Goal: Information Seeking & Learning: Compare options

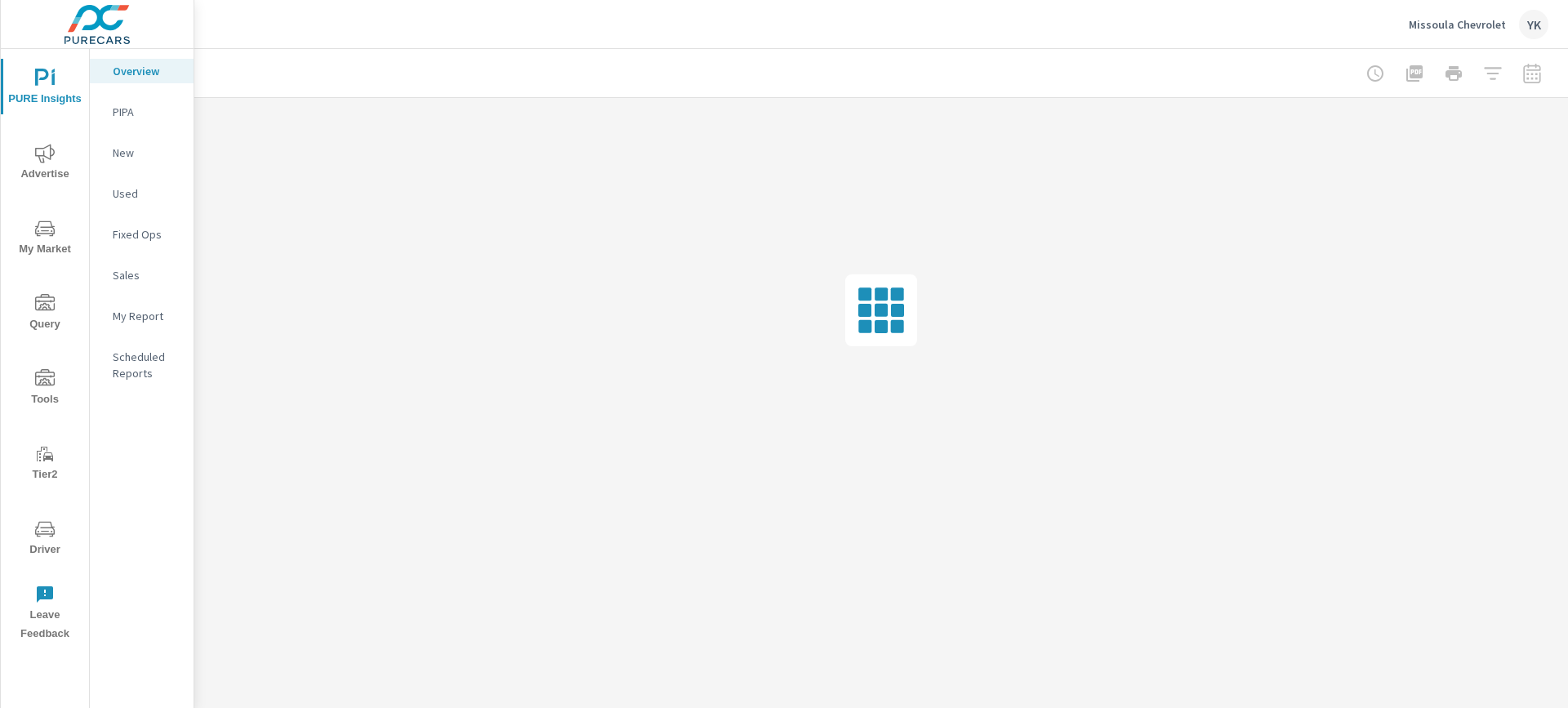
click at [37, 179] on span "Advertise" at bounding box center [45, 163] width 78 height 40
click at [130, 586] on p "Conversions" at bounding box center [145, 594] width 67 height 17
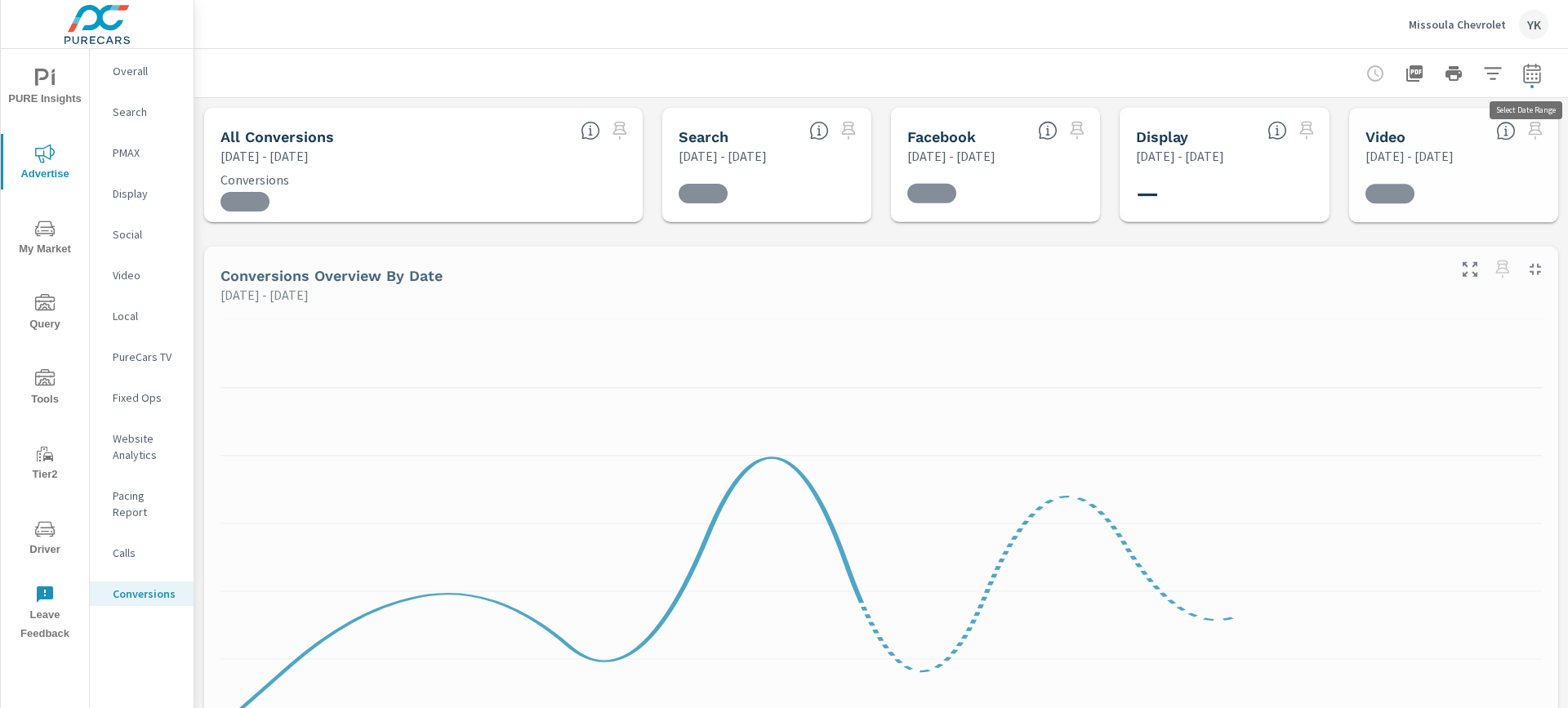
click at [1536, 72] on icon "button" at bounding box center [1532, 73] width 20 height 20
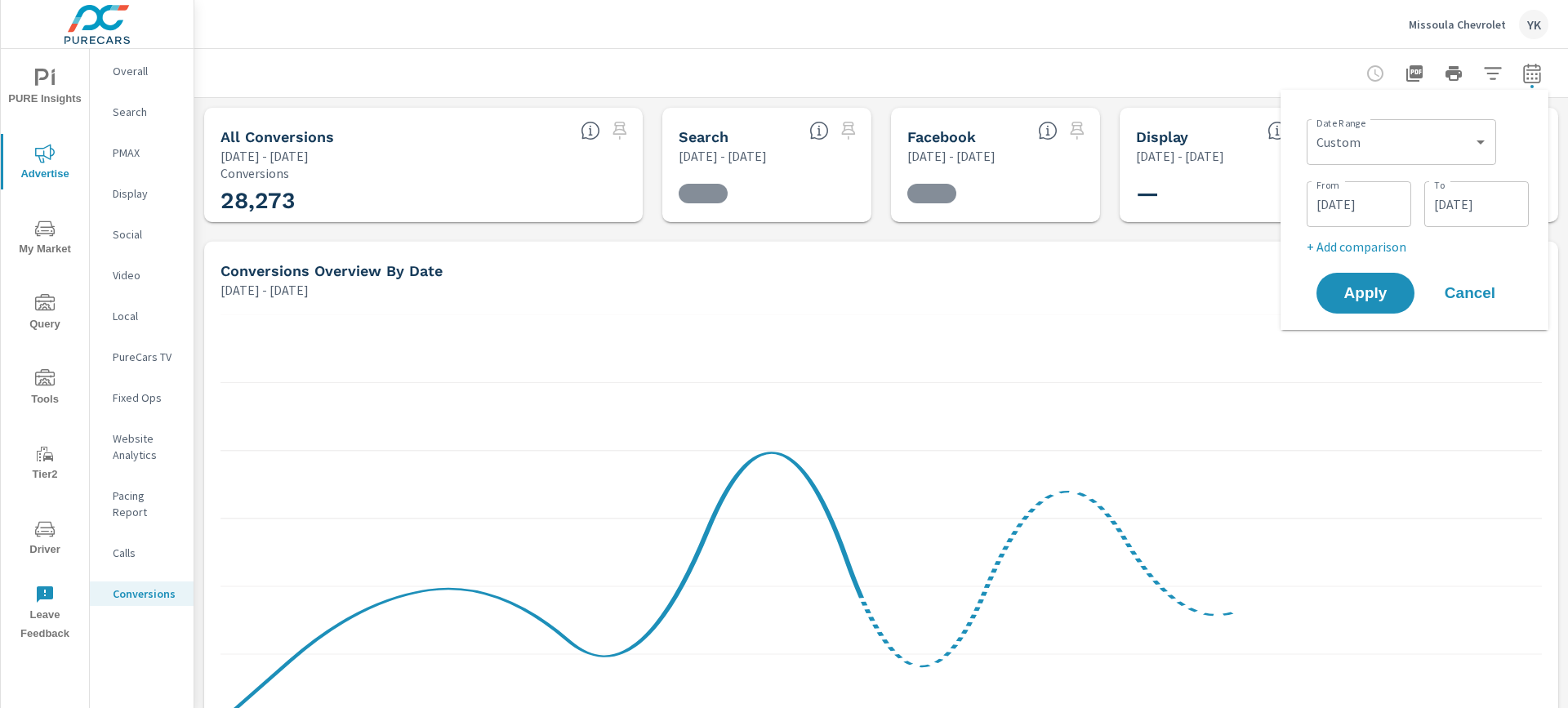
scroll to position [367, 0]
click at [1408, 140] on select "Custom [DATE] Last week Last 7 days Last 14 days Last 30 days Last 45 days Last…" at bounding box center [1401, 142] width 177 height 32
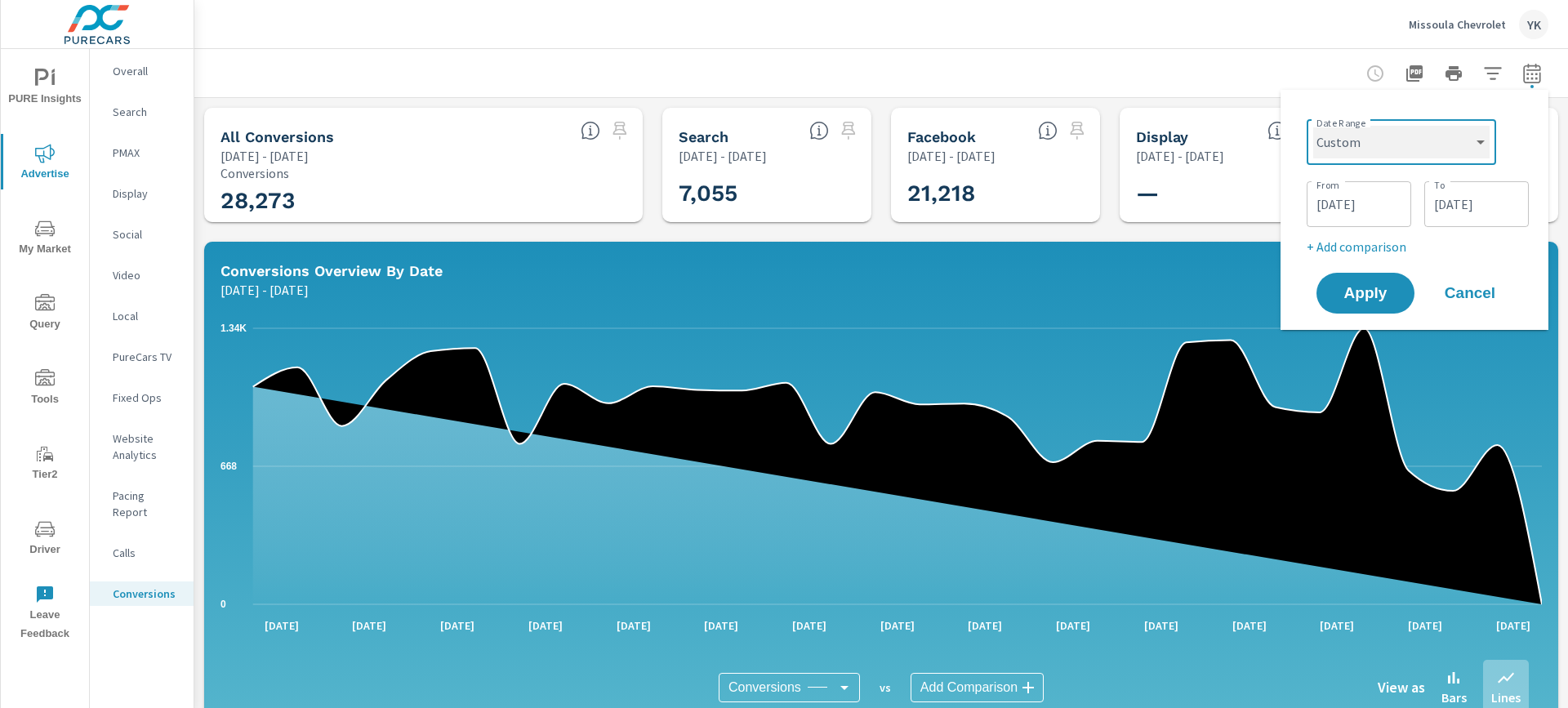
select select "Last month"
click at [1320, 126] on select "Custom [DATE] Last week Last 7 days Last 14 days Last 30 days Last 45 days Last…" at bounding box center [1401, 142] width 177 height 32
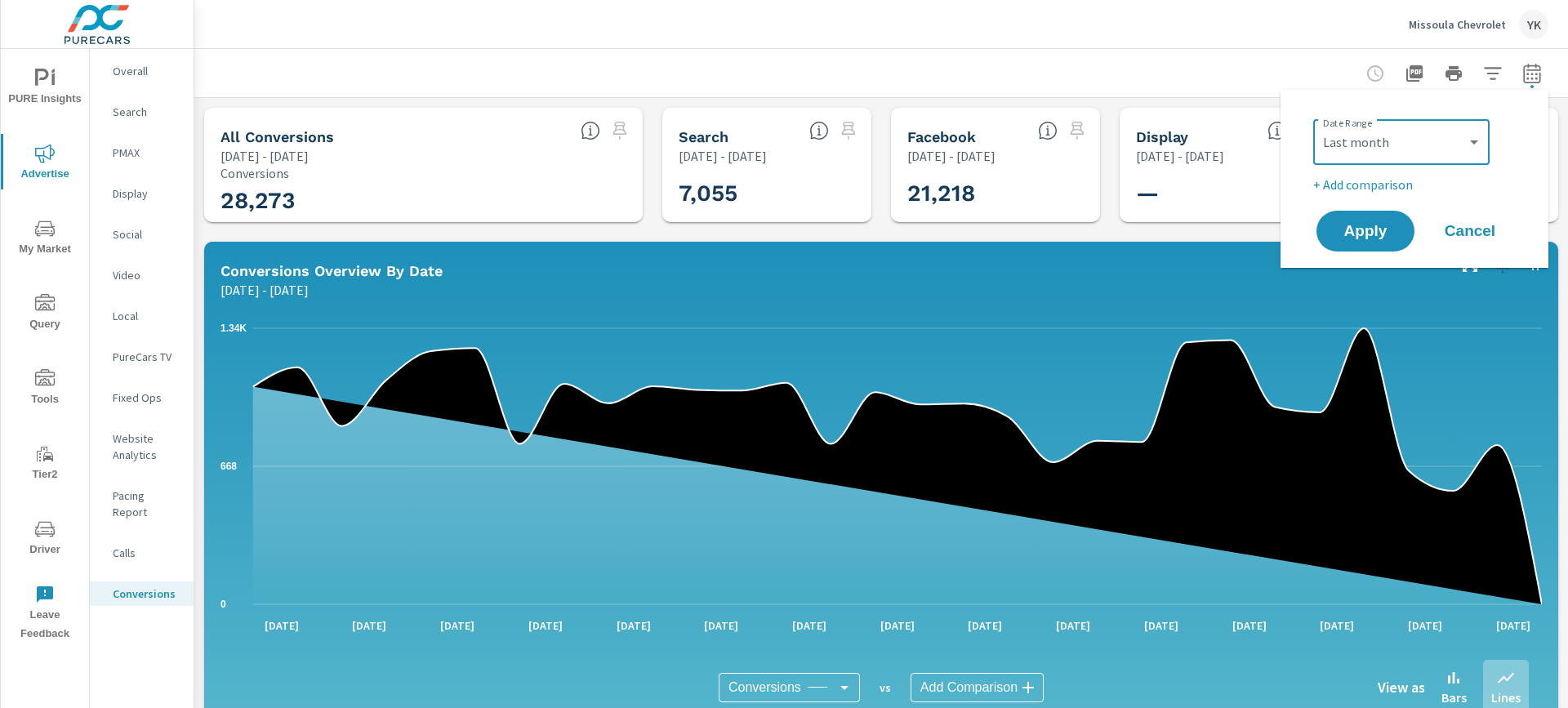
click at [1359, 186] on p "+ Add comparison" at bounding box center [1418, 185] width 209 height 20
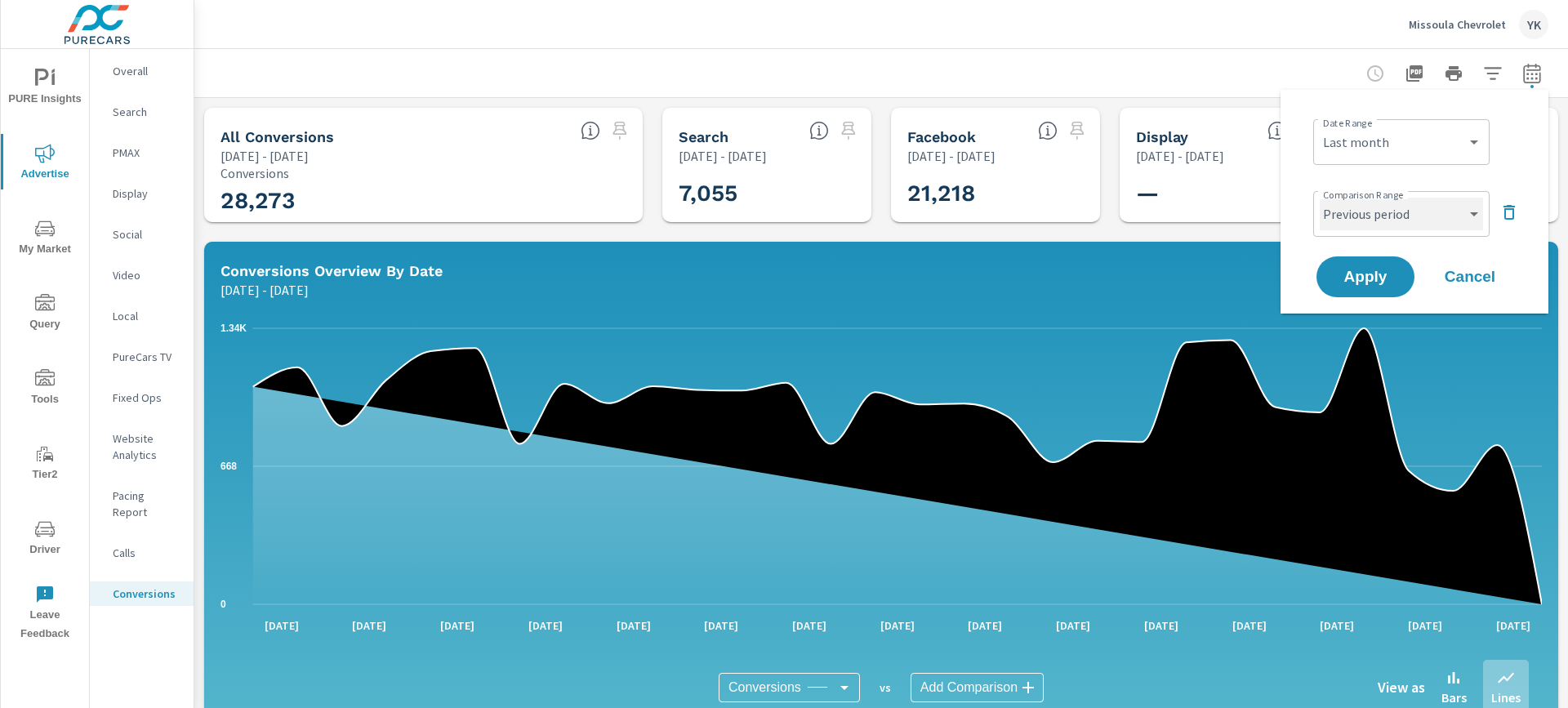
click at [1354, 207] on select "Custom Previous period Previous month Previous year" at bounding box center [1401, 213] width 163 height 32
select select "Previous month"
click at [1320, 197] on select "Custom Previous period Previous month Previous year" at bounding box center [1401, 213] width 163 height 32
click at [1368, 274] on span "Apply" at bounding box center [1366, 277] width 67 height 16
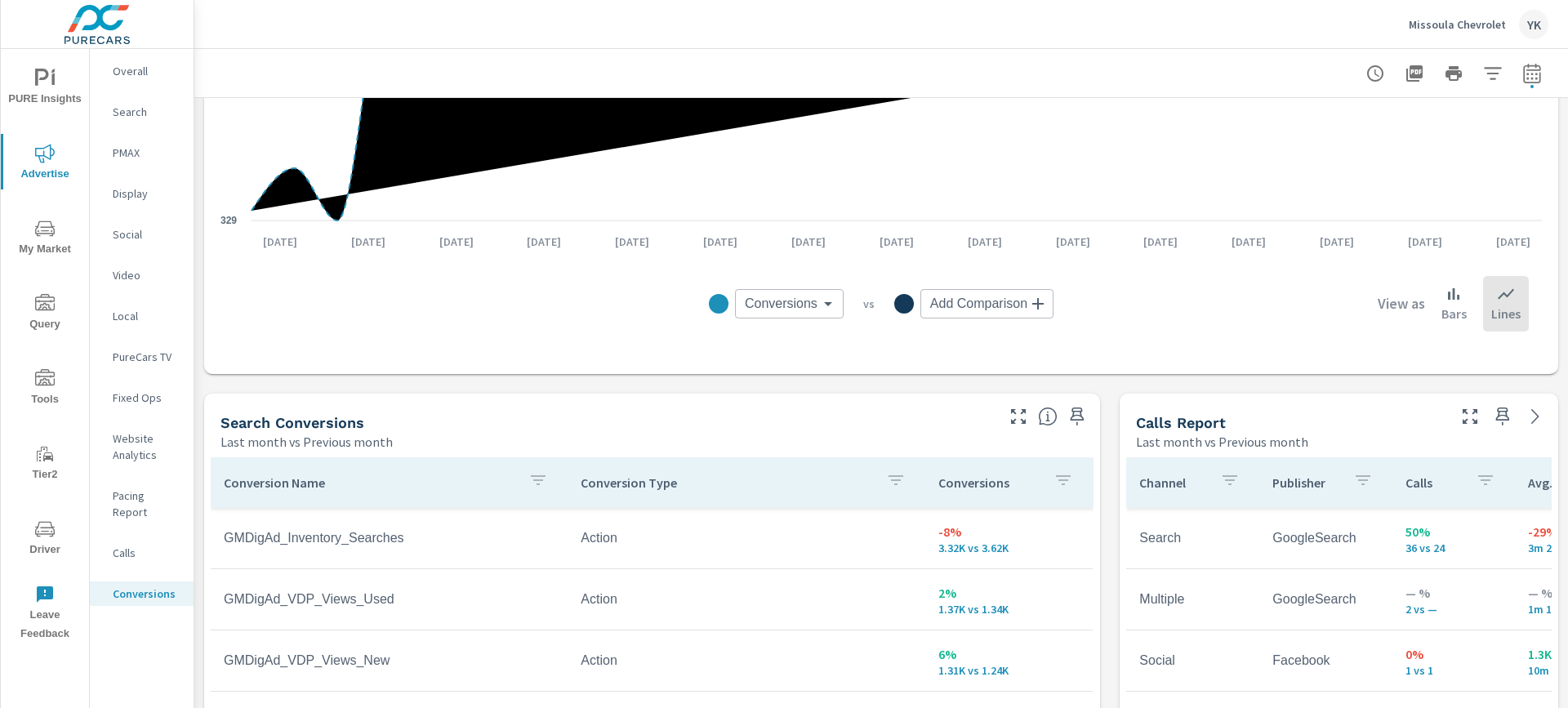
scroll to position [588, 0]
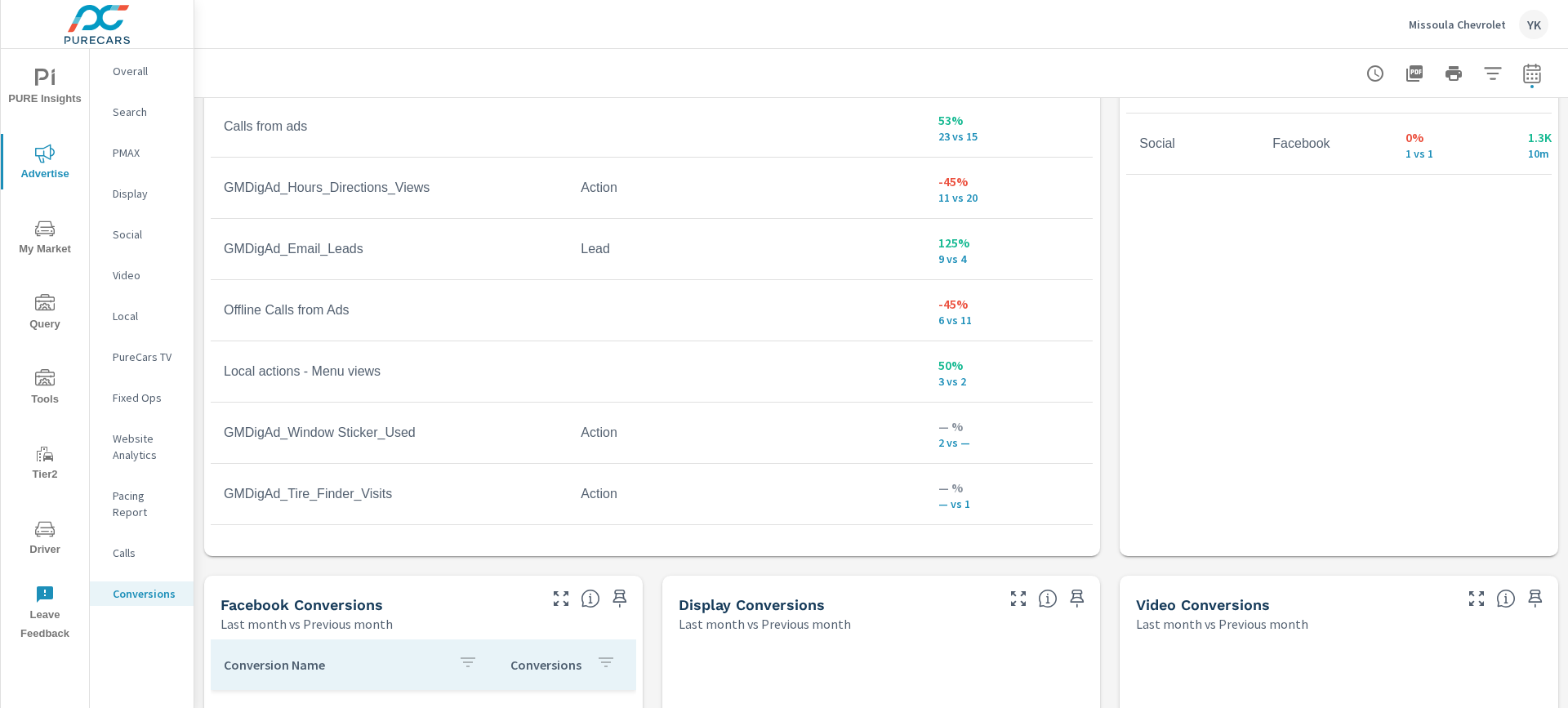
scroll to position [1628, 0]
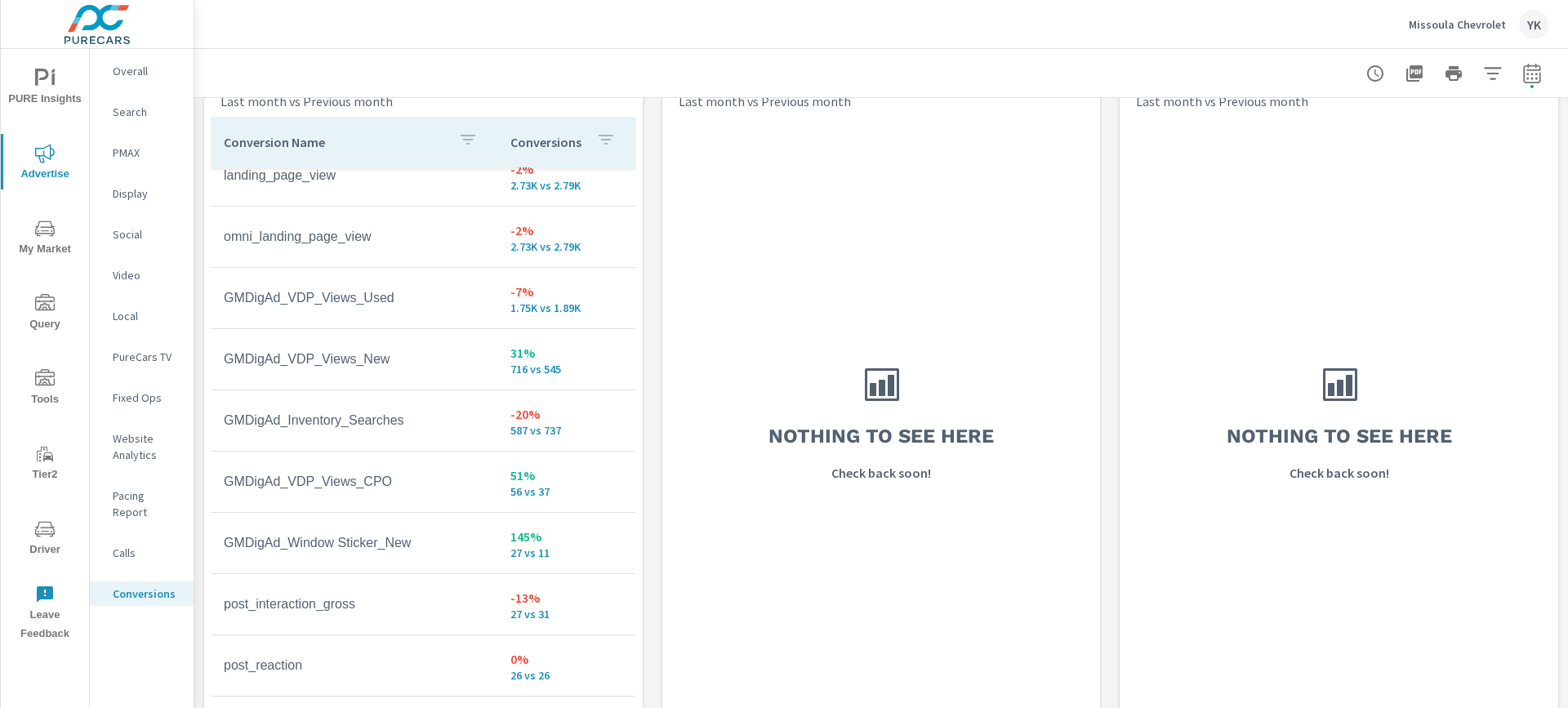
scroll to position [70, 0]
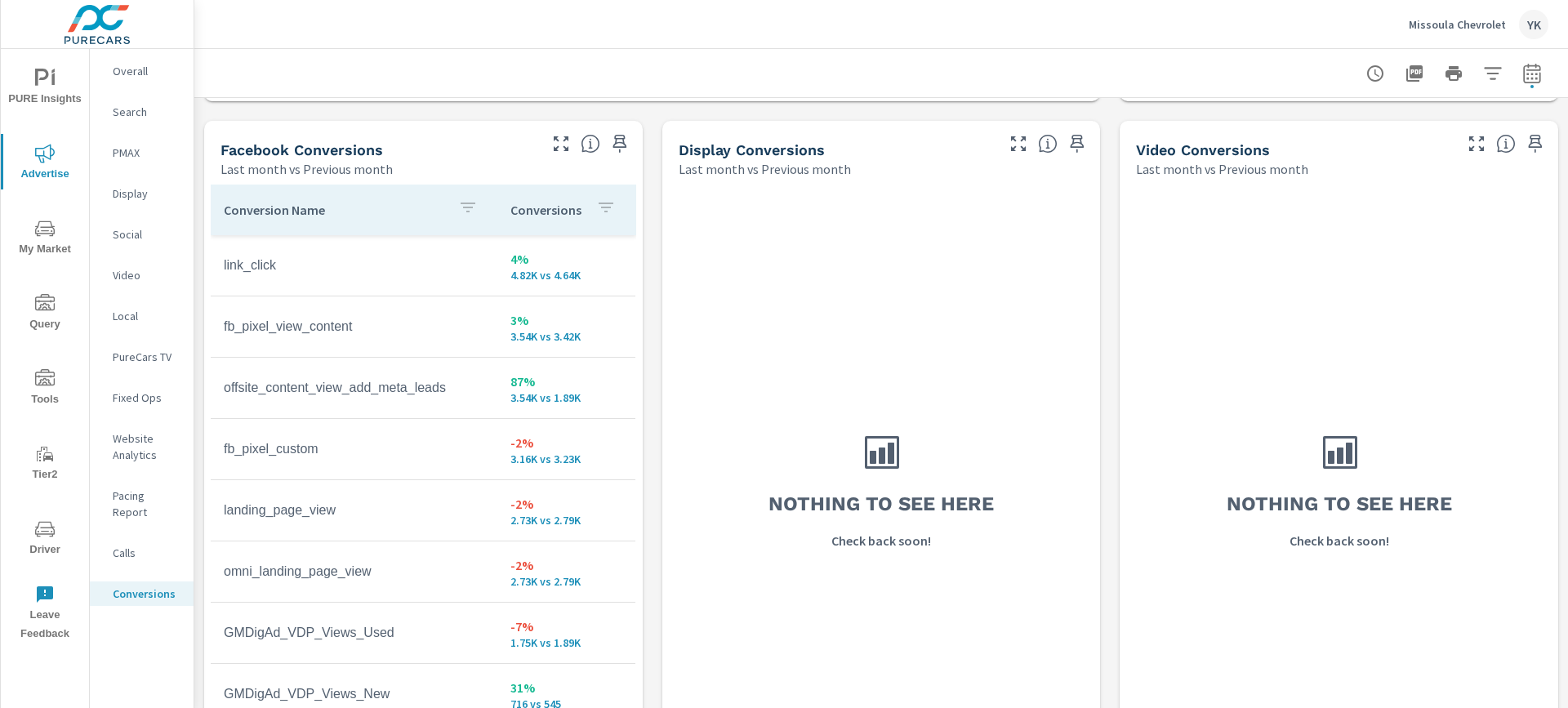
scroll to position [1558, 0]
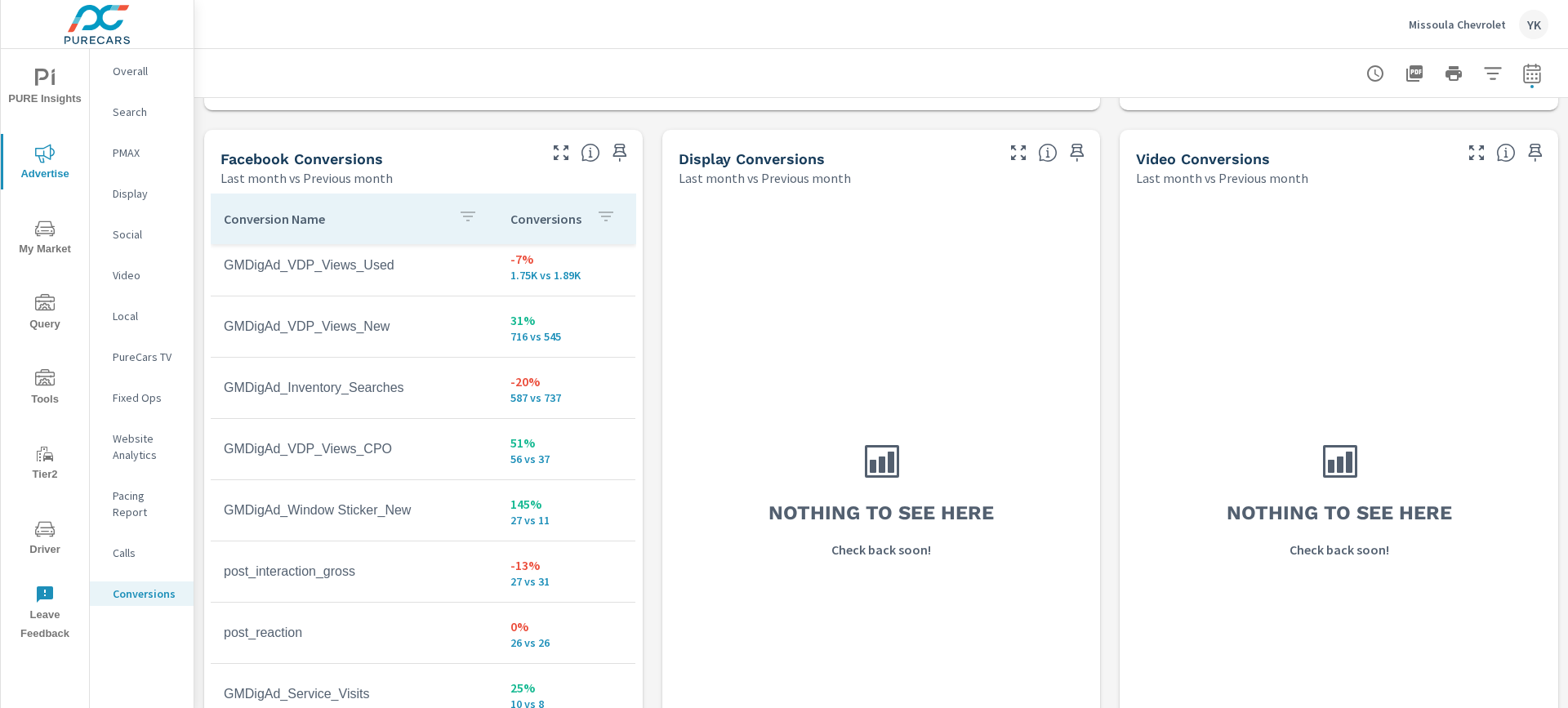
scroll to position [383, 0]
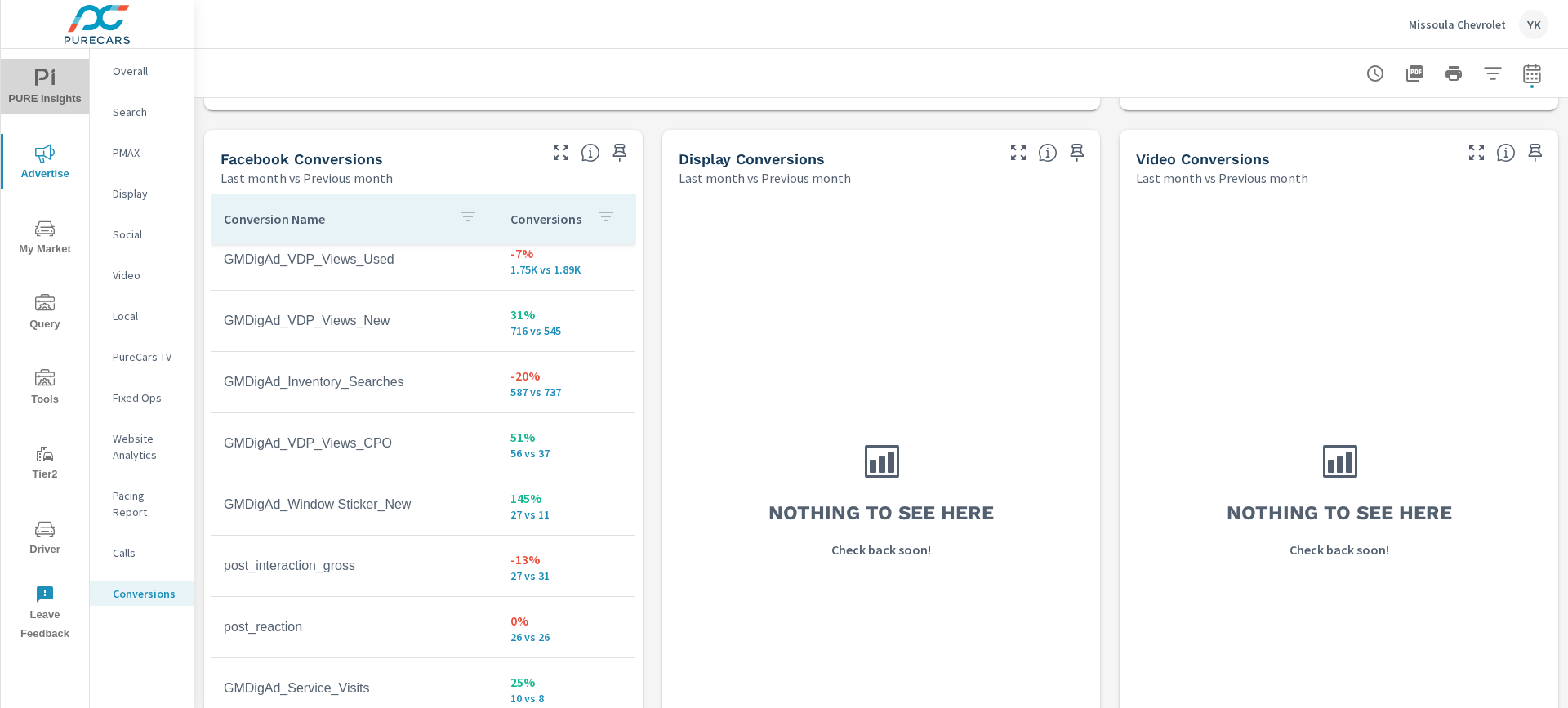
click at [49, 93] on span "PURE Insights" at bounding box center [45, 88] width 78 height 40
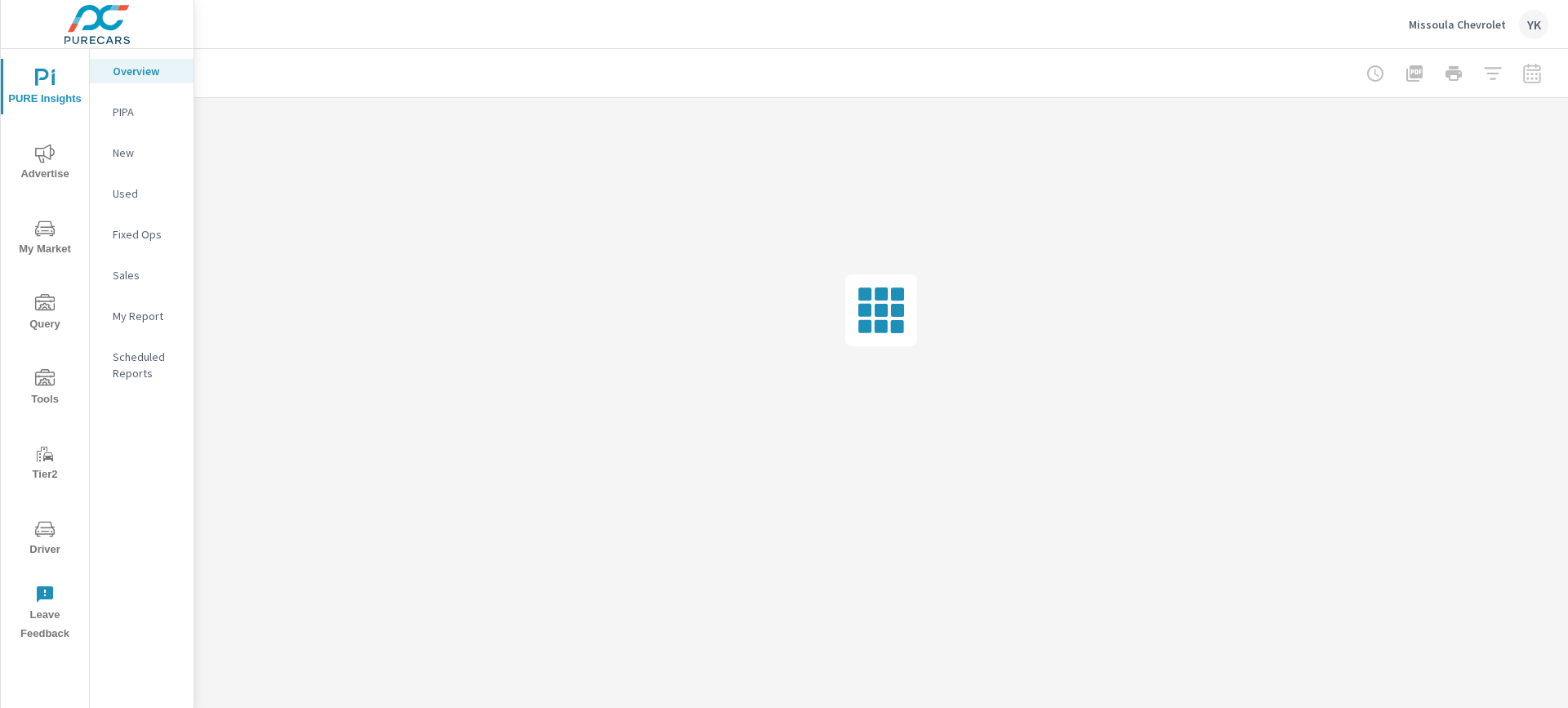
click at [129, 304] on div "My Report" at bounding box center [142, 315] width 103 height 24
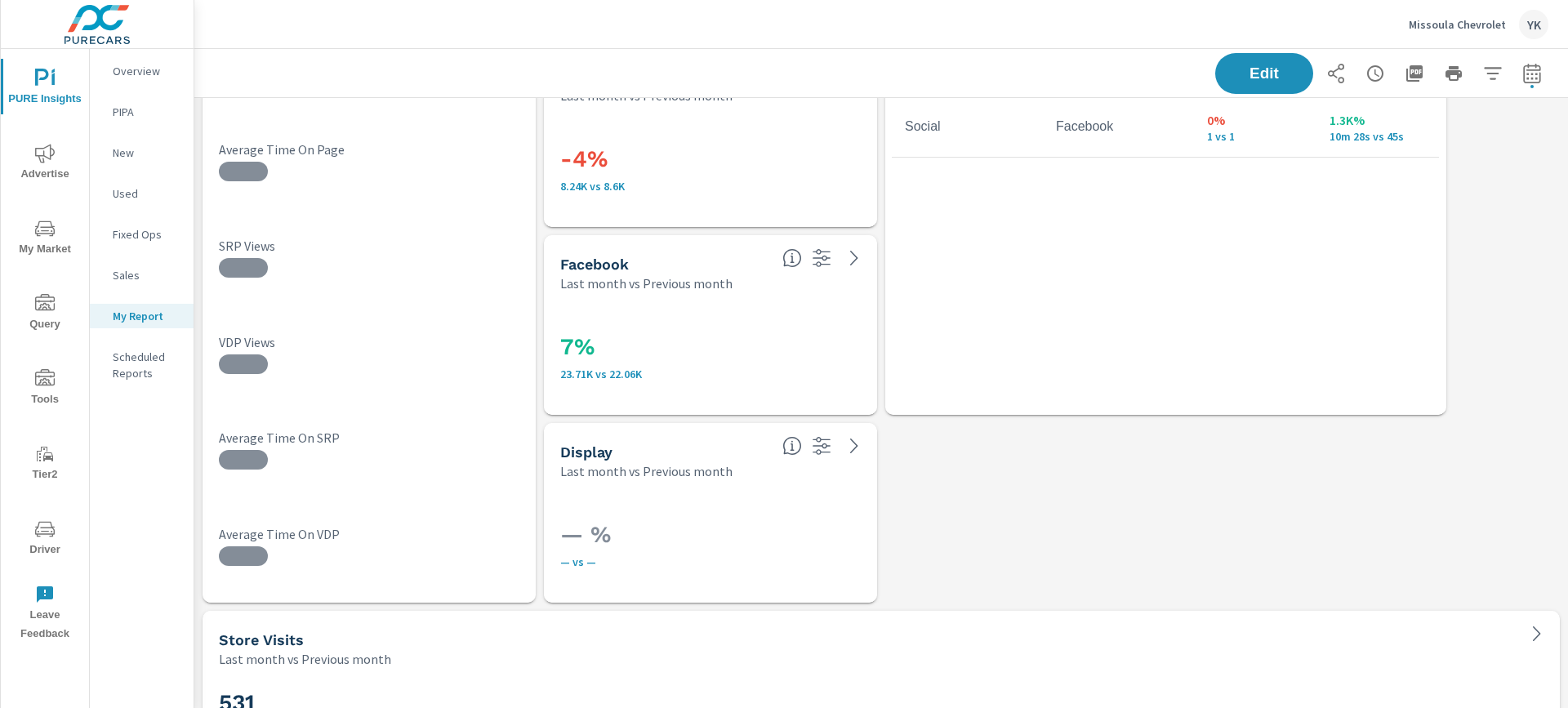
scroll to position [4659, 0]
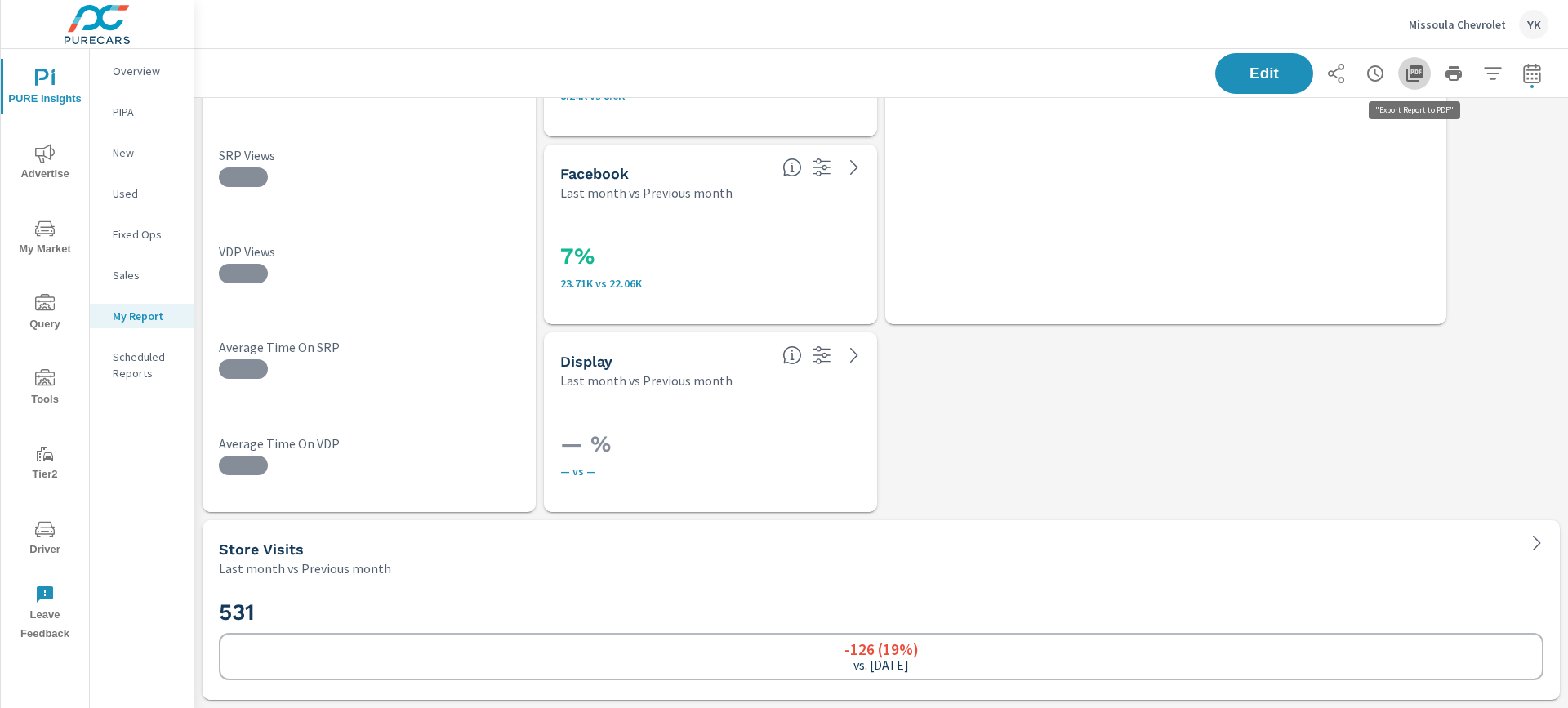
click at [1413, 67] on icon "button" at bounding box center [1415, 73] width 17 height 17
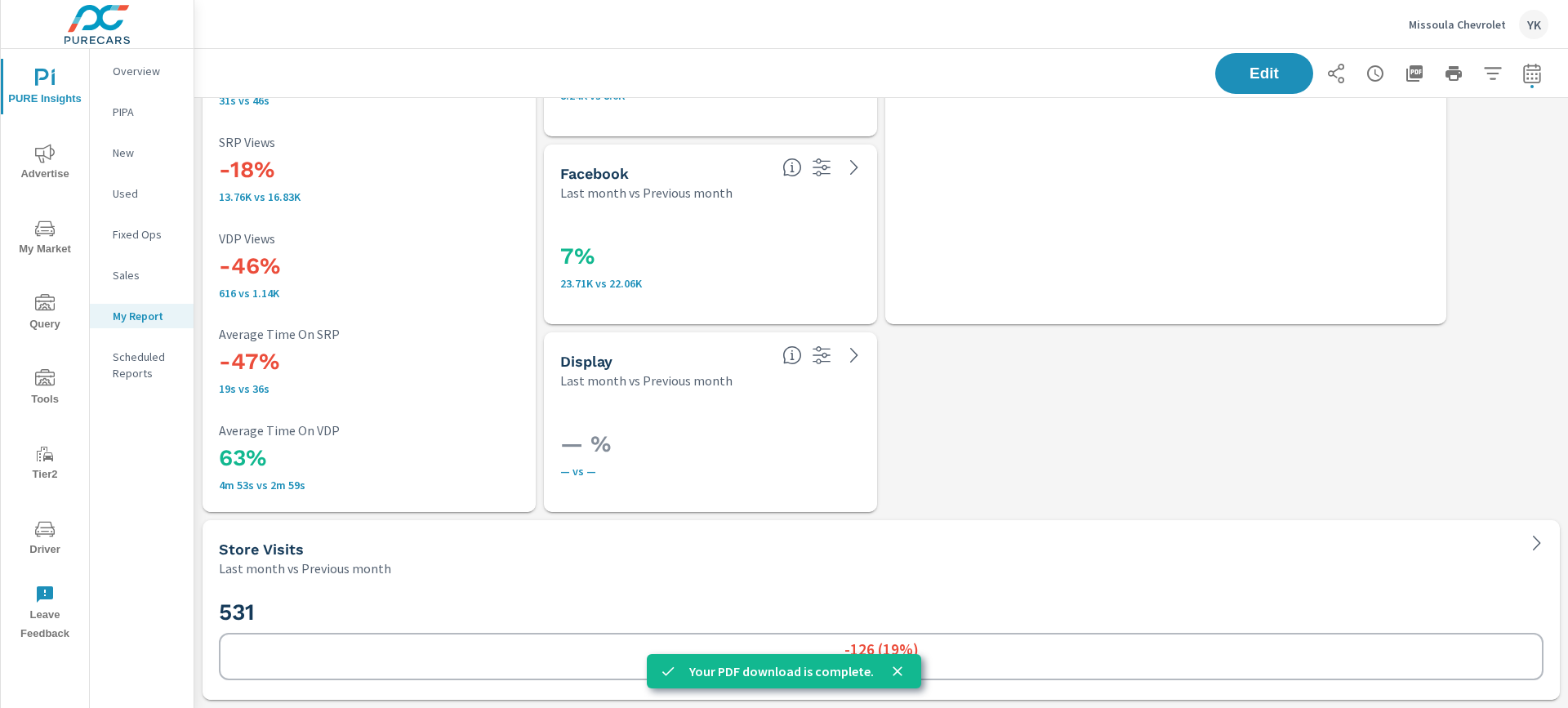
click at [33, 171] on span "Advertise" at bounding box center [45, 163] width 78 height 40
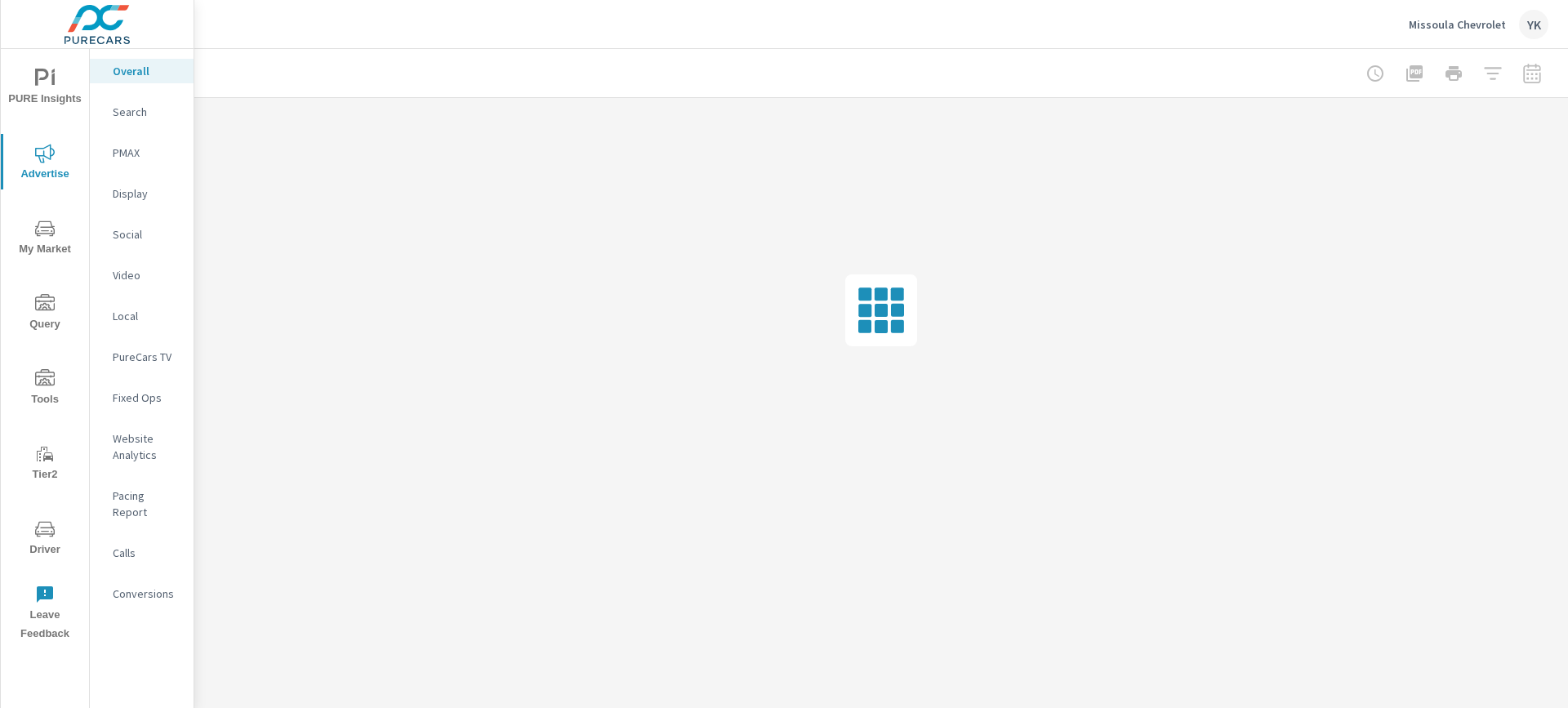
click at [141, 588] on div "Conversions" at bounding box center [142, 594] width 103 height 24
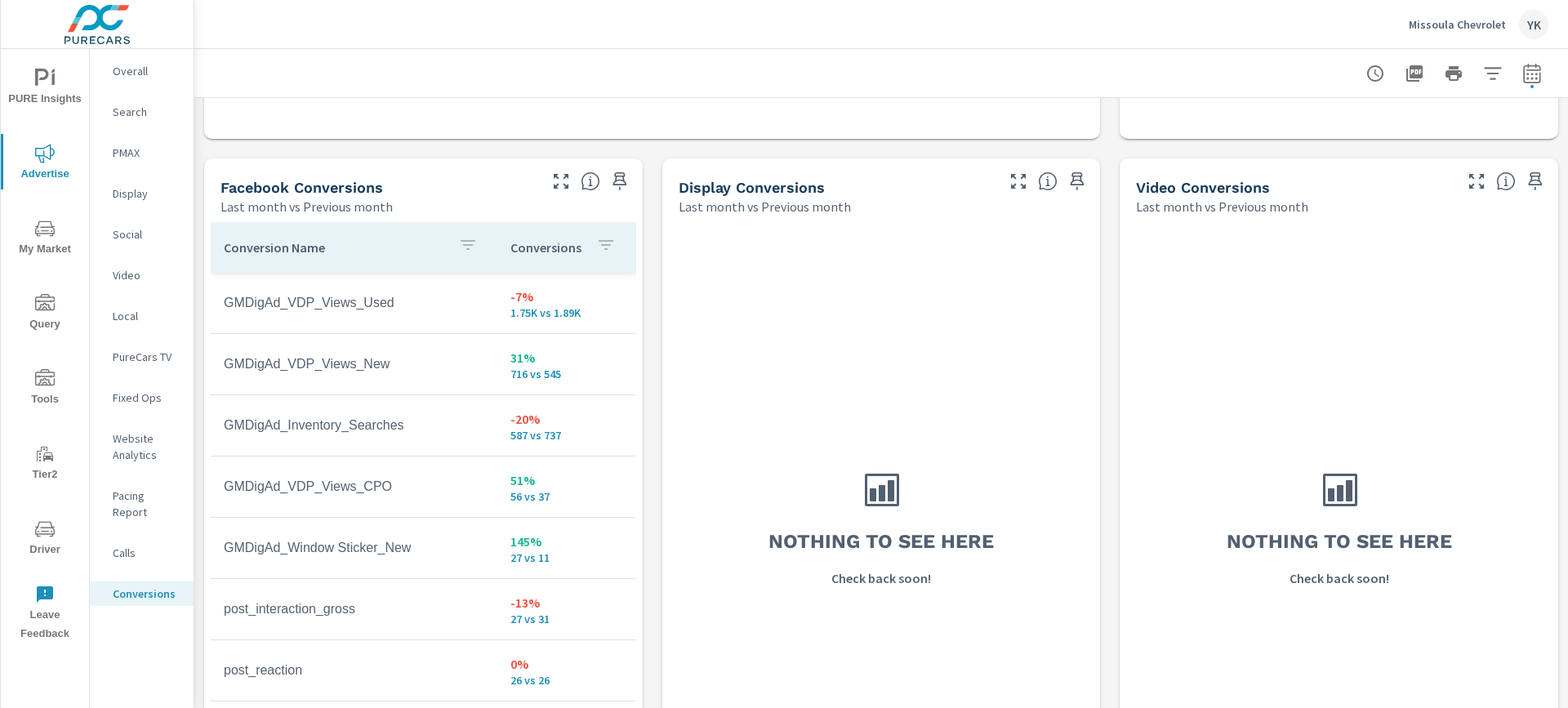
scroll to position [1549, 0]
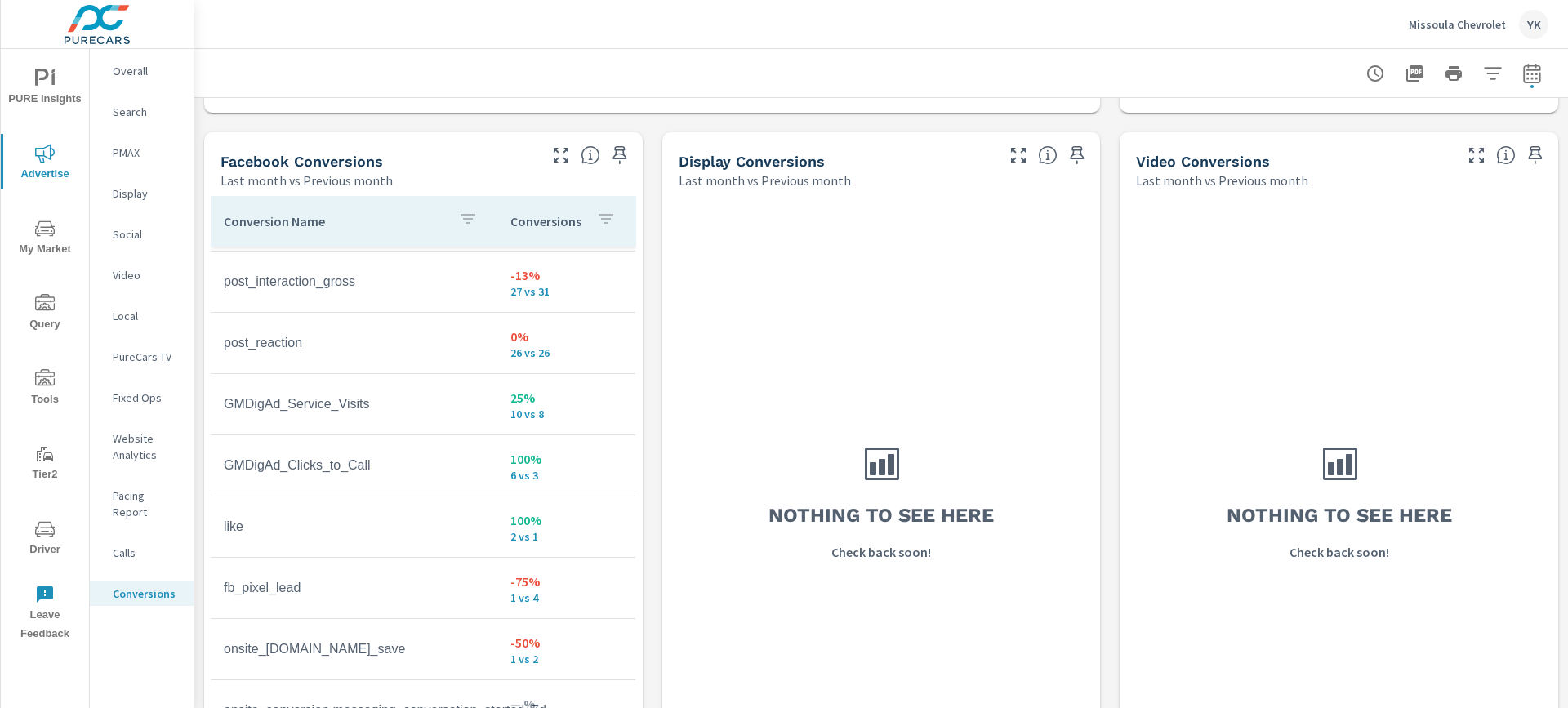
scroll to position [663, 0]
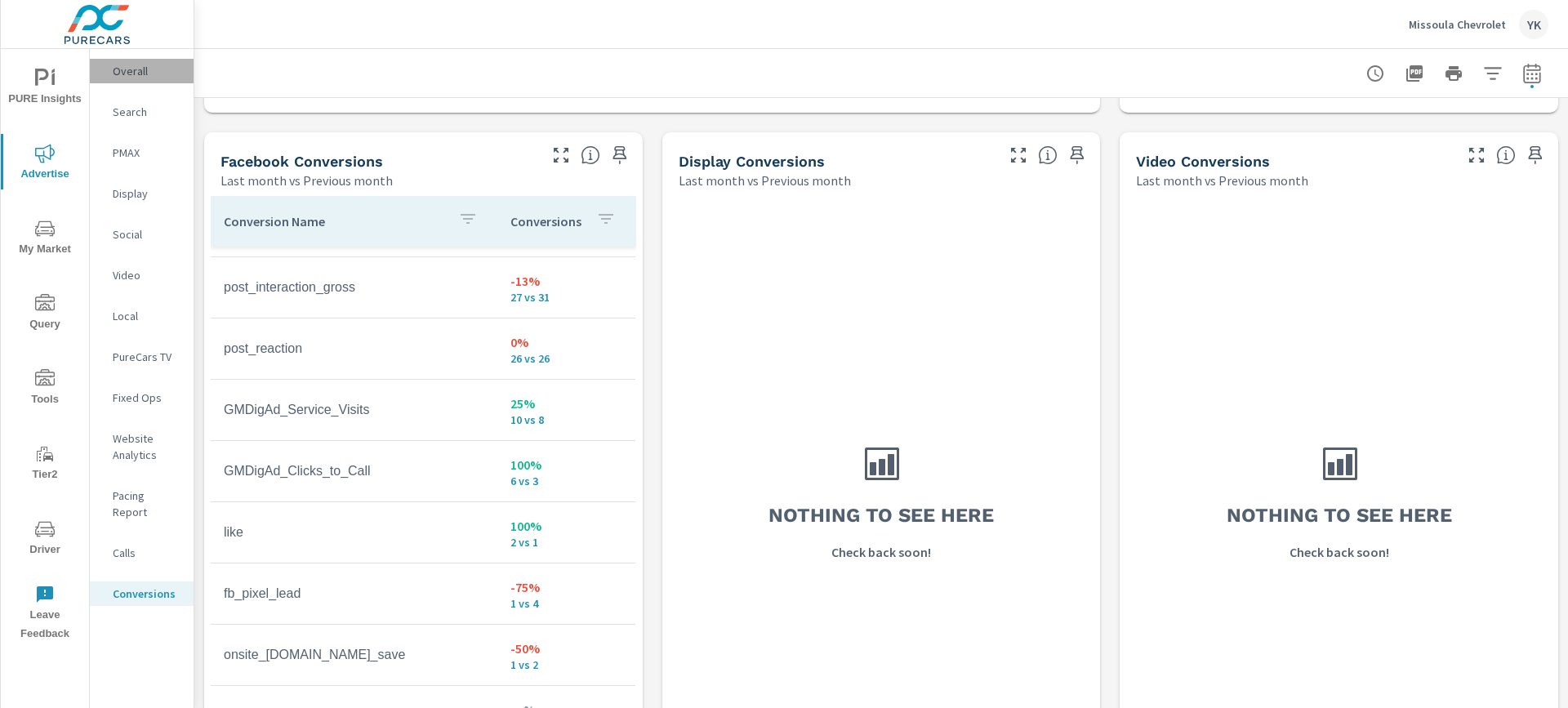
click at [121, 76] on p "Overall" at bounding box center [145, 70] width 67 height 17
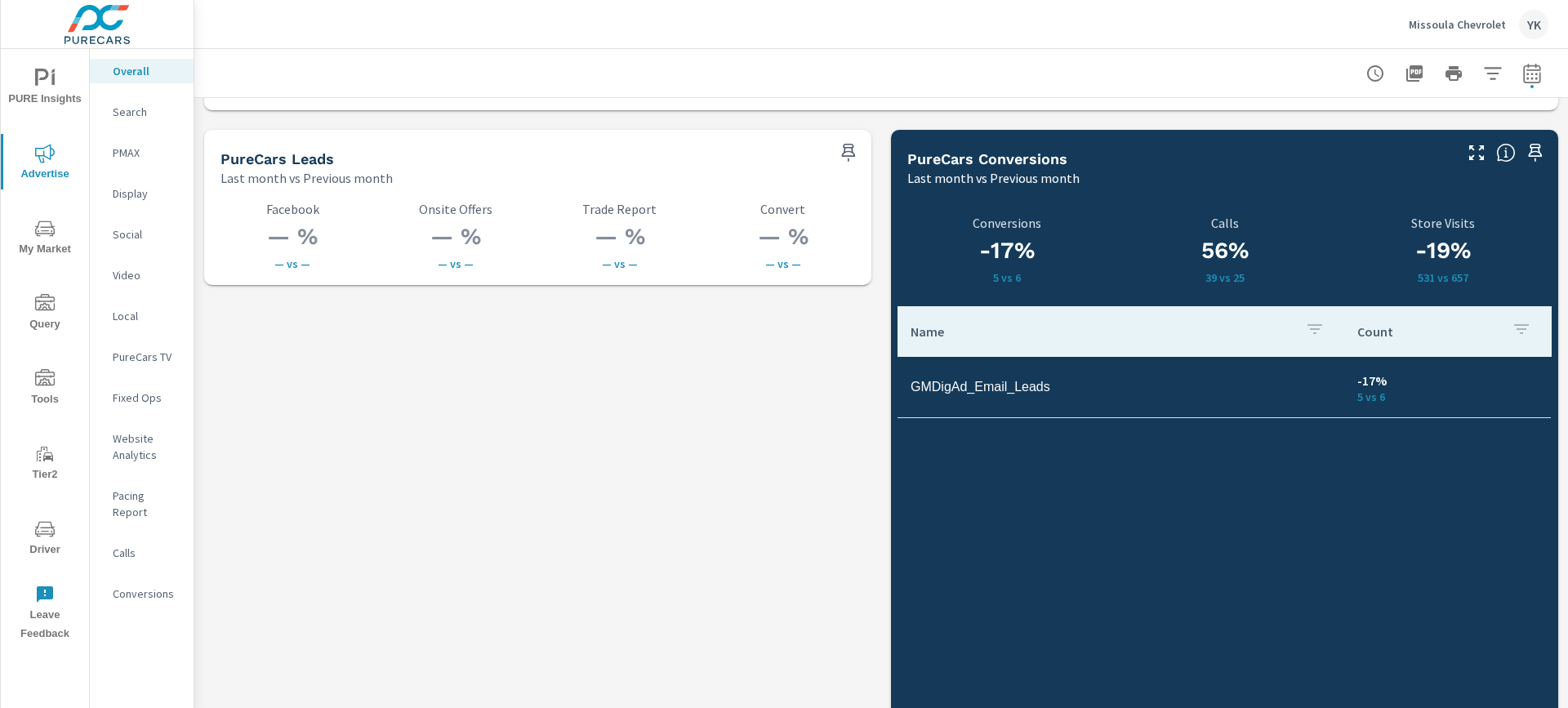
scroll to position [2294, 0]
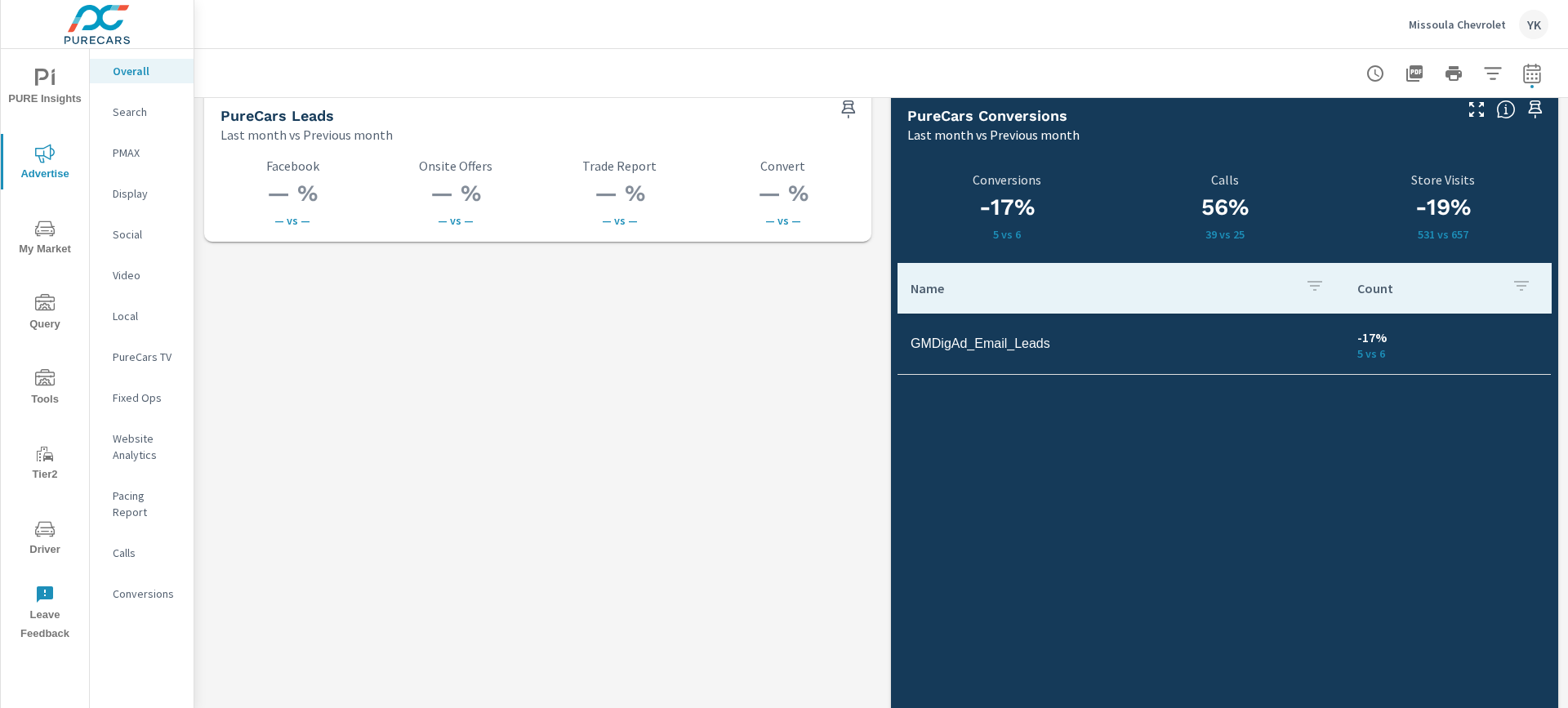
click at [34, 240] on span "My Market" at bounding box center [45, 238] width 78 height 40
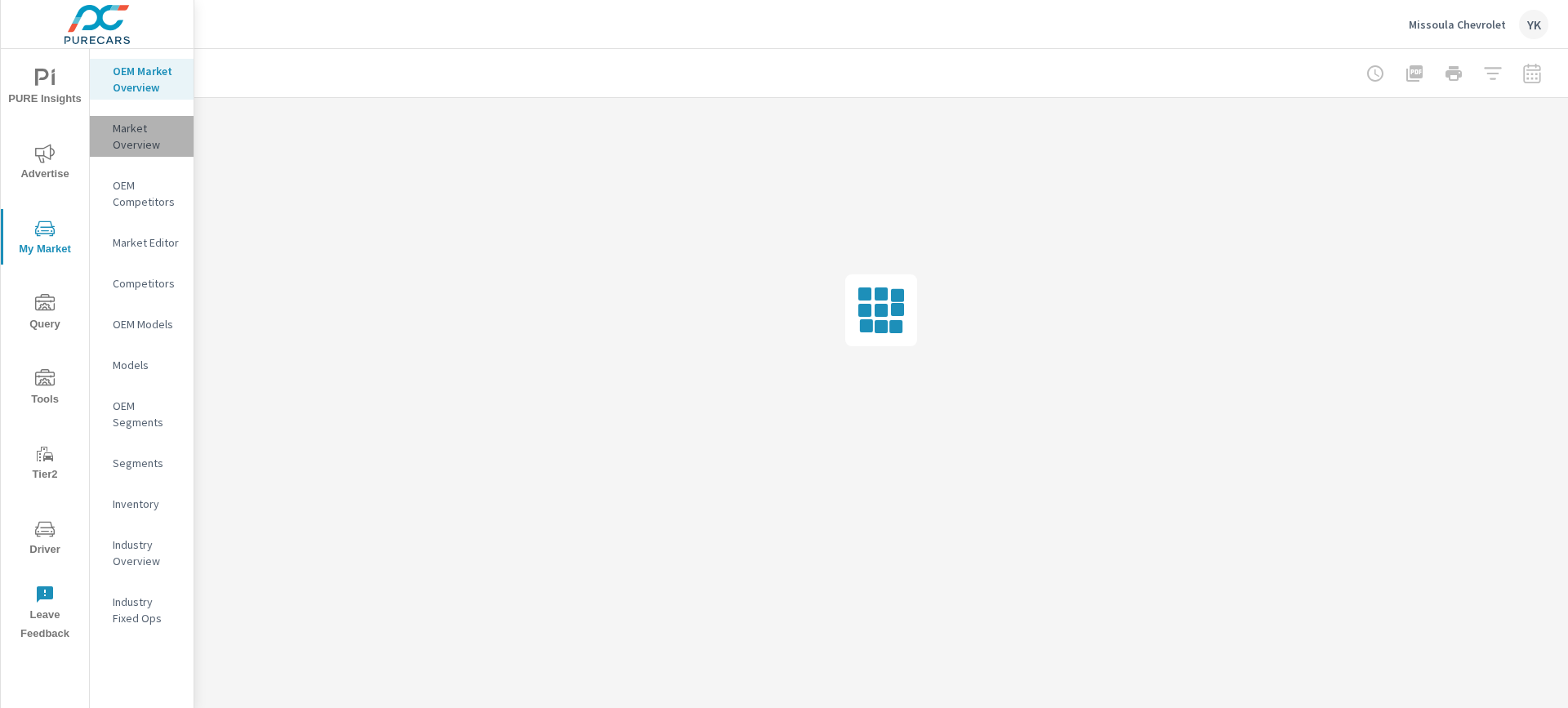
click at [136, 153] on div "Market Overview" at bounding box center [142, 137] width 103 height 41
click at [136, 94] on p "OEM Market Overview" at bounding box center [145, 78] width 67 height 32
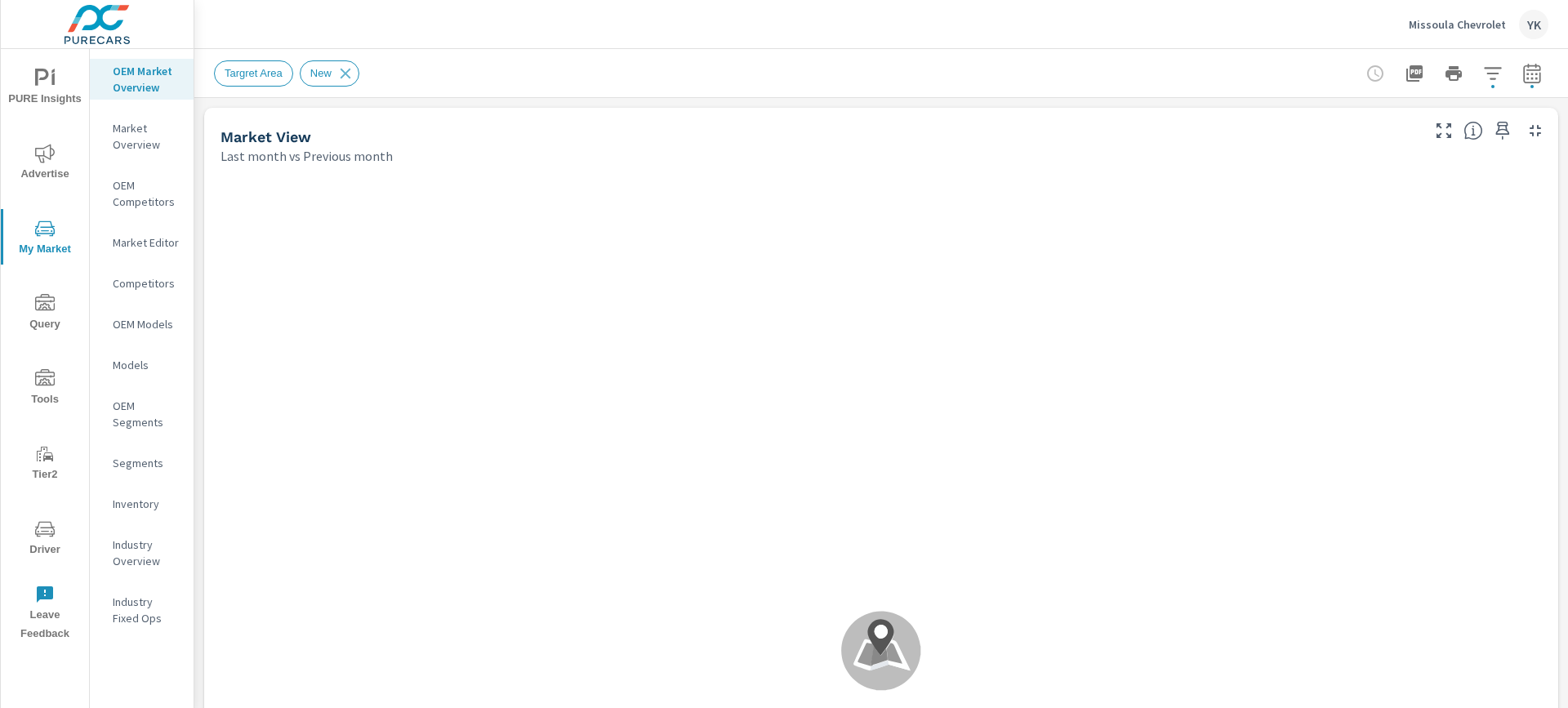
scroll to position [37, 0]
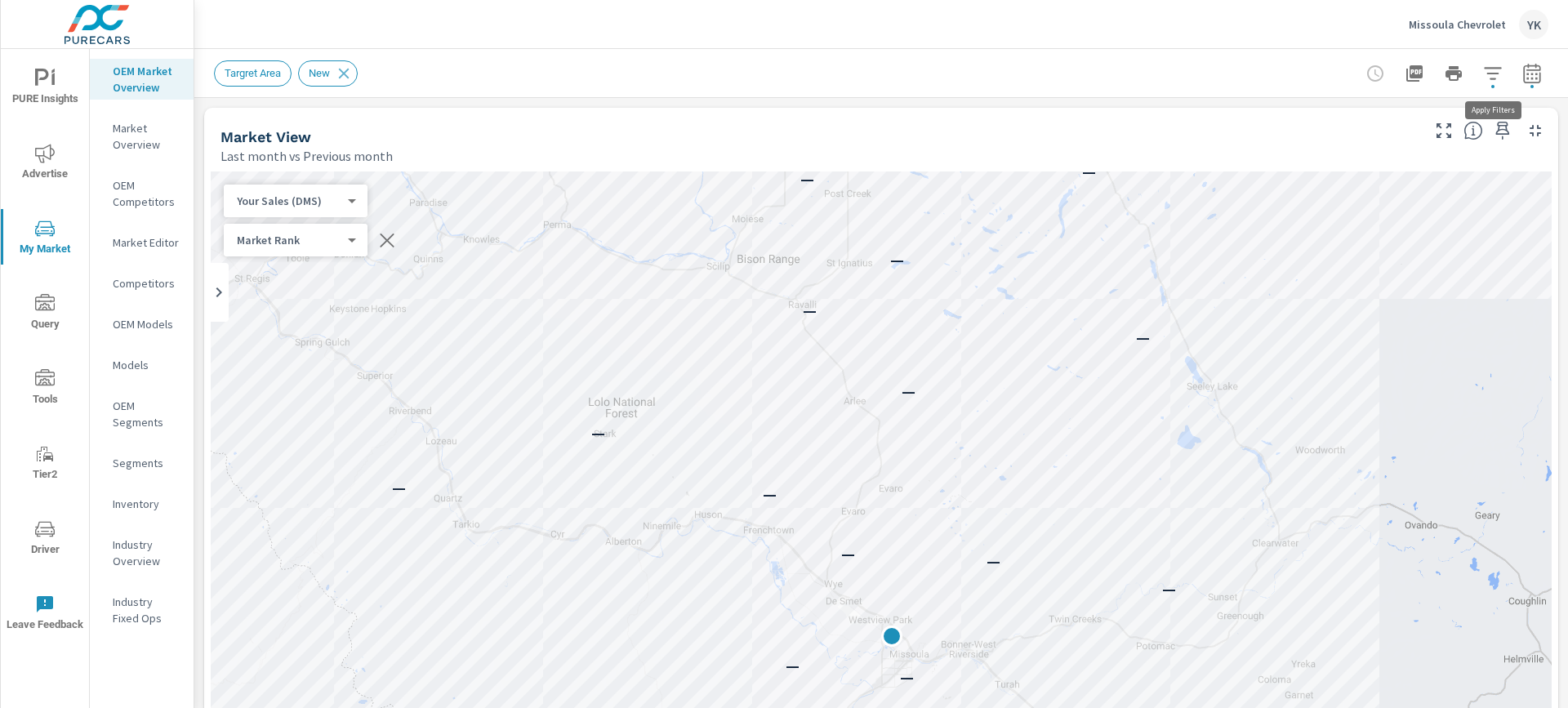
click at [1488, 66] on icon "button" at bounding box center [1493, 73] width 20 height 20
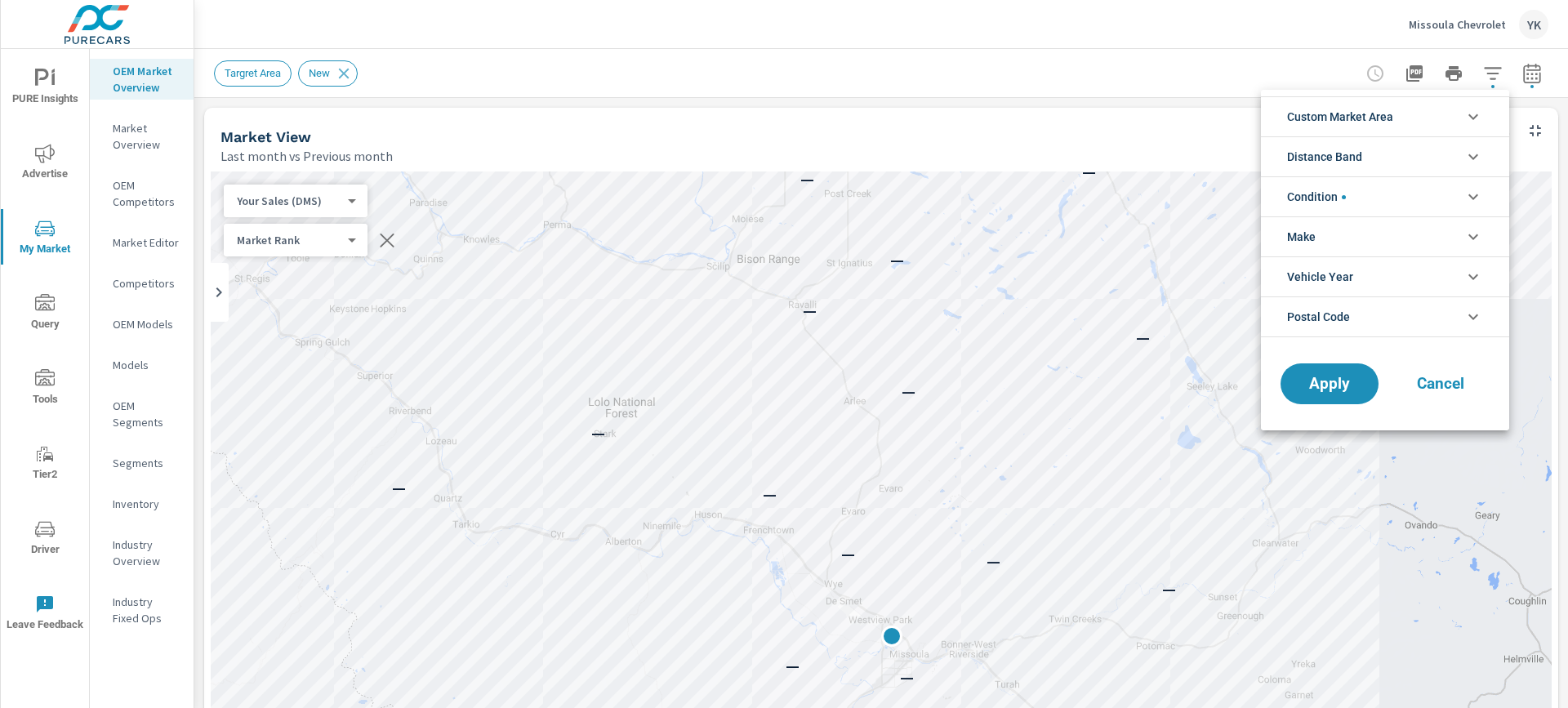
click at [1370, 184] on li "Condition" at bounding box center [1385, 196] width 248 height 40
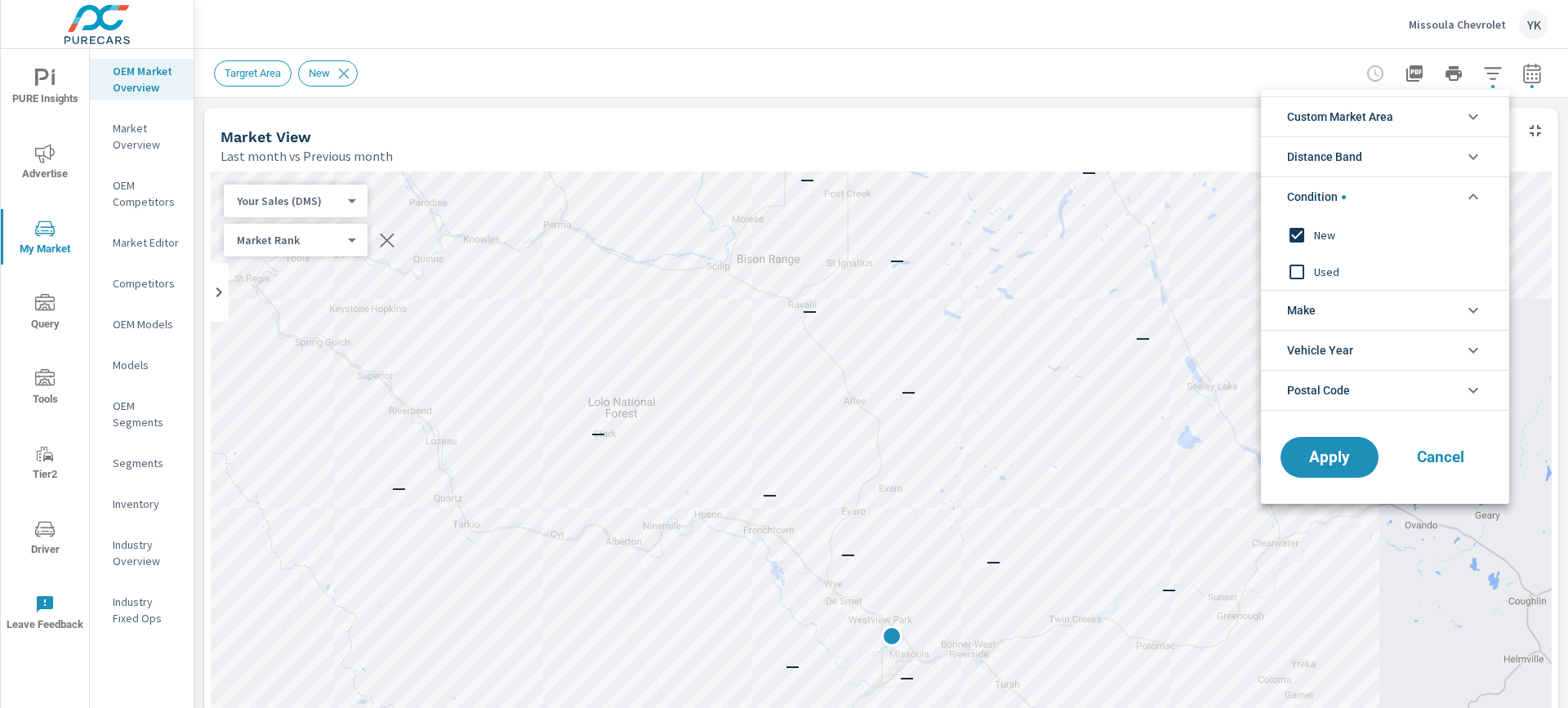
click at [1311, 267] on input "filter options" at bounding box center [1297, 271] width 34 height 34
click at [1311, 242] on input "filter options" at bounding box center [1297, 234] width 34 height 34
click at [1317, 437] on button "Apply" at bounding box center [1330, 458] width 102 height 43
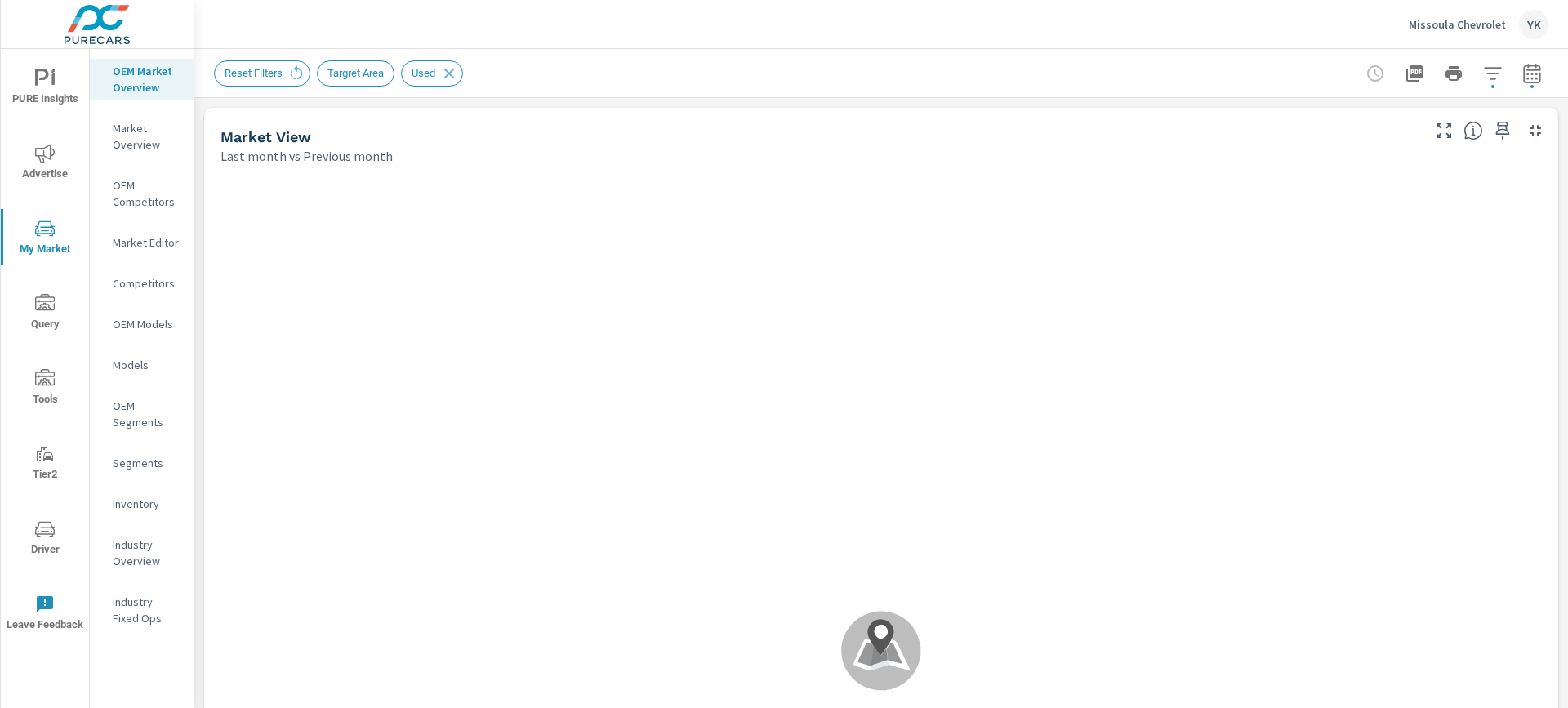
click at [1551, 88] on div "Reset Filters Targret Area Used" at bounding box center [881, 72] width 1374 height 48
click at [1529, 63] on icon "button" at bounding box center [1532, 73] width 20 height 20
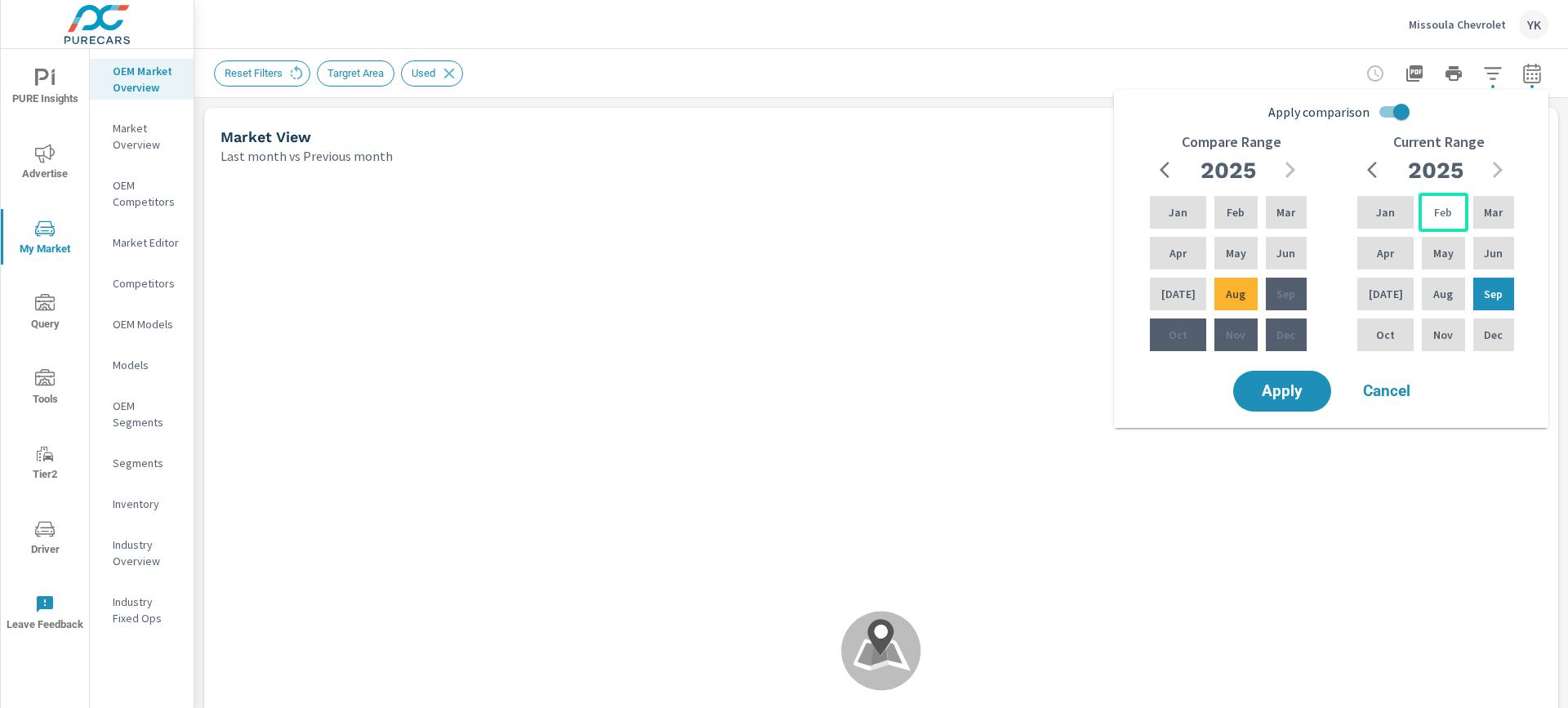
click at [1442, 217] on p "Feb" at bounding box center [1443, 212] width 18 height 17
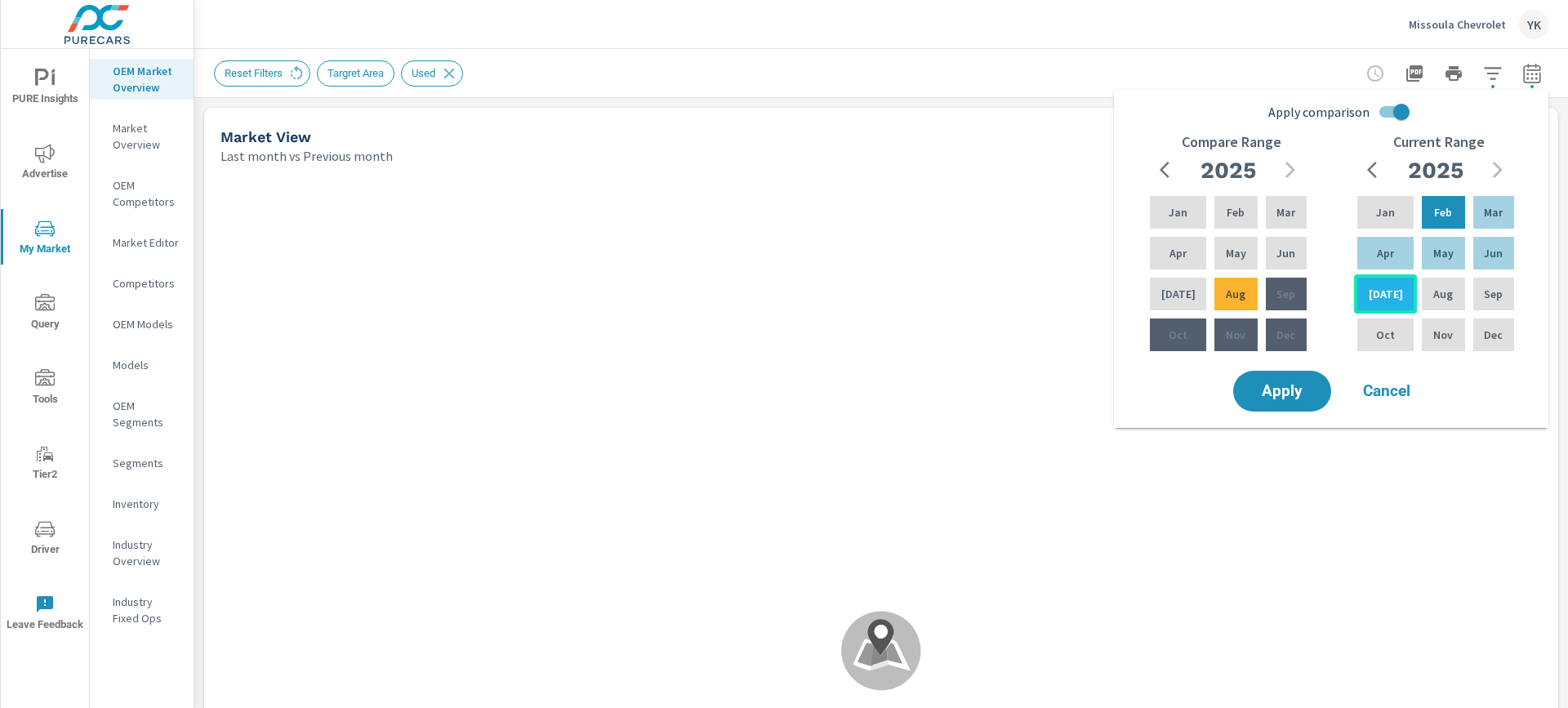
click at [1382, 303] on div "Jul" at bounding box center [1385, 294] width 62 height 39
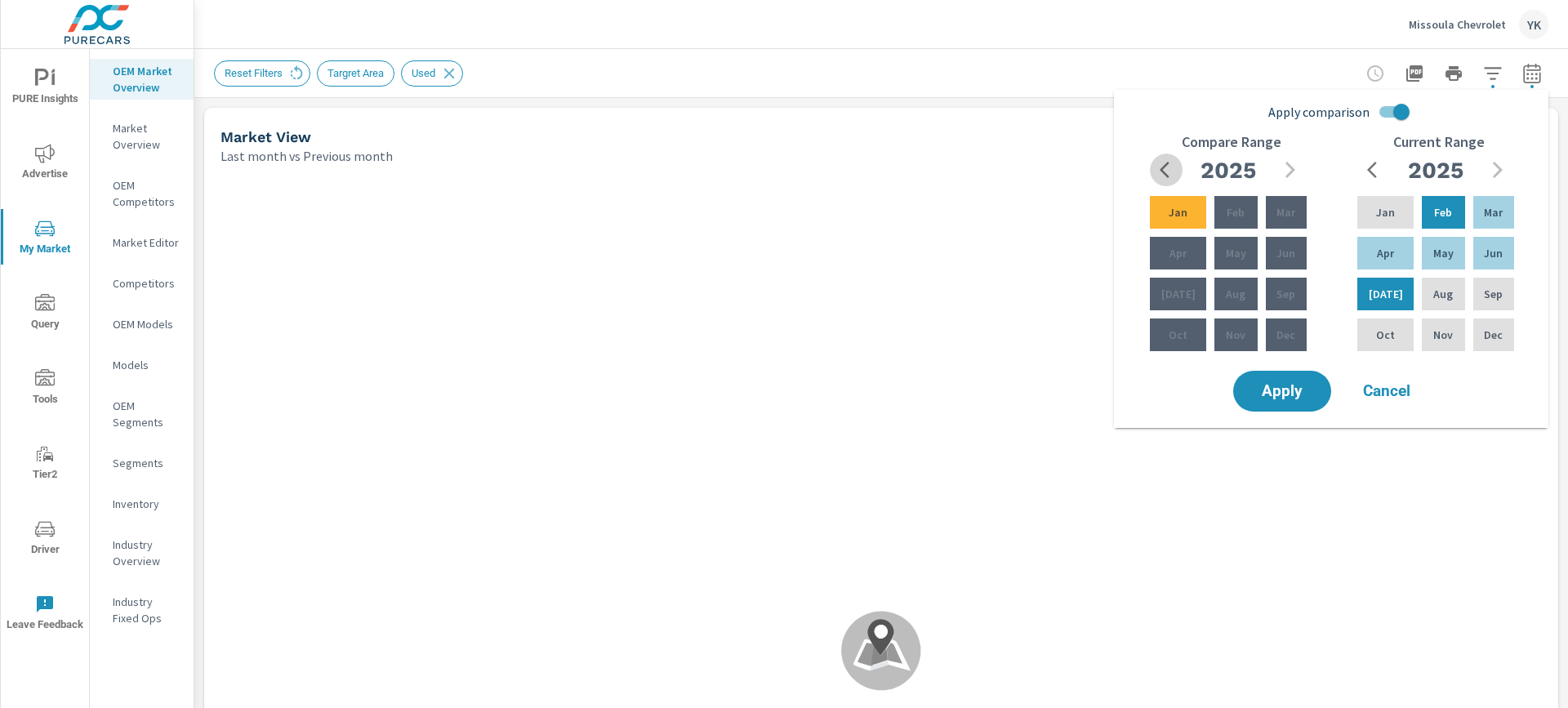
click at [1164, 170] on icon "button" at bounding box center [1170, 170] width 20 height 20
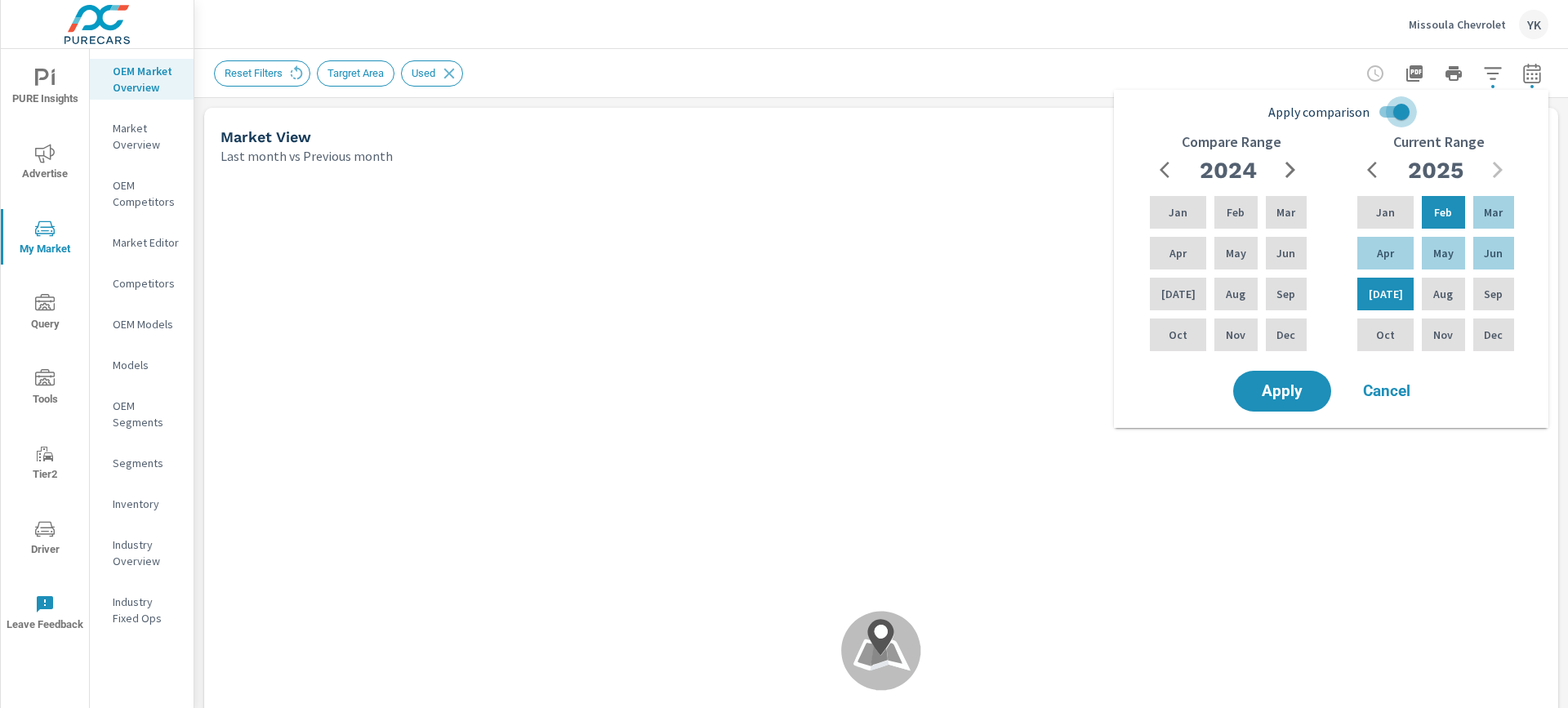
click at [1380, 118] on input "Apply comparison" at bounding box center [1401, 112] width 93 height 31
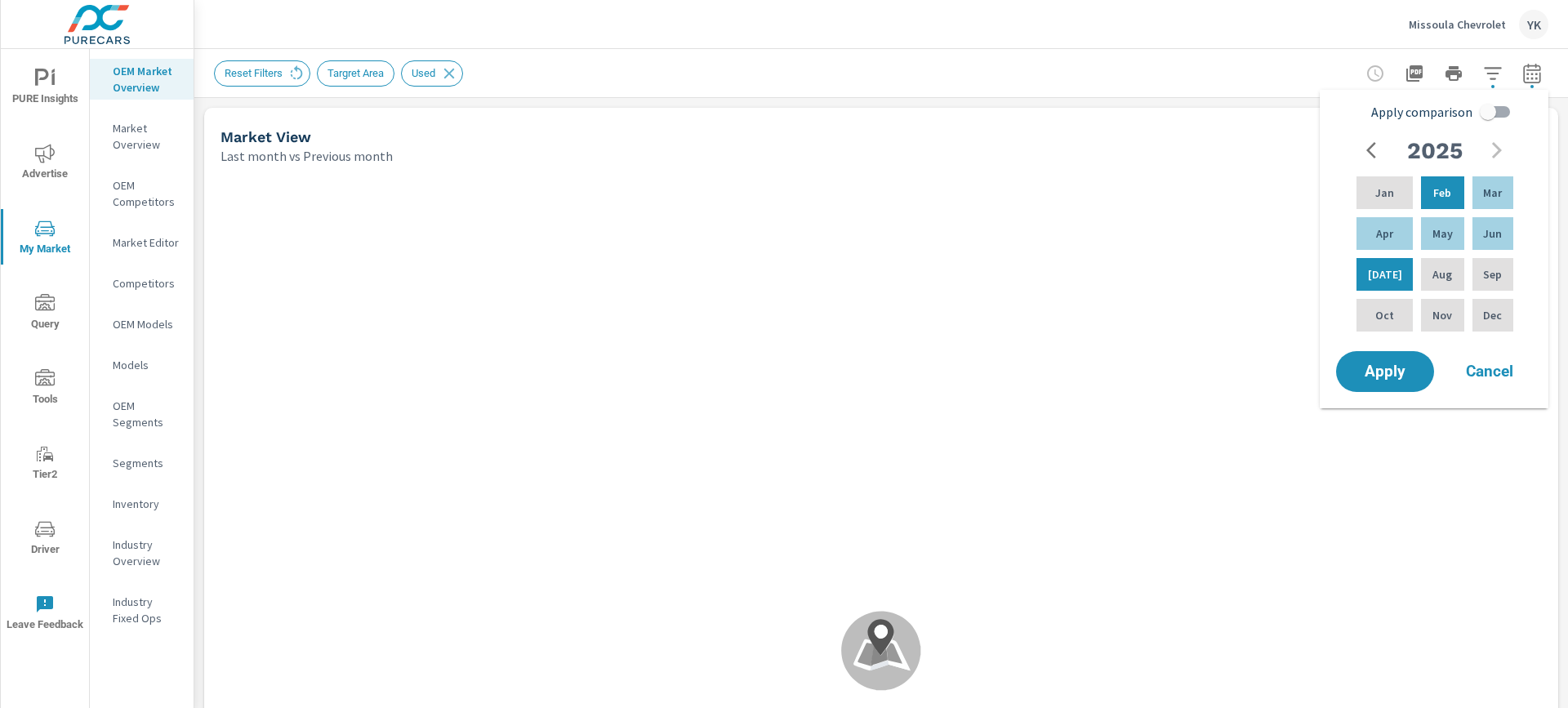
click at [1380, 118] on span "Apply comparison" at bounding box center [1423, 112] width 102 height 20
click at [1442, 118] on input "Apply comparison" at bounding box center [1488, 112] width 93 height 31
checkbox input "true"
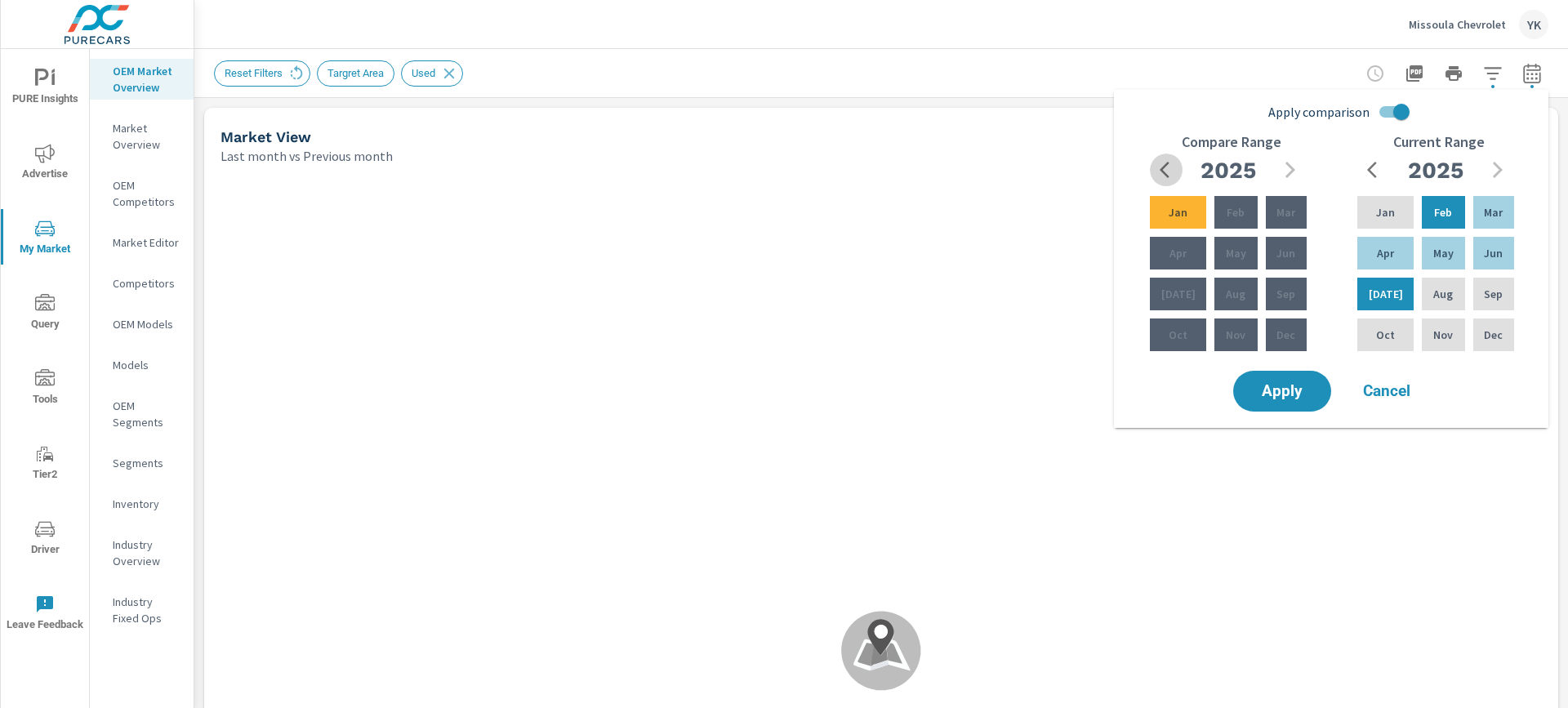
click at [1170, 154] on button "button" at bounding box center [1166, 169] width 32 height 32
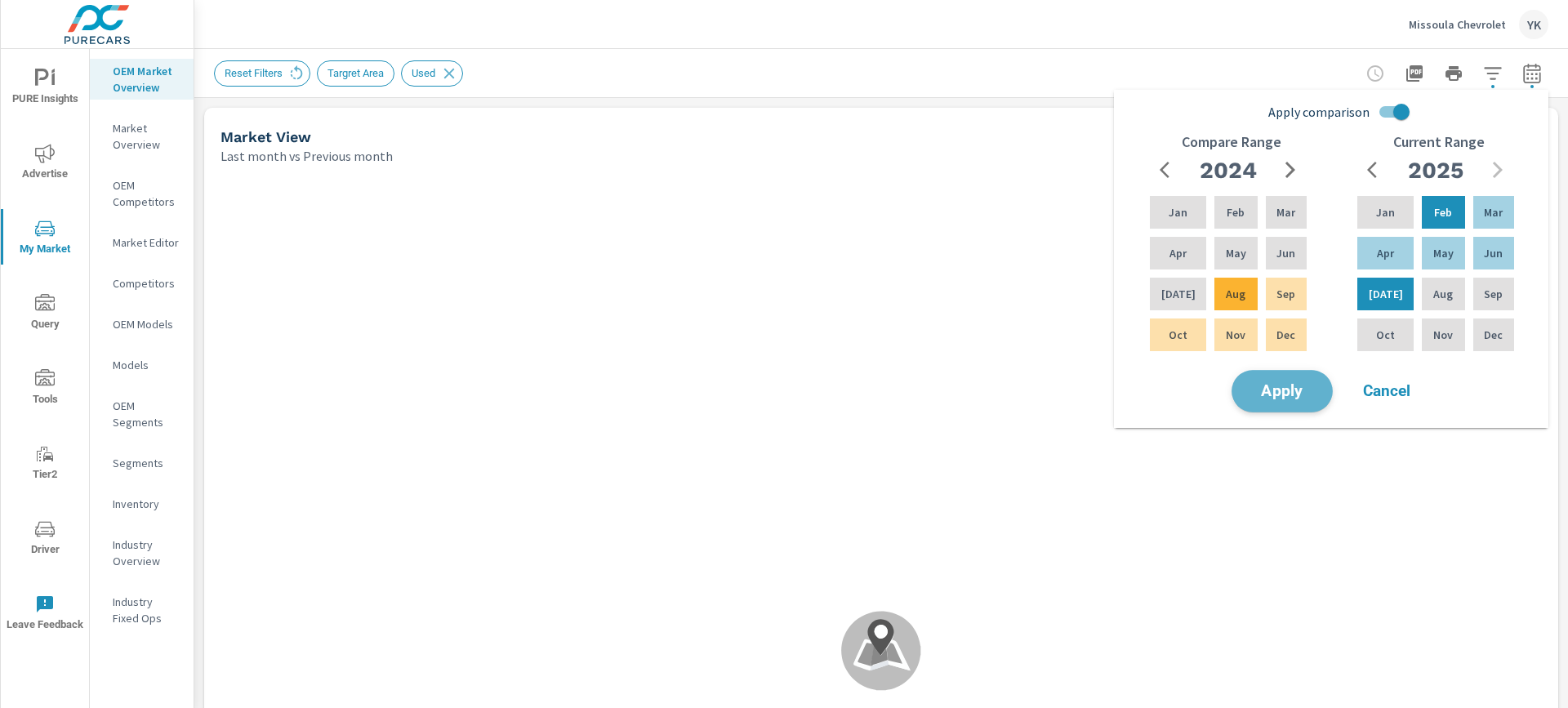
click at [1288, 388] on span "Apply" at bounding box center [1282, 392] width 67 height 16
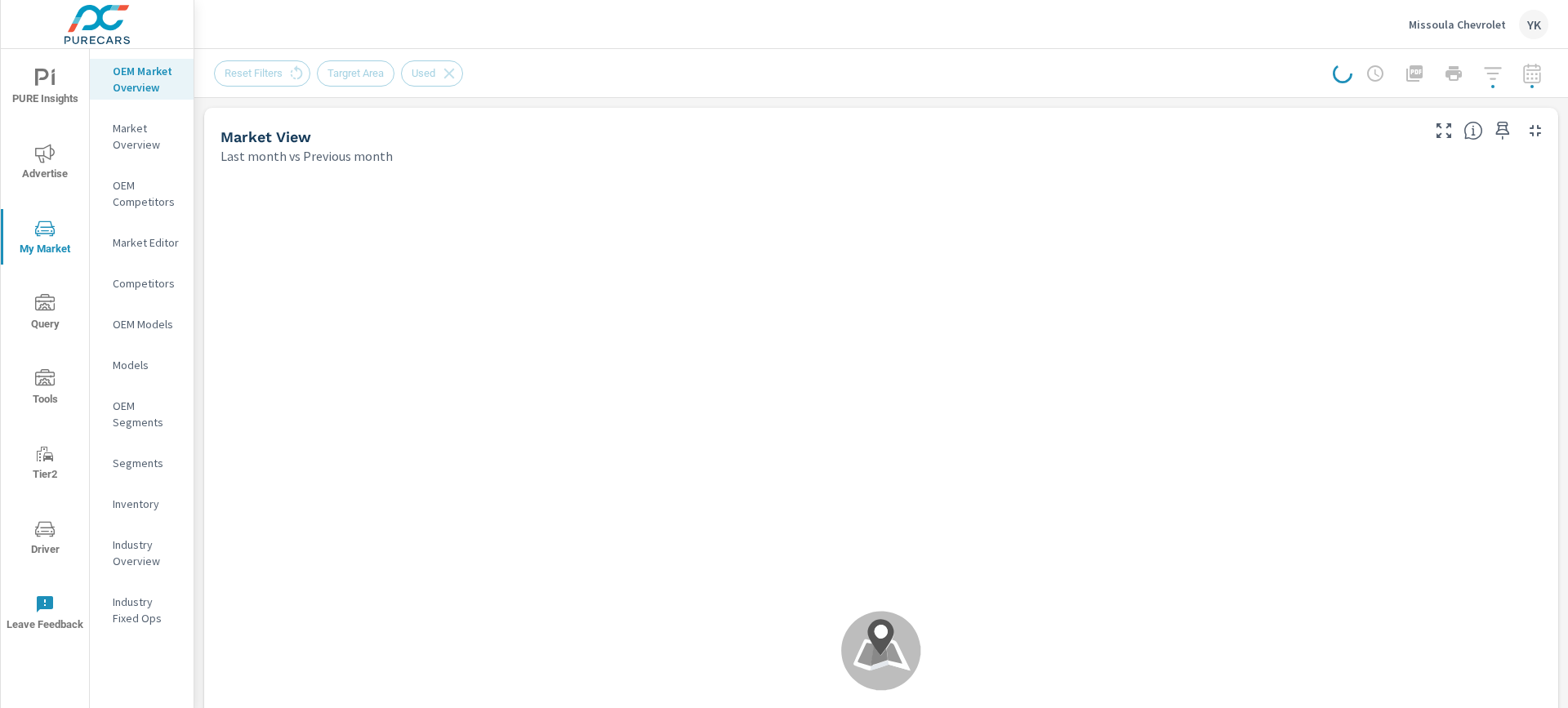
scroll to position [62, 0]
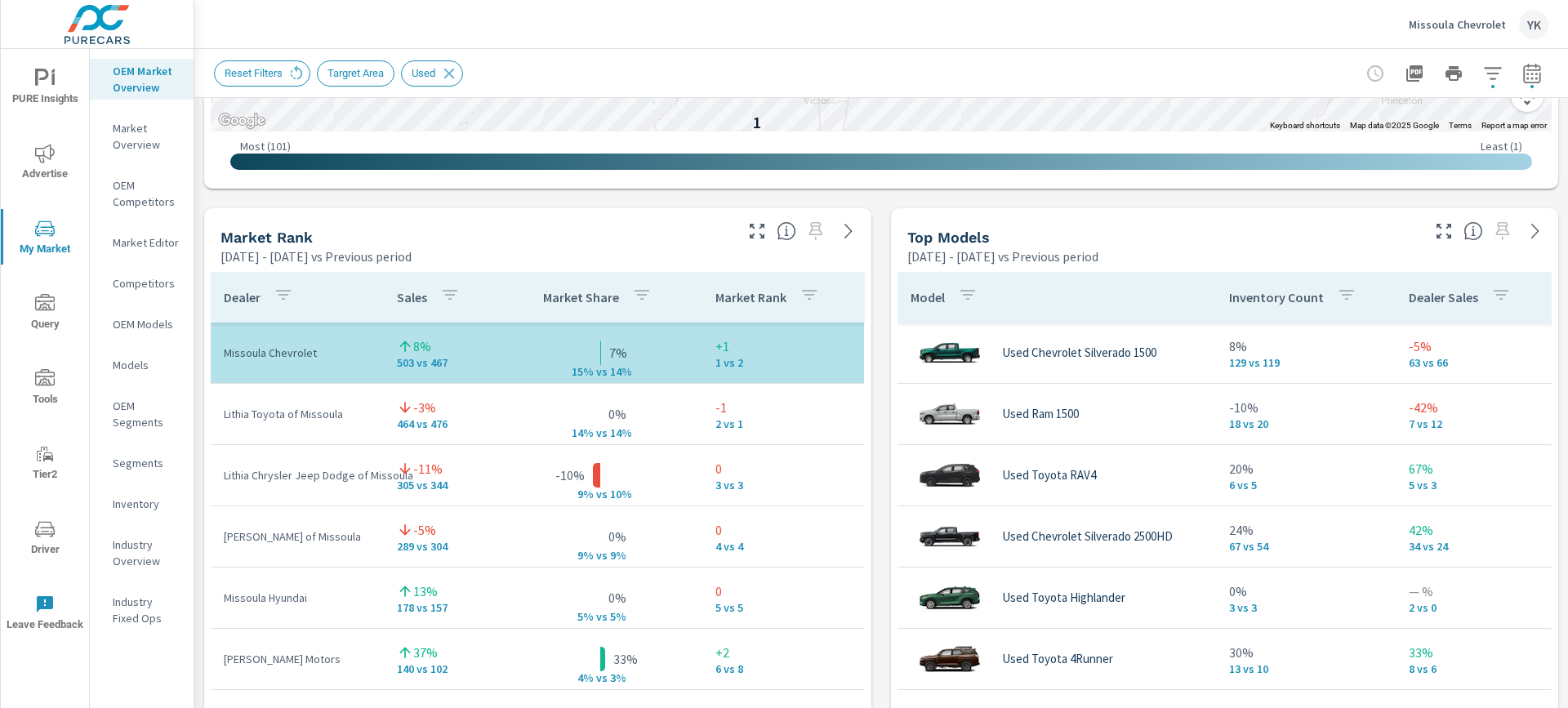
scroll to position [947, 0]
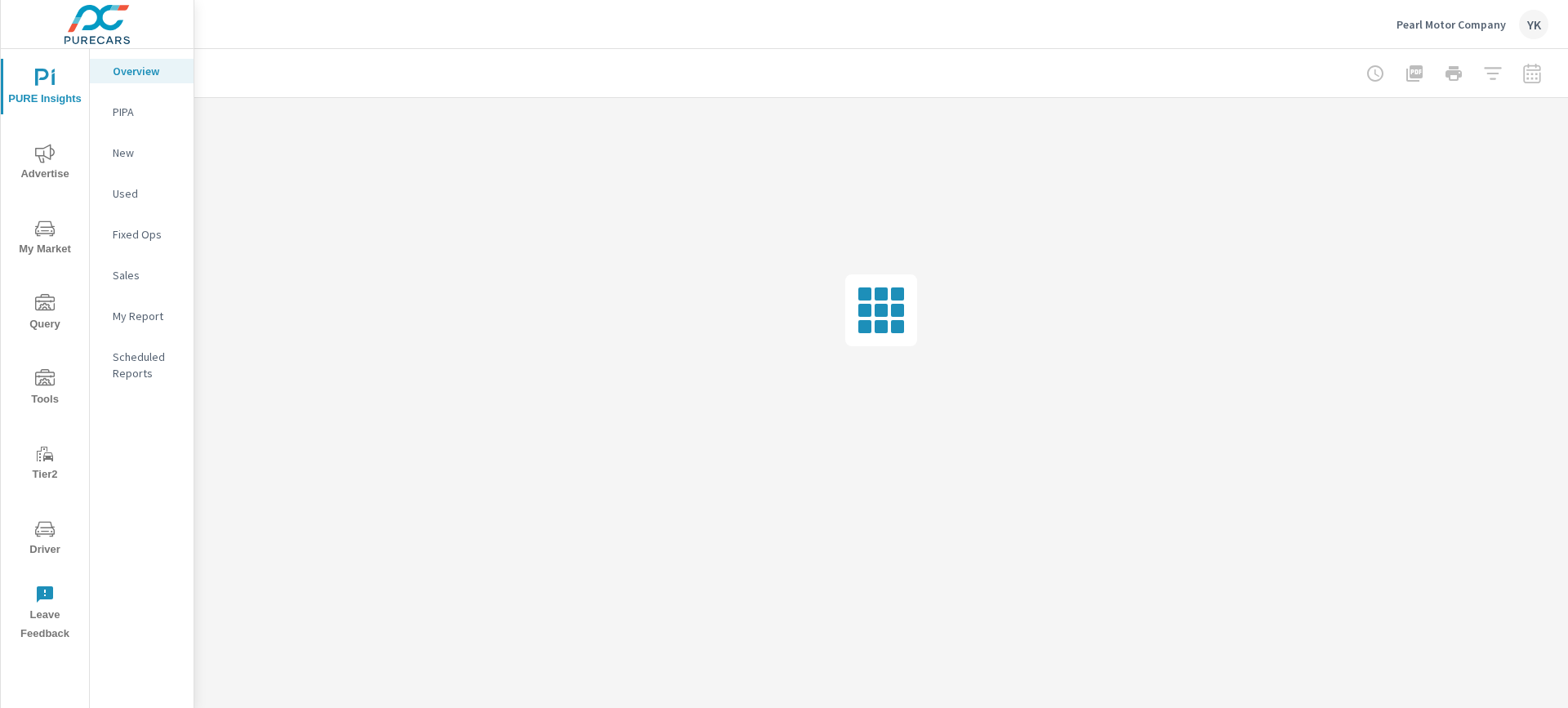
click at [149, 319] on p "My Report" at bounding box center [145, 315] width 67 height 17
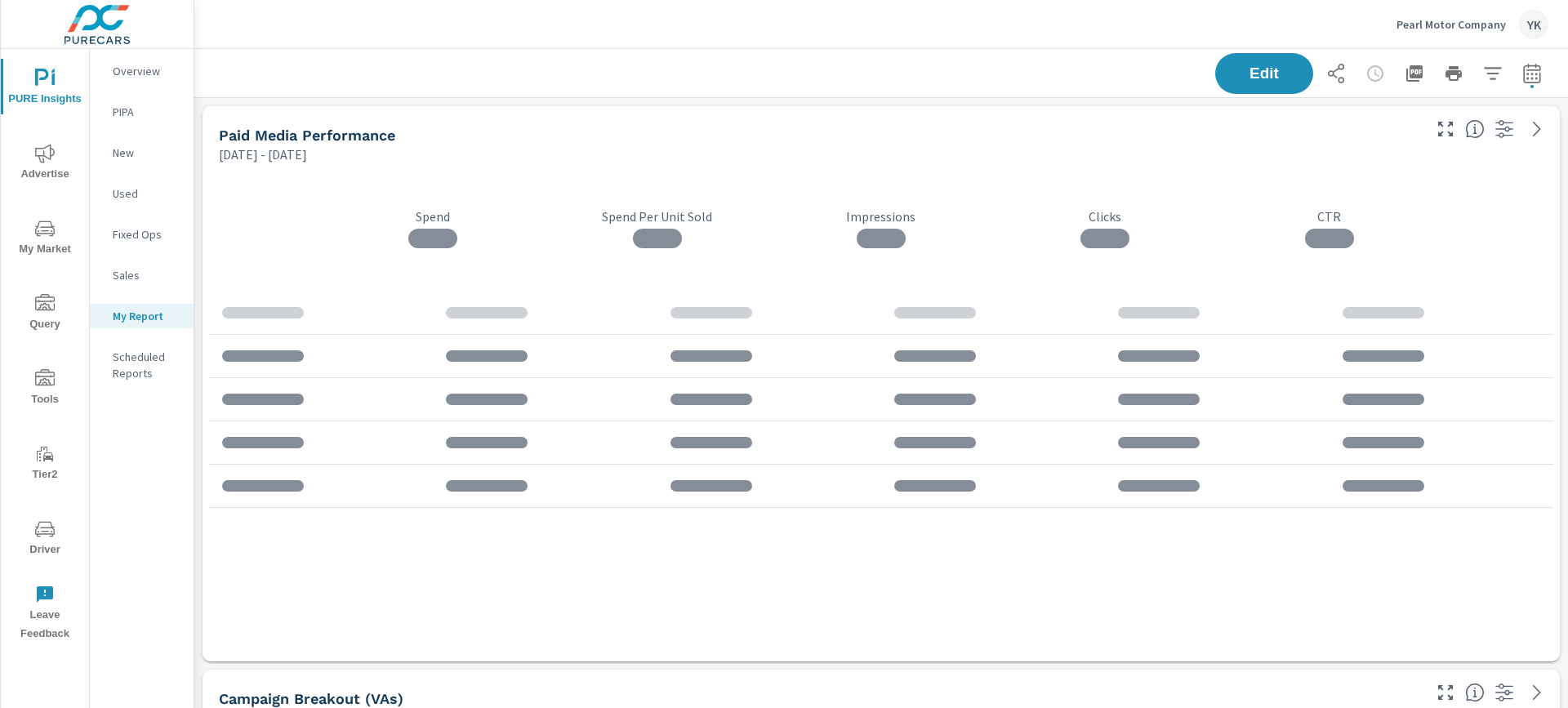
scroll to position [3955, 1375]
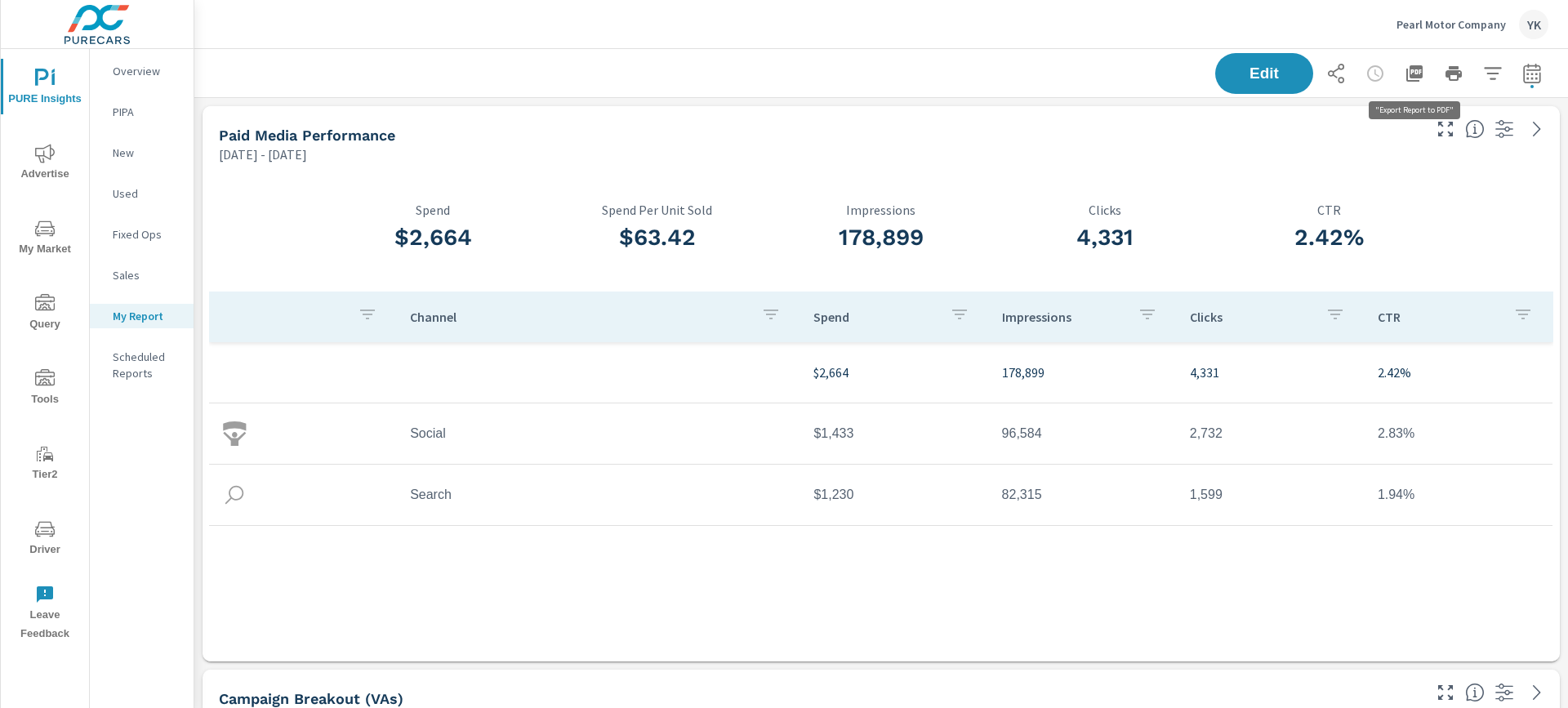
click at [1411, 69] on icon "button" at bounding box center [1415, 73] width 20 height 20
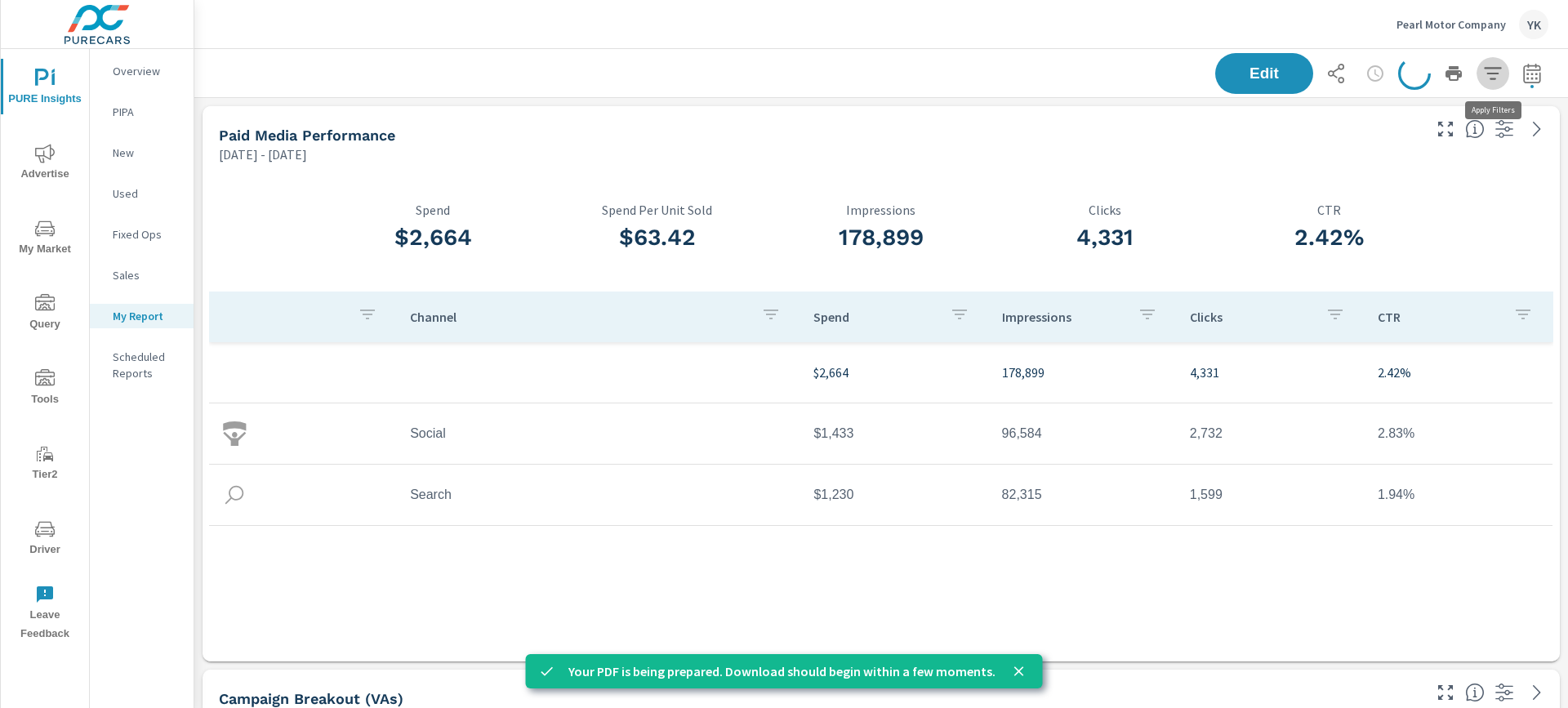
click at [1506, 73] on button "button" at bounding box center [1493, 73] width 32 height 32
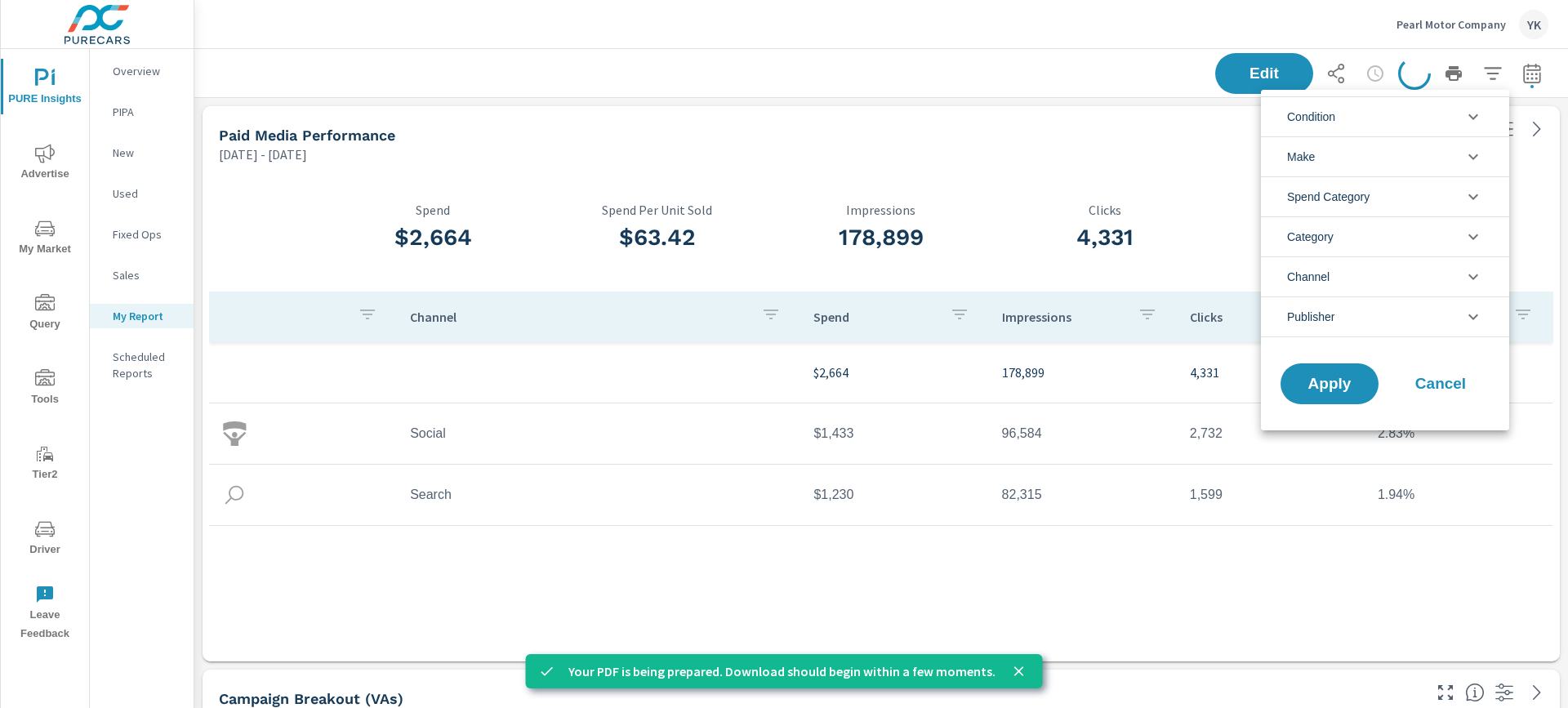
click at [1527, 73] on div at bounding box center [784, 354] width 1568 height 708
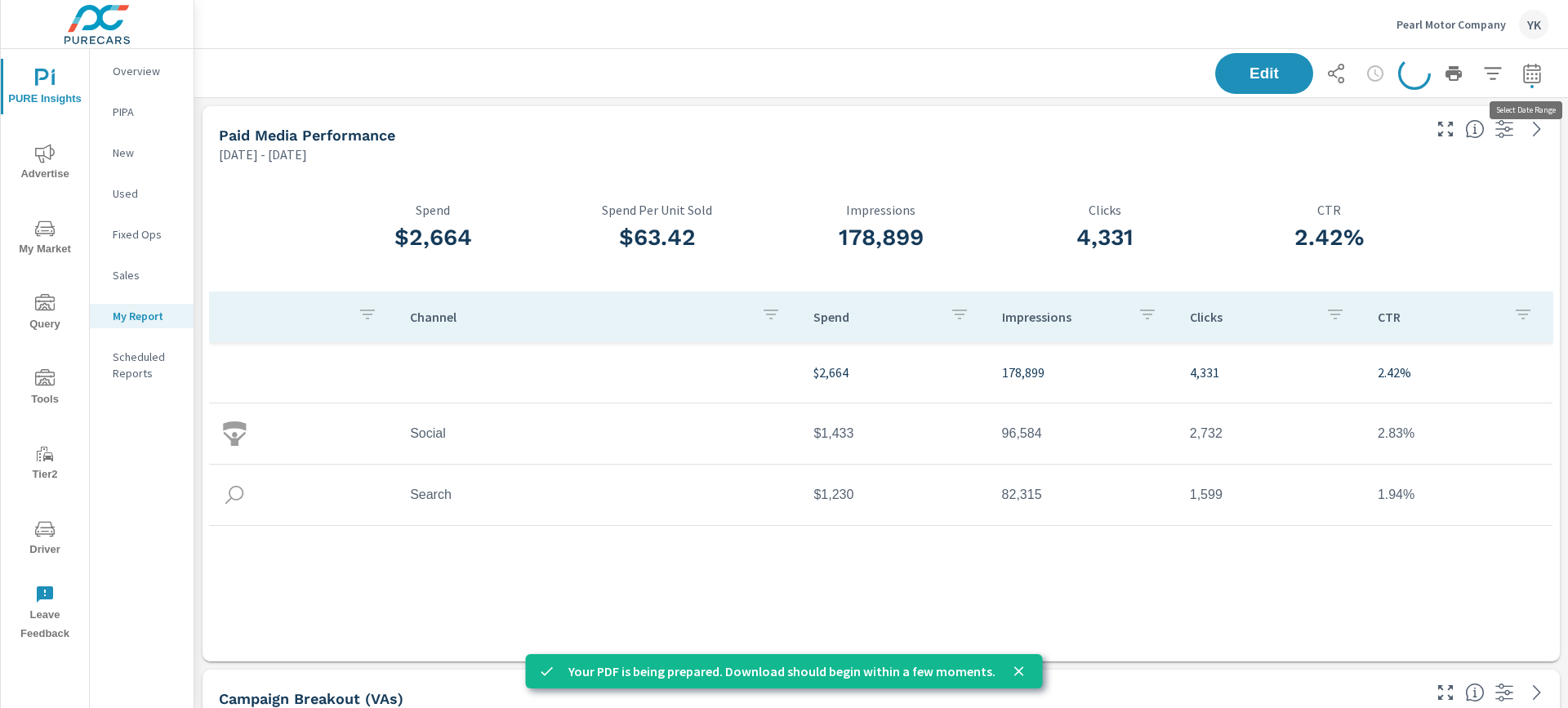
click at [1531, 75] on icon "button" at bounding box center [1532, 73] width 20 height 20
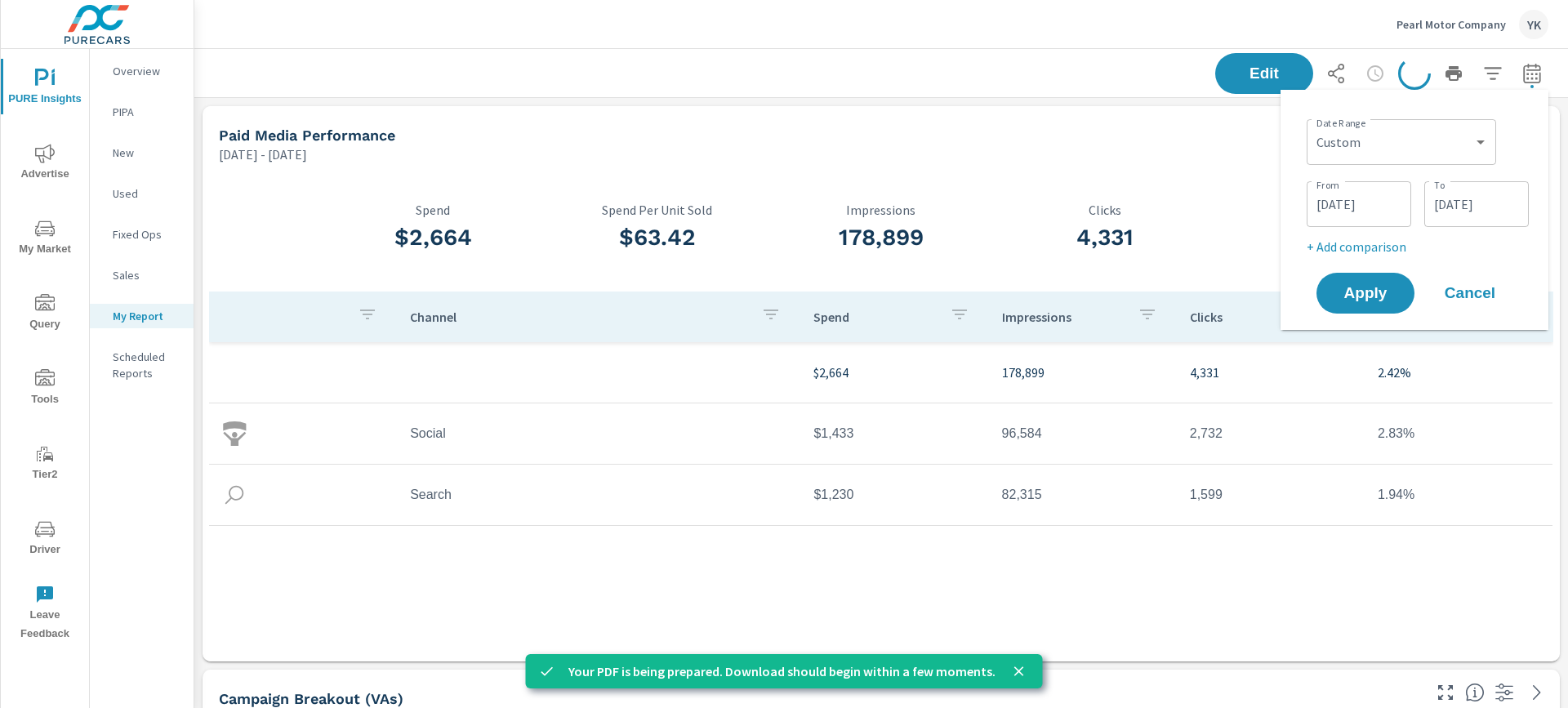
click at [1471, 121] on div "Custom Yesterday Last week Last 7 days Last 14 days Last 30 days Last 45 days L…" at bounding box center [1402, 142] width 189 height 46
click at [1467, 139] on select "Custom [DATE] Last week Last 7 days Last 14 days Last 30 days Last 45 days Last…" at bounding box center [1401, 142] width 177 height 32
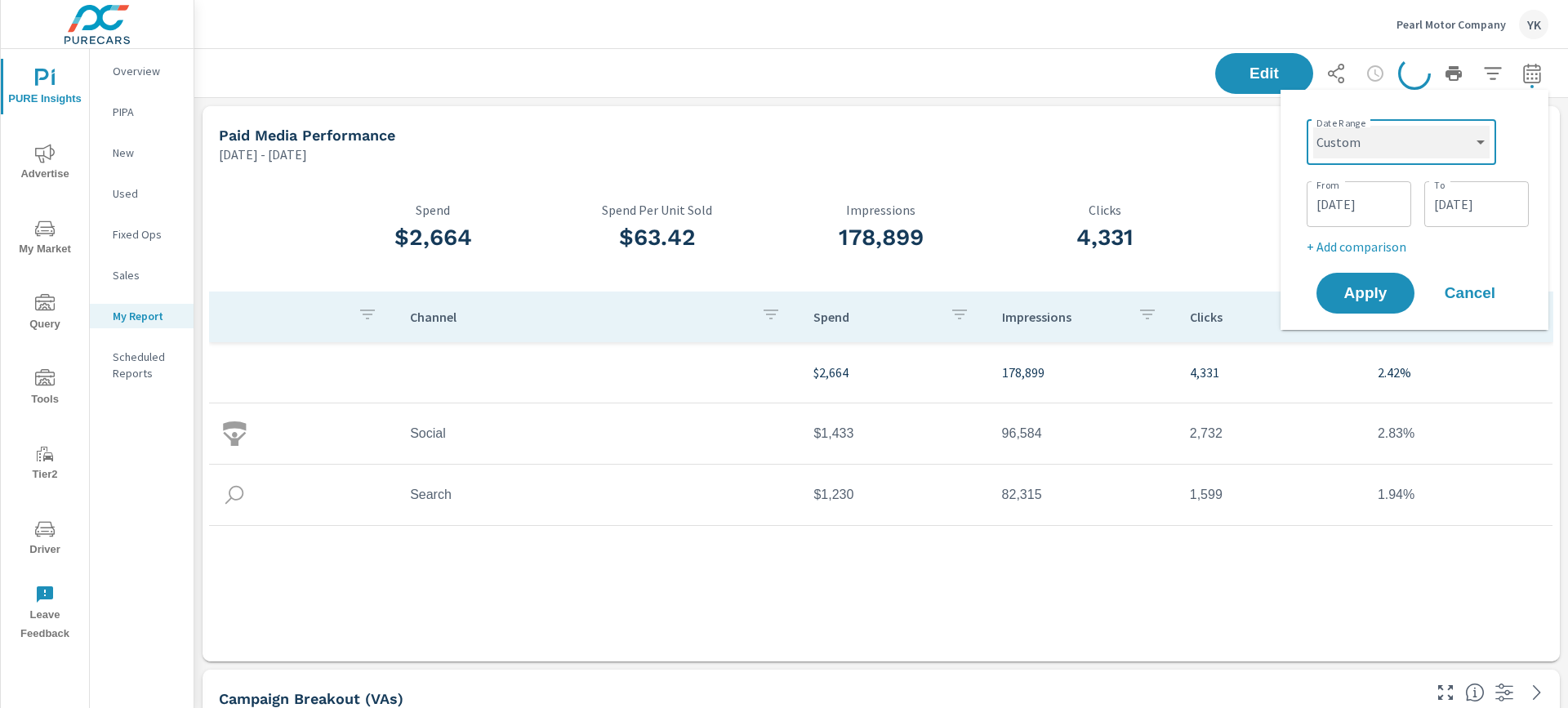
select select "Last month"
click at [1320, 126] on select "Custom [DATE] Last week Last 7 days Last 14 days Last 30 days Last 45 days Last…" at bounding box center [1401, 142] width 177 height 32
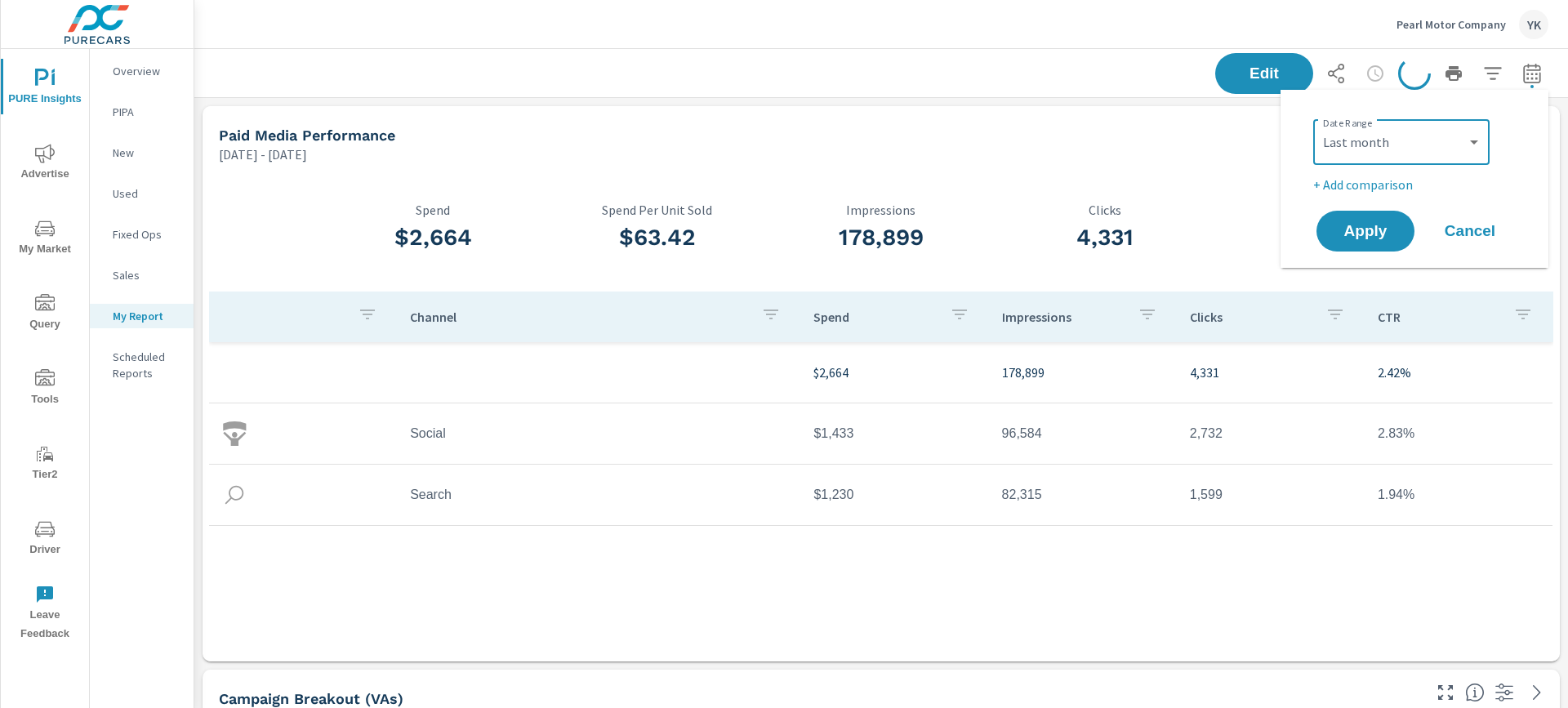
click at [1357, 184] on p "+ Add comparison" at bounding box center [1418, 185] width 209 height 20
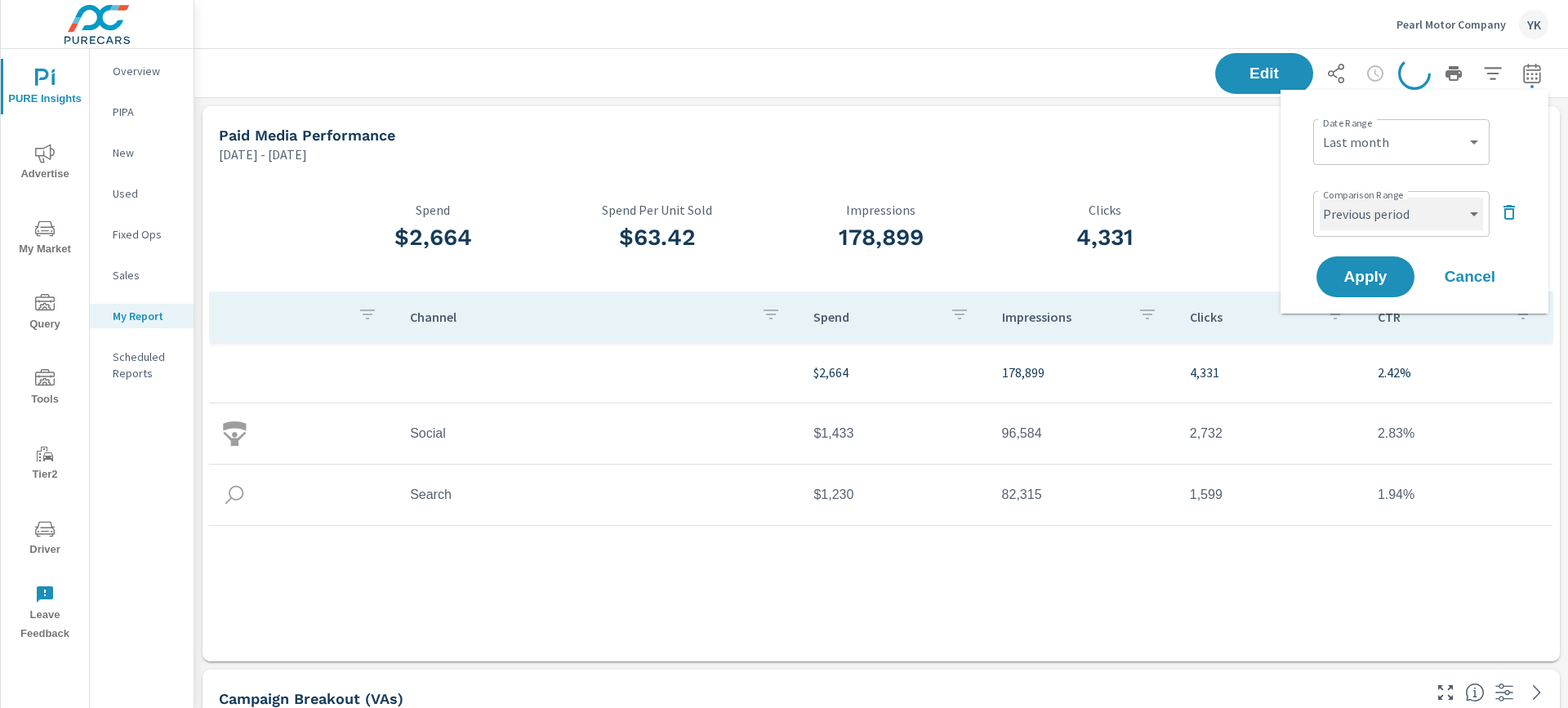
click at [1355, 219] on select "Custom Previous period Previous month Previous year" at bounding box center [1401, 213] width 163 height 32
select select "Previous month"
click at [1320, 197] on select "Custom Previous period Previous month Previous year" at bounding box center [1401, 213] width 163 height 32
click at [1355, 277] on span "Apply" at bounding box center [1366, 277] width 67 height 16
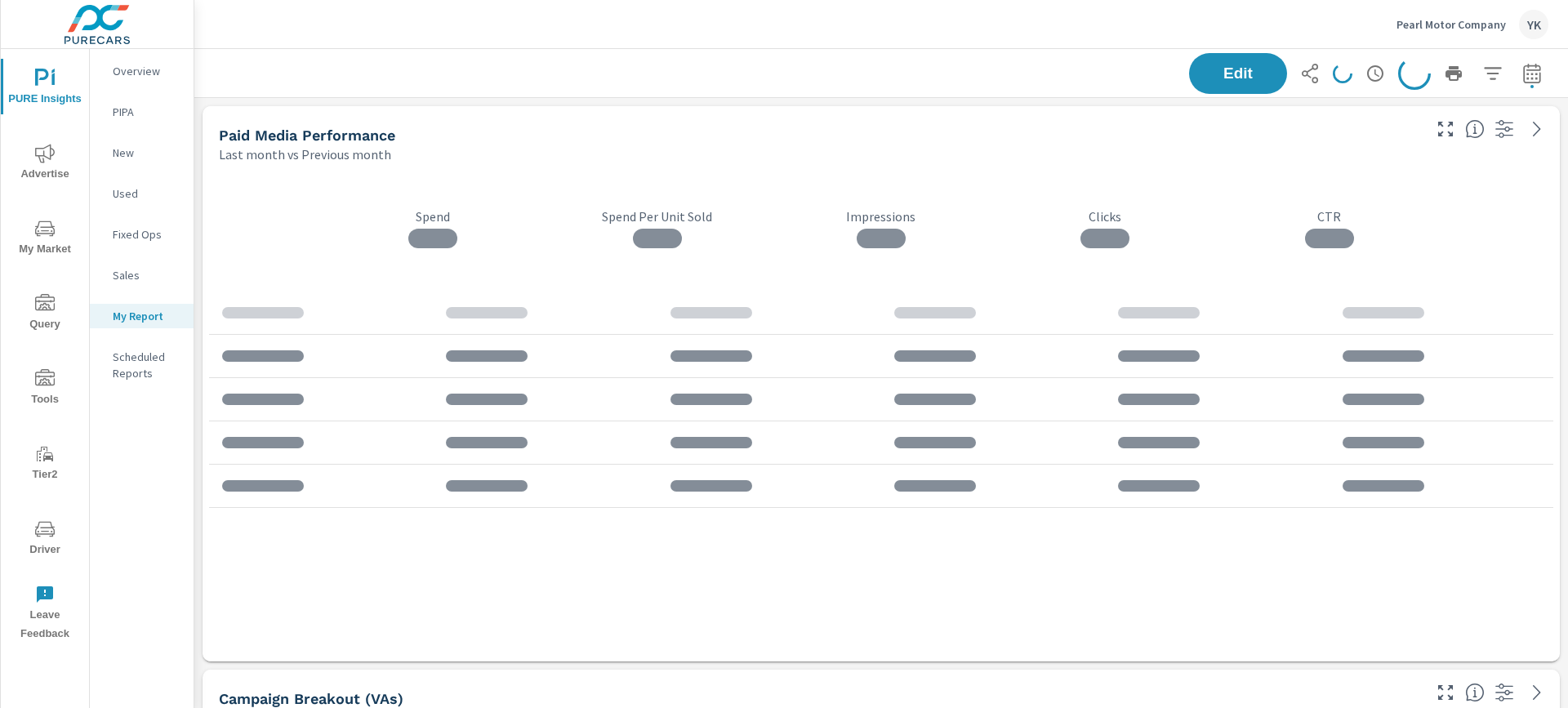
scroll to position [3955, 1375]
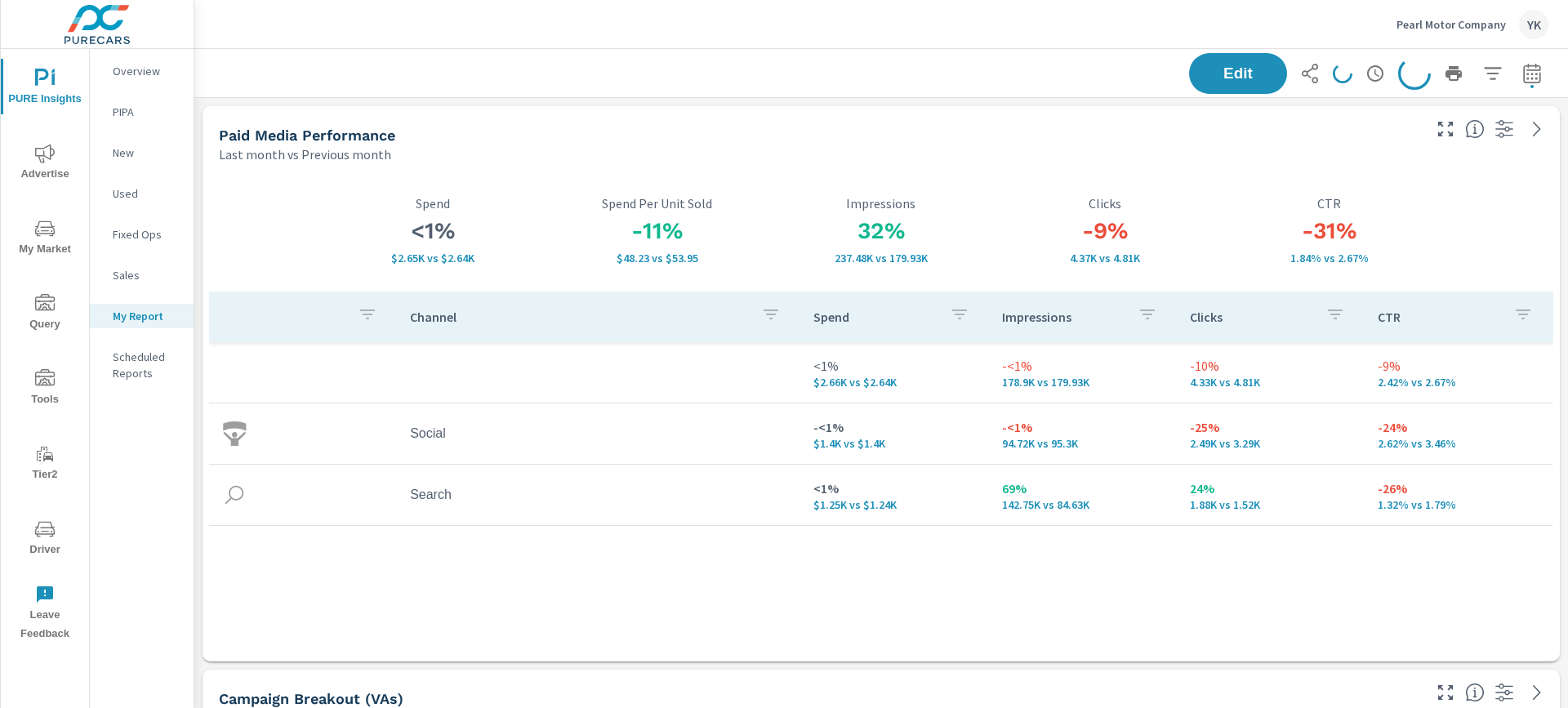
click at [720, 216] on div "-11% $48.23 vs $53.95 Spend Per Unit Sold" at bounding box center [657, 230] width 224 height 68
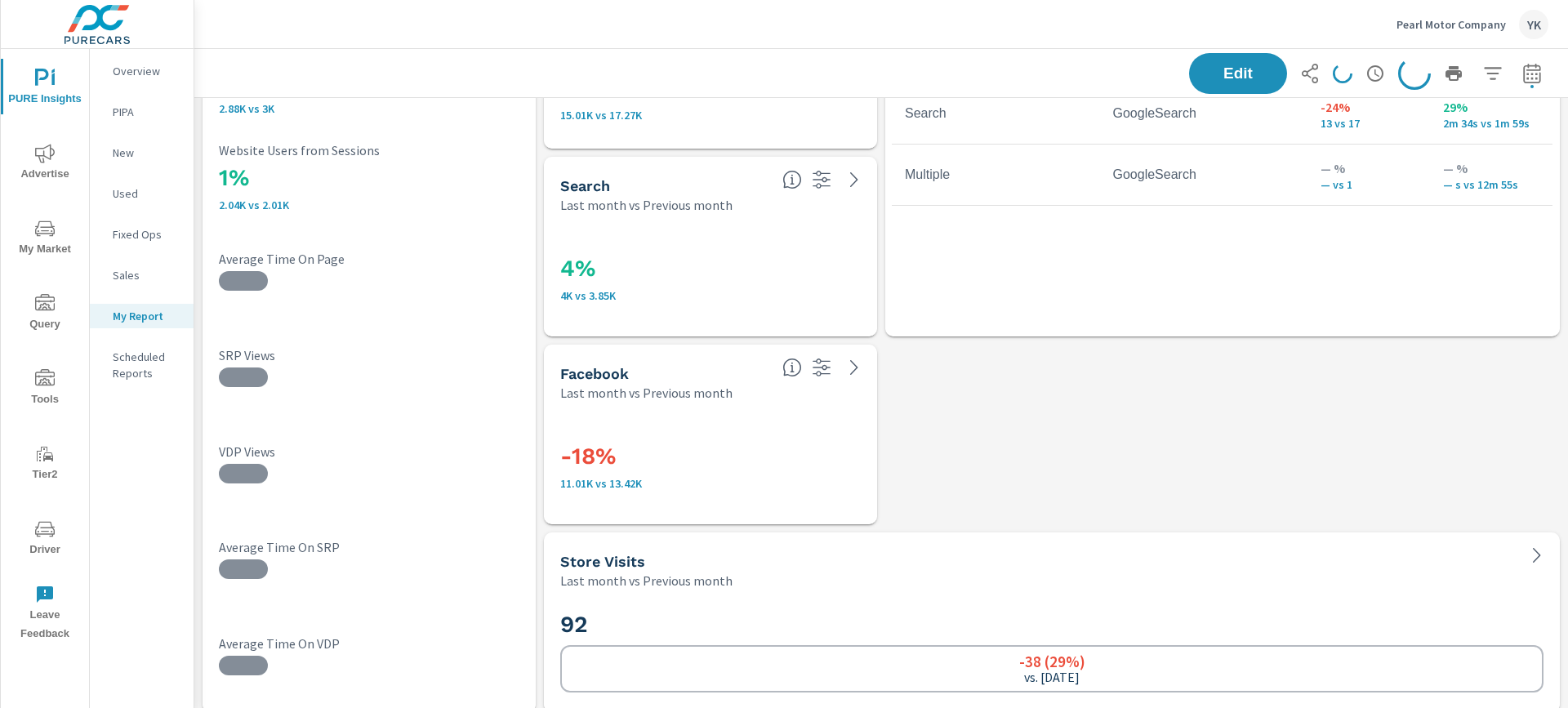
scroll to position [3344, 0]
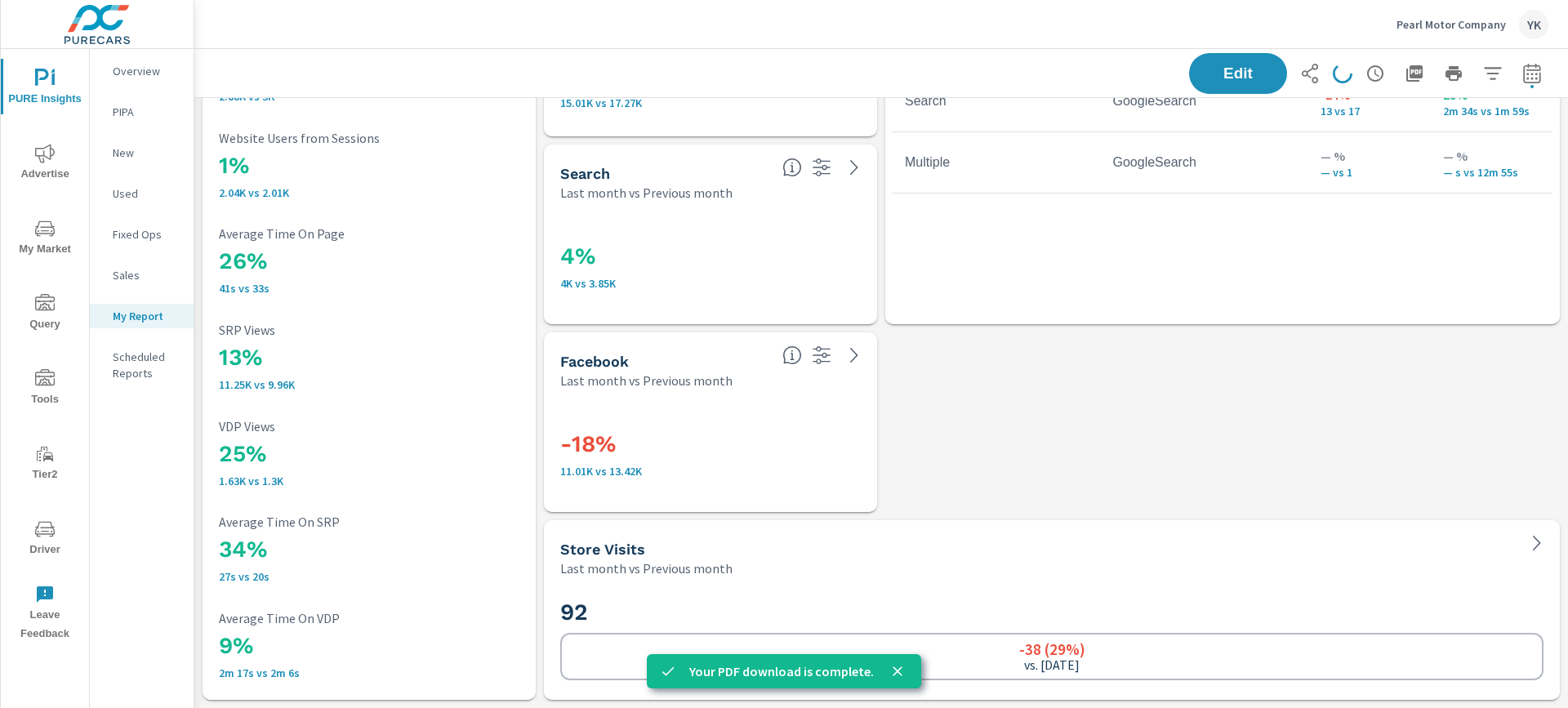
click at [1423, 64] on icon "button" at bounding box center [1415, 73] width 20 height 20
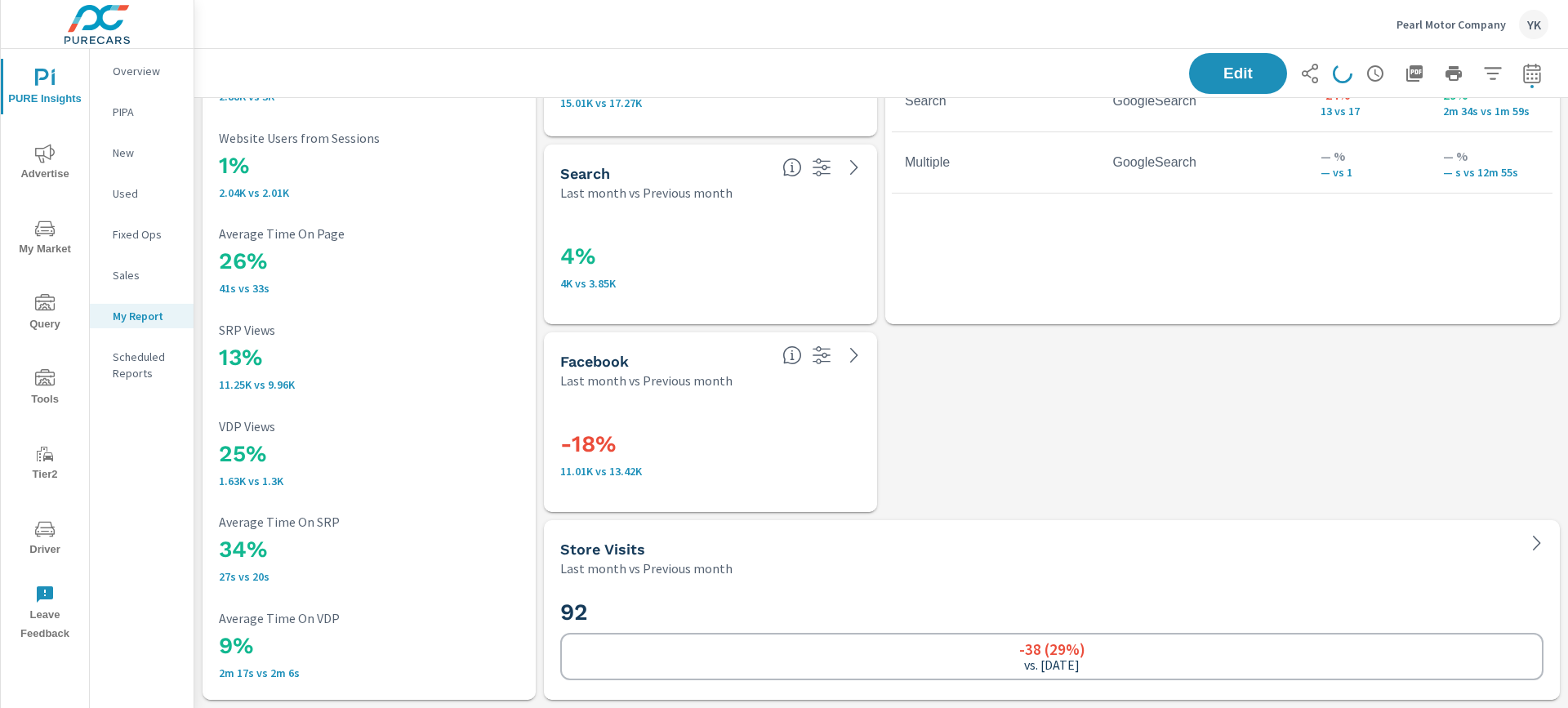
click at [63, 146] on span "Advertise" at bounding box center [45, 163] width 78 height 40
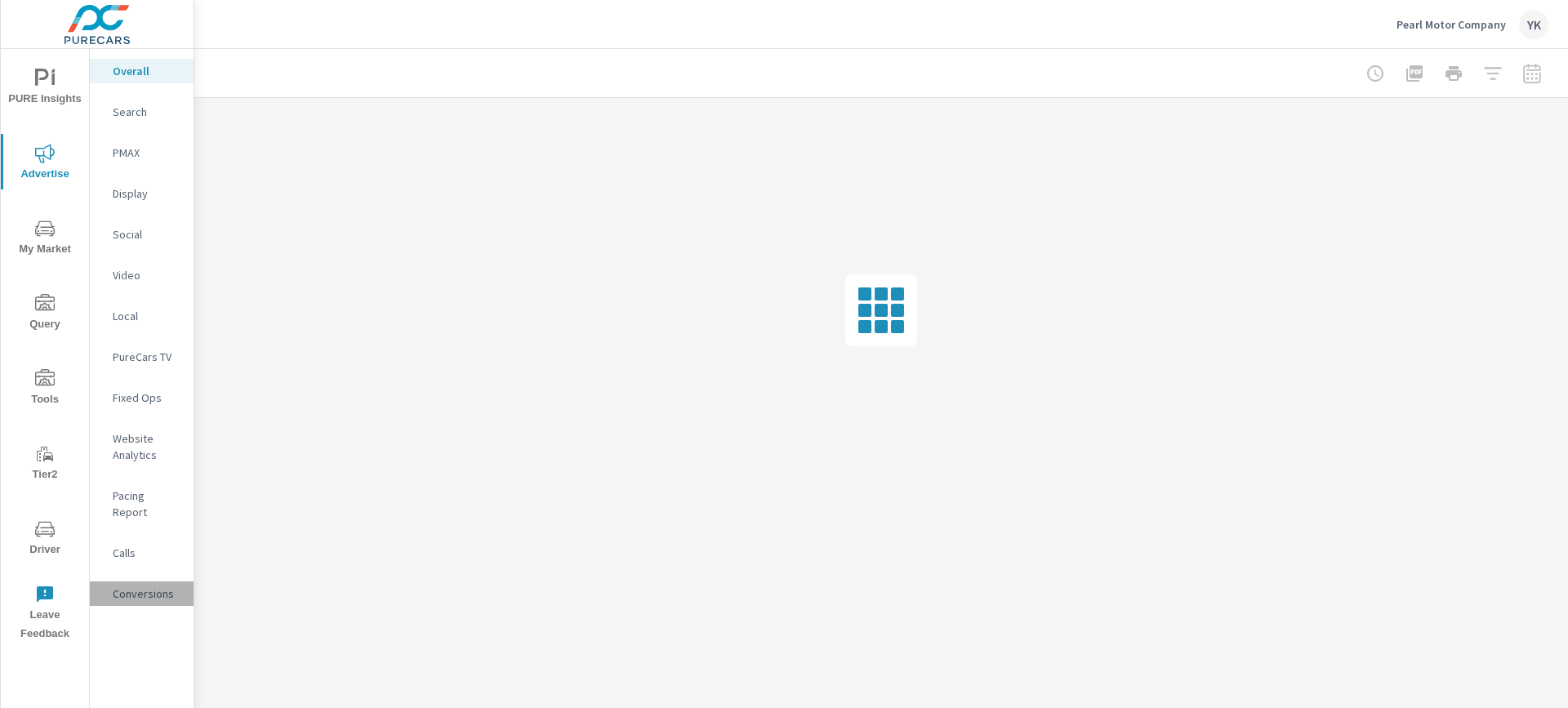
click at [139, 586] on p "Conversions" at bounding box center [145, 594] width 67 height 17
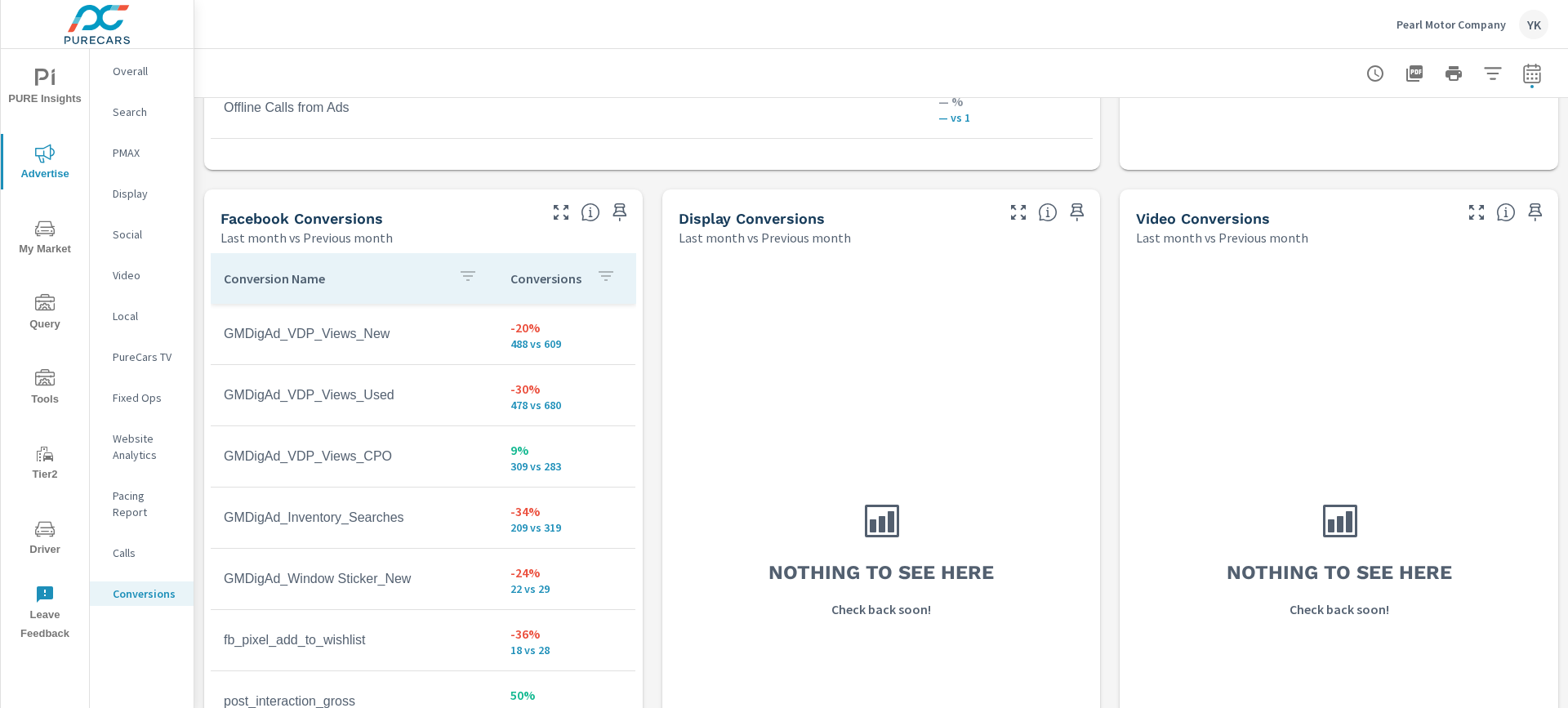
scroll to position [1557, 0]
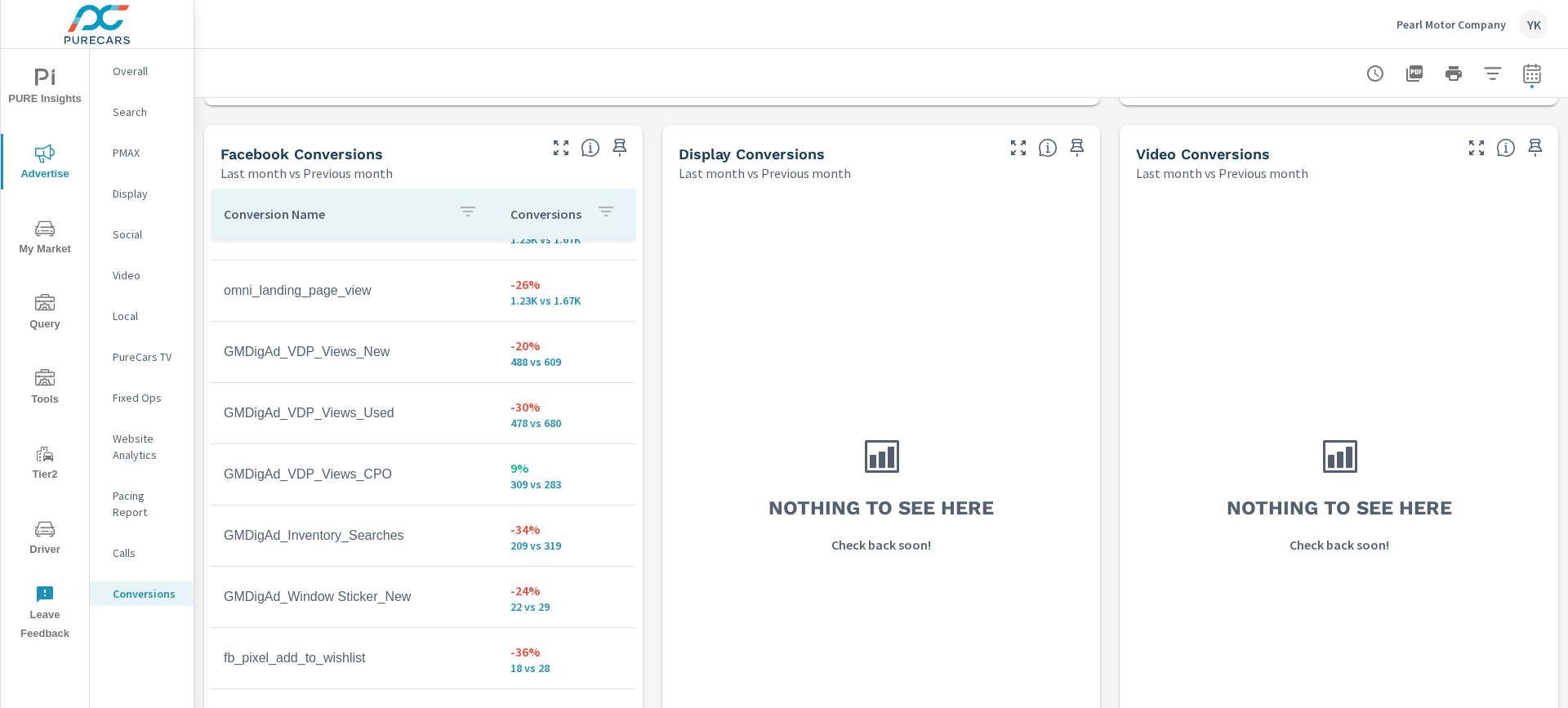
scroll to position [282, 0]
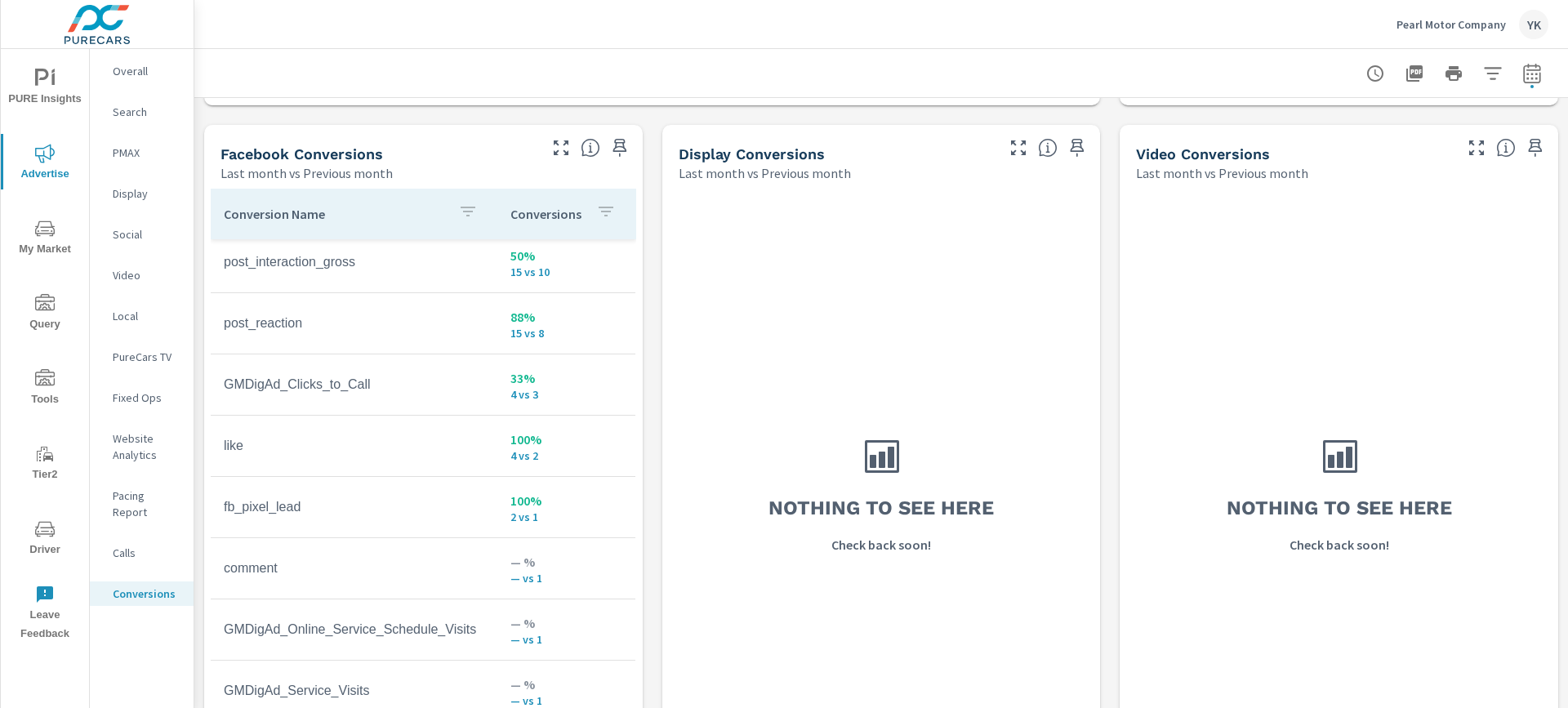
scroll to position [753, 0]
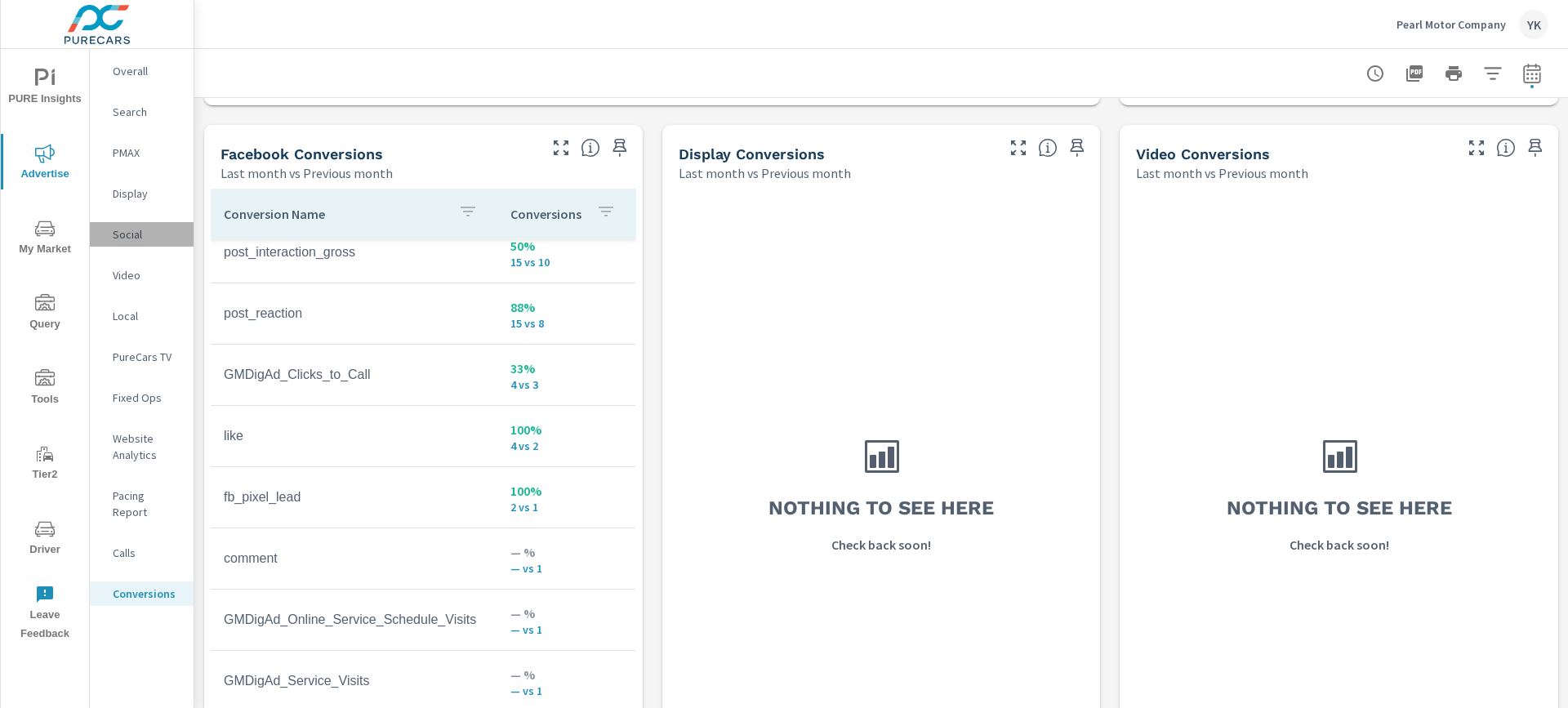
click at [128, 232] on p "Social" at bounding box center [145, 234] width 67 height 17
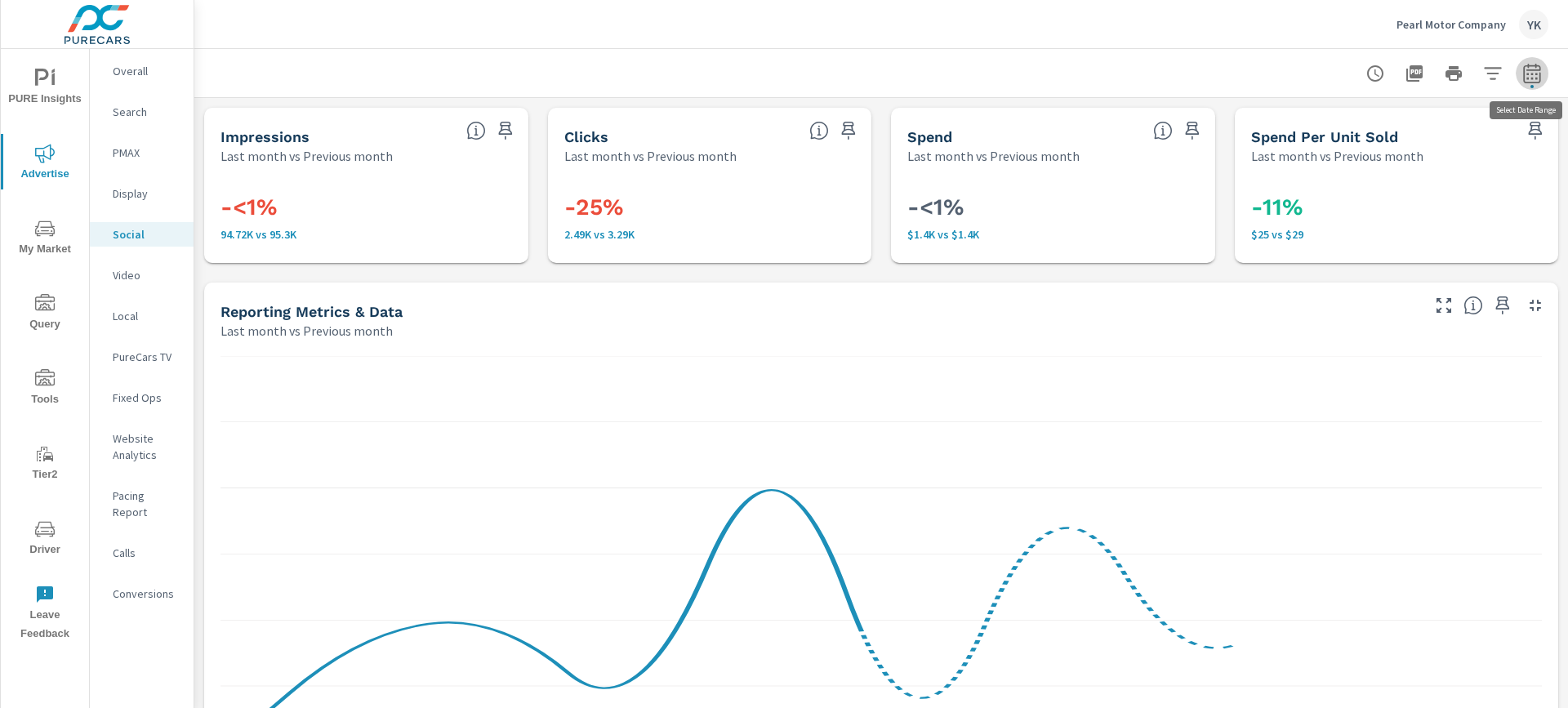
click at [1527, 71] on icon "button" at bounding box center [1532, 73] width 20 height 20
select select "Last month"
select select "Previous month"
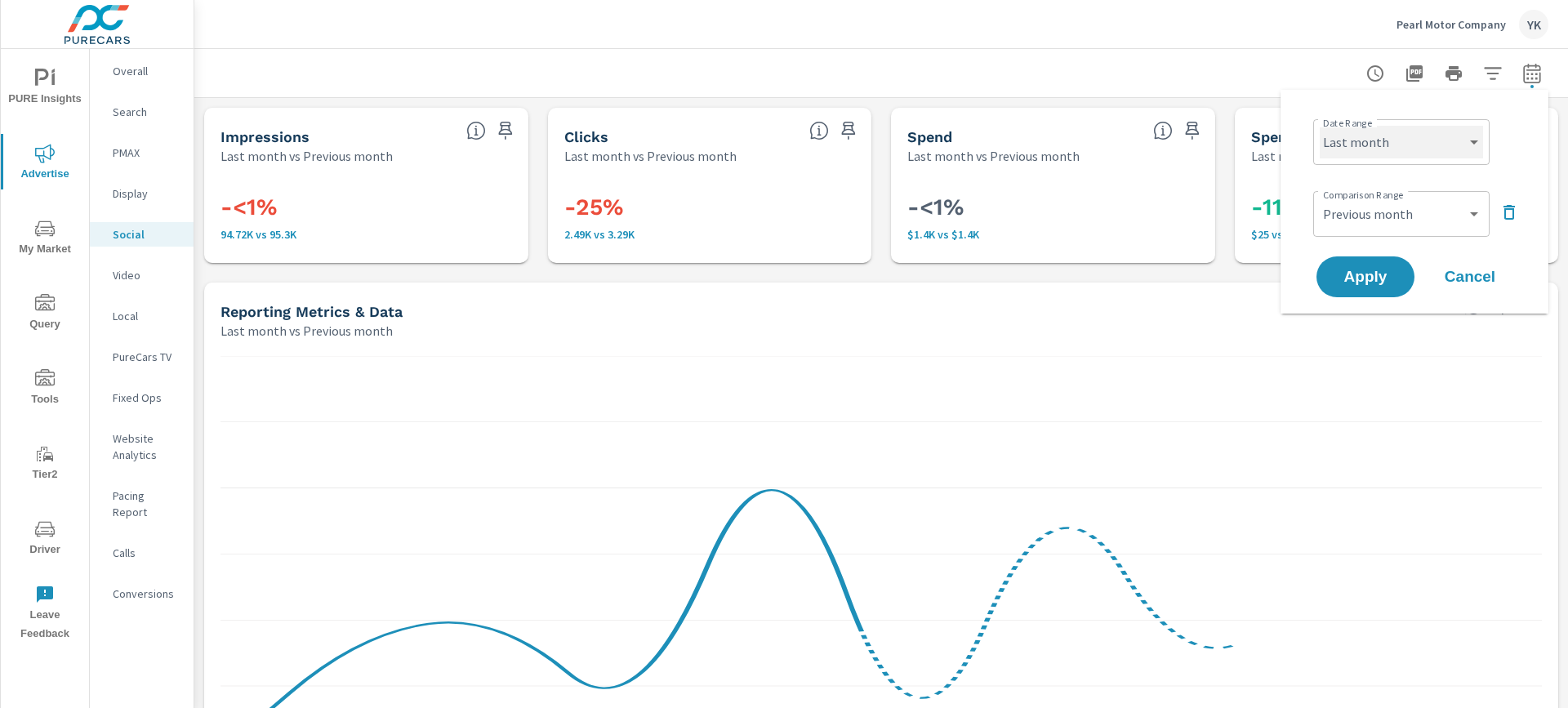
click at [1448, 156] on select "Custom [DATE] Last week Last 7 days Last 14 days Last 30 days Last 45 days Last…" at bounding box center [1401, 142] width 163 height 32
select select "Month to date"
click at [1320, 126] on select "Custom [DATE] Last week Last 7 days Last 14 days Last 30 days Last 45 days Last…" at bounding box center [1401, 142] width 163 height 32
click at [1362, 277] on span "Apply" at bounding box center [1366, 277] width 67 height 16
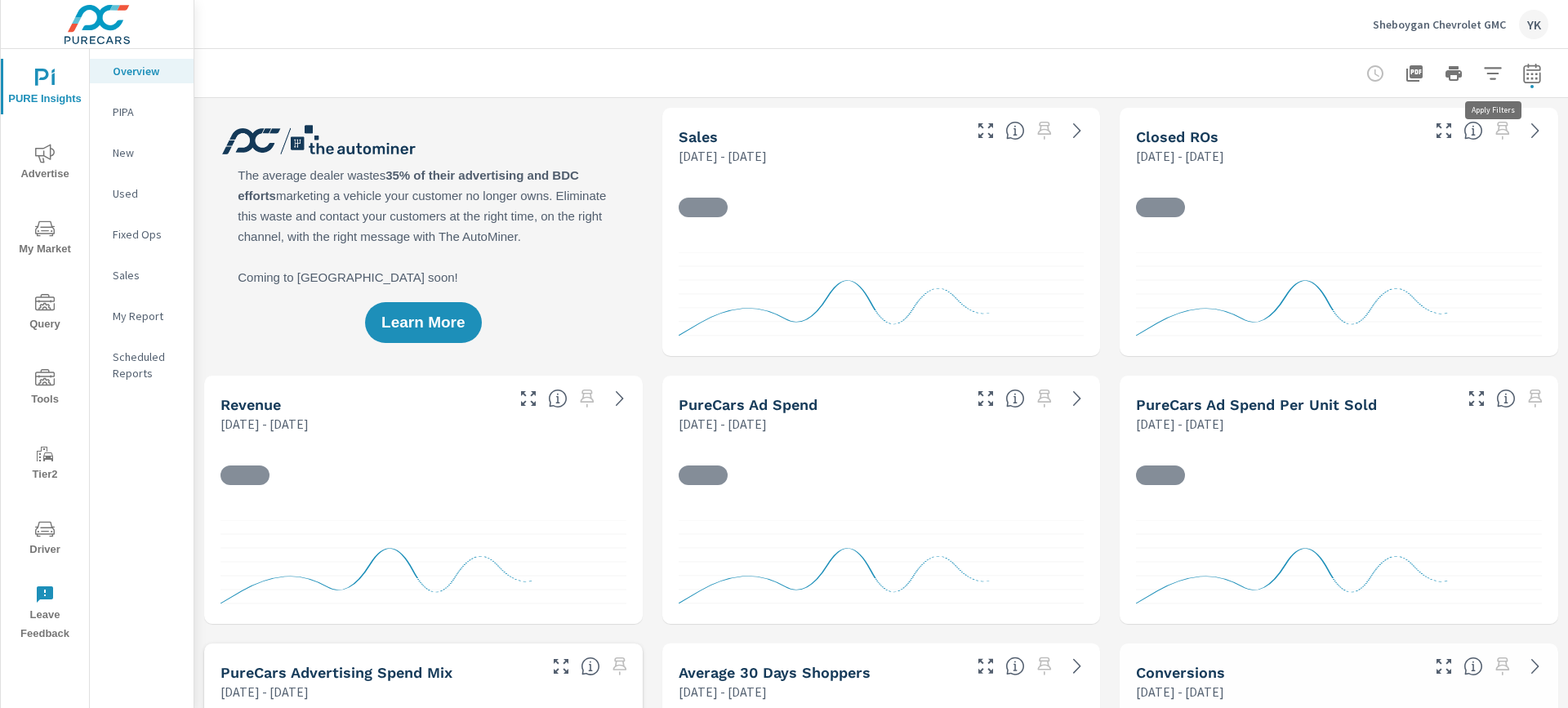
click at [1516, 70] on button "button" at bounding box center [1532, 73] width 32 height 32
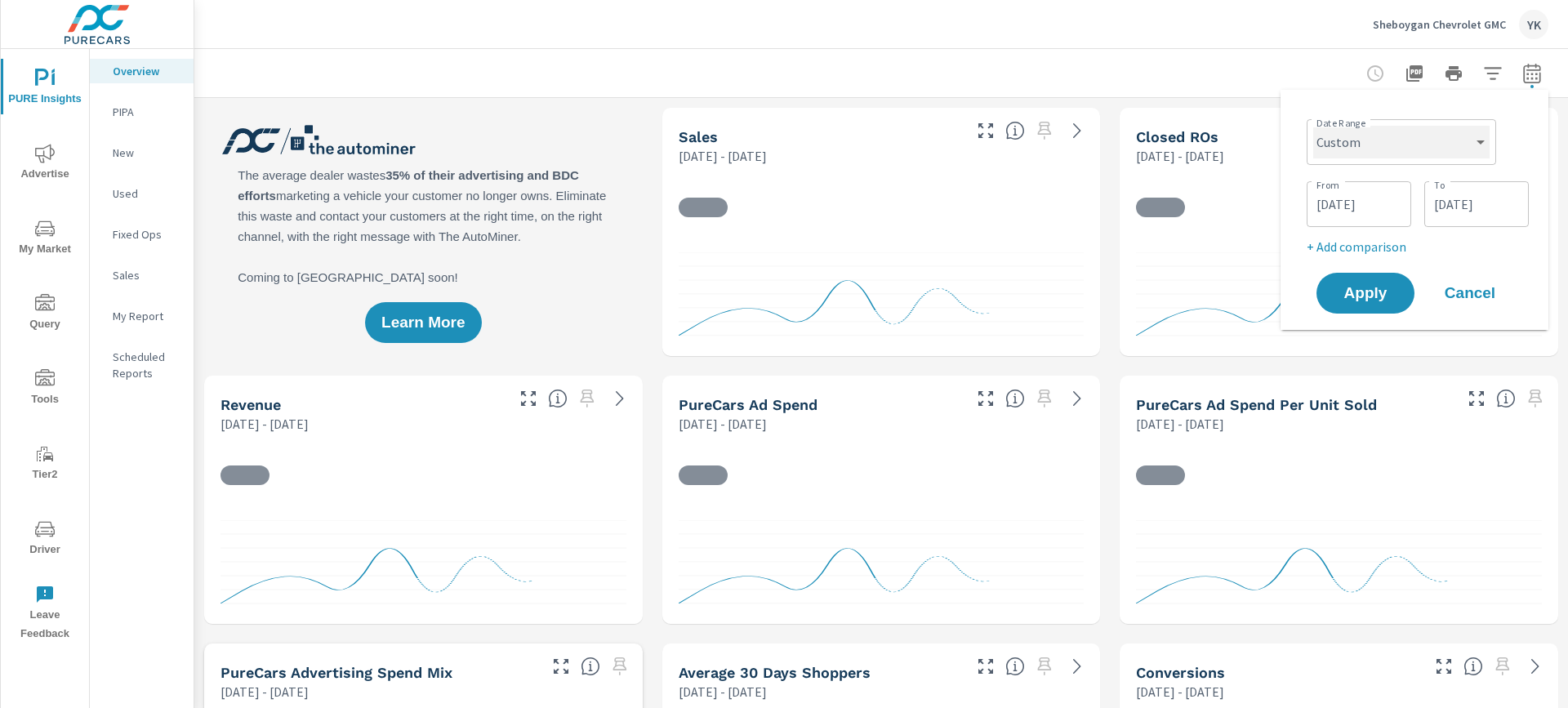
click at [1402, 152] on select "Custom [DATE] Last week Last 7 days Last 14 days Last 30 days Last 45 days Last…" at bounding box center [1401, 142] width 177 height 32
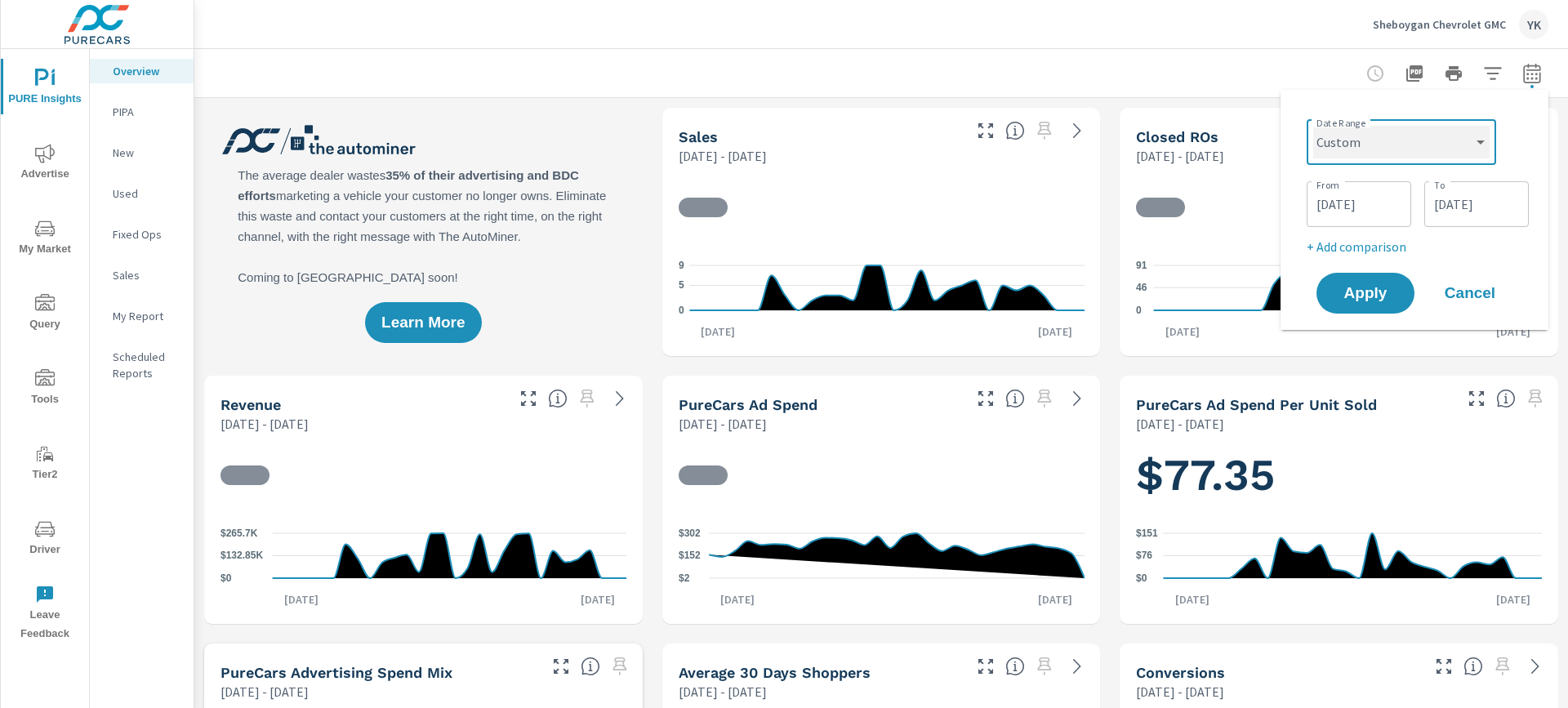
select select "Last month"
click at [1320, 126] on select "Custom [DATE] Last week Last 7 days Last 14 days Last 30 days Last 45 days Last…" at bounding box center [1401, 142] width 177 height 32
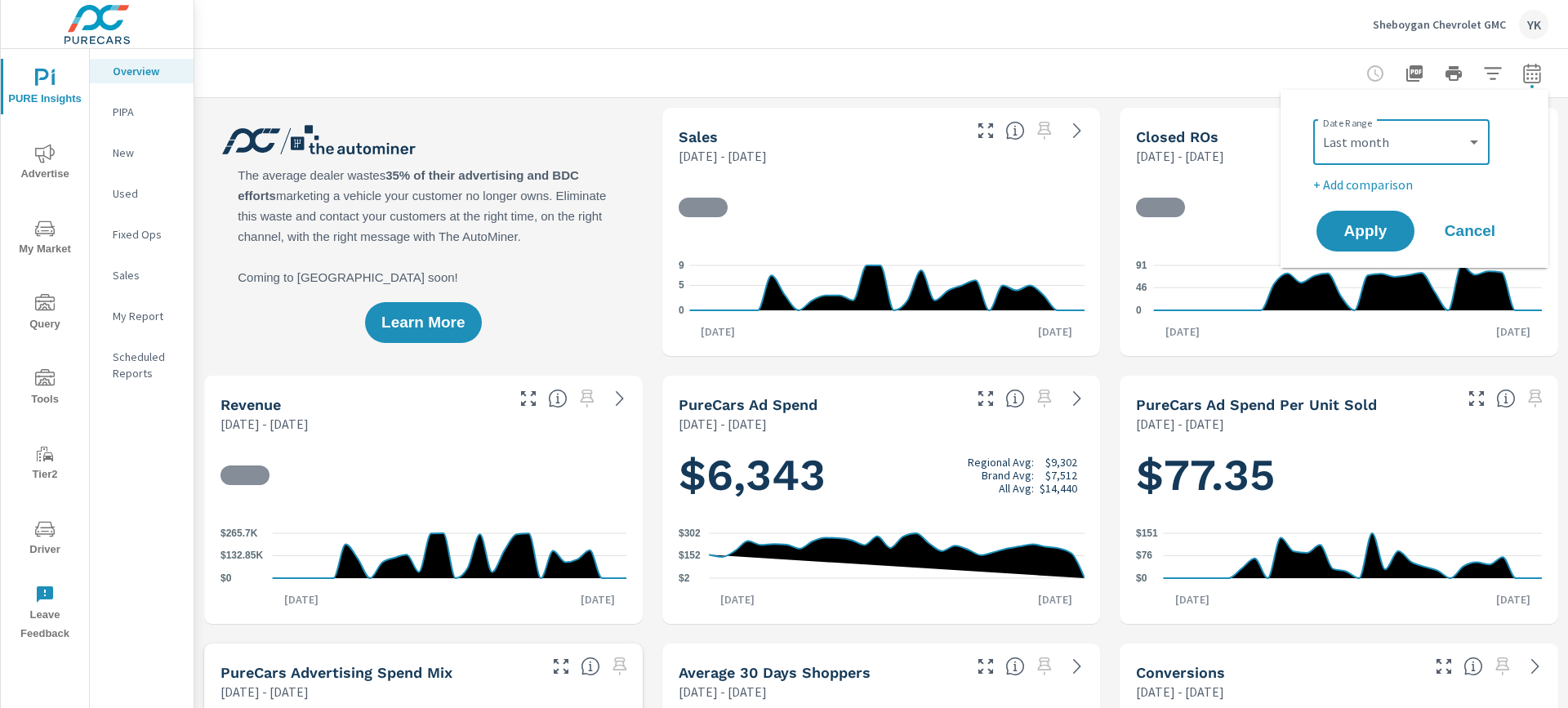
click at [1355, 187] on p "+ Add comparison" at bounding box center [1418, 185] width 209 height 20
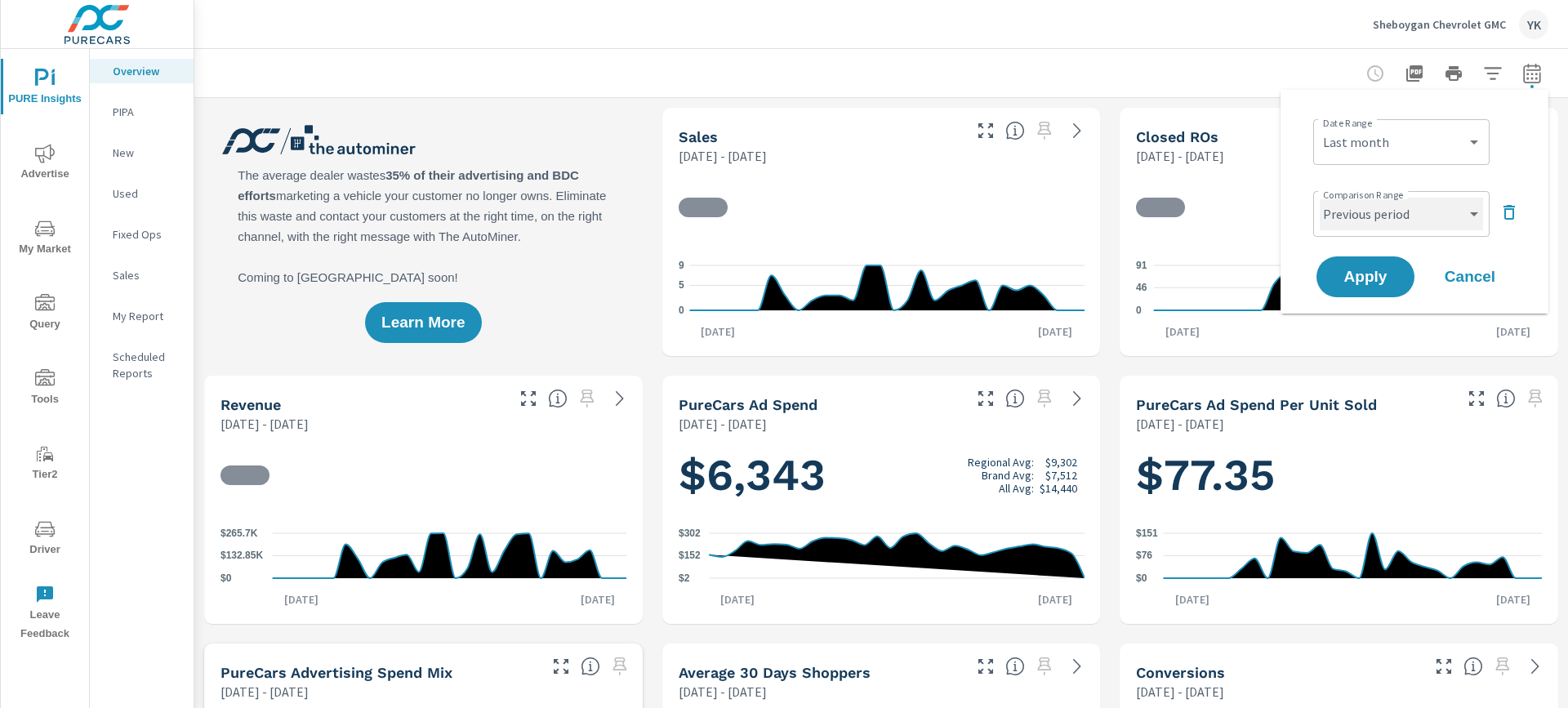
click at [1349, 207] on select "Custom Previous period Previous month Previous year" at bounding box center [1401, 213] width 163 height 32
select select "Previous month"
click at [1320, 197] on select "Custom Previous period Previous month Previous year" at bounding box center [1401, 213] width 163 height 32
click at [1357, 304] on div "Date Range Custom Yesterday Last week Last 7 days Last 14 days Last 30 days Las…" at bounding box center [1415, 201] width 268 height 224
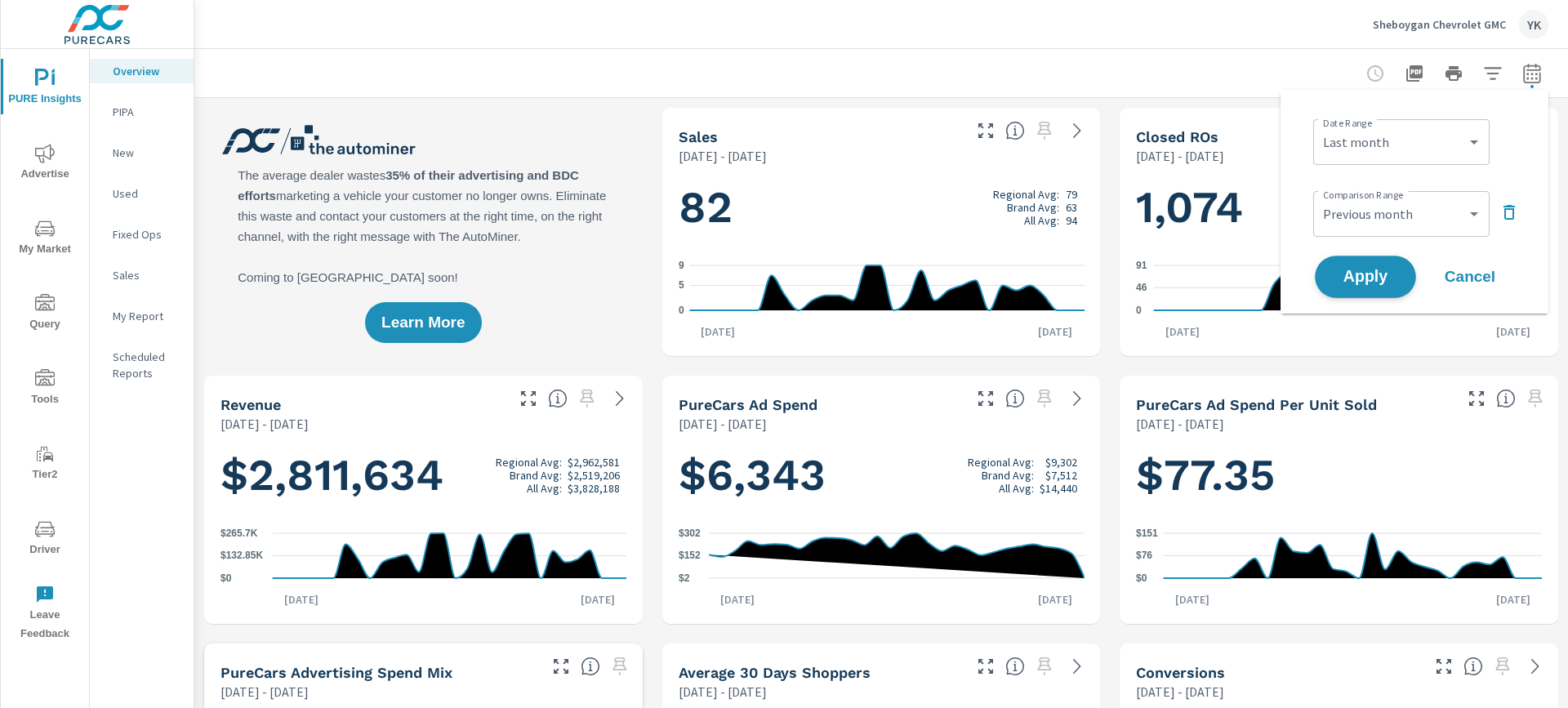
click at [1357, 297] on button "Apply" at bounding box center [1366, 277] width 102 height 43
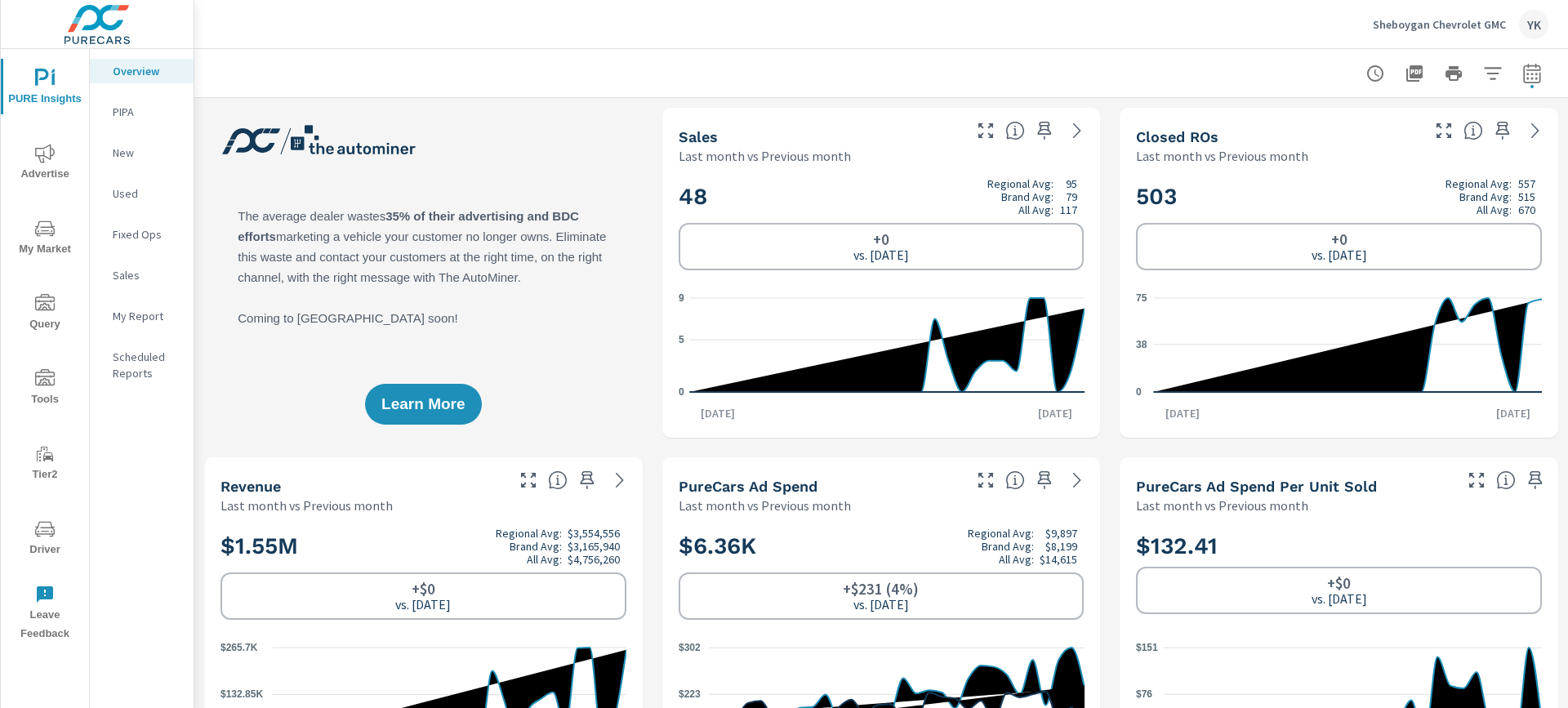
click at [138, 313] on p "My Report" at bounding box center [145, 315] width 67 height 17
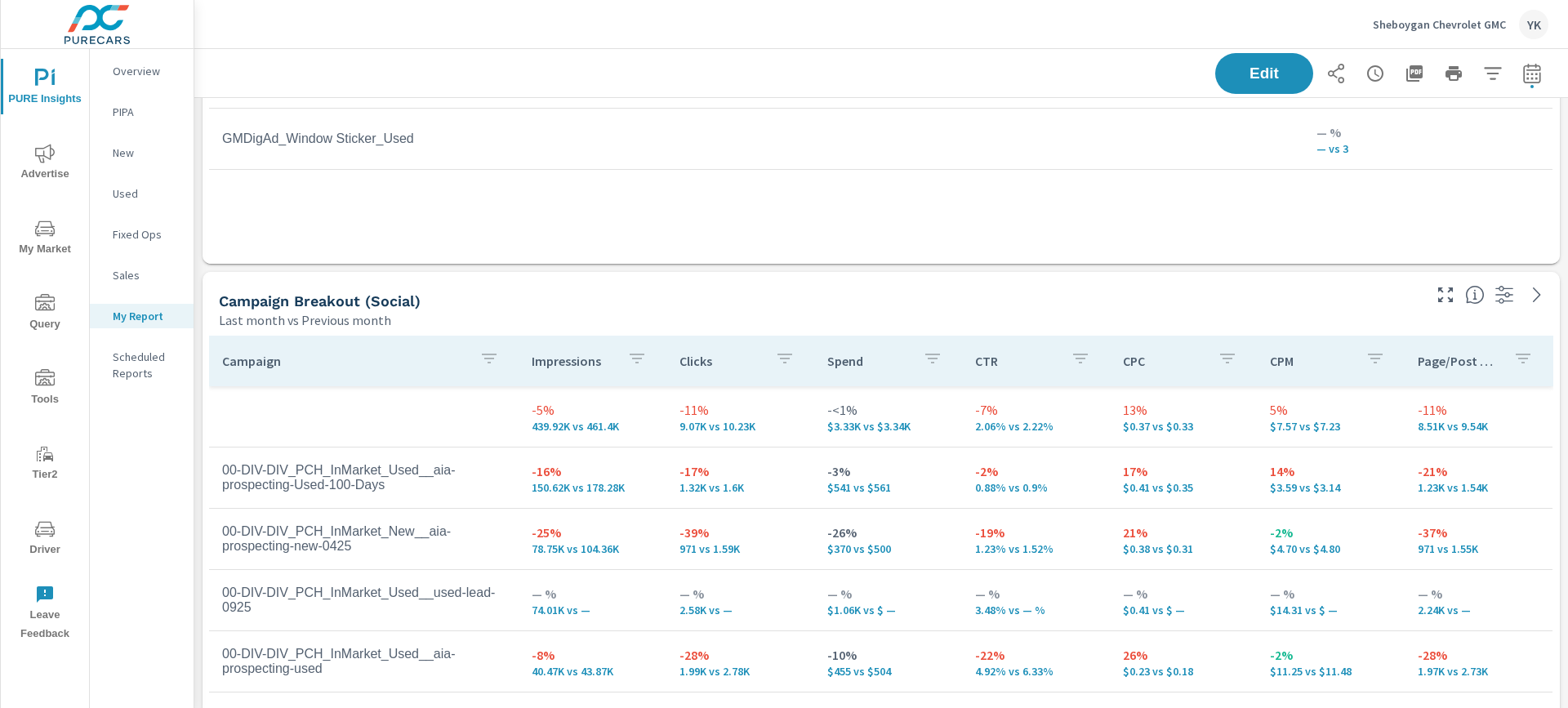
scroll to position [3421, 0]
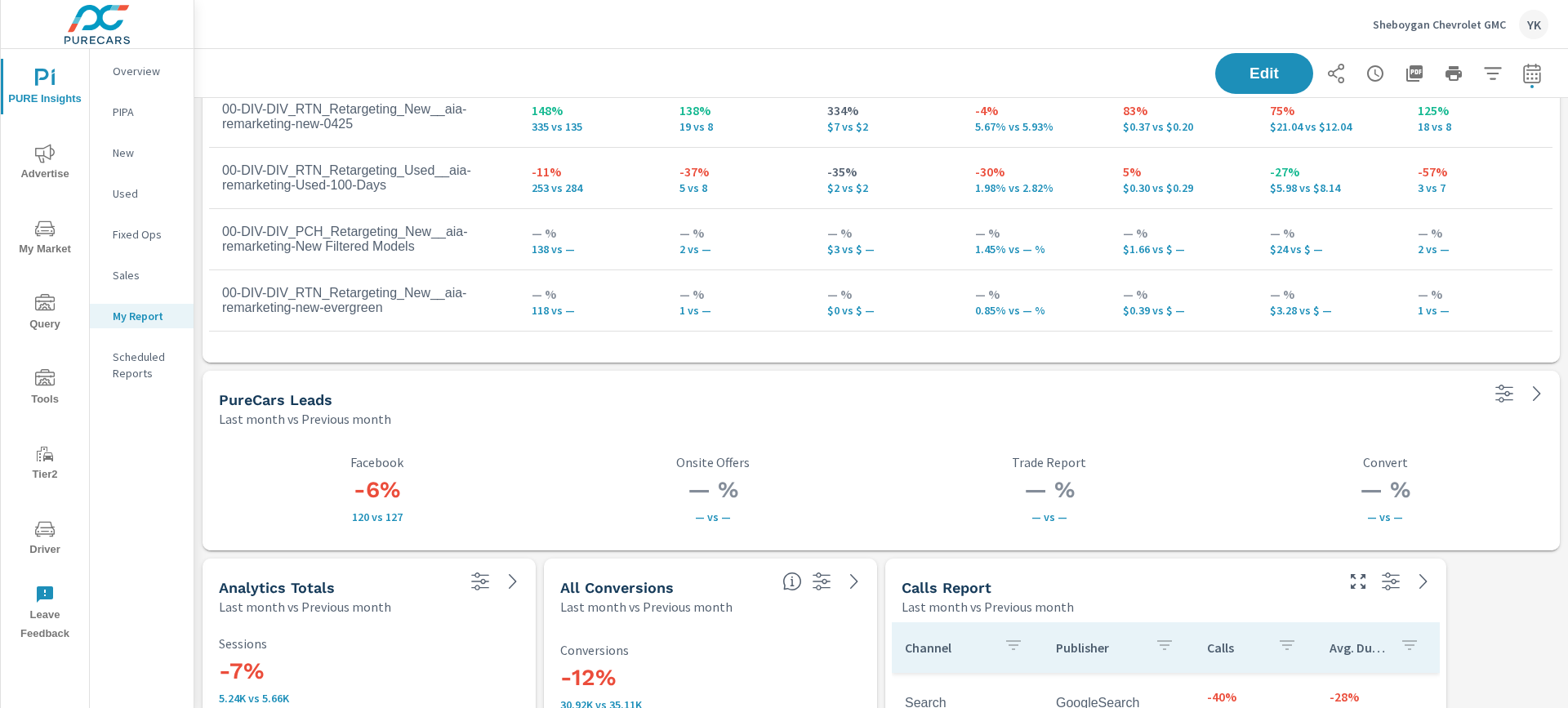
scroll to position [3893, 0]
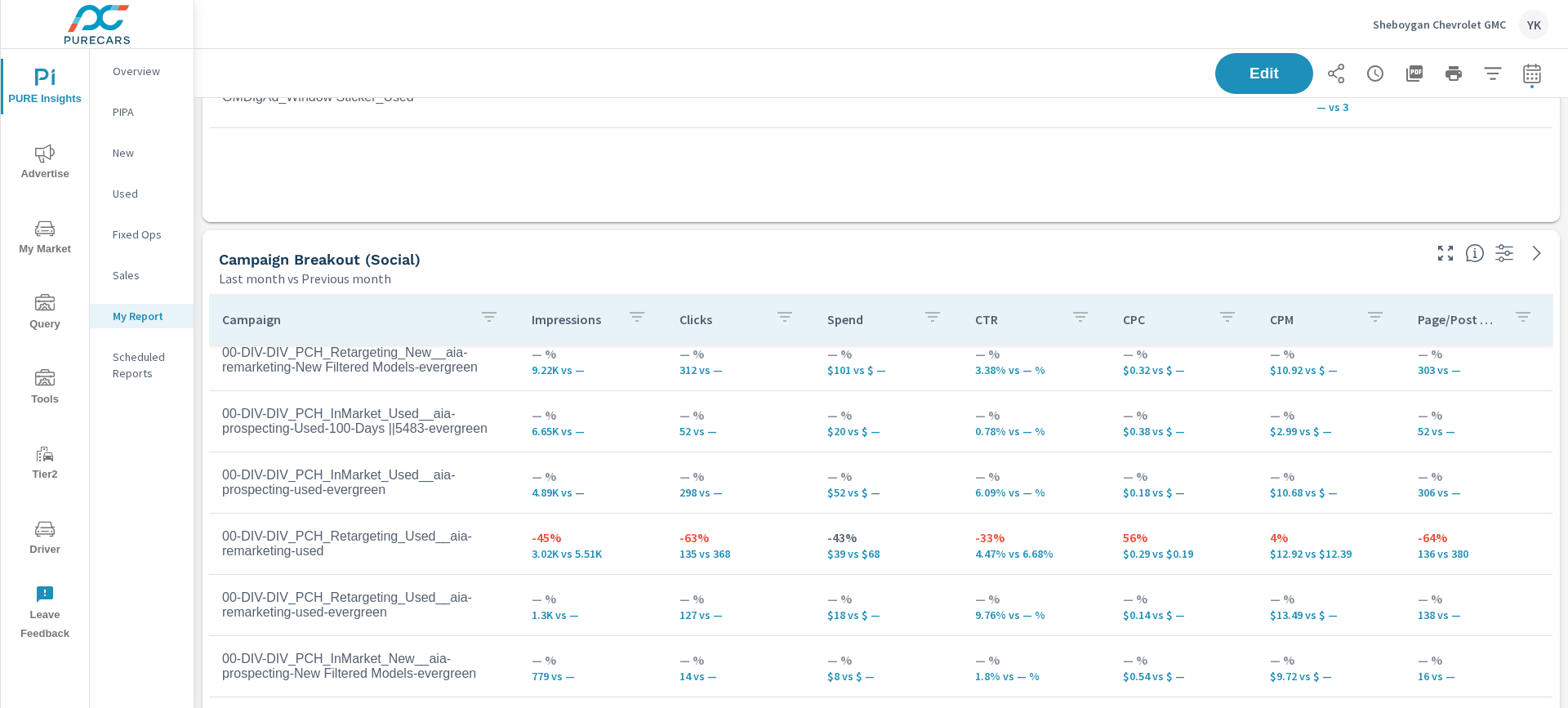
scroll to position [3233, 0]
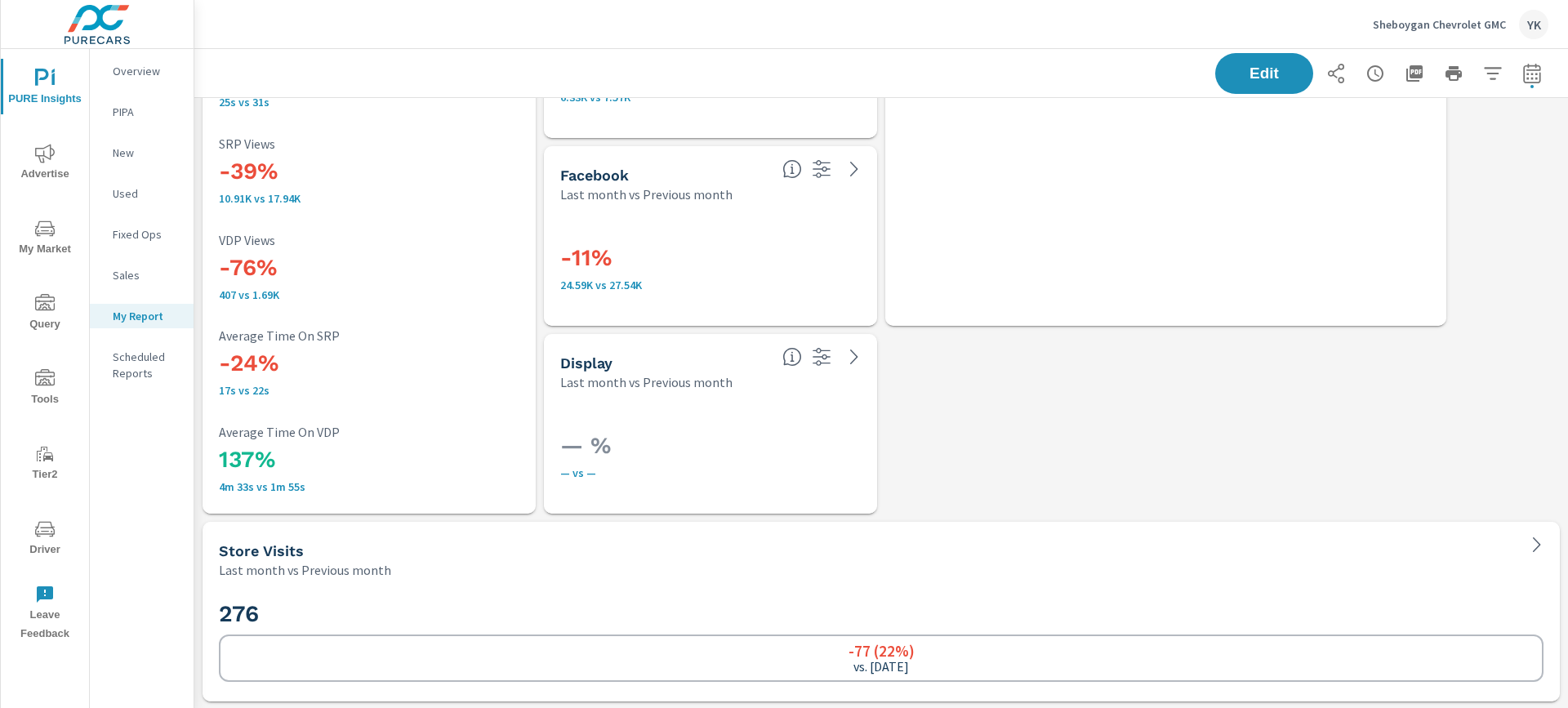
scroll to position [4657, 0]
click at [1412, 72] on icon "button" at bounding box center [1415, 73] width 20 height 20
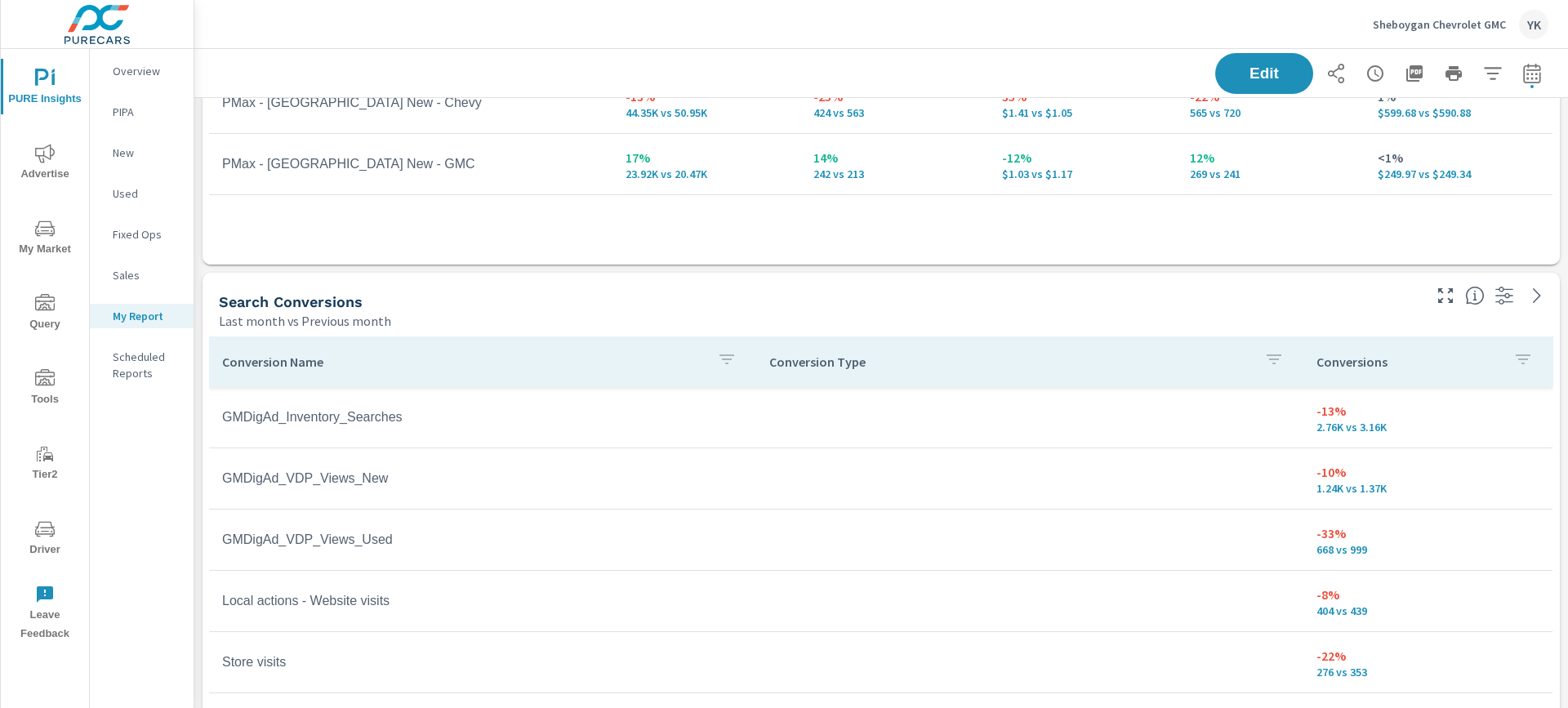
scroll to position [1705, 0]
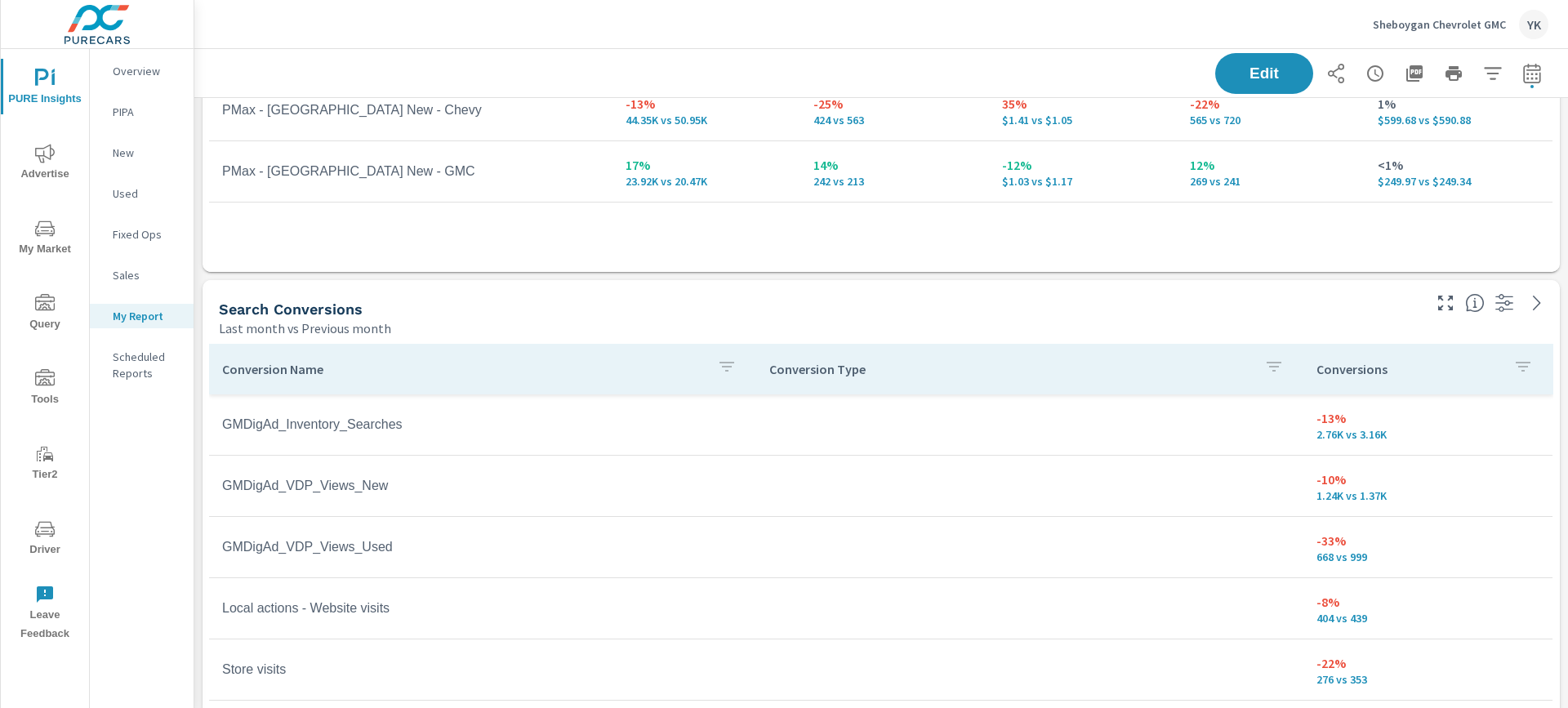
click at [51, 168] on span "Advertise" at bounding box center [45, 163] width 78 height 40
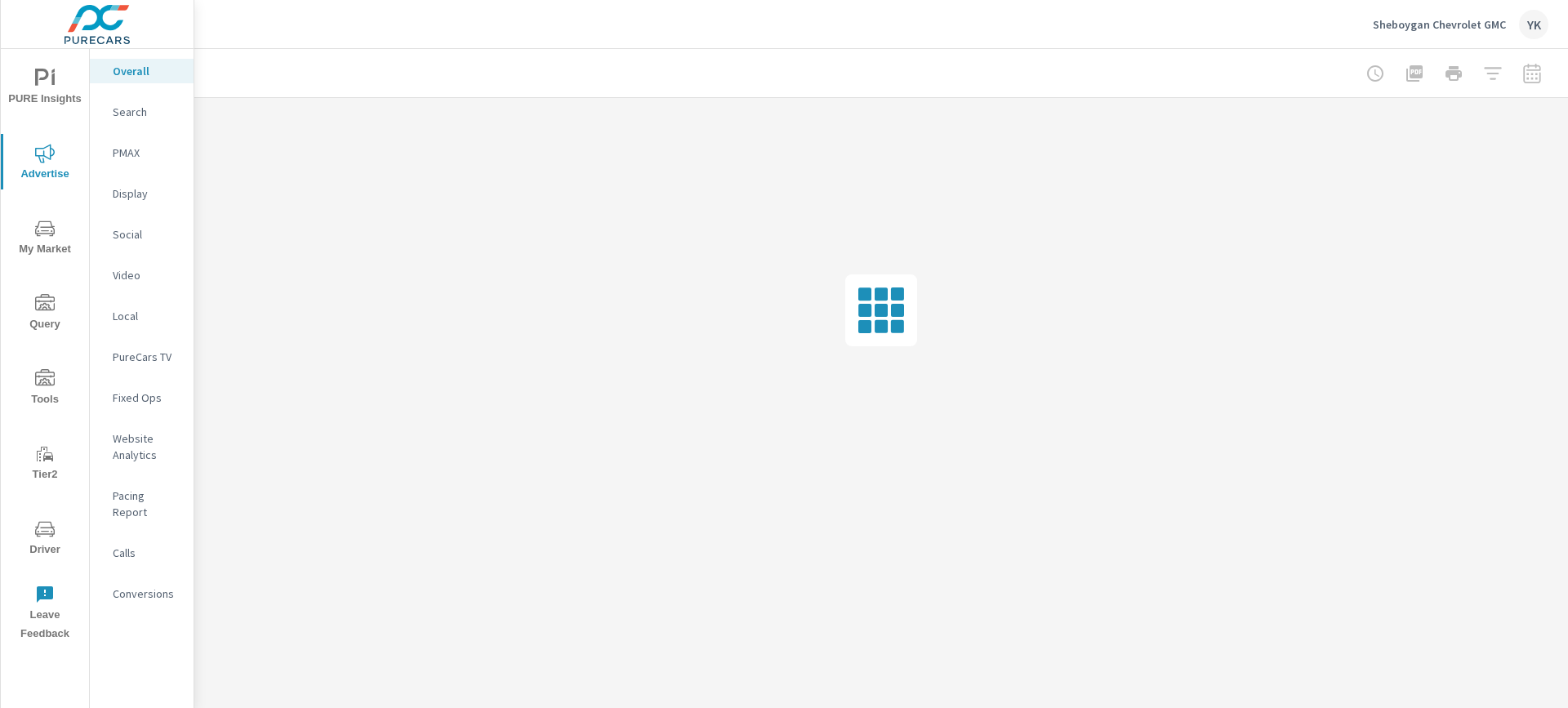
click at [128, 586] on p "Conversions" at bounding box center [145, 594] width 67 height 17
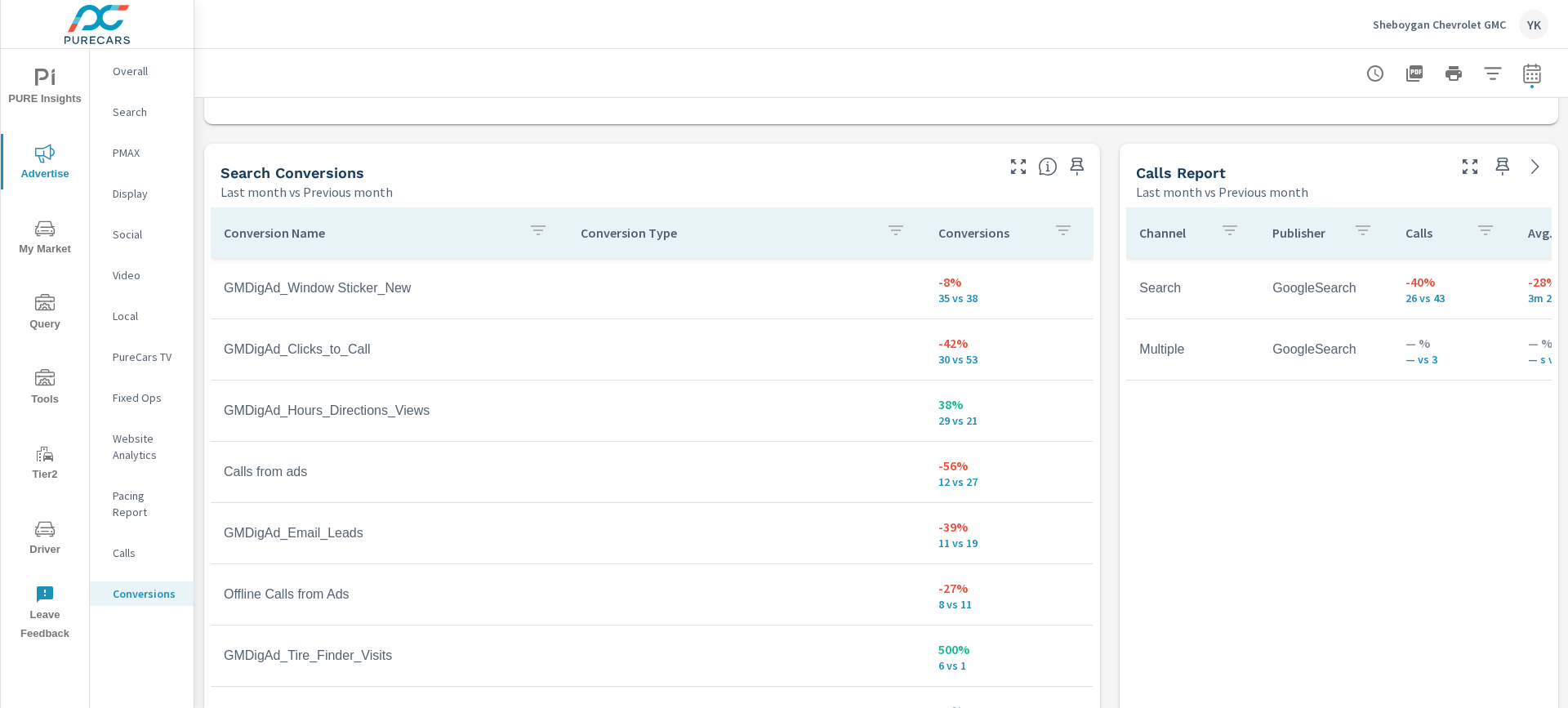
scroll to position [969, 0]
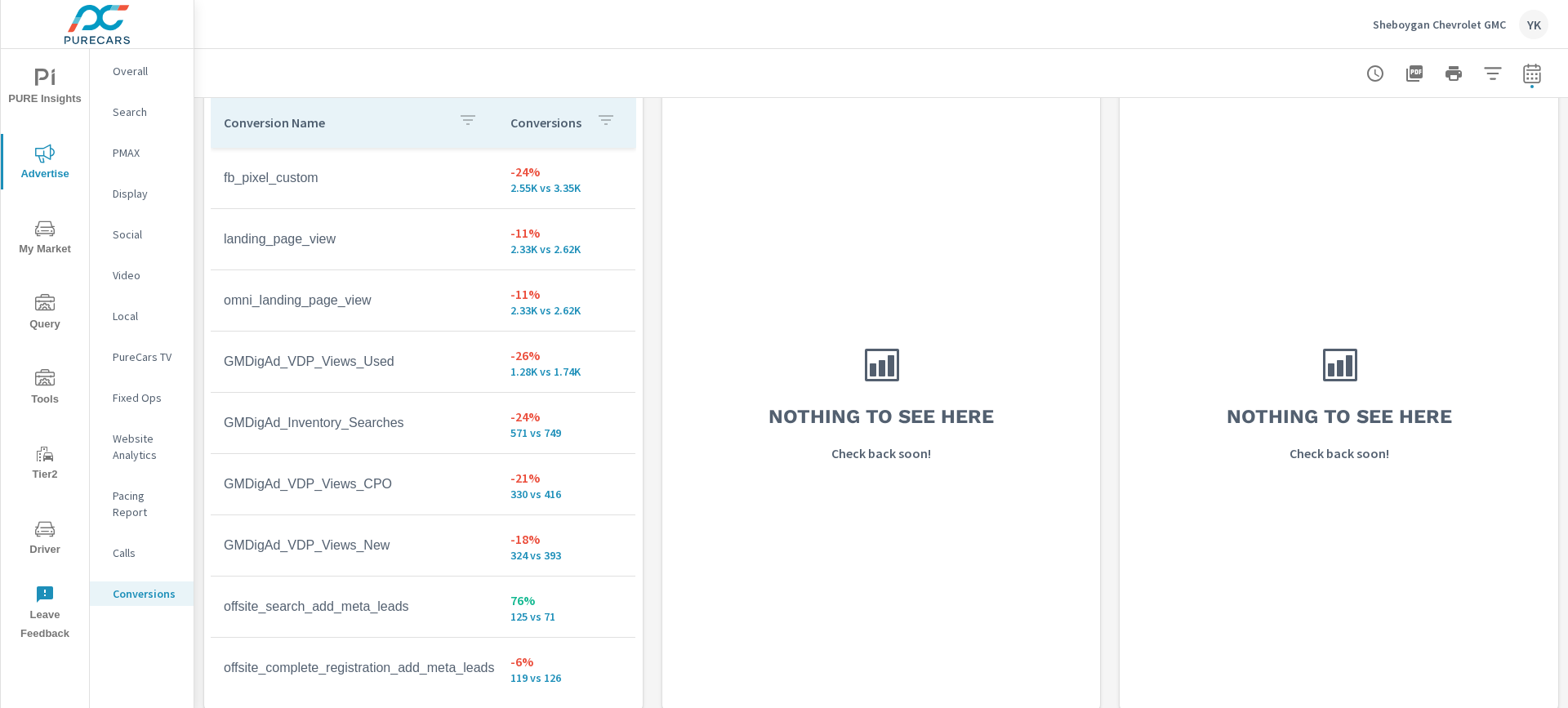
scroll to position [1646, 0]
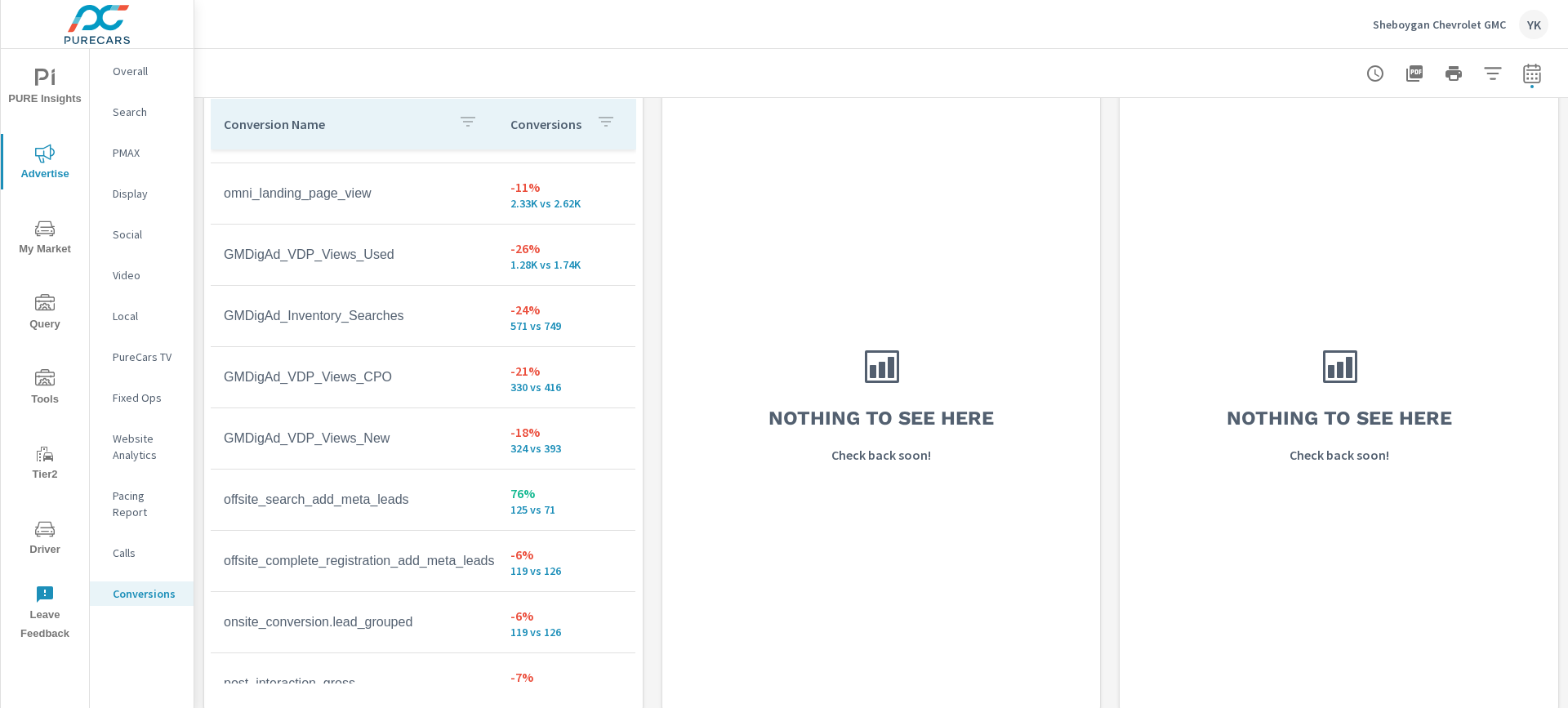
scroll to position [296, 0]
click at [31, 89] on span "PURE Insights" at bounding box center [45, 88] width 78 height 40
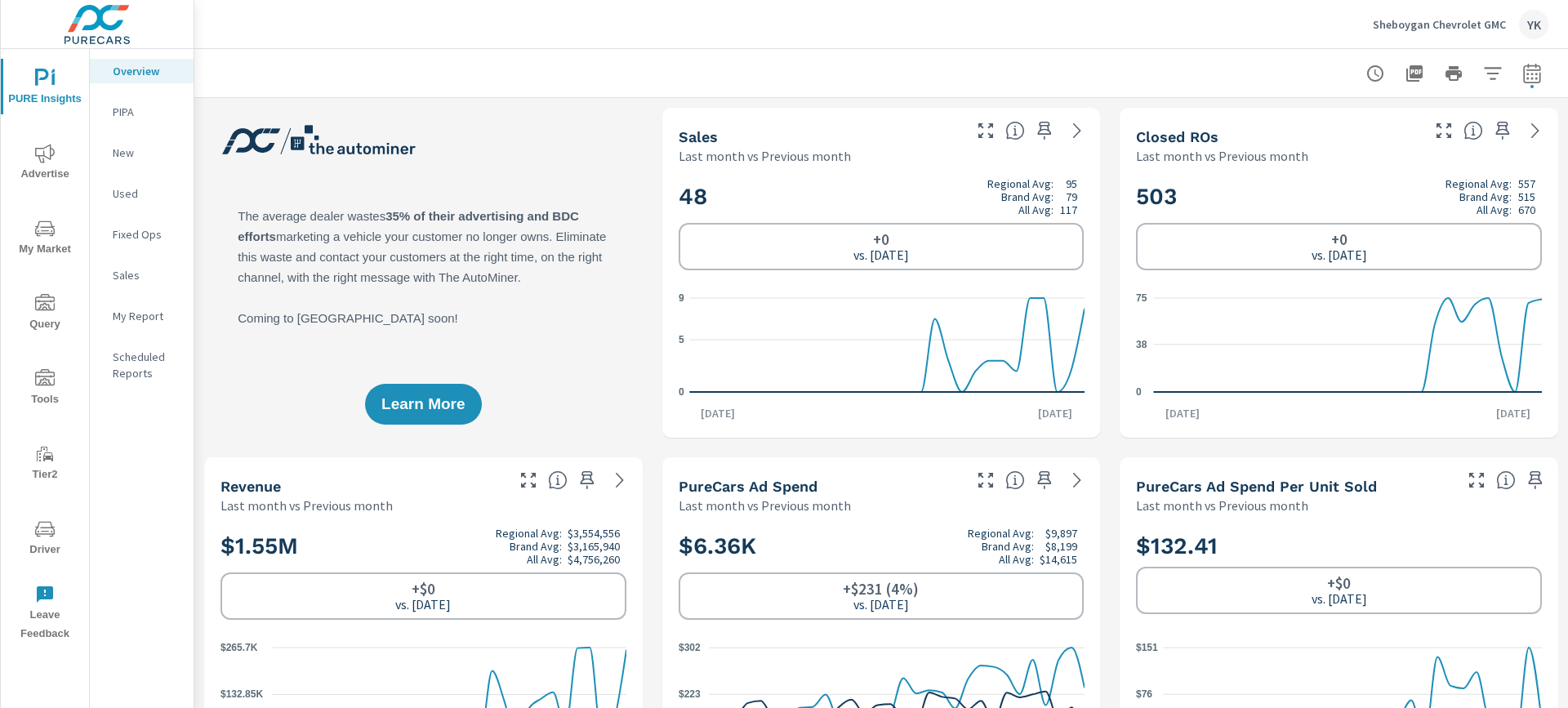
click at [125, 328] on nav "Overview PIPA New Used Fixed Ops Sales My Report Scheduled Reports" at bounding box center [142, 229] width 103 height 359
click at [151, 312] on p "My Report" at bounding box center [145, 315] width 67 height 17
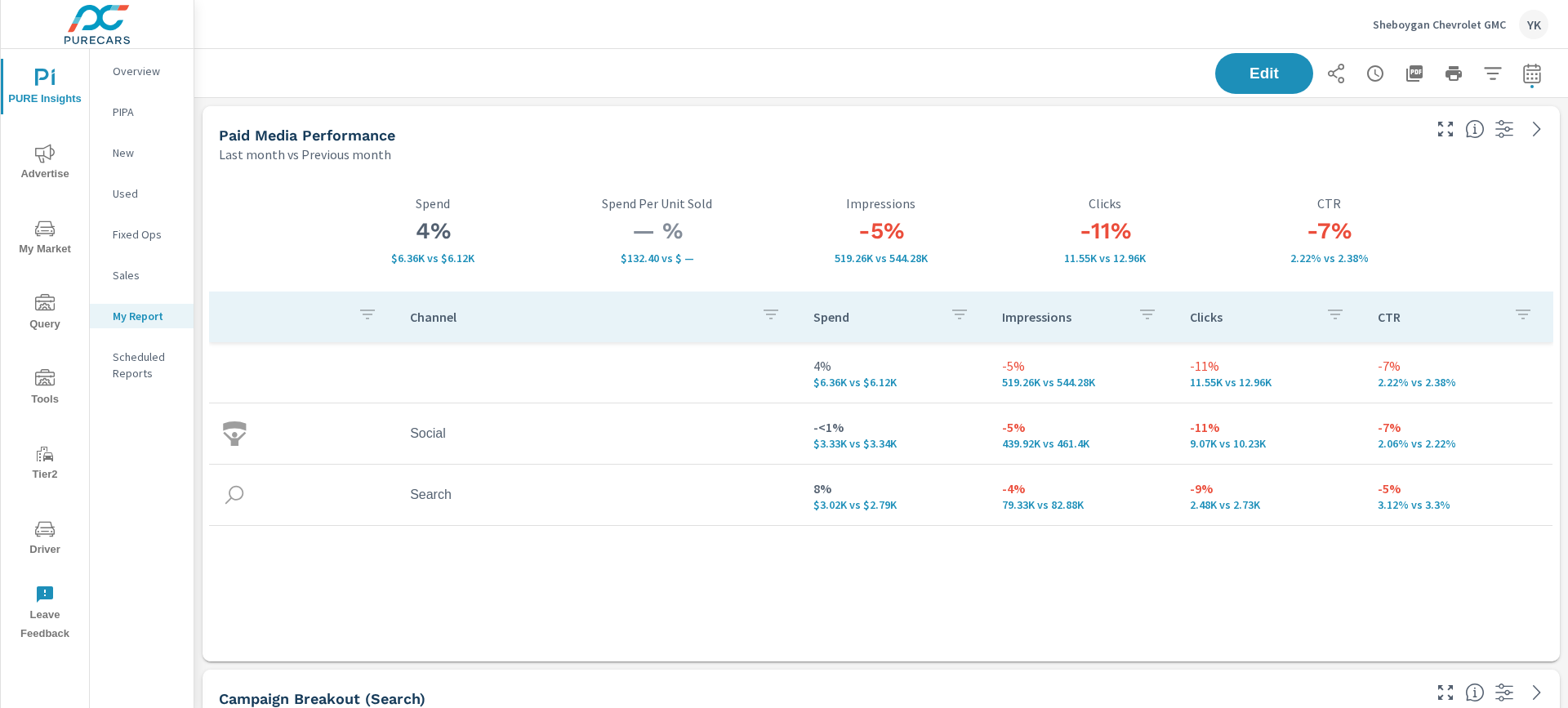
scroll to position [8, 8]
click at [1290, 62] on button "Edit" at bounding box center [1264, 74] width 102 height 43
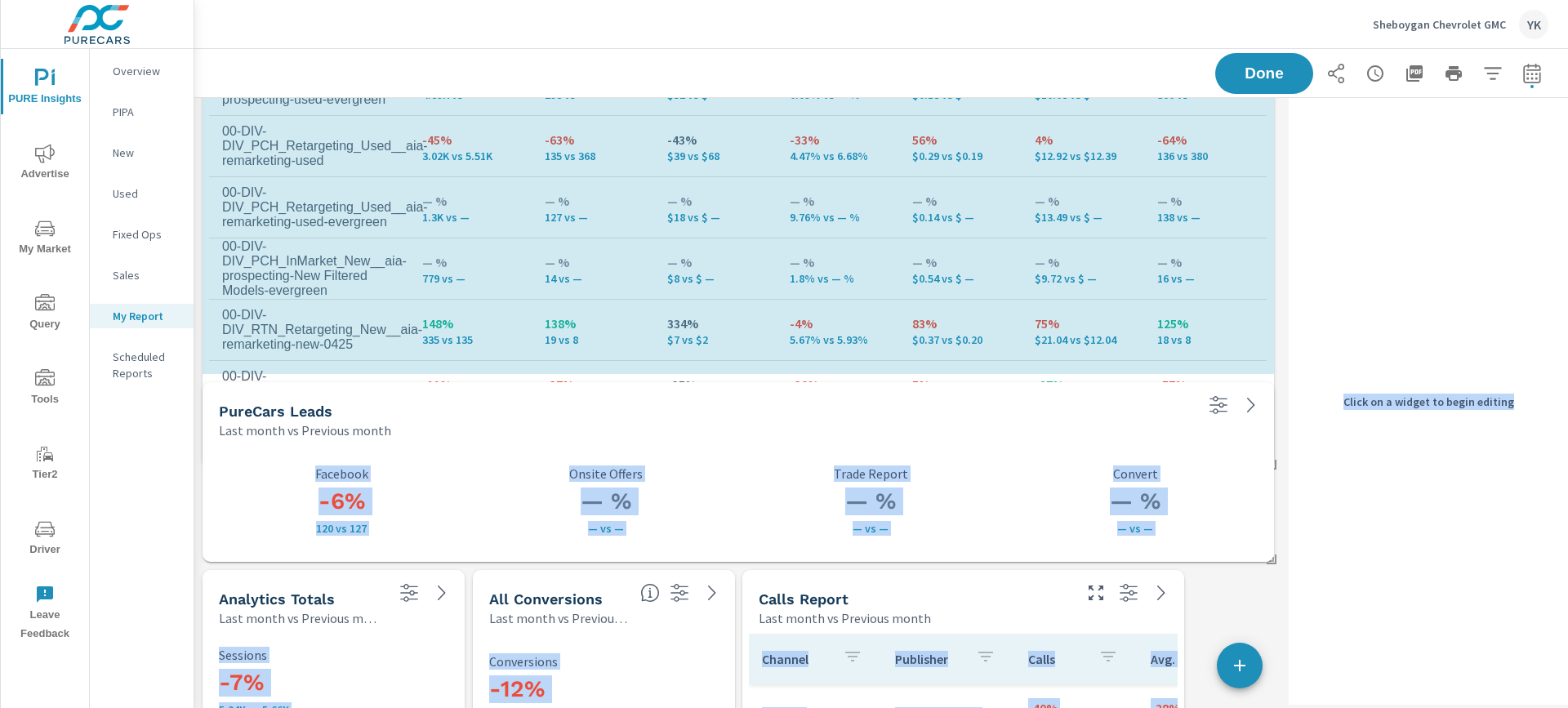
scroll to position [5639, 1089]
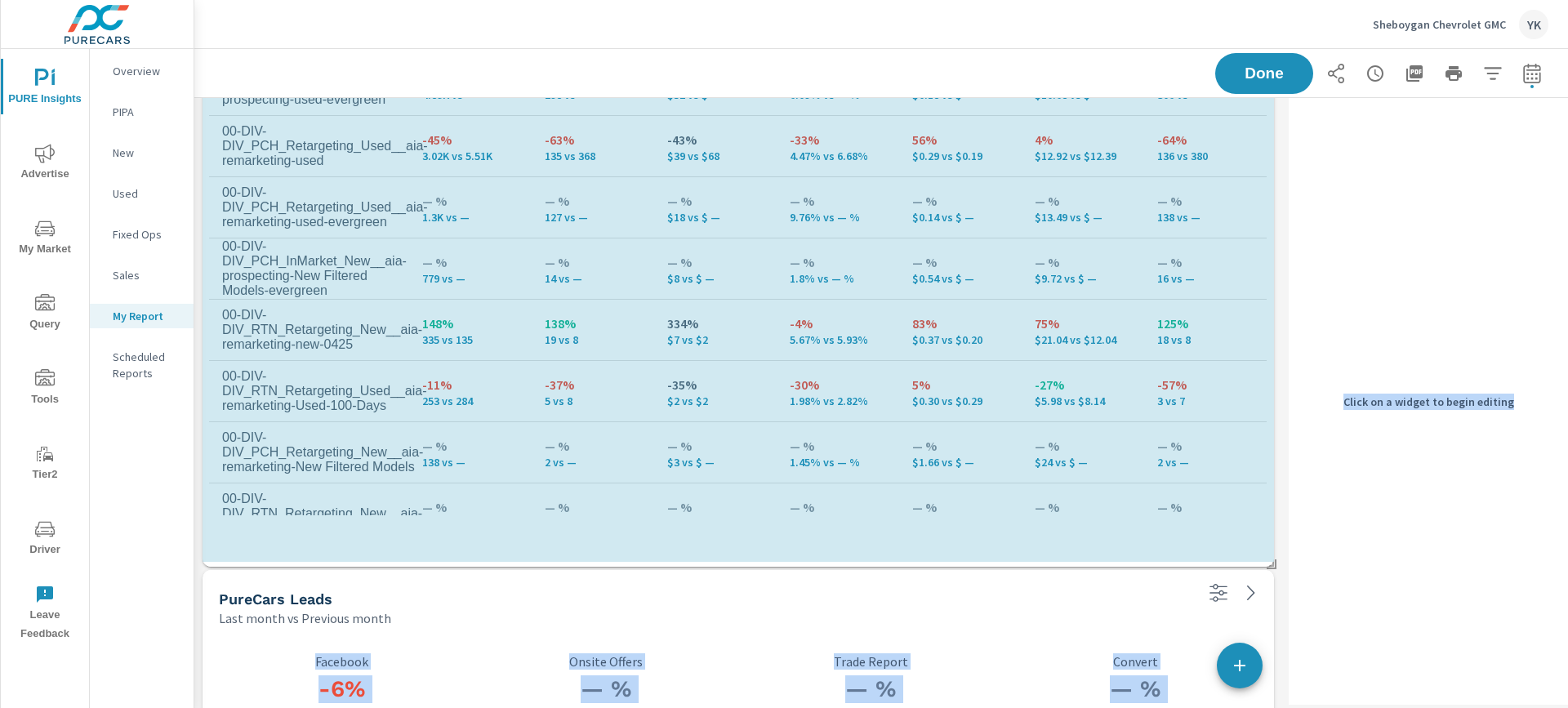
scroll to position [5646, 1089]
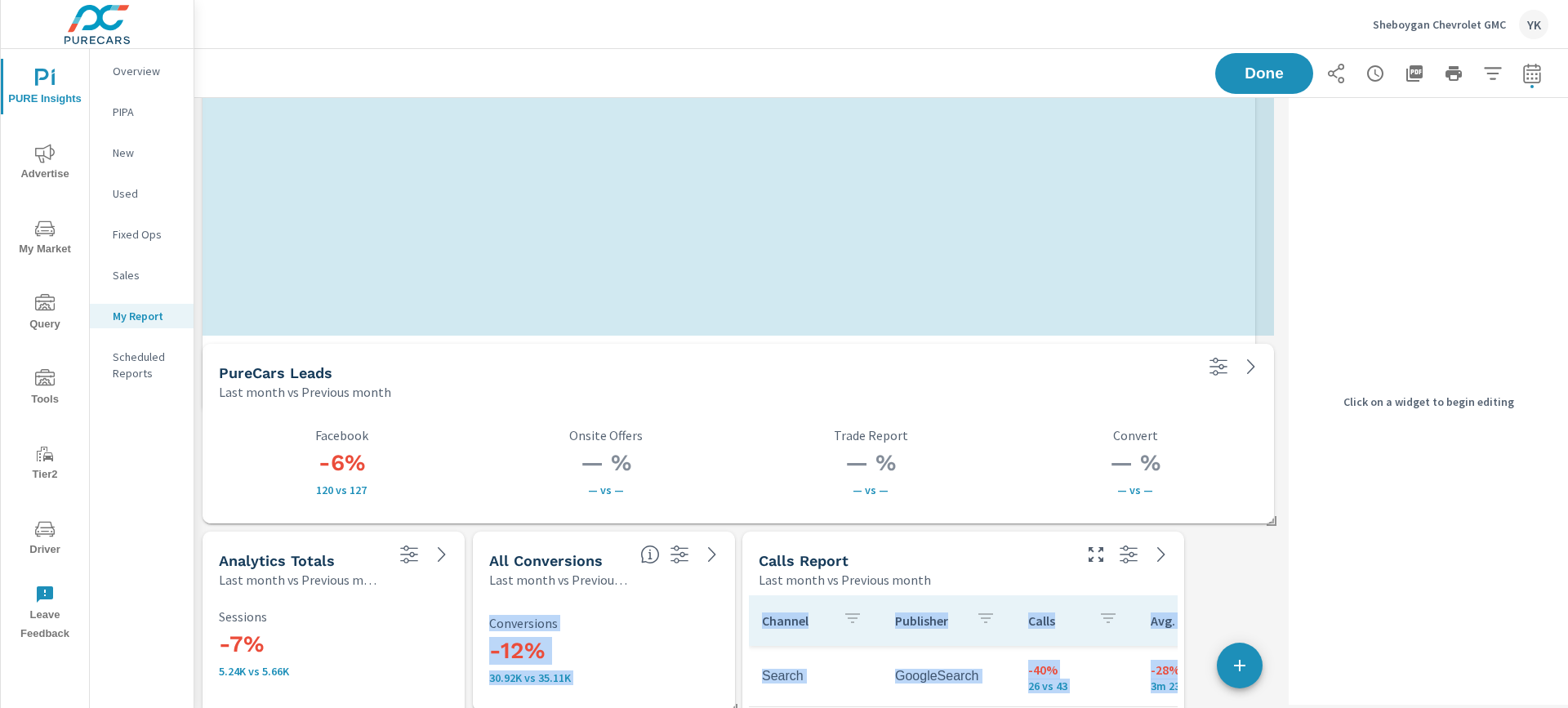
scroll to position [6398, 1089]
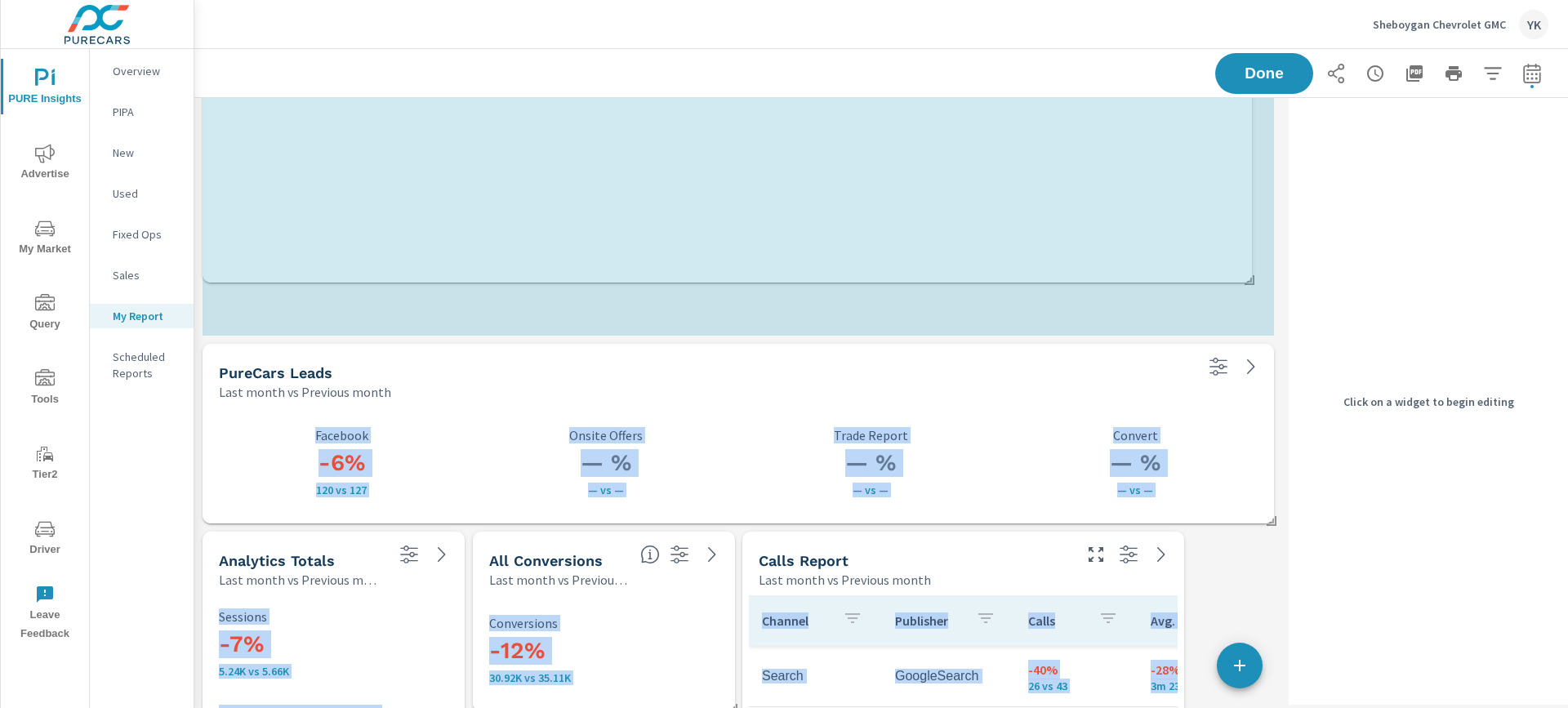
drag, startPoint x: 1265, startPoint y: 184, endPoint x: 1246, endPoint y: 273, distance: 91.0
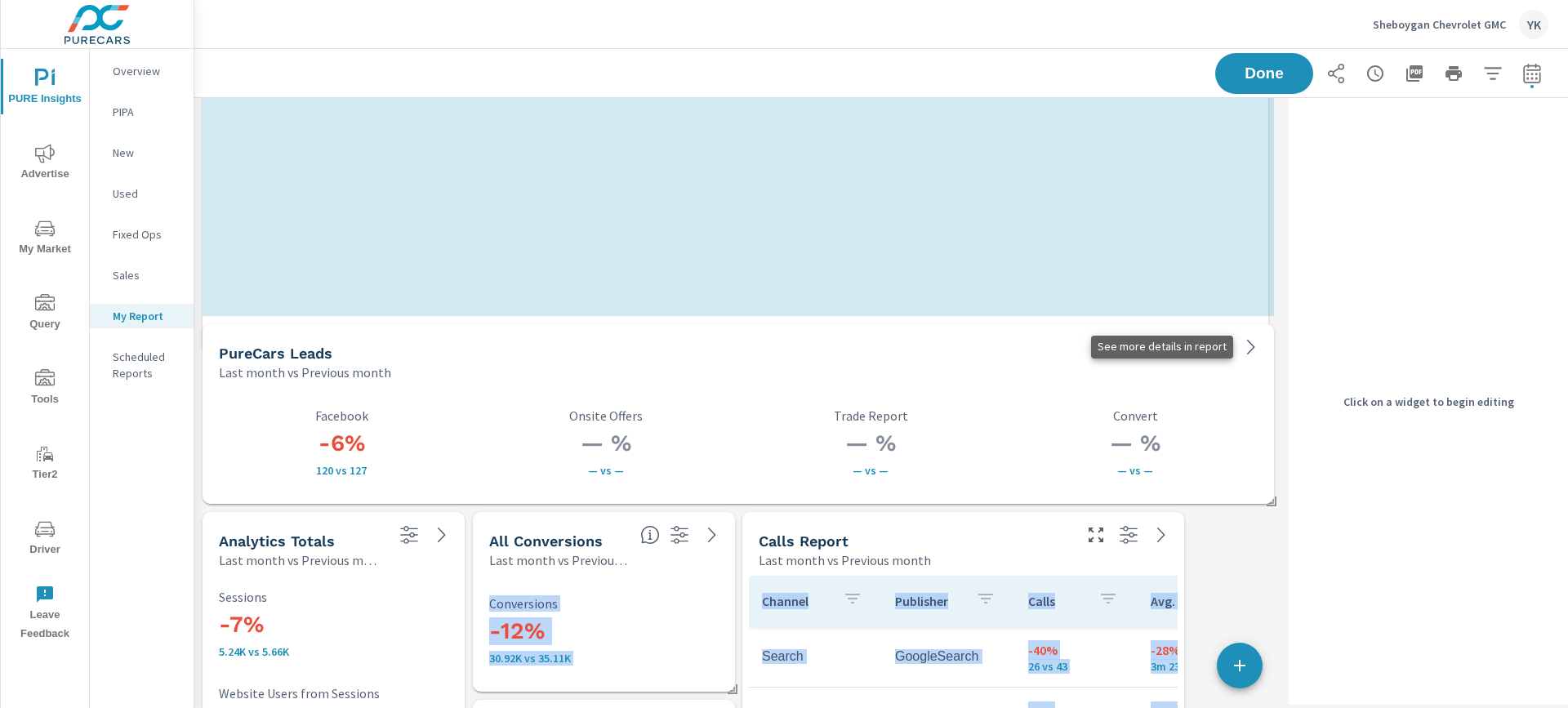
drag, startPoint x: 1268, startPoint y: 686, endPoint x: 1262, endPoint y: 347, distance: 339.1
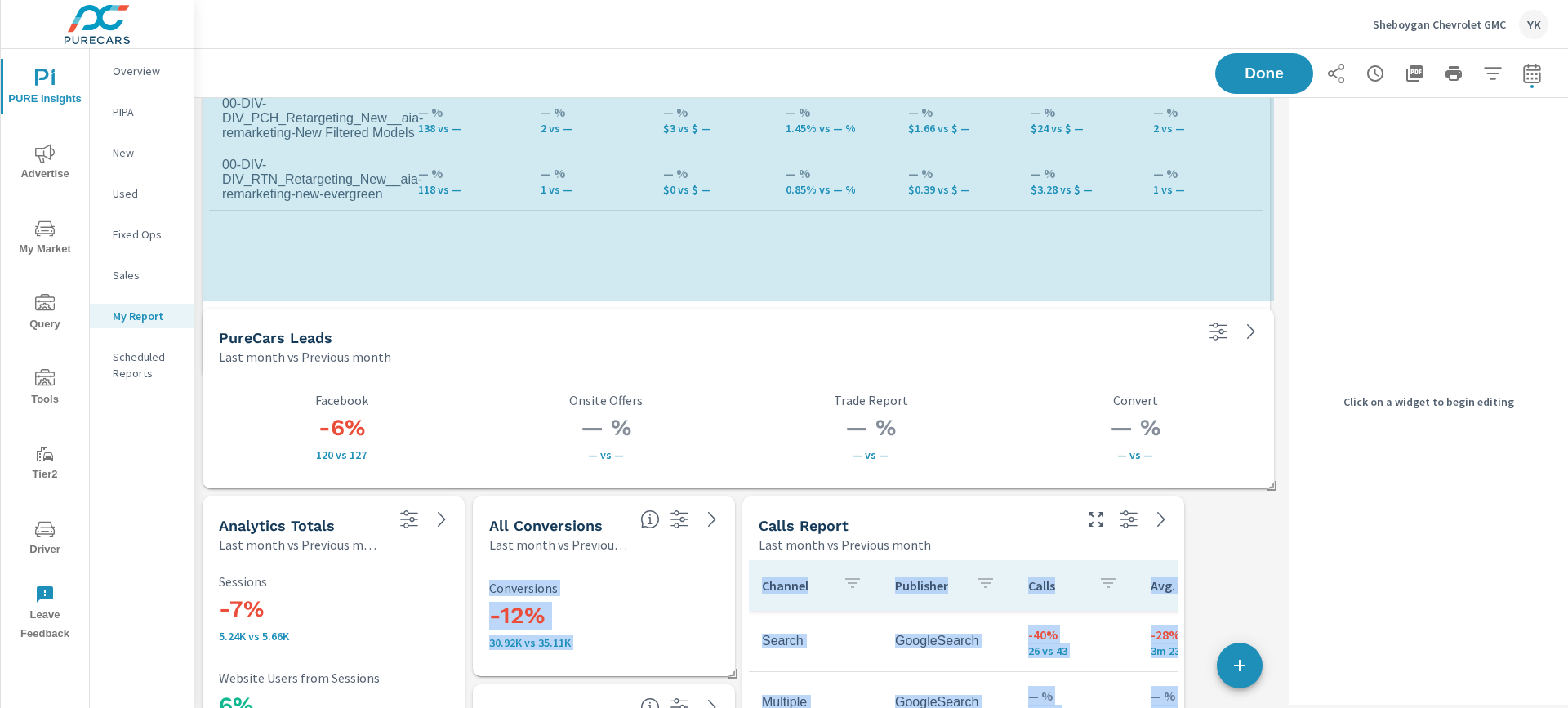
drag, startPoint x: 1267, startPoint y: 482, endPoint x: 1262, endPoint y: 357, distance: 125.1
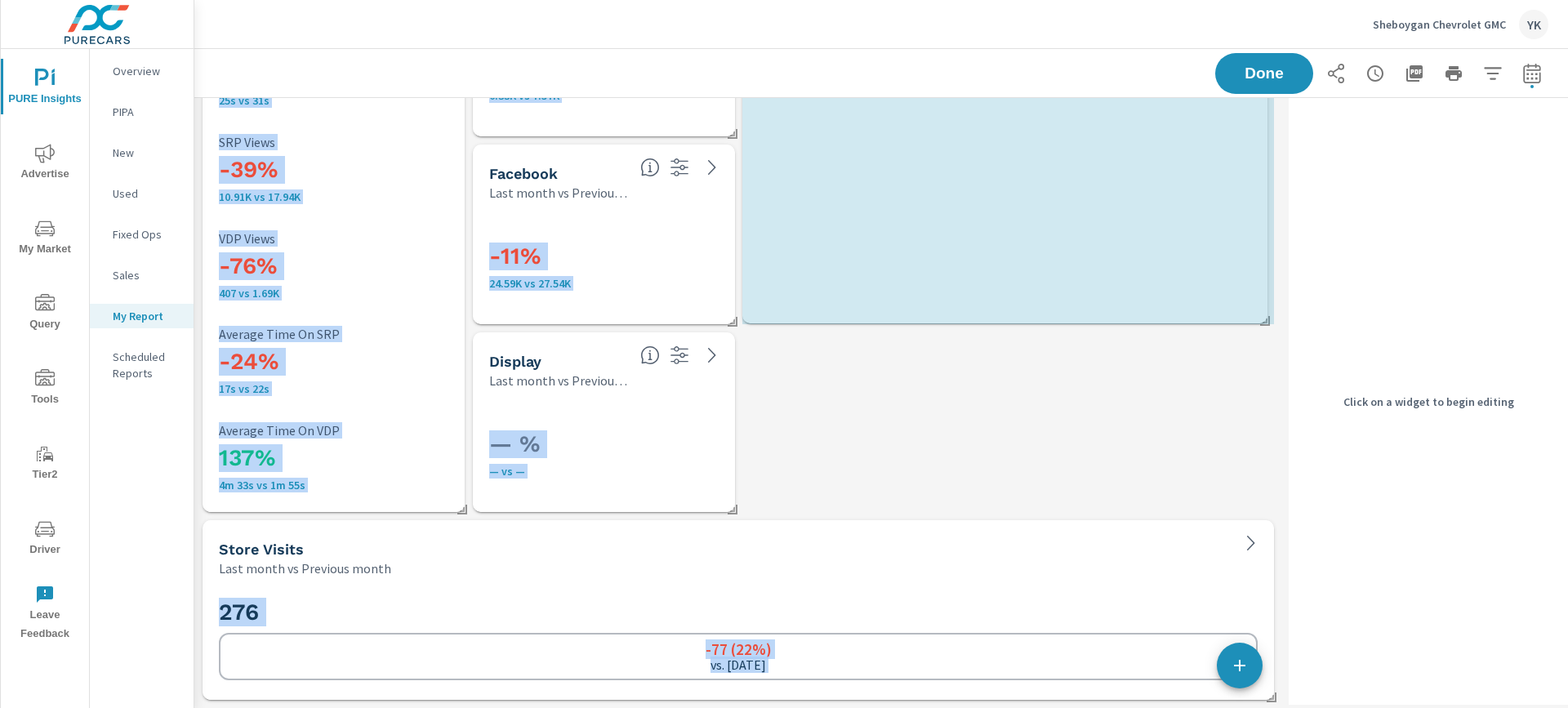
drag, startPoint x: 1181, startPoint y: 321, endPoint x: 1266, endPoint y: 320, distance: 85.0
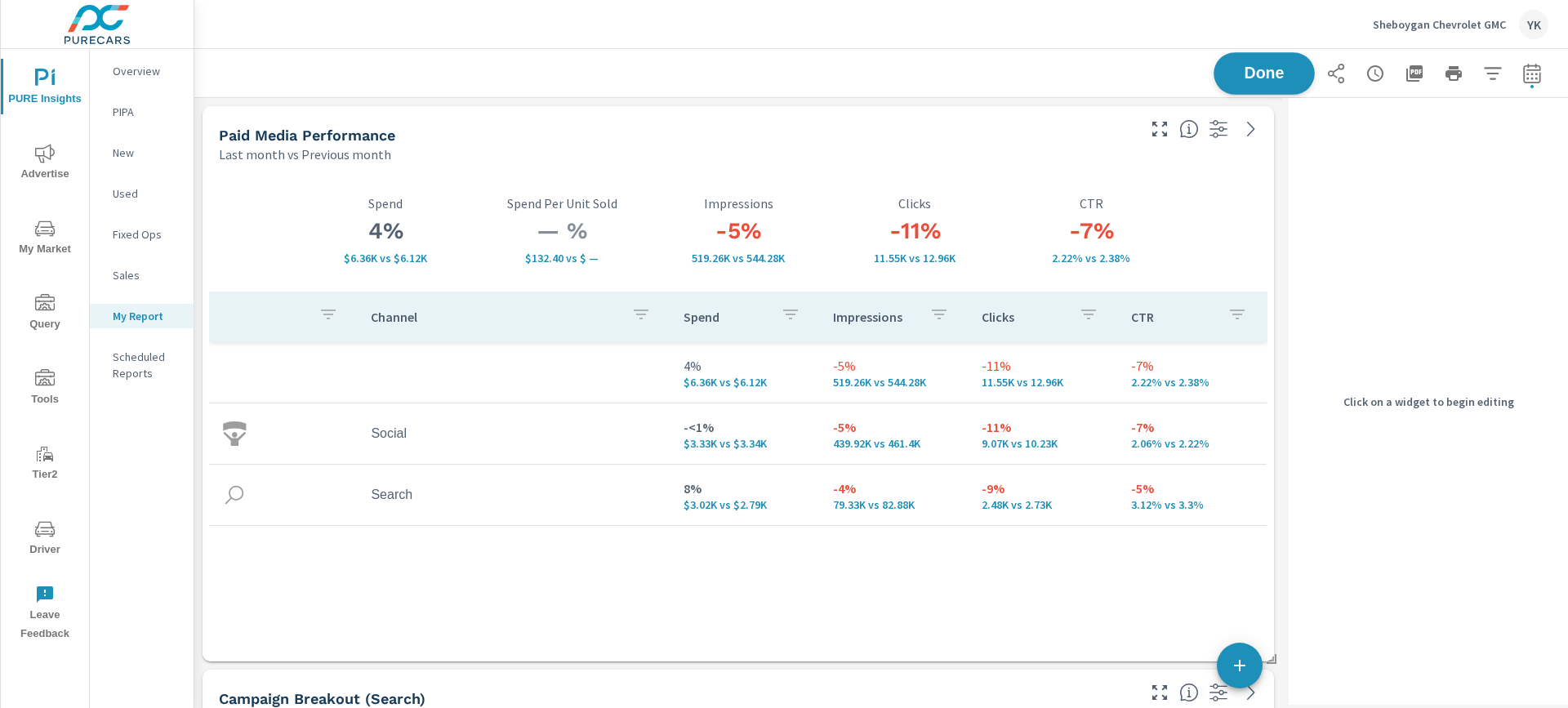
click at [1248, 83] on button "Done" at bounding box center [1264, 74] width 102 height 43
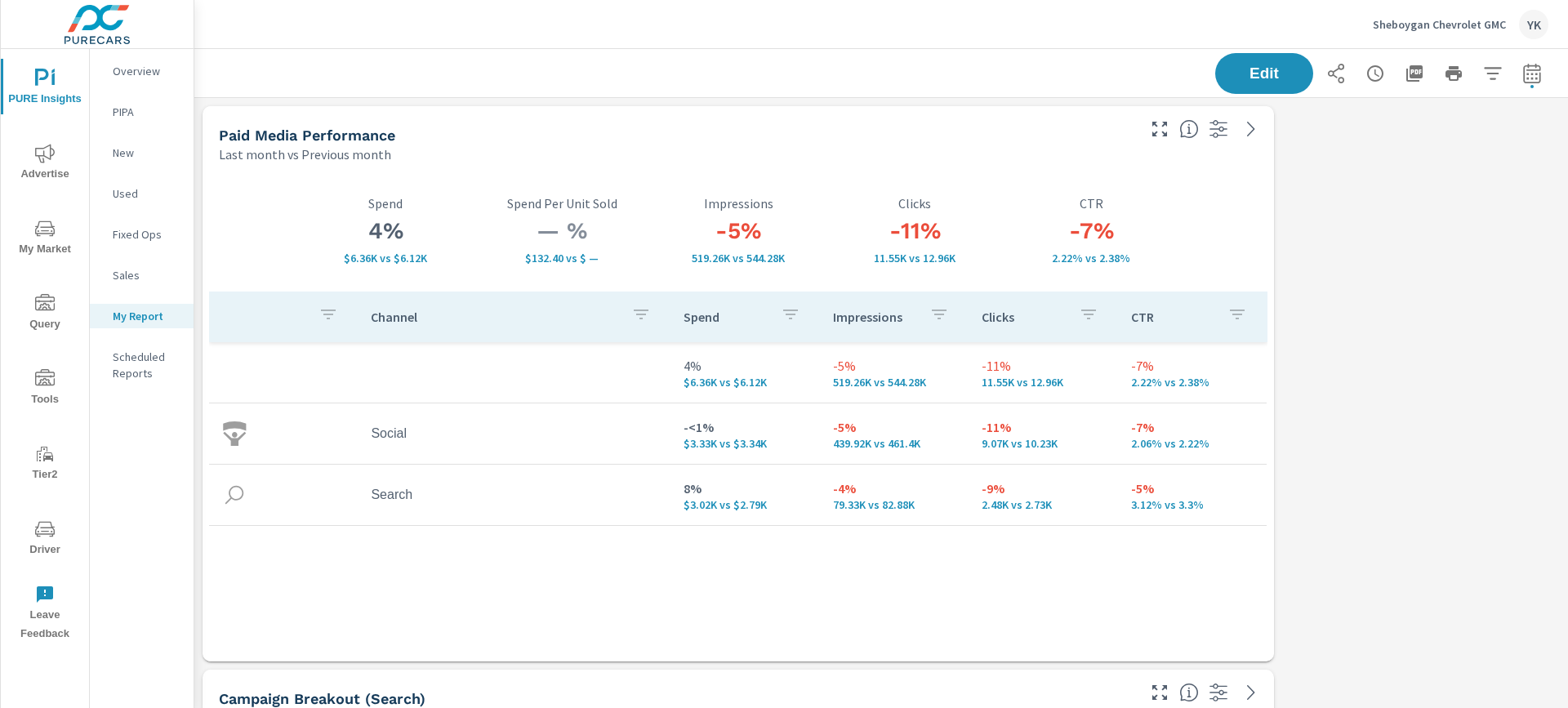
click at [1403, 78] on button "button" at bounding box center [1414, 73] width 32 height 32
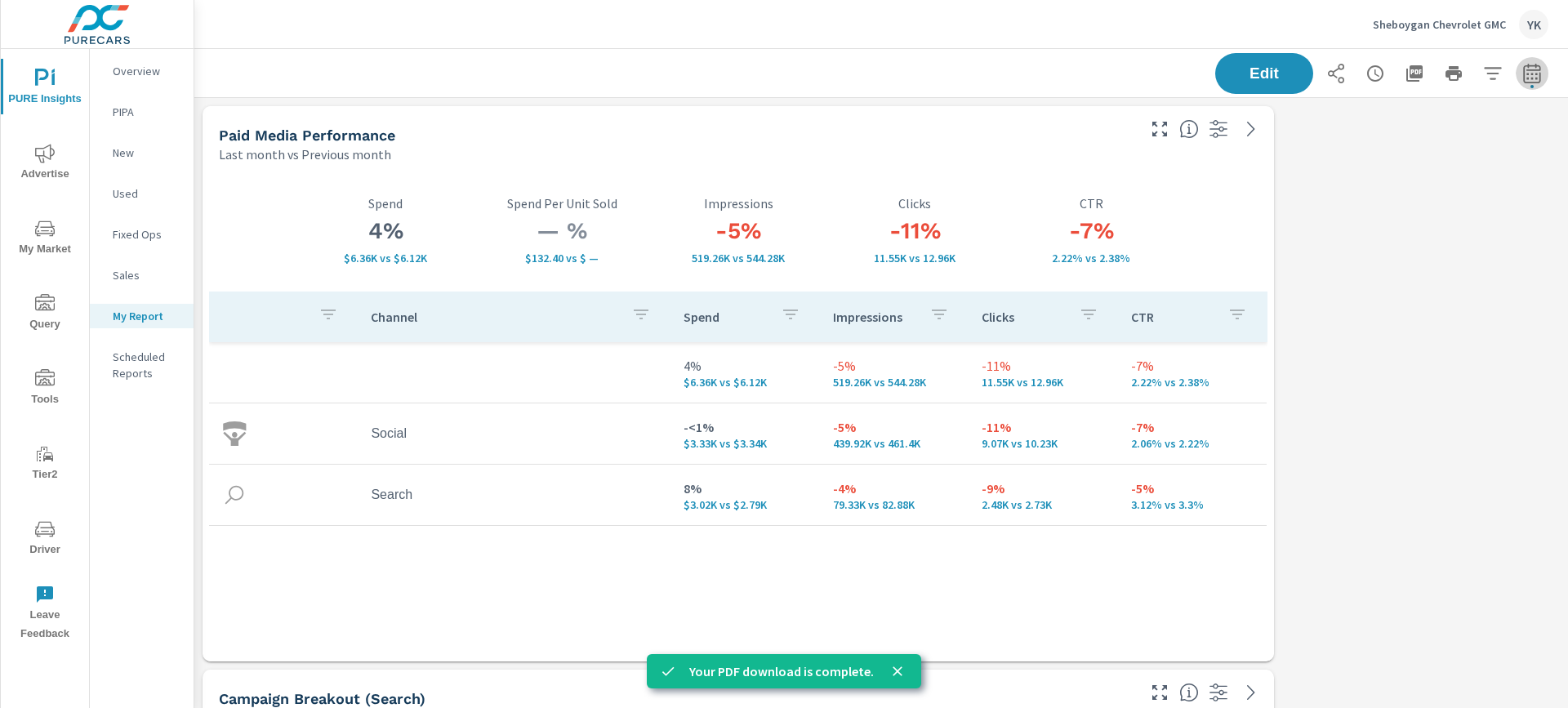
click at [1528, 73] on icon "button" at bounding box center [1532, 75] width 11 height 7
select select "Last month"
select select "Previous month"
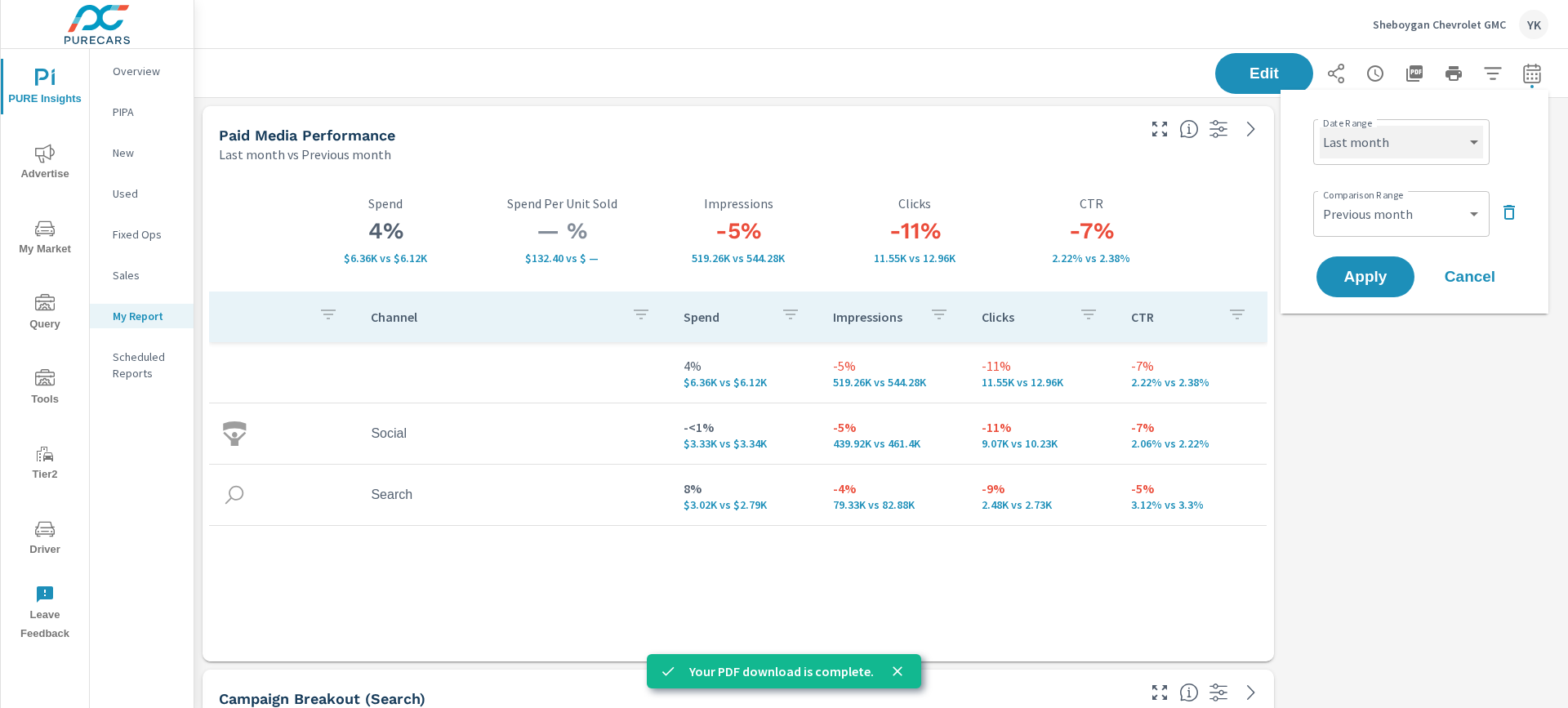
click at [1397, 143] on select "Custom [DATE] Last week Last 7 days Last 14 days Last 30 days Last 45 days Last…" at bounding box center [1401, 142] width 163 height 32
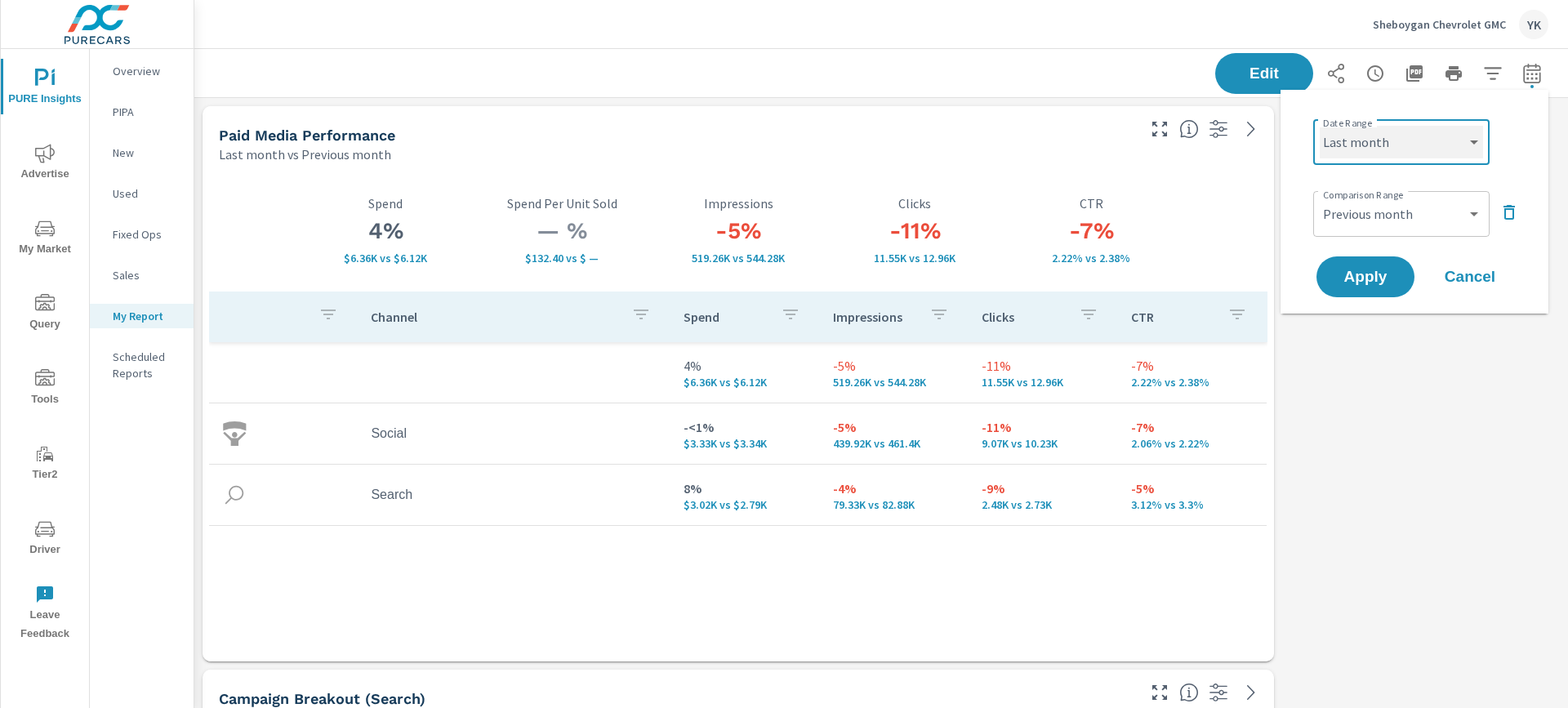
select select "Month to date"
click at [1320, 126] on select "Custom [DATE] Last week Last 7 days Last 14 days Last 30 days Last 45 days Last…" at bounding box center [1401, 142] width 163 height 32
click at [1365, 263] on button "Apply" at bounding box center [1366, 277] width 102 height 43
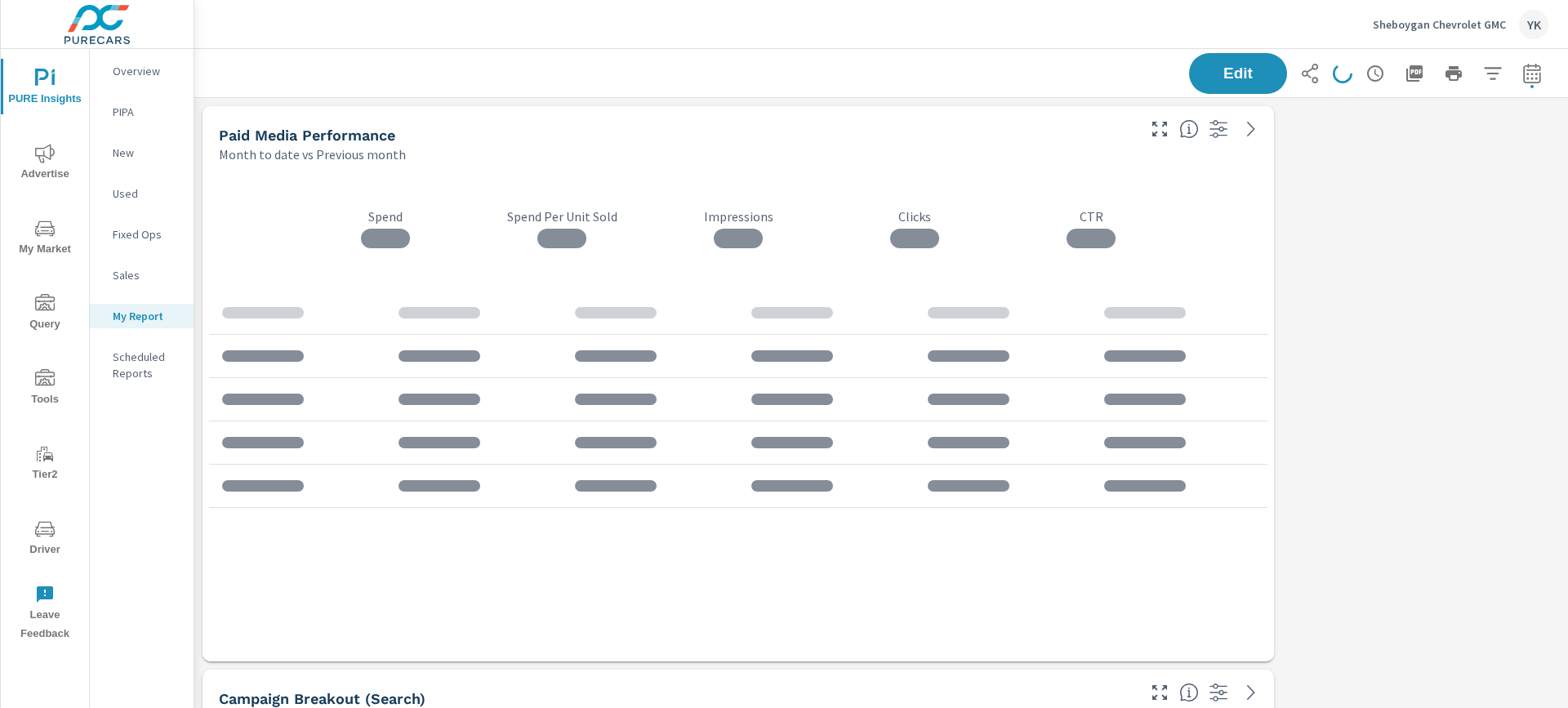
scroll to position [5834, 1375]
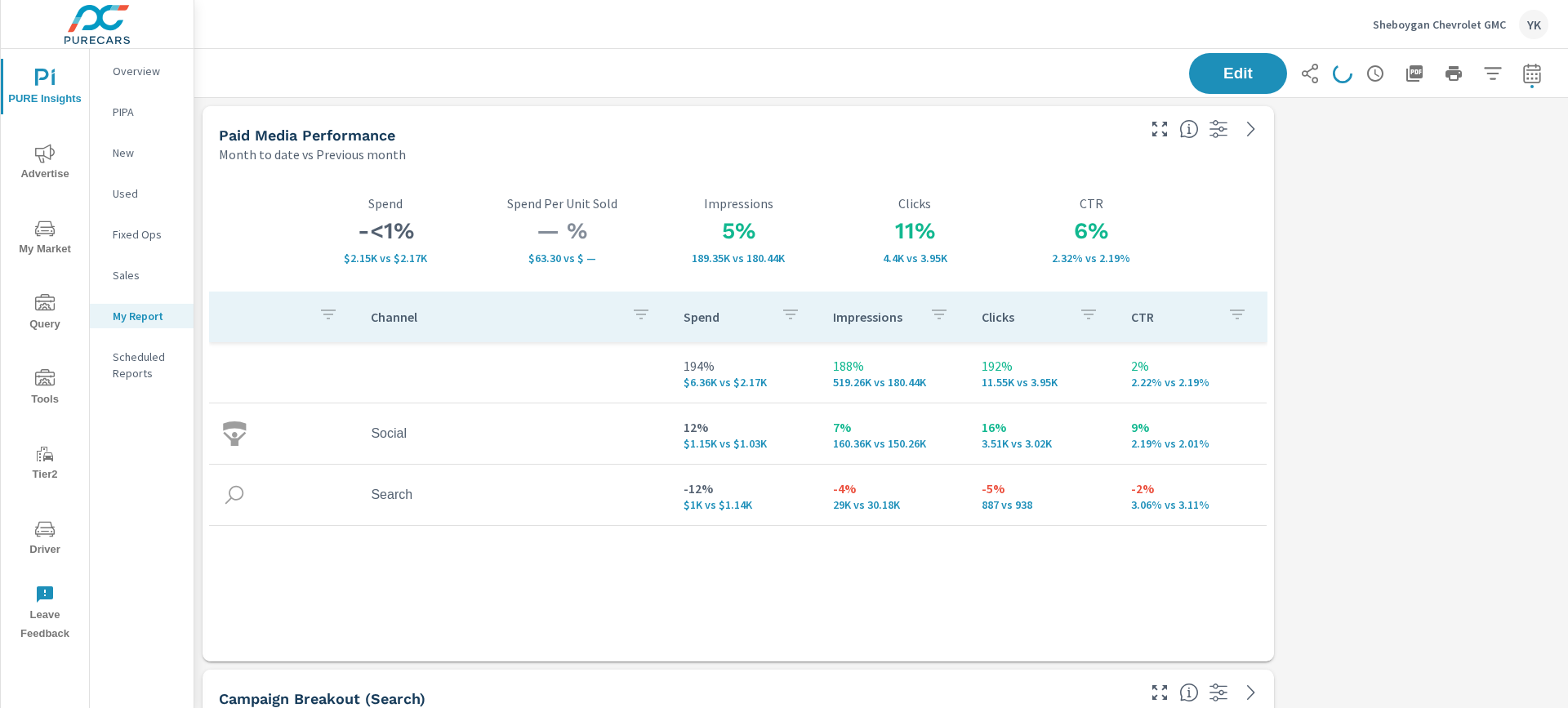
click at [52, 152] on icon "nav menu" at bounding box center [45, 153] width 20 height 20
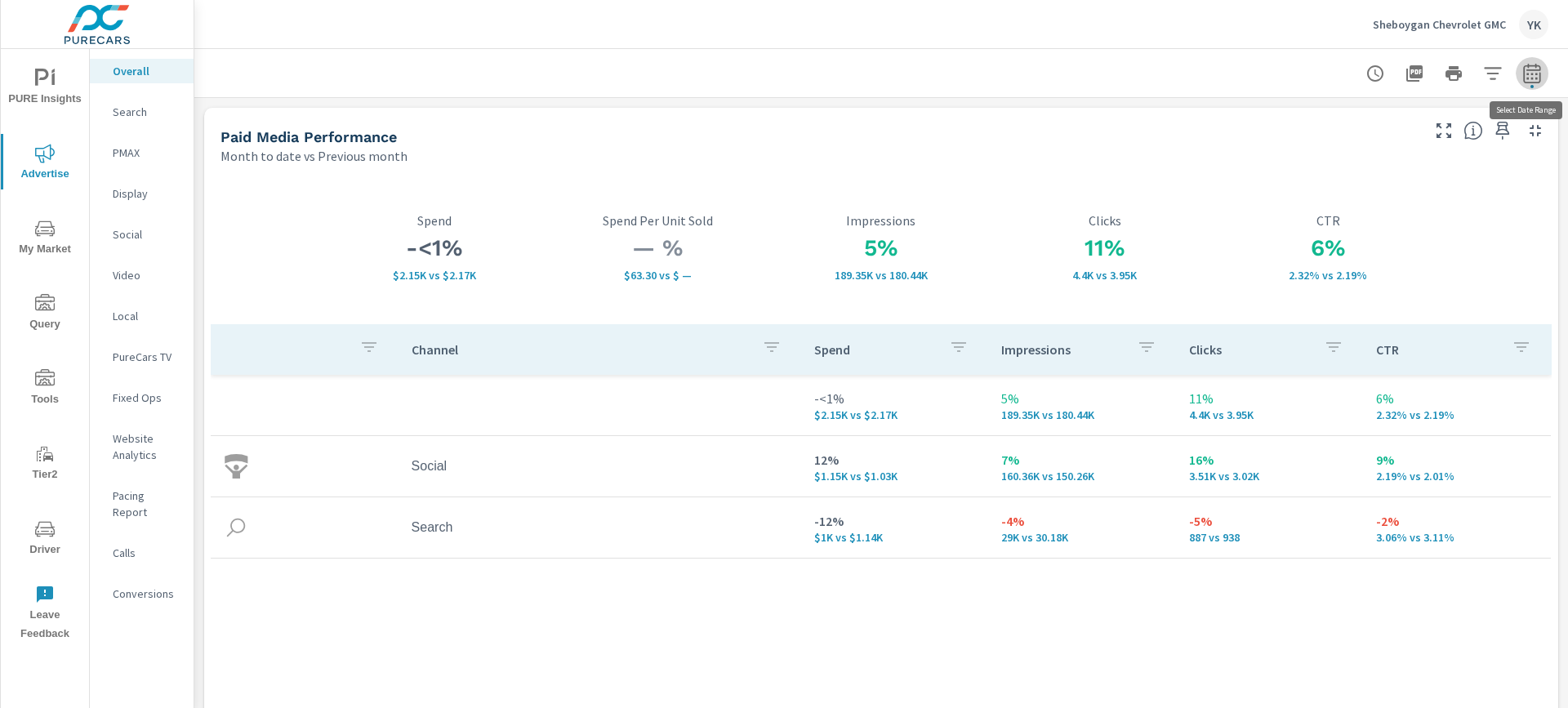
click at [1538, 83] on button "button" at bounding box center [1532, 73] width 32 height 32
select select "Month to date"
select select "Previous month"
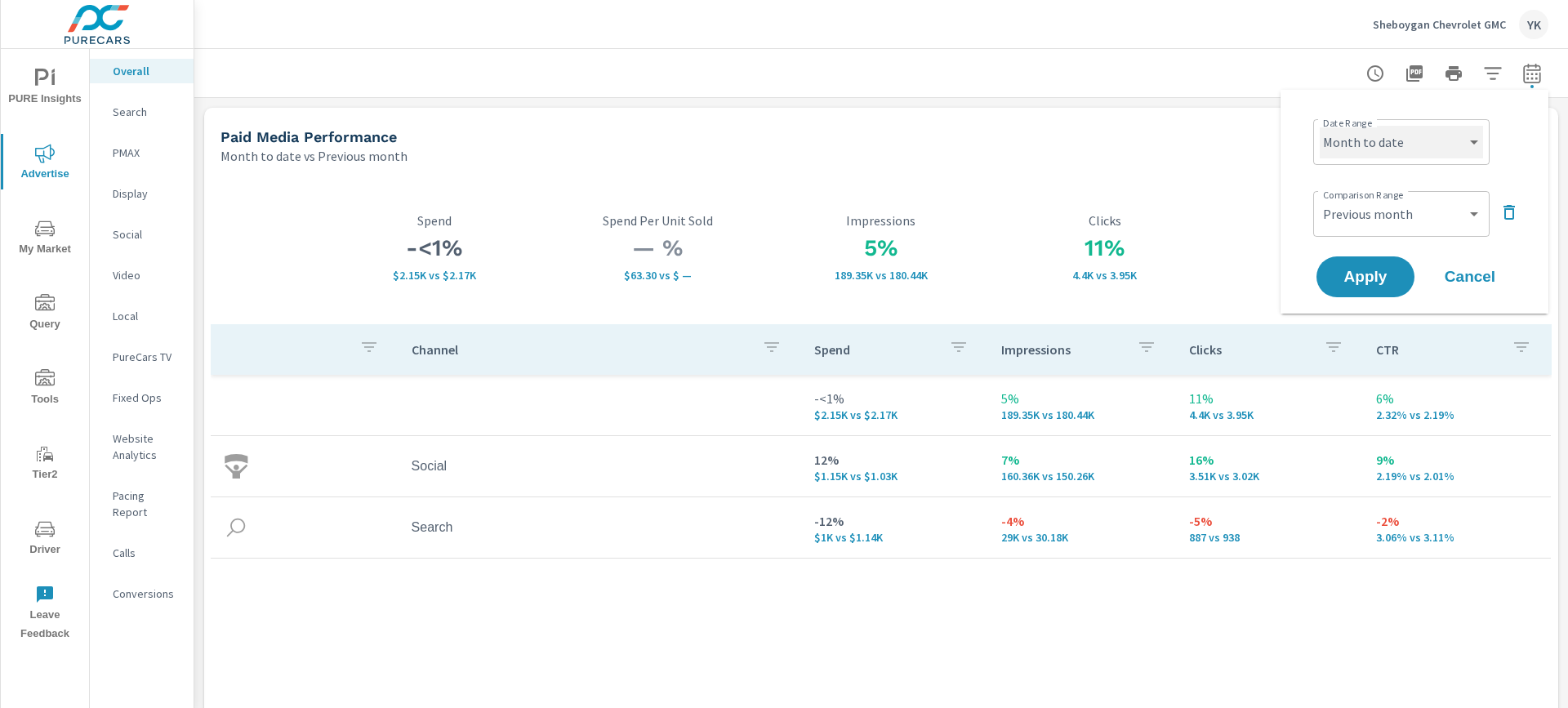
click at [1456, 138] on select "Custom [DATE] Last week Last 7 days Last 14 days Last 30 days Last 45 days Last…" at bounding box center [1401, 142] width 163 height 32
select select "Last month"
click at [1320, 126] on select "Custom [DATE] Last week Last 7 days Last 14 days Last 30 days Last 45 days Last…" at bounding box center [1401, 142] width 163 height 32
click at [1510, 209] on icon "button" at bounding box center [1509, 212] width 12 height 15
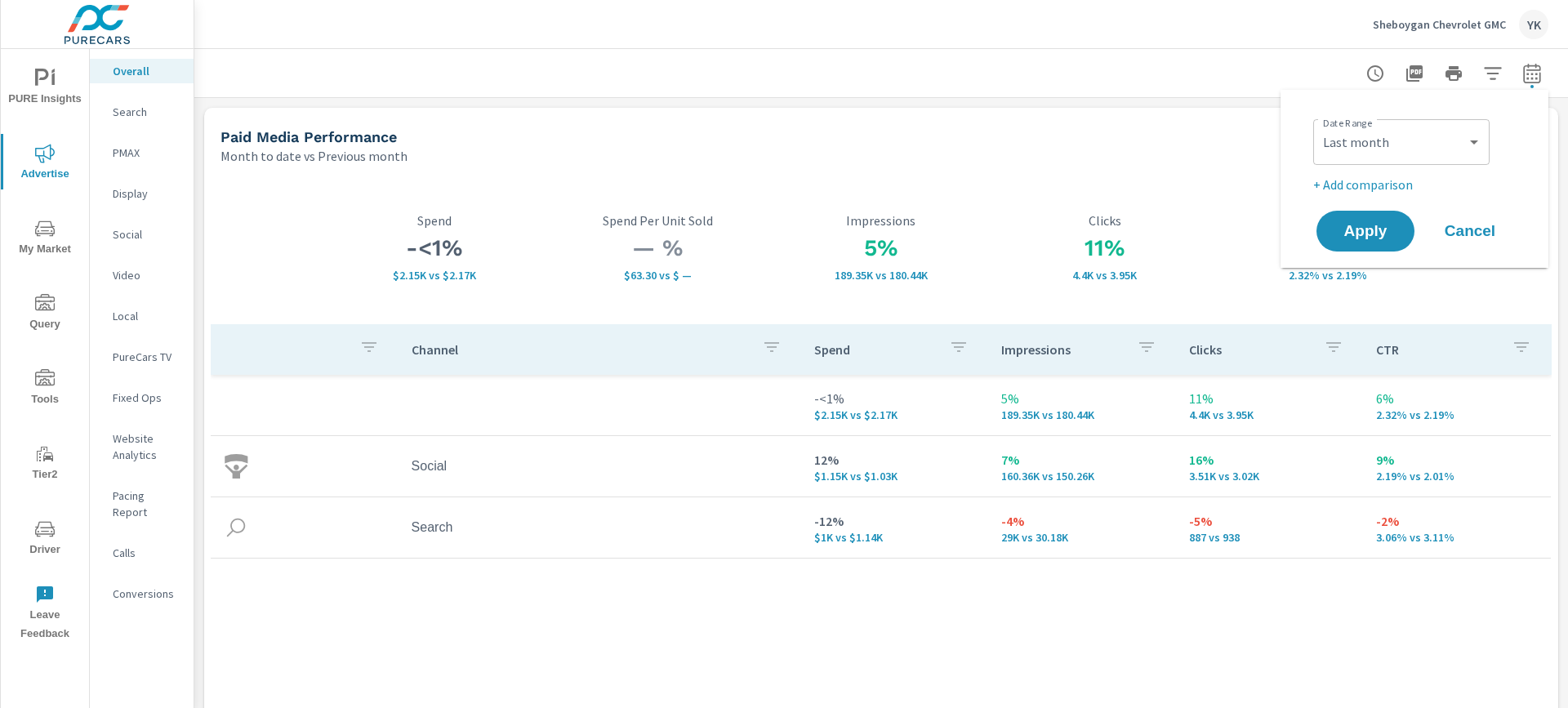
click at [1417, 215] on div "Apply Cancel" at bounding box center [1418, 230] width 209 height 48
click at [1406, 225] on button "Apply" at bounding box center [1366, 231] width 102 height 43
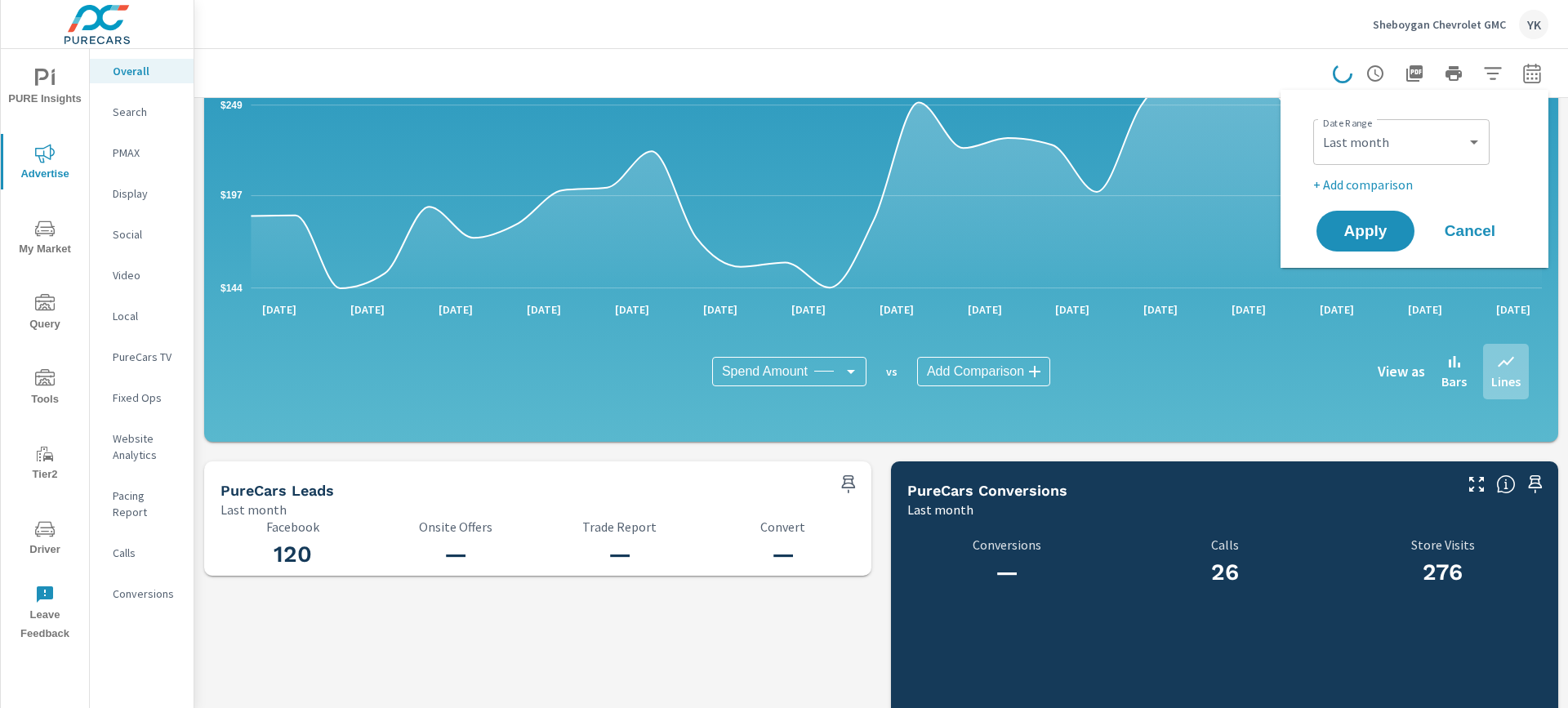
scroll to position [1668, 0]
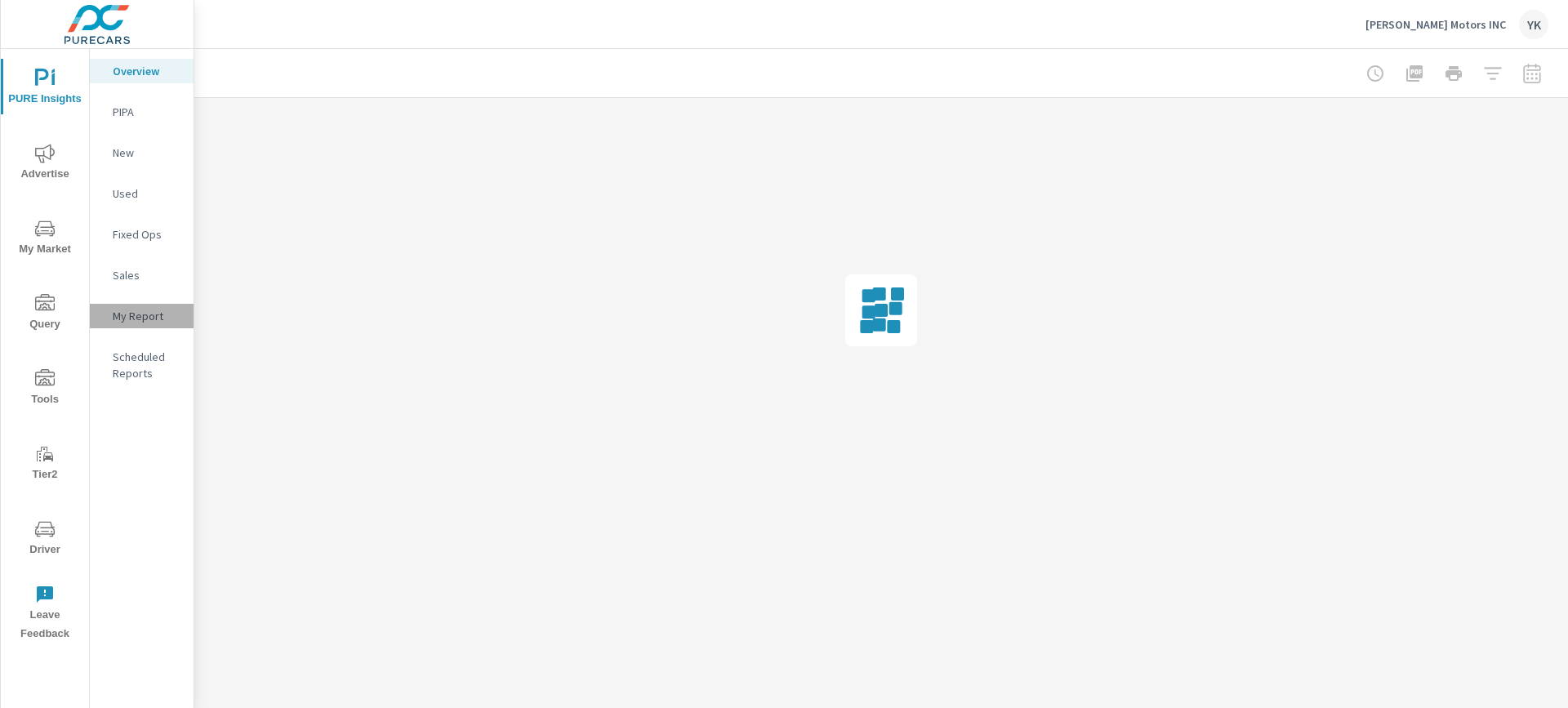
click at [132, 320] on p "My Report" at bounding box center [145, 315] width 67 height 17
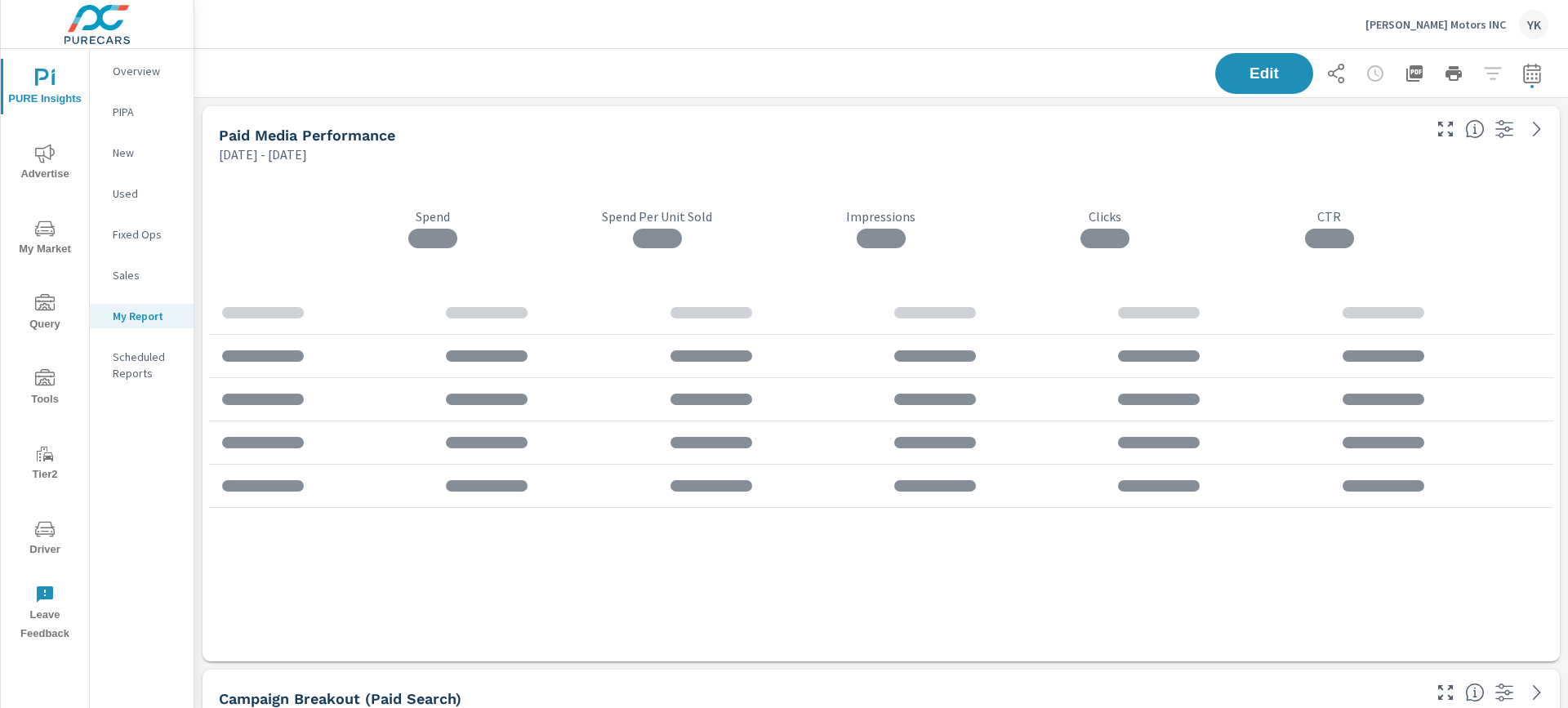
scroll to position [4331, 1375]
click at [1528, 77] on icon "button" at bounding box center [1532, 73] width 20 height 20
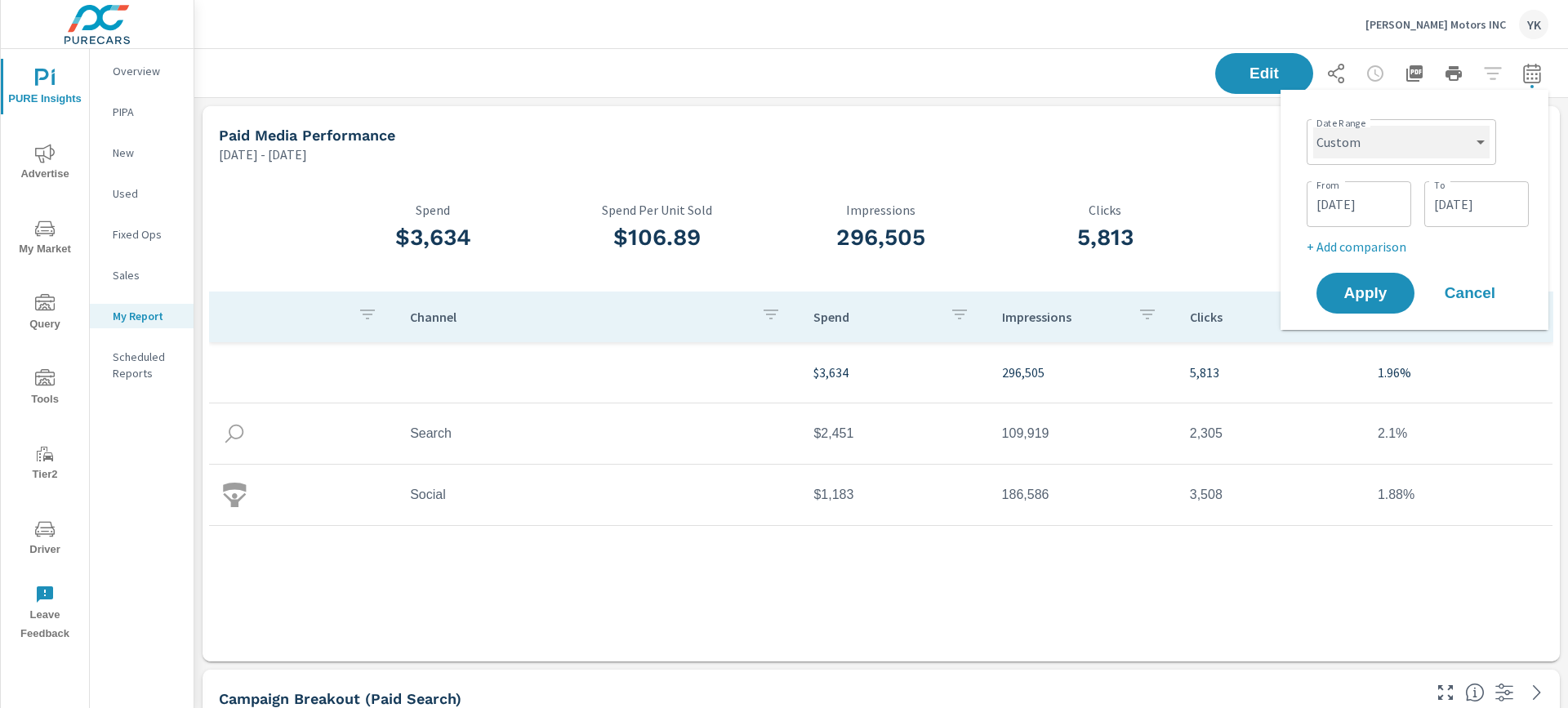
click at [1433, 130] on select "Custom [DATE] Last week Last 7 days Last 14 days Last 30 days Last 45 days Last…" at bounding box center [1401, 142] width 177 height 32
select select "Last month"
click at [1320, 126] on select "Custom [DATE] Last week Last 7 days Last 14 days Last 30 days Last 45 days Last…" at bounding box center [1401, 142] width 177 height 32
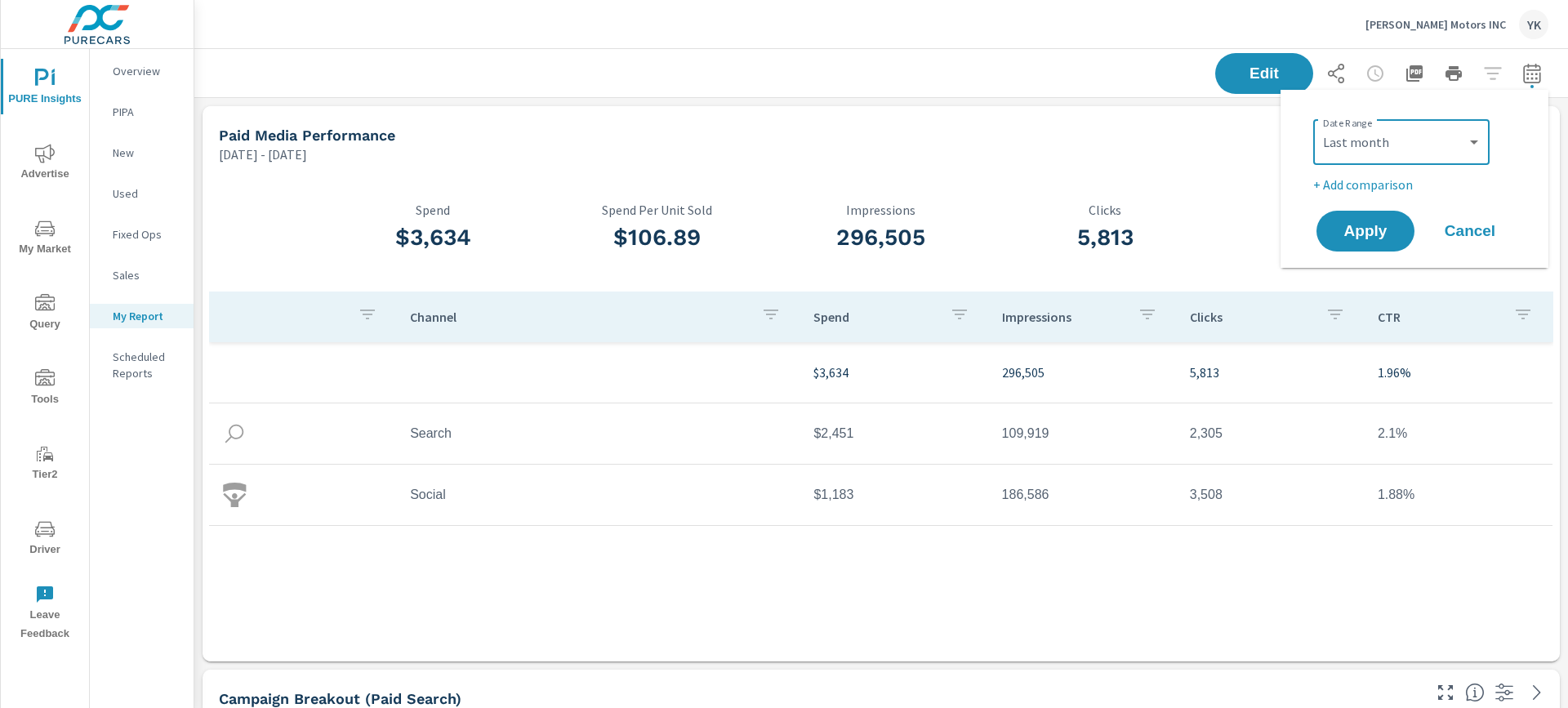
click at [1375, 188] on p "+ Add comparison" at bounding box center [1418, 185] width 209 height 20
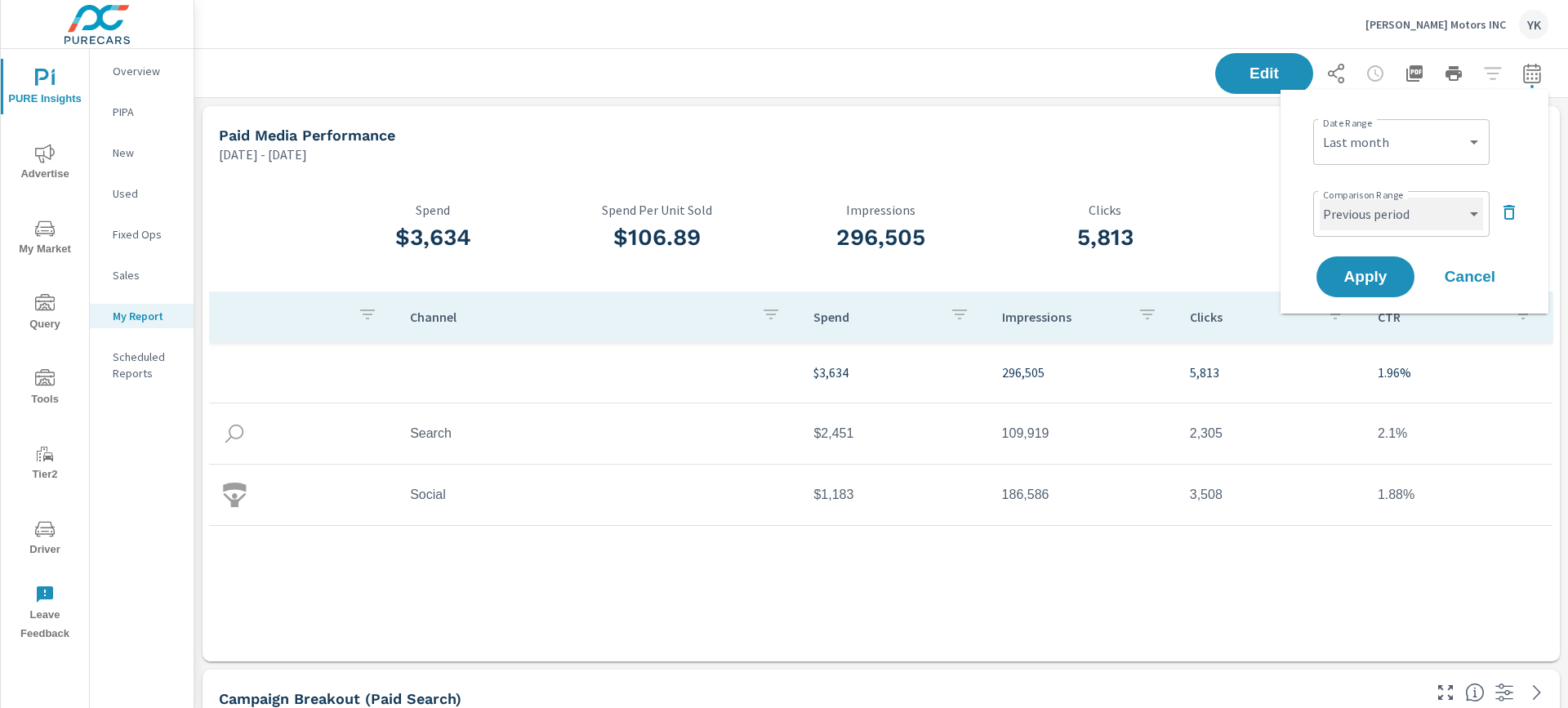
click at [1373, 215] on select "Custom Previous period Previous month Previous year" at bounding box center [1401, 213] width 163 height 32
select select "Previous month"
click at [1320, 197] on select "Custom Previous period Previous month Previous year" at bounding box center [1401, 213] width 163 height 32
click at [1367, 276] on span "Apply" at bounding box center [1366, 277] width 67 height 16
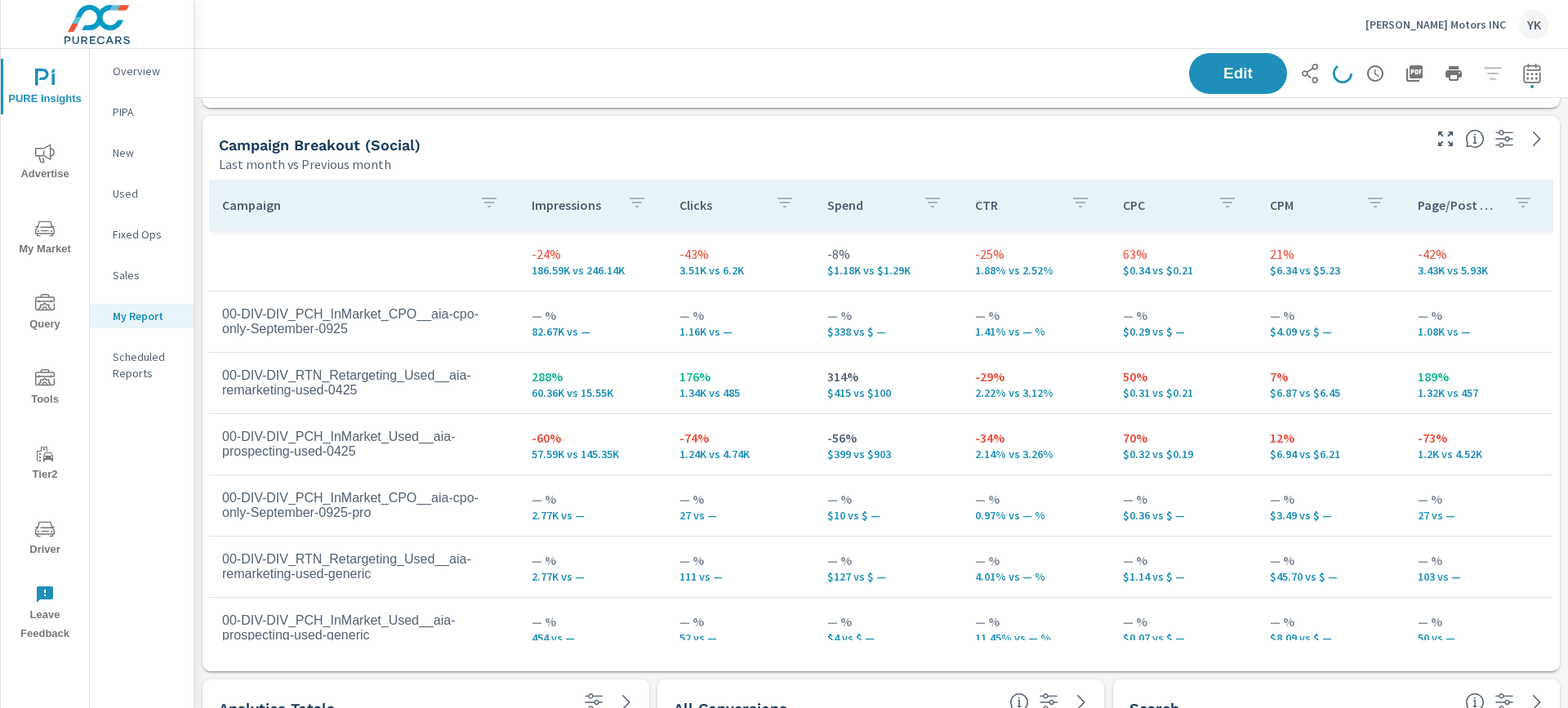
scroll to position [2947, 0]
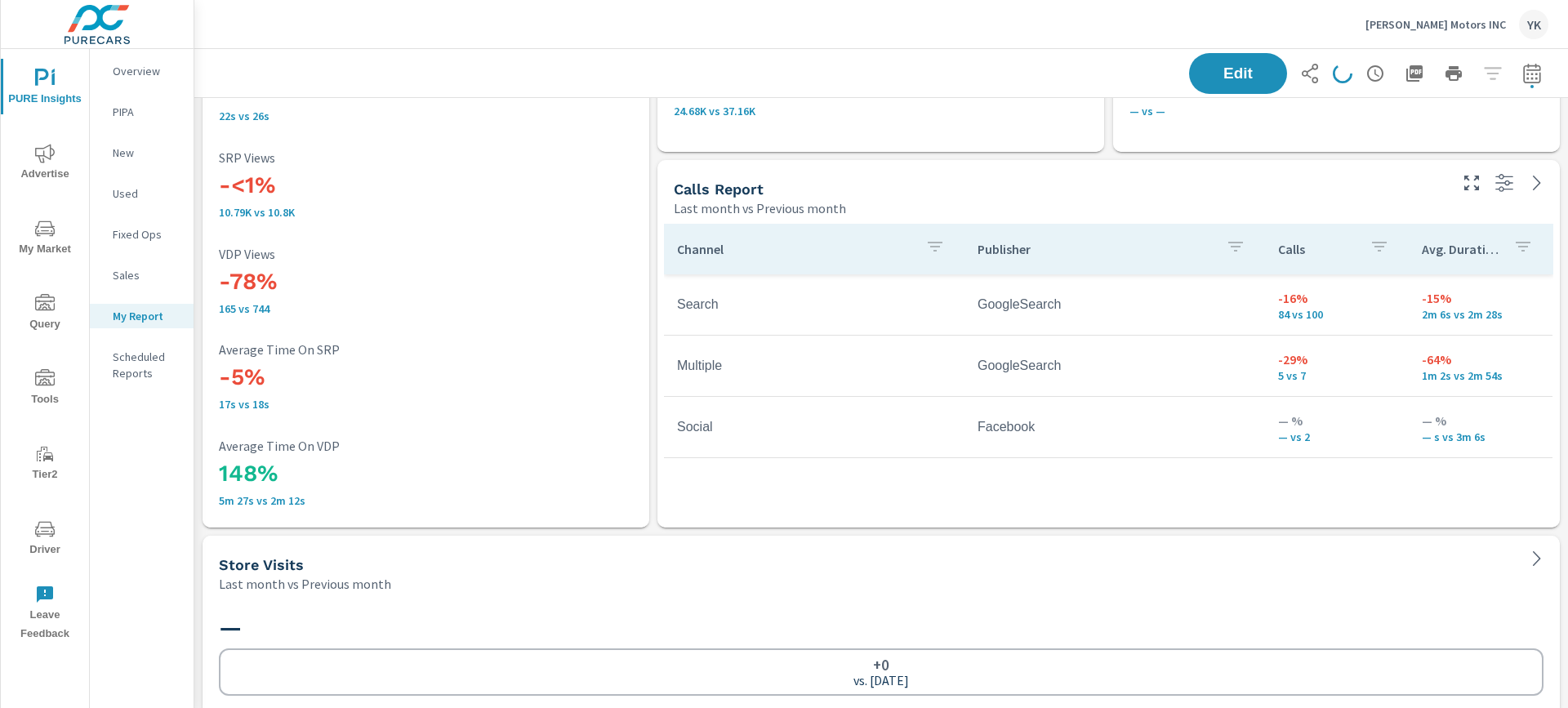
scroll to position [3720, 0]
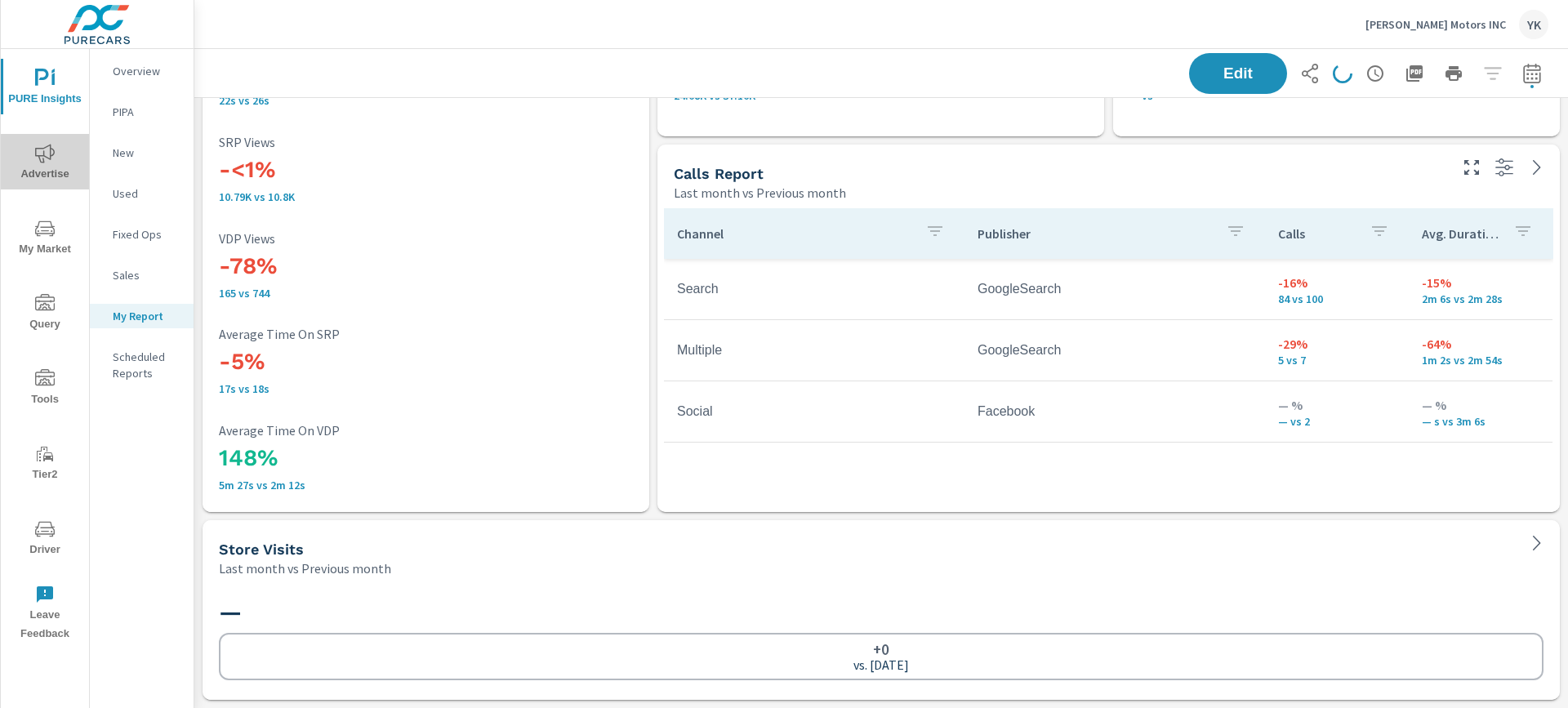
click at [52, 145] on icon "nav menu" at bounding box center [45, 153] width 20 height 20
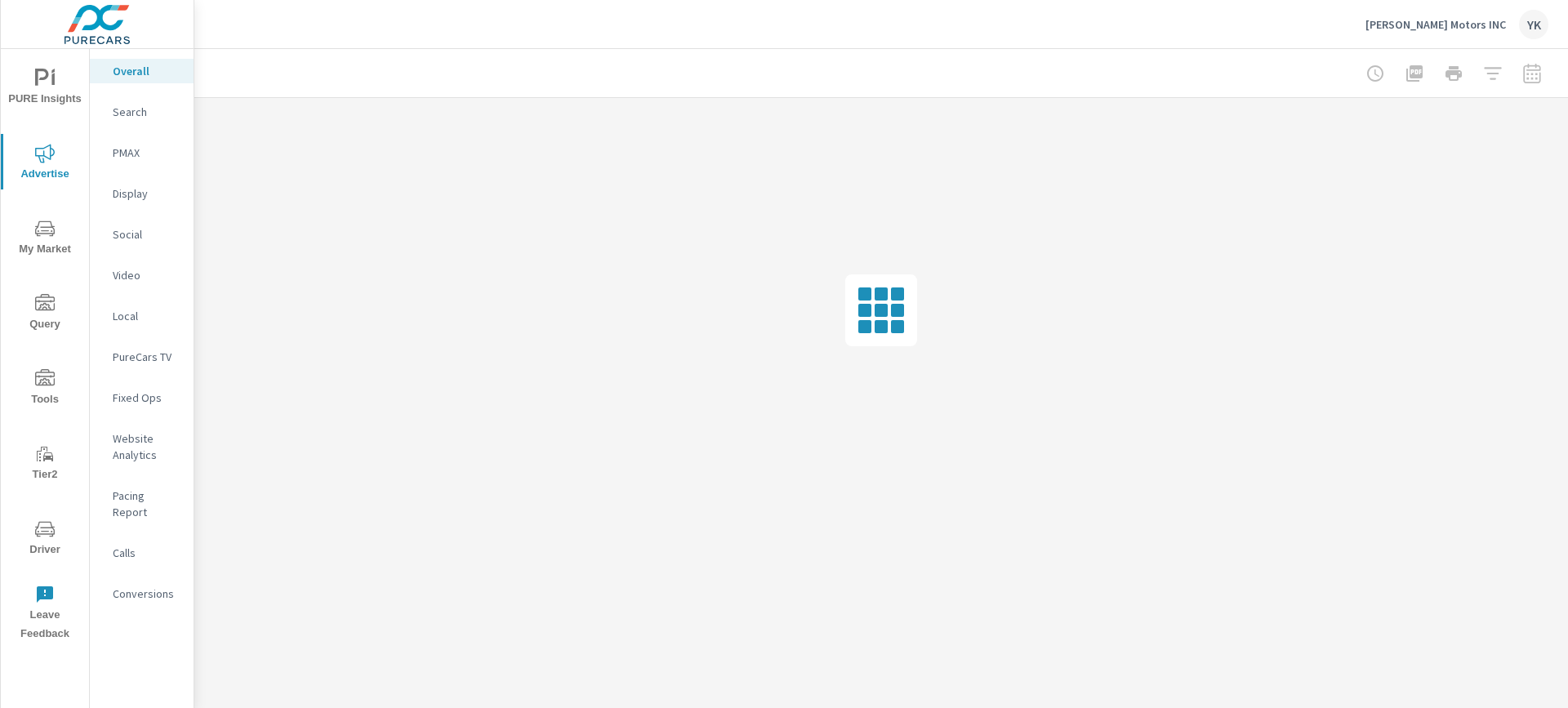
click at [126, 586] on p "Conversions" at bounding box center [145, 594] width 67 height 17
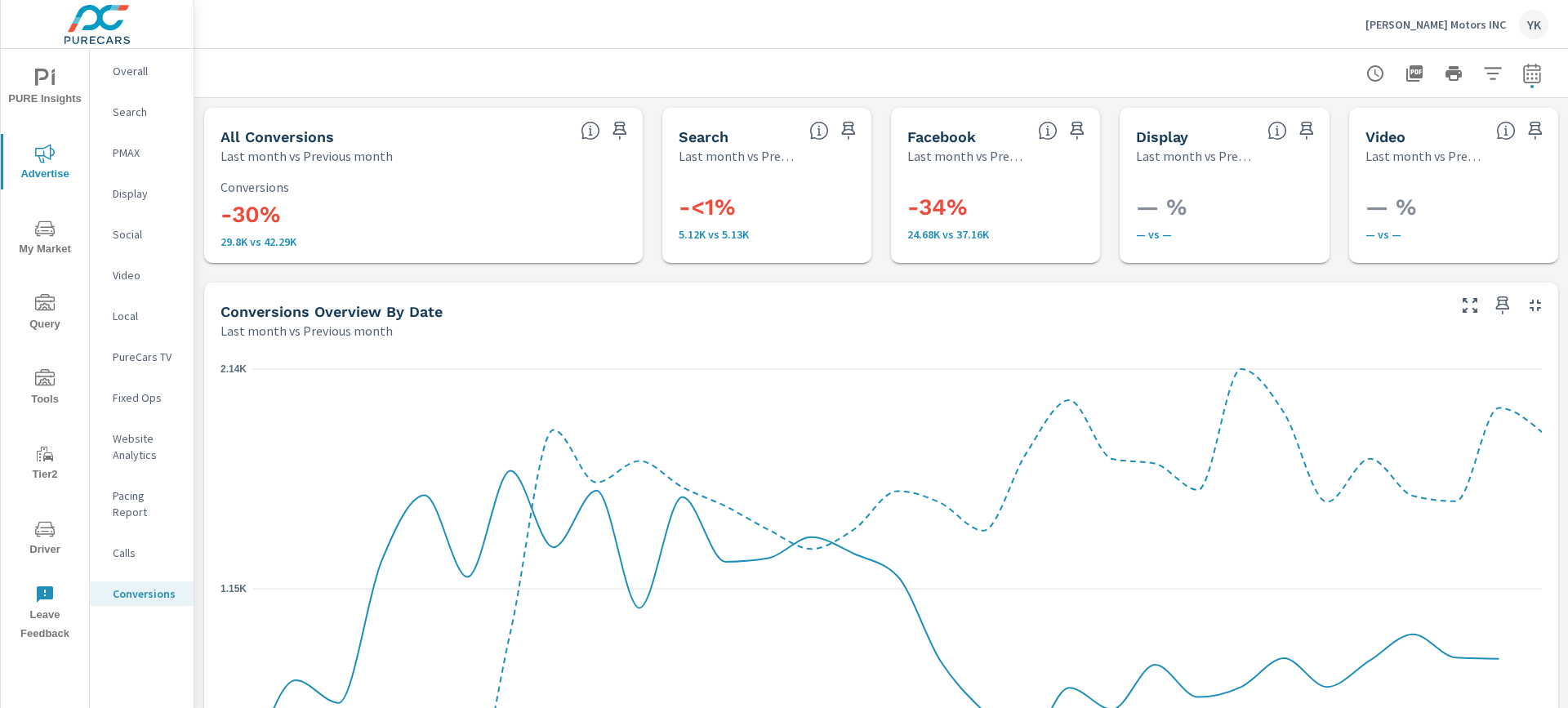
scroll to position [429, 0]
click at [52, 45] on img at bounding box center [97, 24] width 159 height 65
click at [48, 74] on icon "nav menu" at bounding box center [42, 77] width 14 height 18
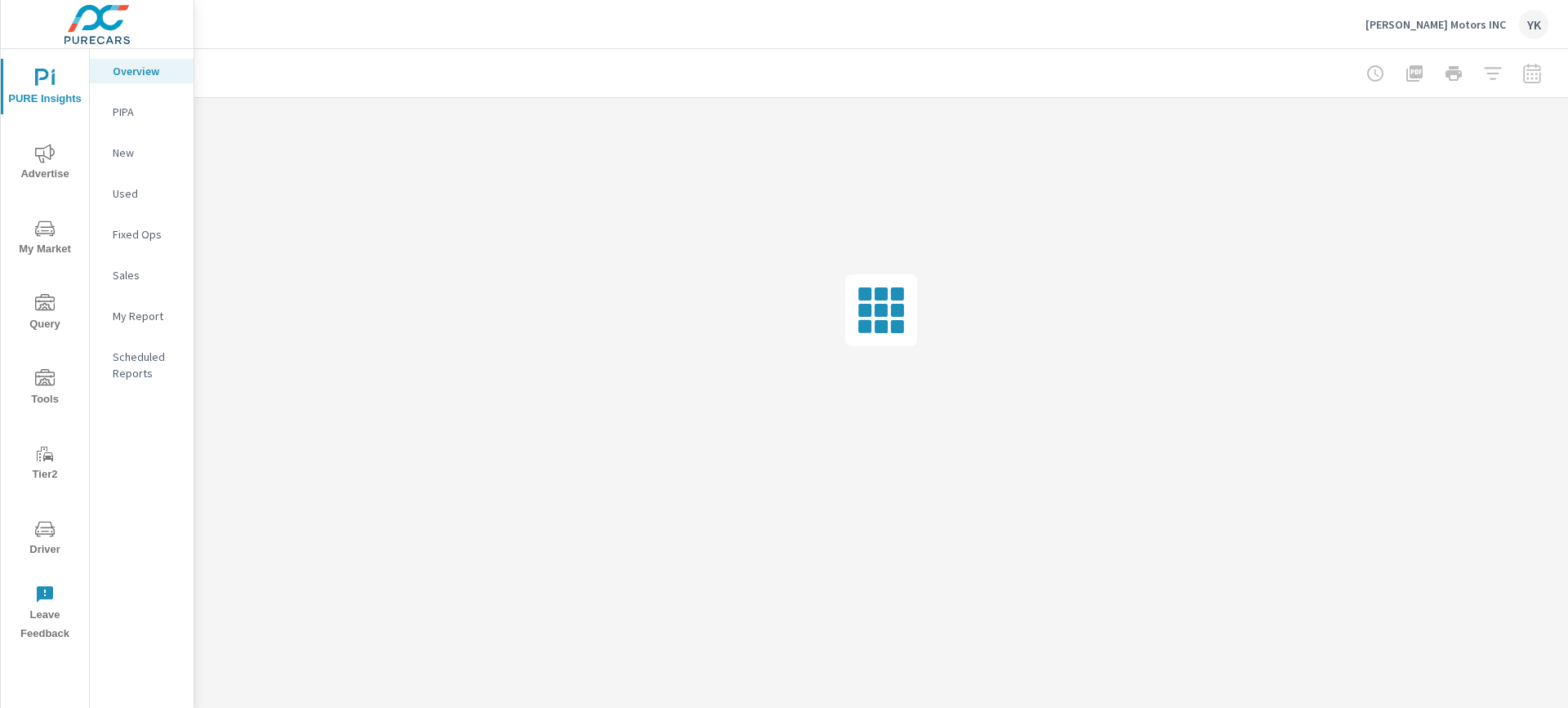
click at [144, 312] on p "My Report" at bounding box center [145, 315] width 67 height 17
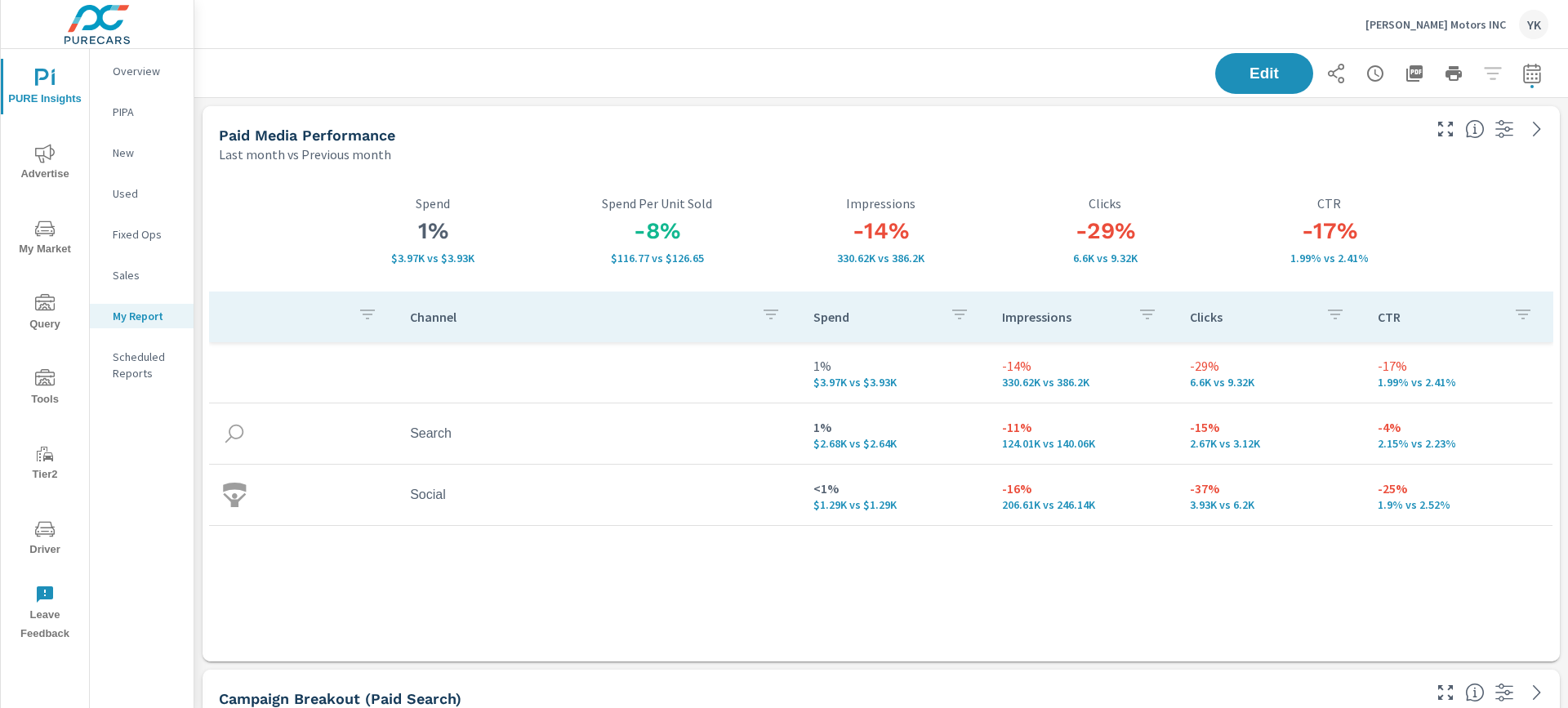
scroll to position [8, 8]
click at [1294, 89] on button "Edit" at bounding box center [1264, 74] width 102 height 43
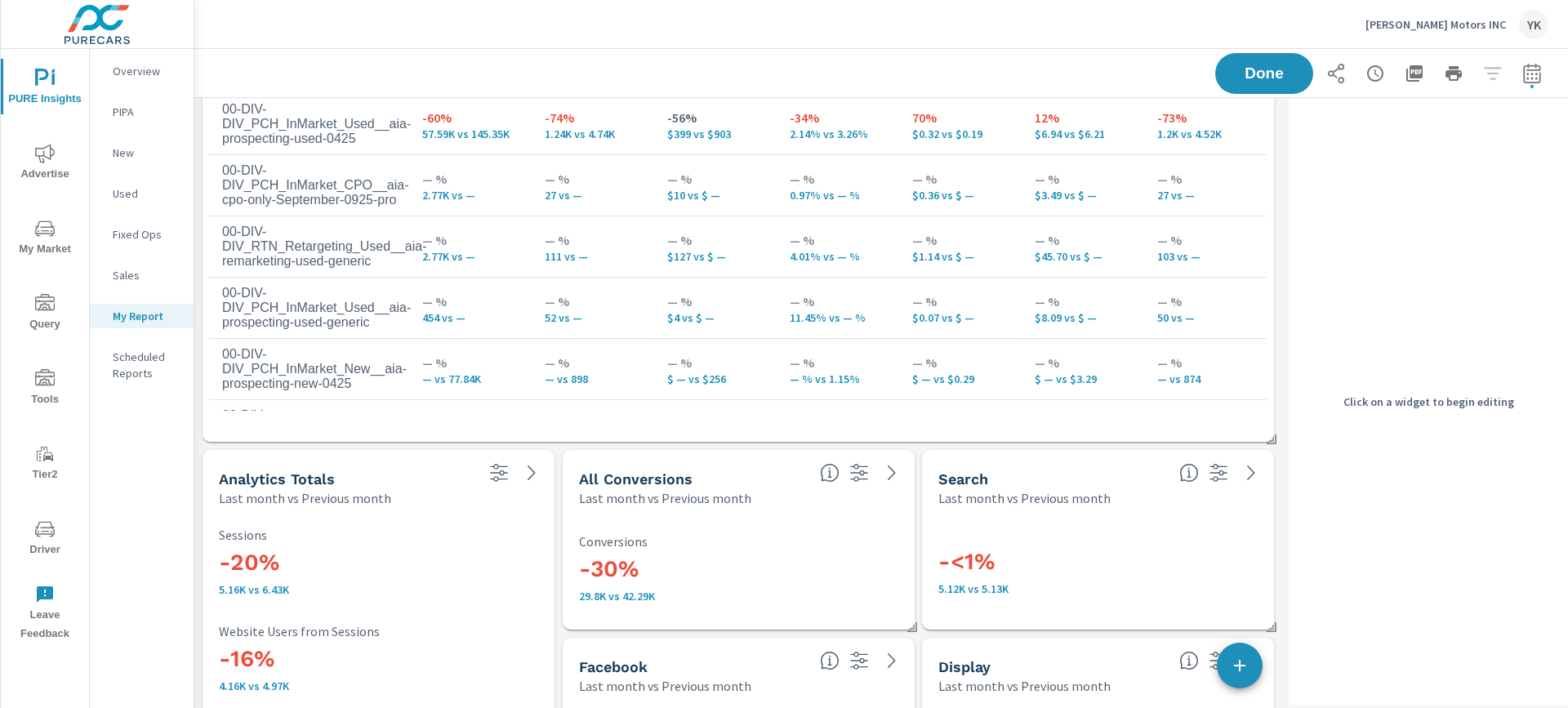
scroll to position [3114, 0]
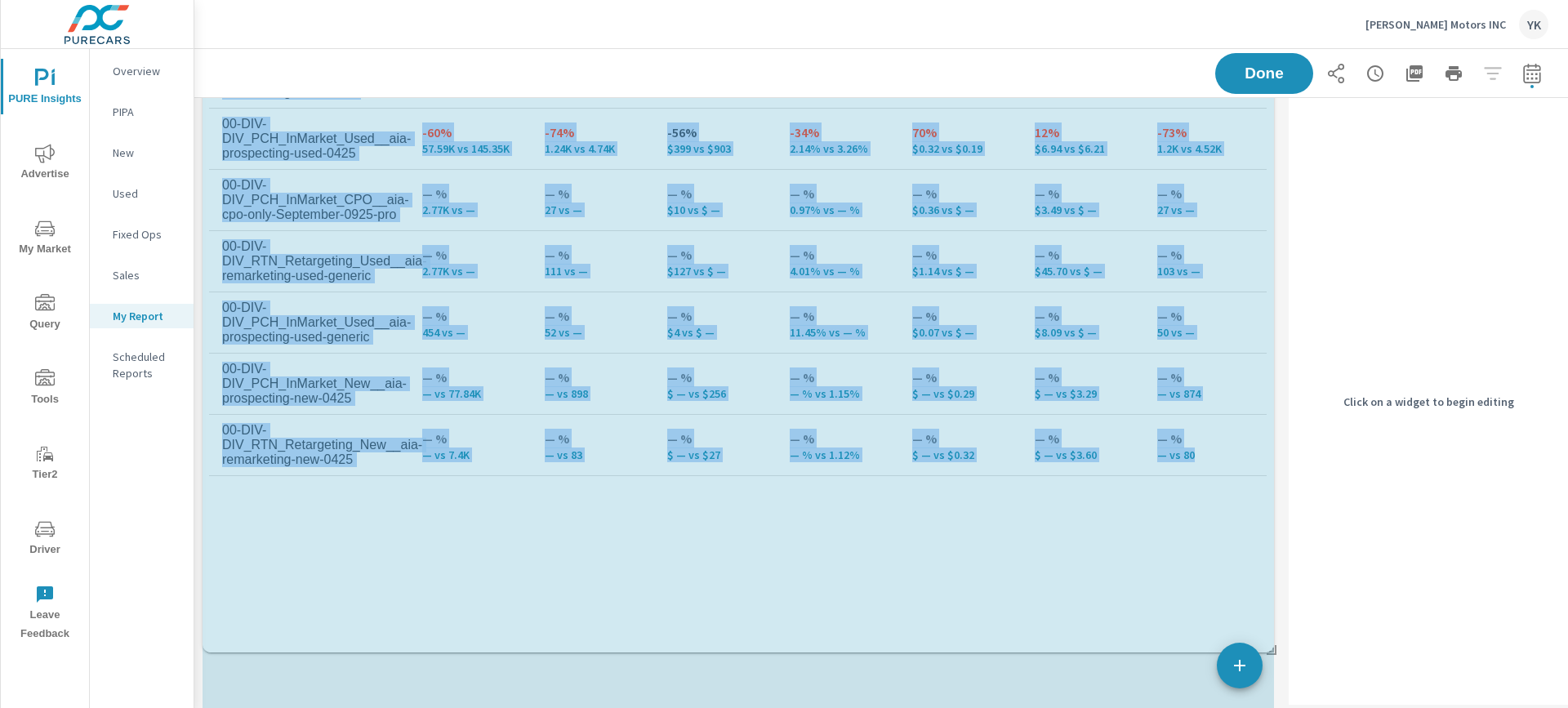
scroll to position [4683, 1089]
drag, startPoint x: 1268, startPoint y: 365, endPoint x: 1274, endPoint y: 648, distance: 283.1
click at [1274, 648] on span at bounding box center [1265, 645] width 17 height 17
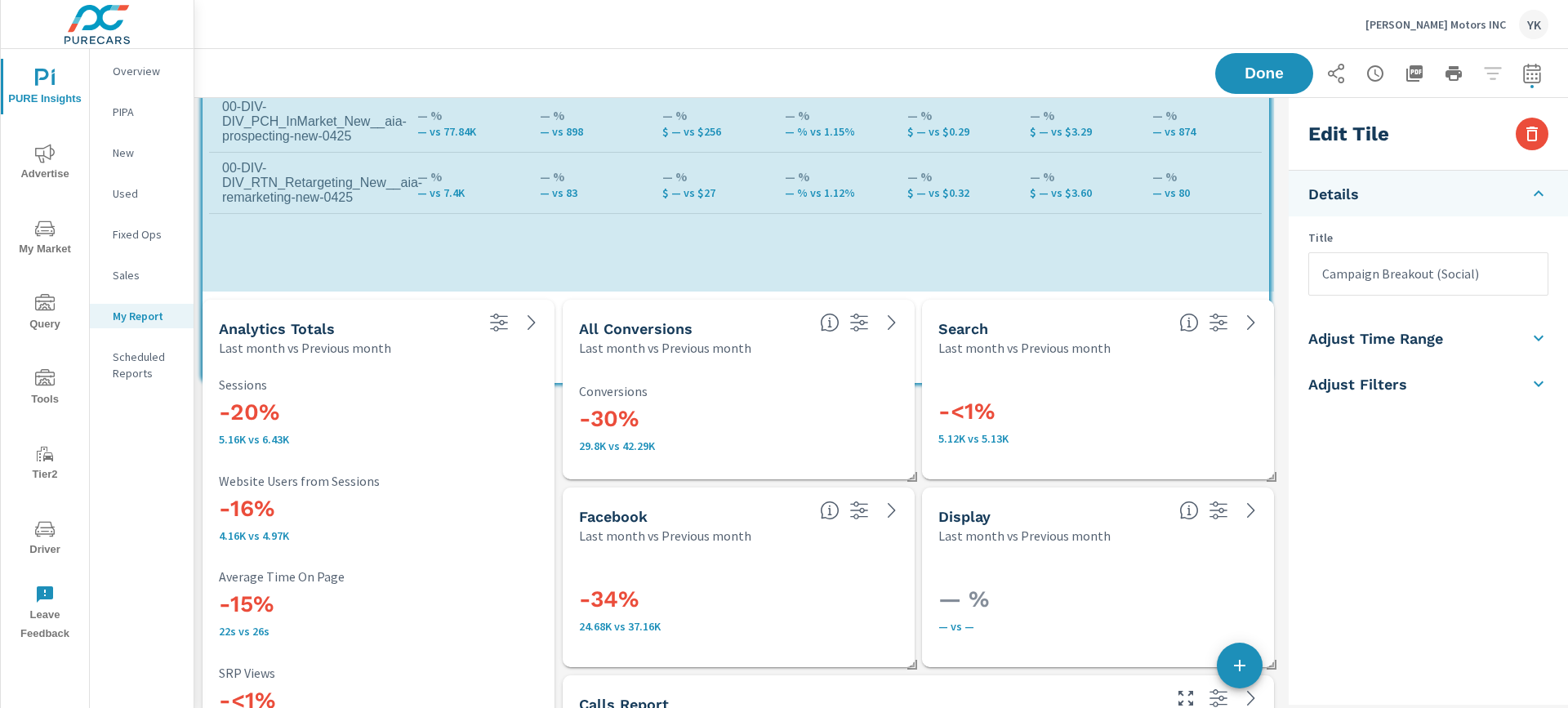
scroll to position [4519, 1089]
drag, startPoint x: 1272, startPoint y: 476, endPoint x: 1267, endPoint y: 379, distance: 97.1
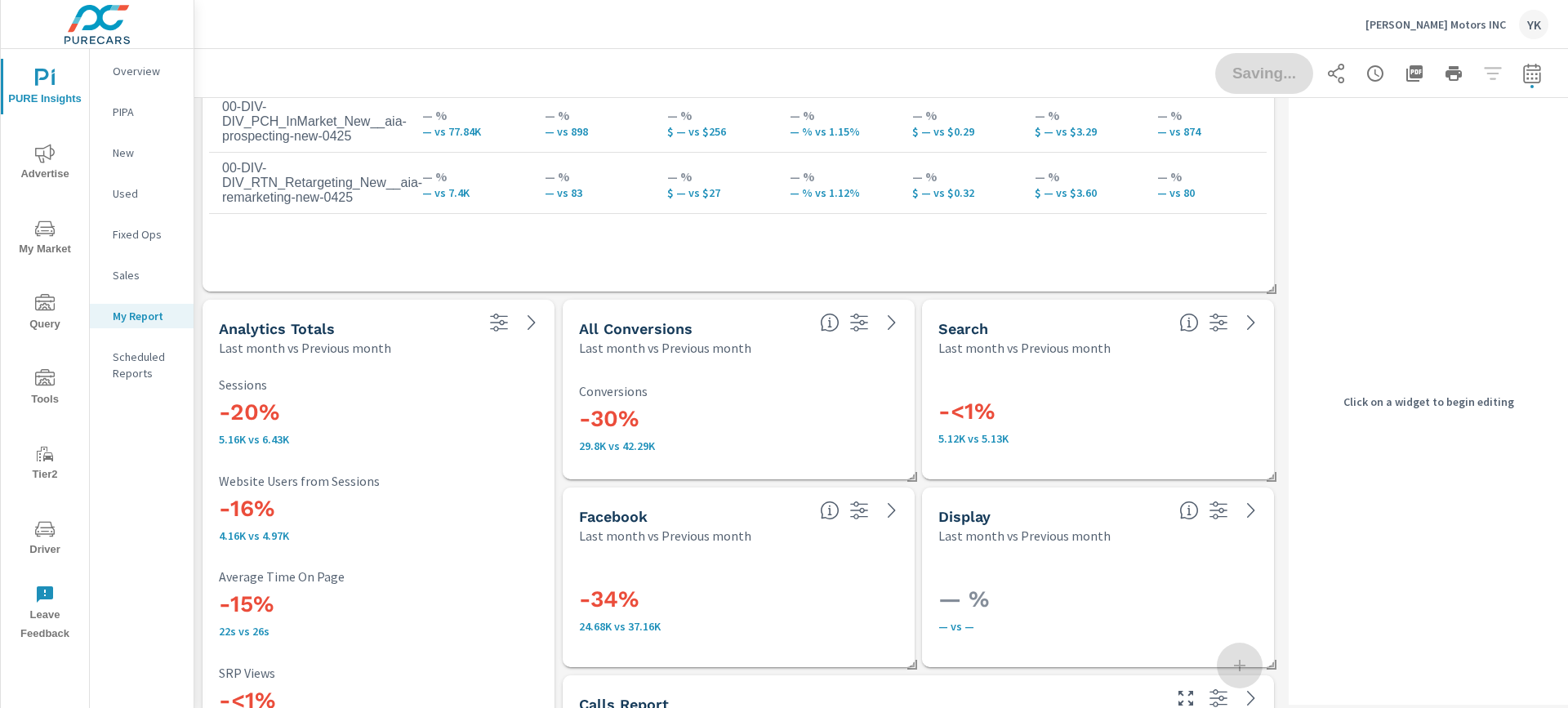
click at [1273, 72] on div "Saving..." at bounding box center [1382, 73] width 333 height 41
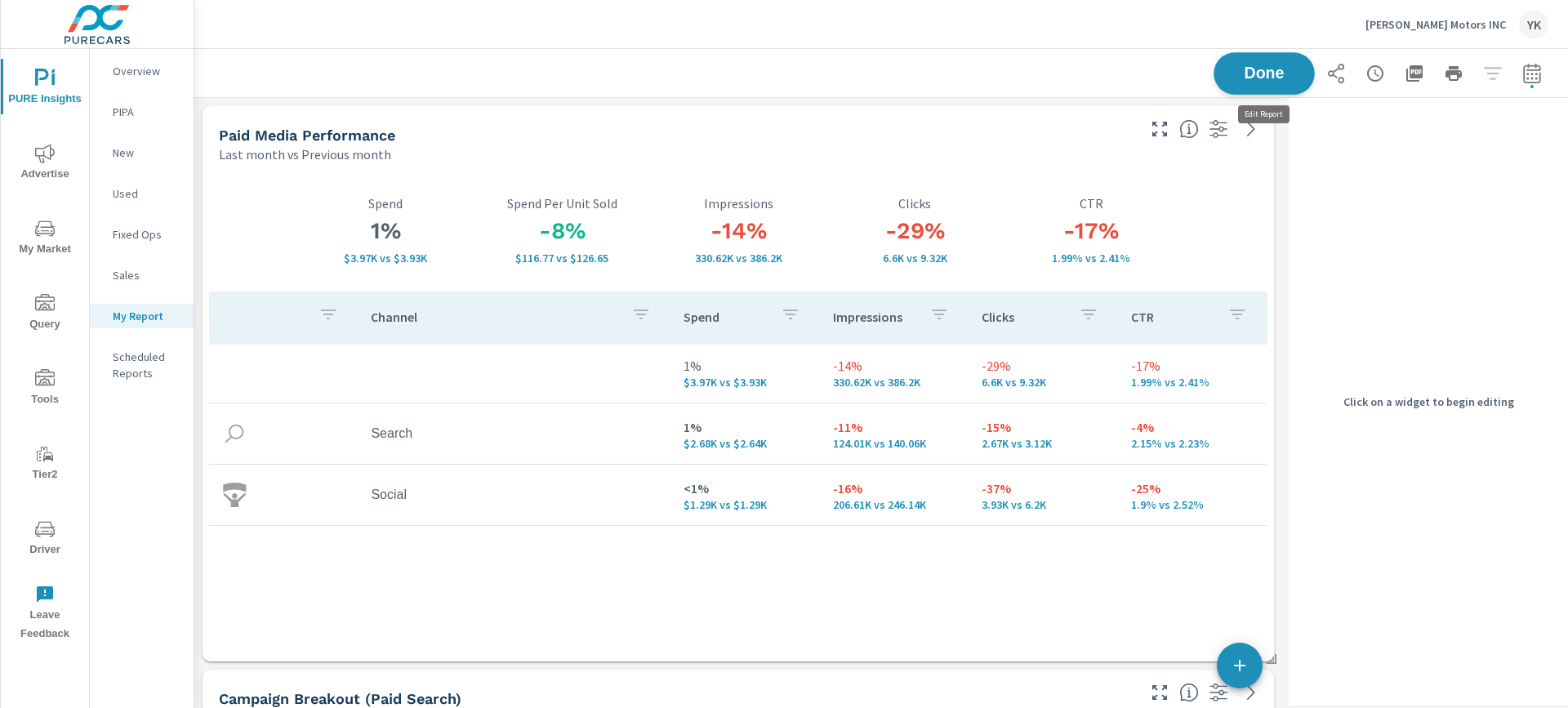
click at [1271, 72] on span "Done" at bounding box center [1264, 73] width 67 height 16
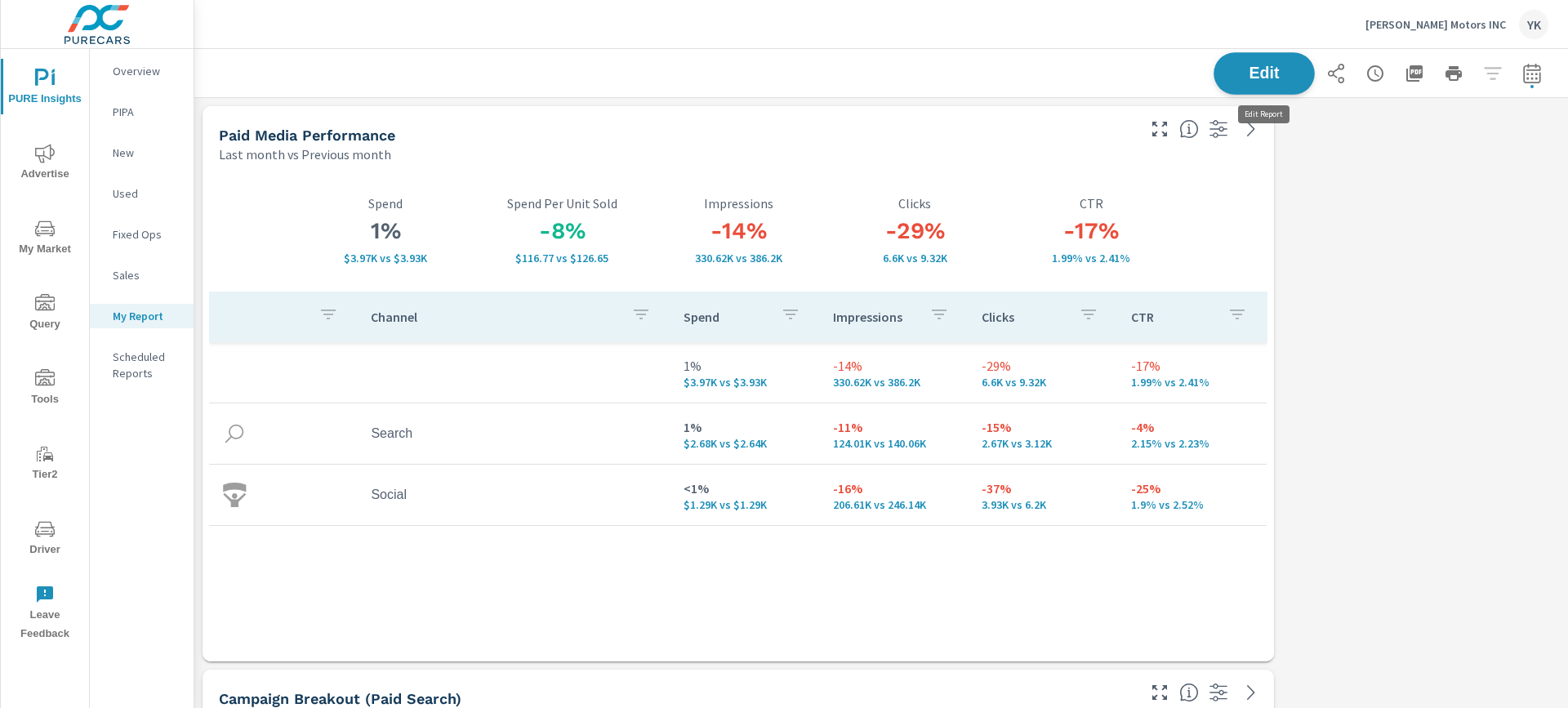
scroll to position [4519, 1375]
click at [1424, 77] on icon "button" at bounding box center [1415, 73] width 20 height 20
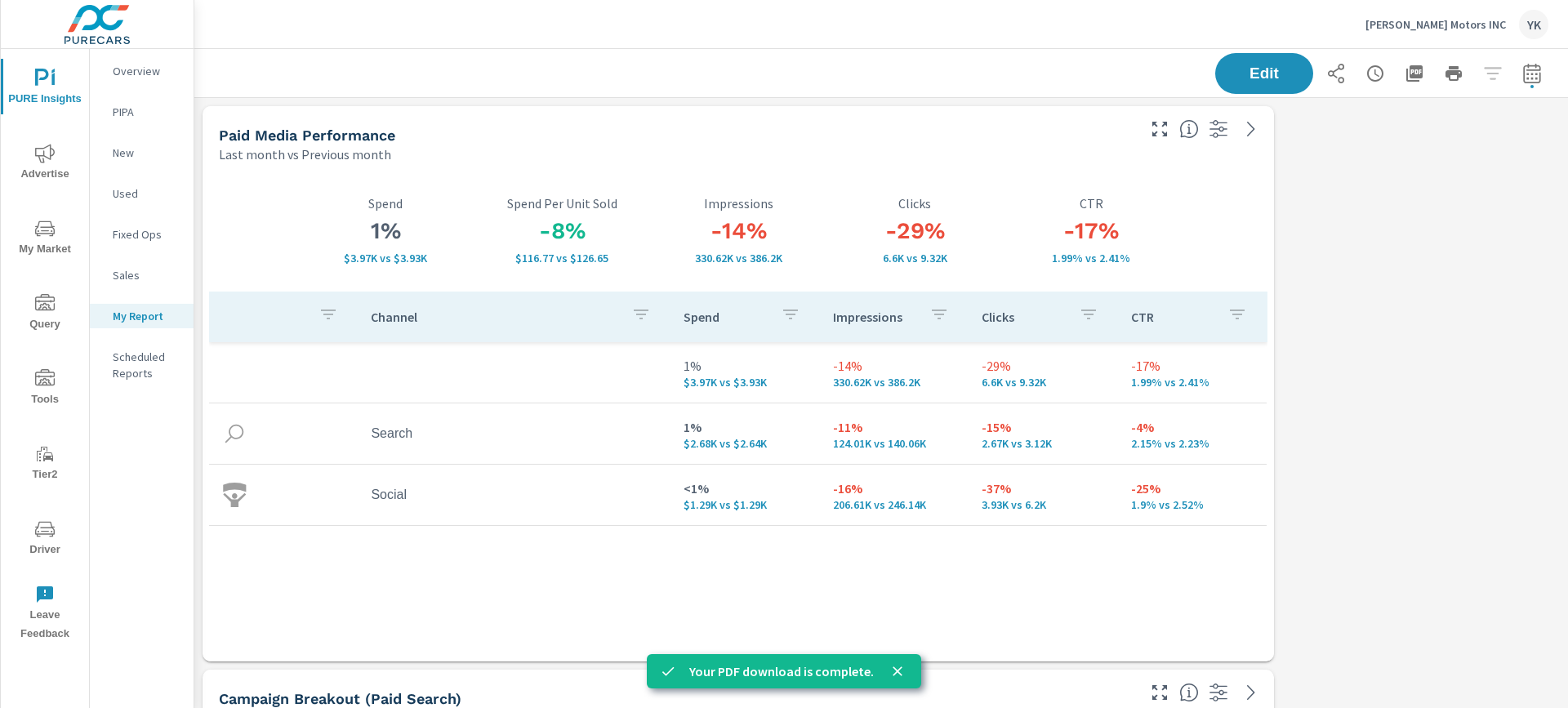
click at [29, 158] on span "Advertise" at bounding box center [45, 163] width 78 height 40
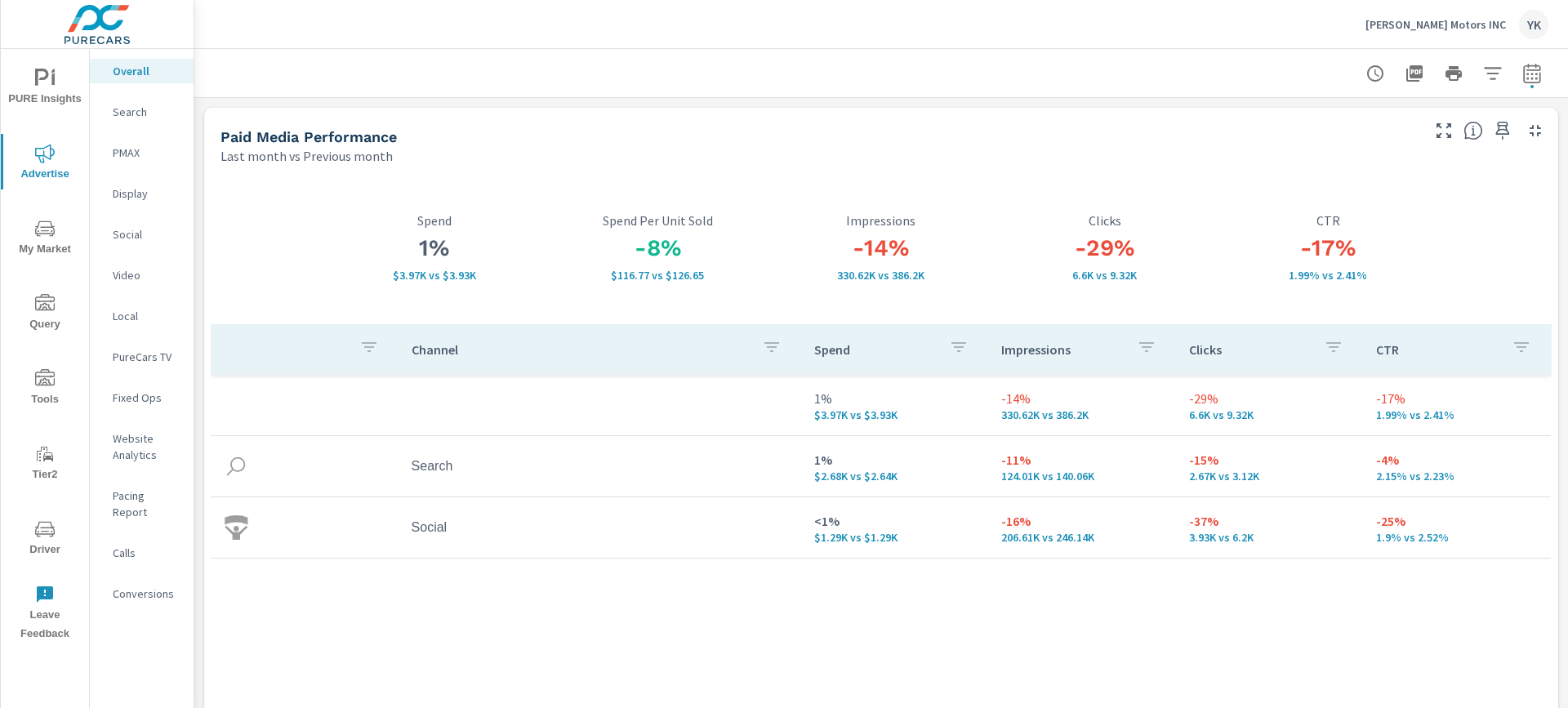
click at [146, 586] on p "Conversions" at bounding box center [145, 594] width 67 height 17
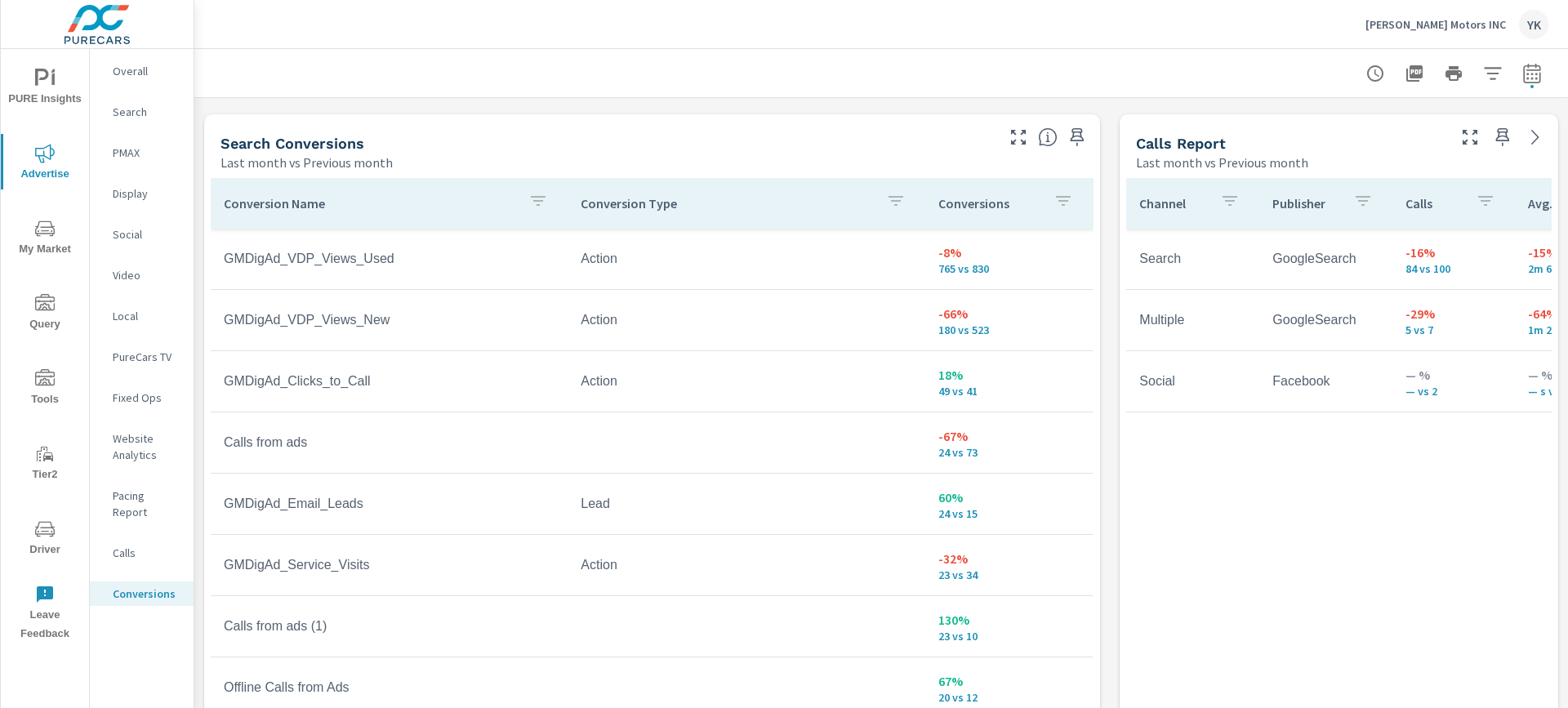
scroll to position [385, 0]
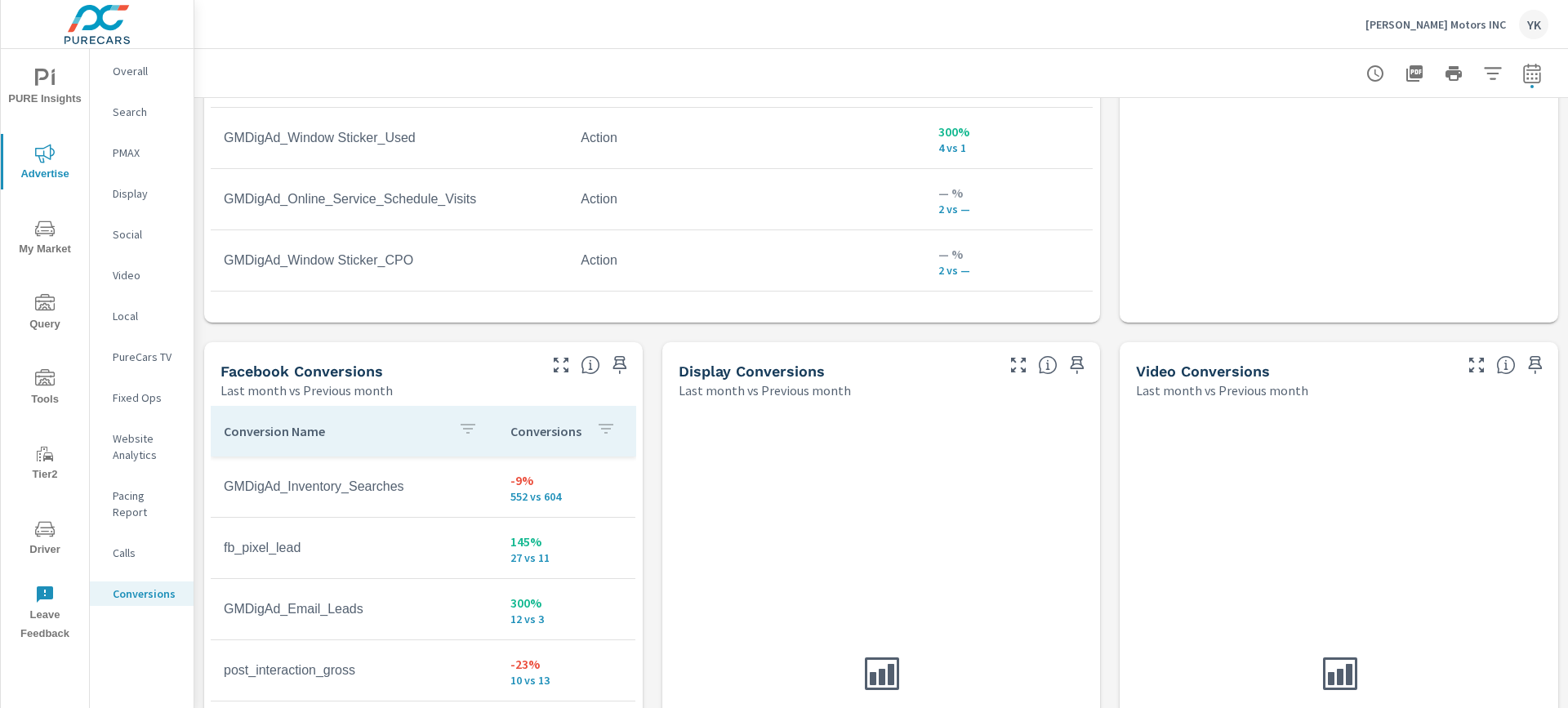
scroll to position [1407, 0]
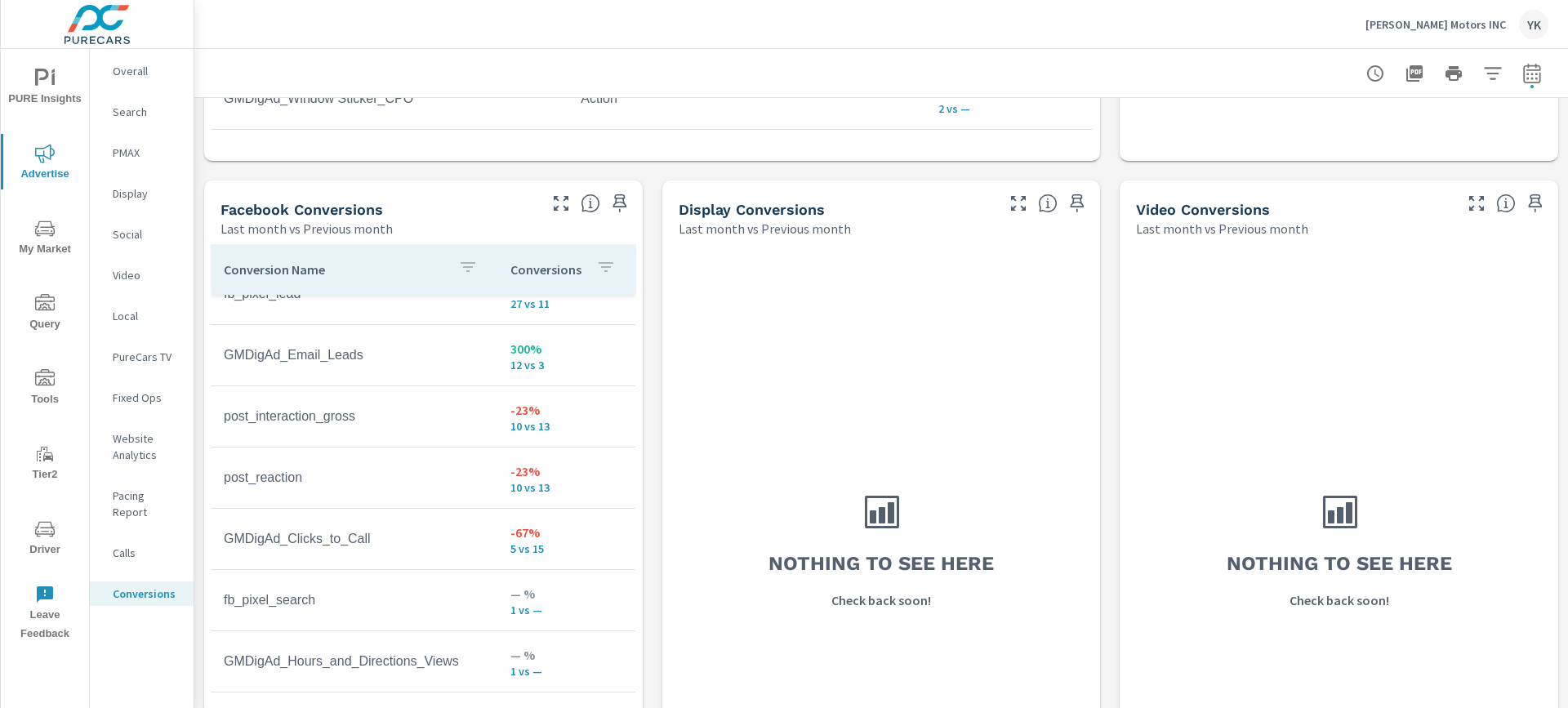
scroll to position [1558, 0]
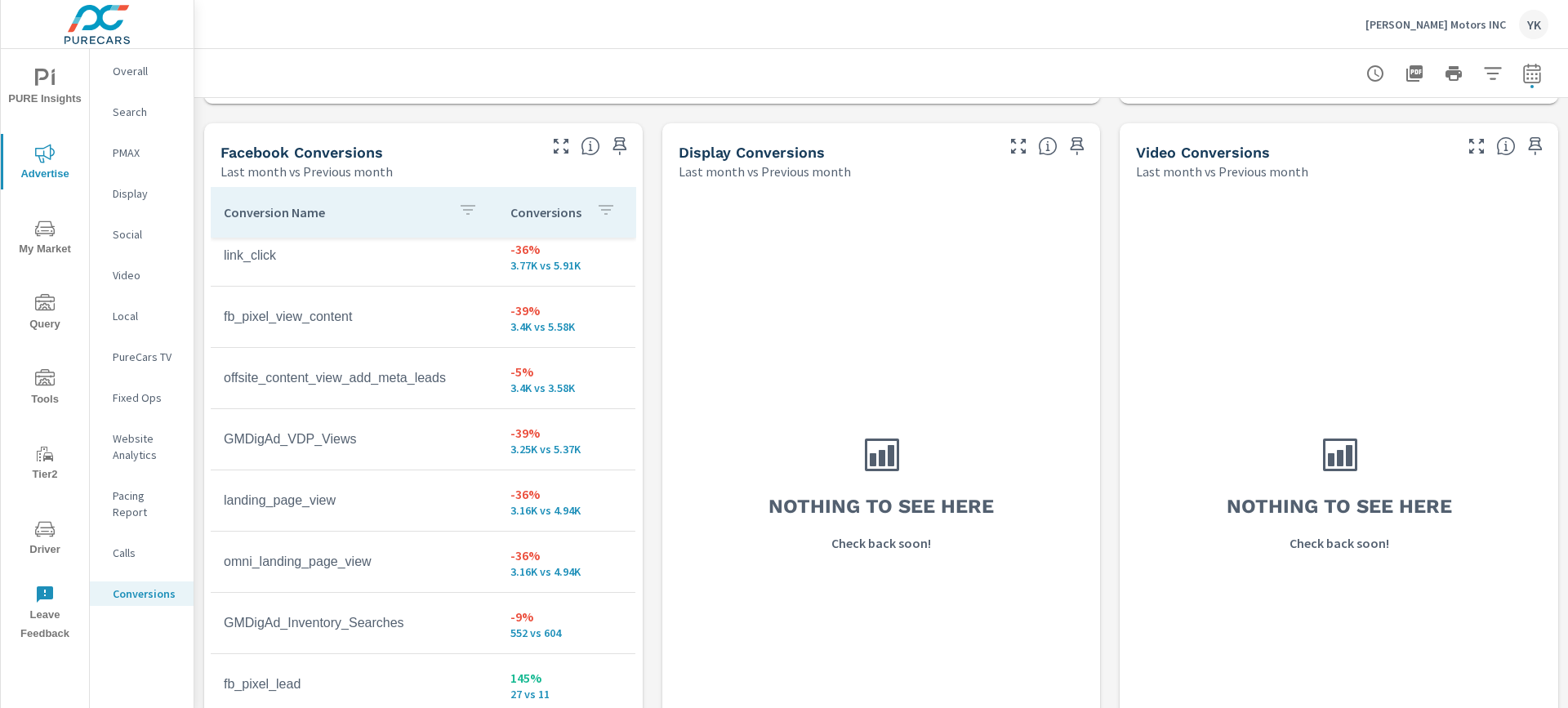
scroll to position [70, 0]
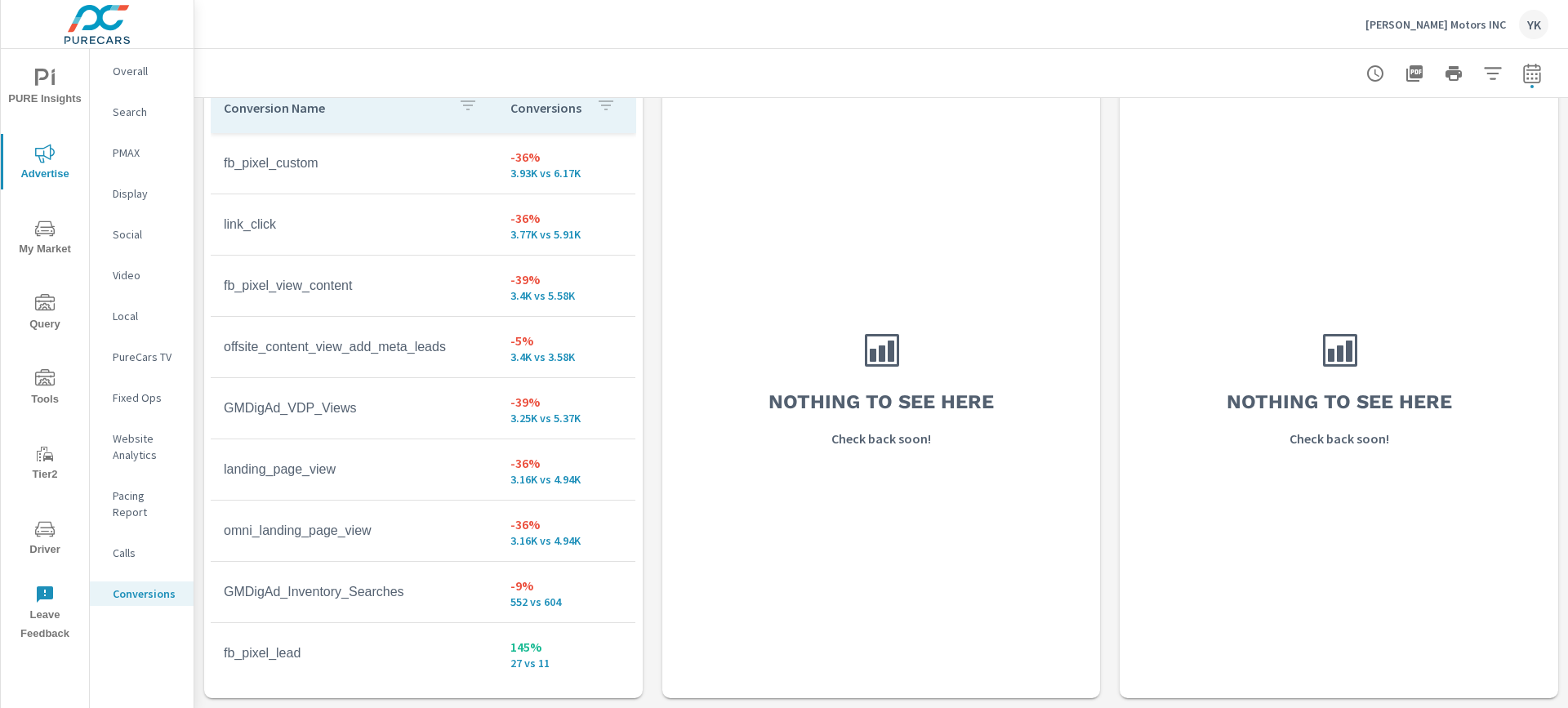
scroll to position [1662, 0]
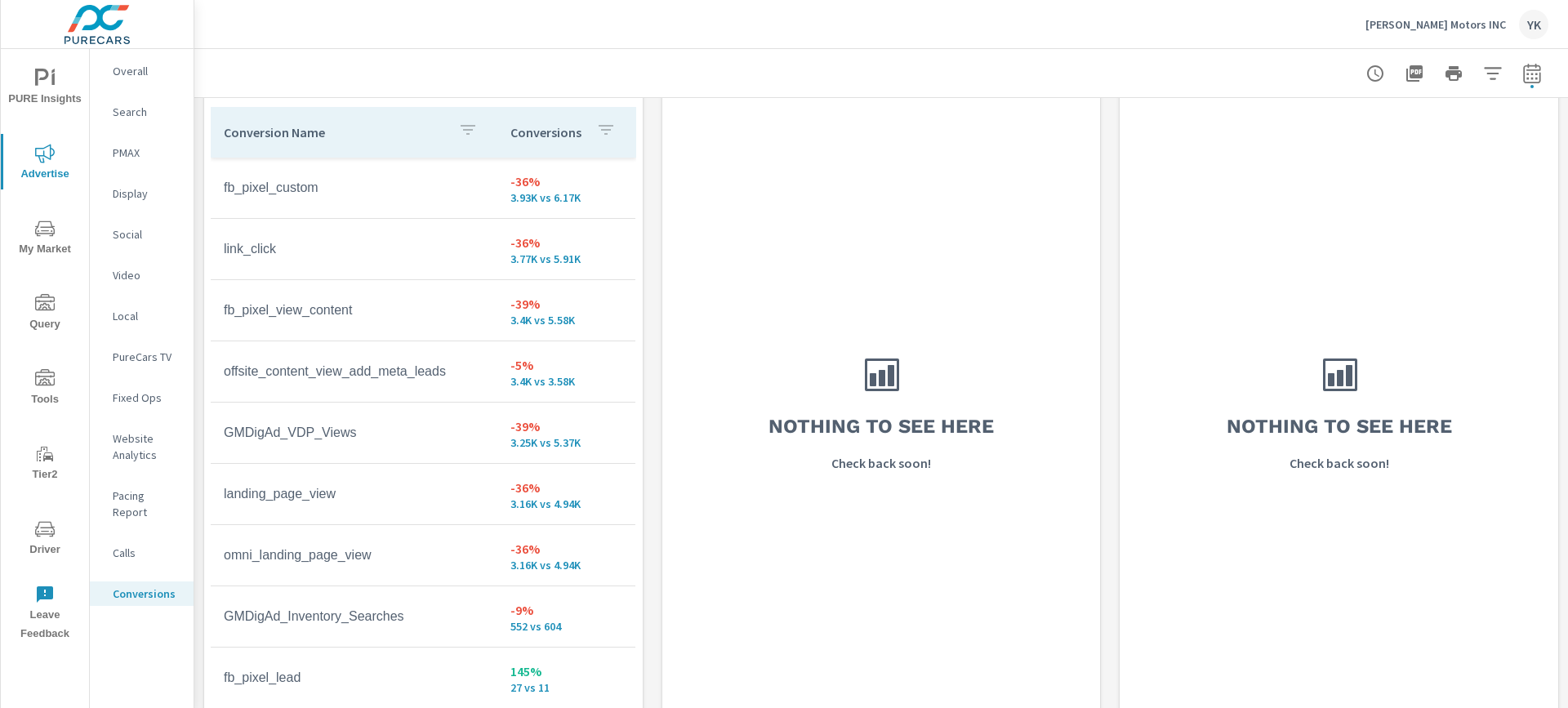
scroll to position [1653, 0]
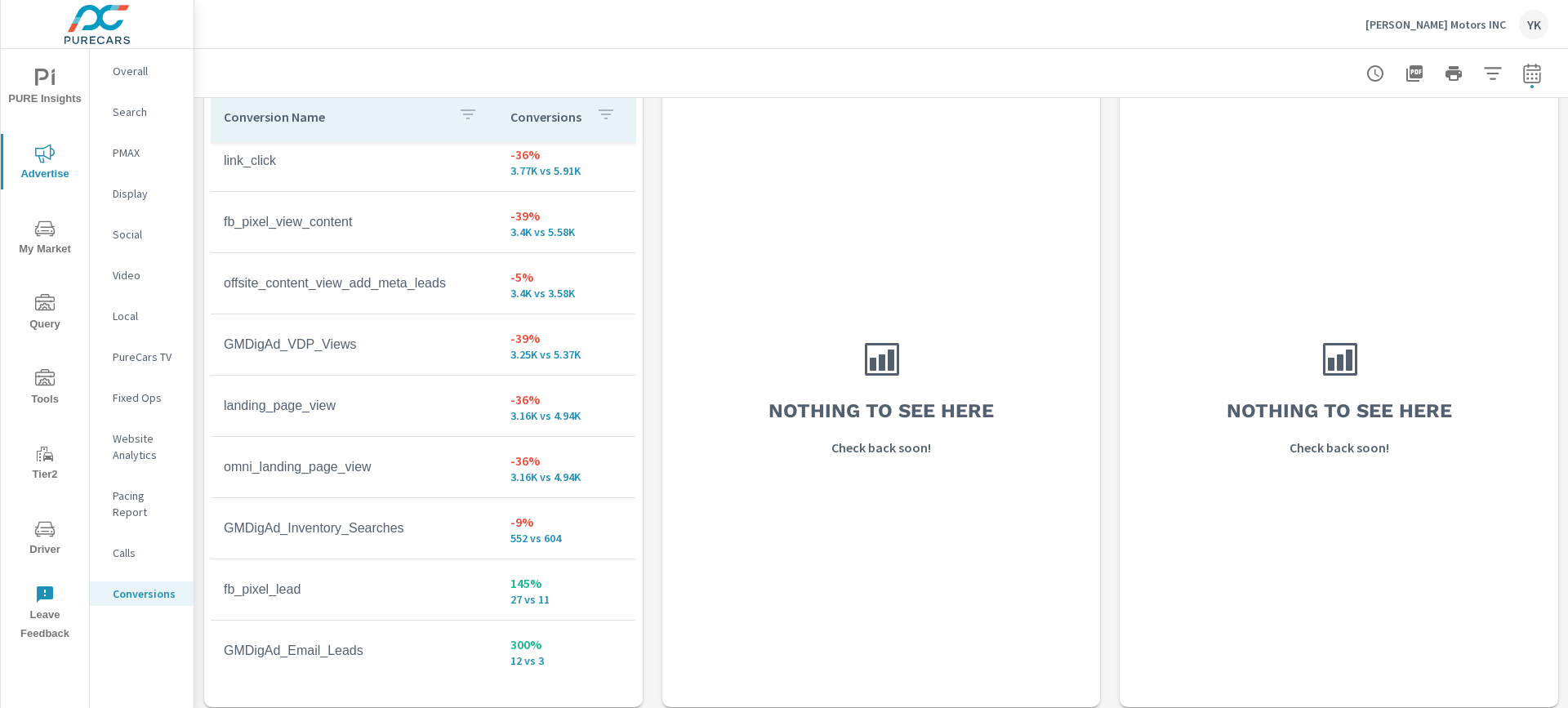
scroll to position [107, 0]
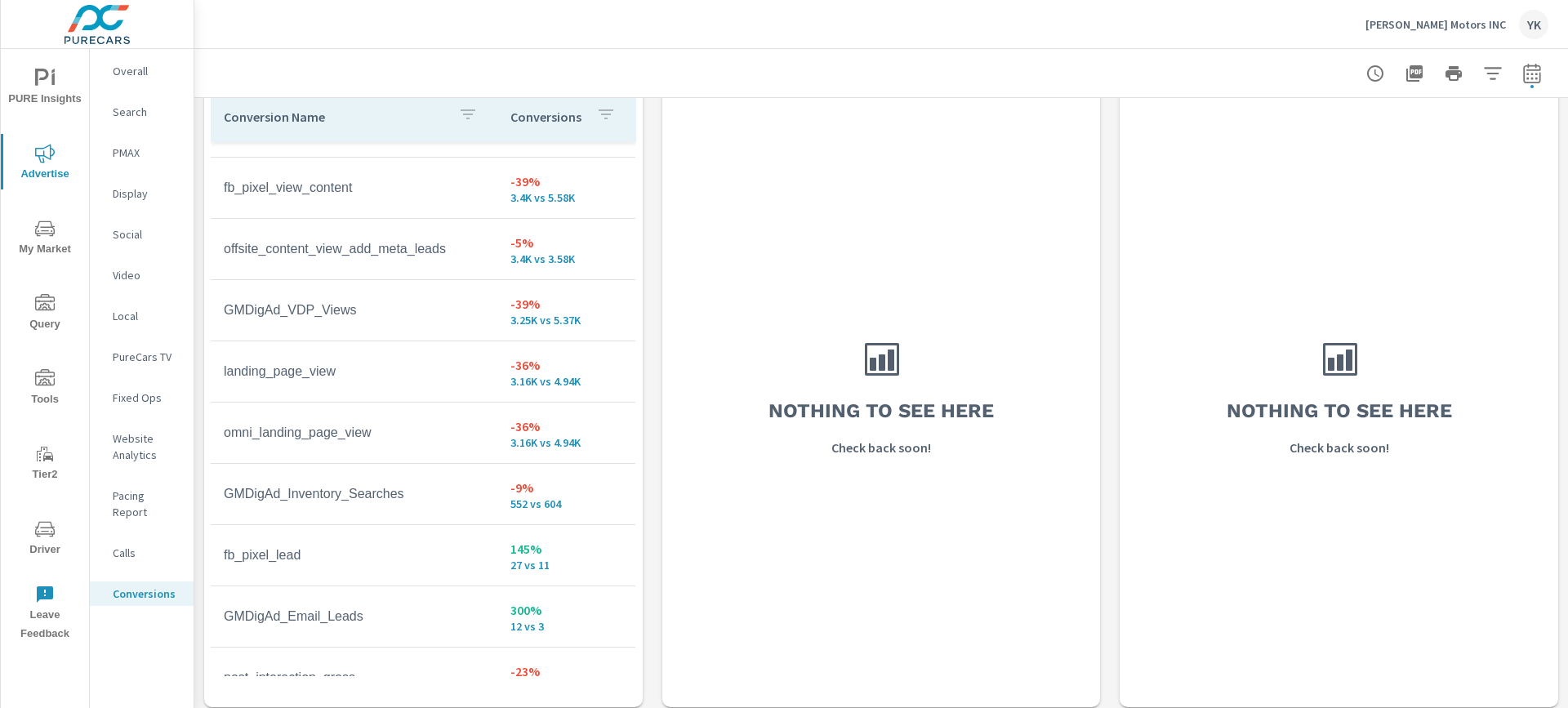
click at [258, 396] on tr "landing_page_view -36% 3.16K vs 4.94K" at bounding box center [423, 372] width 425 height 62
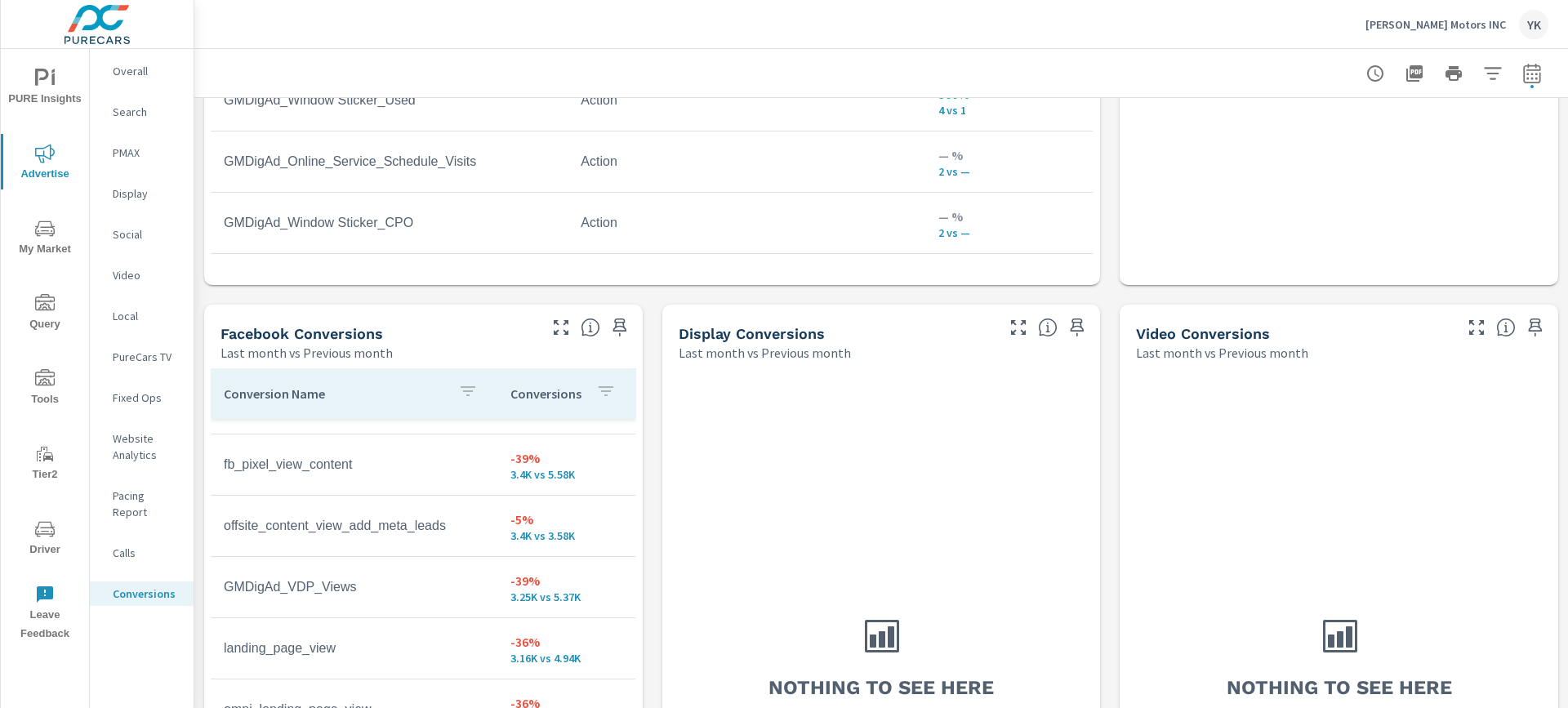
scroll to position [1530, 0]
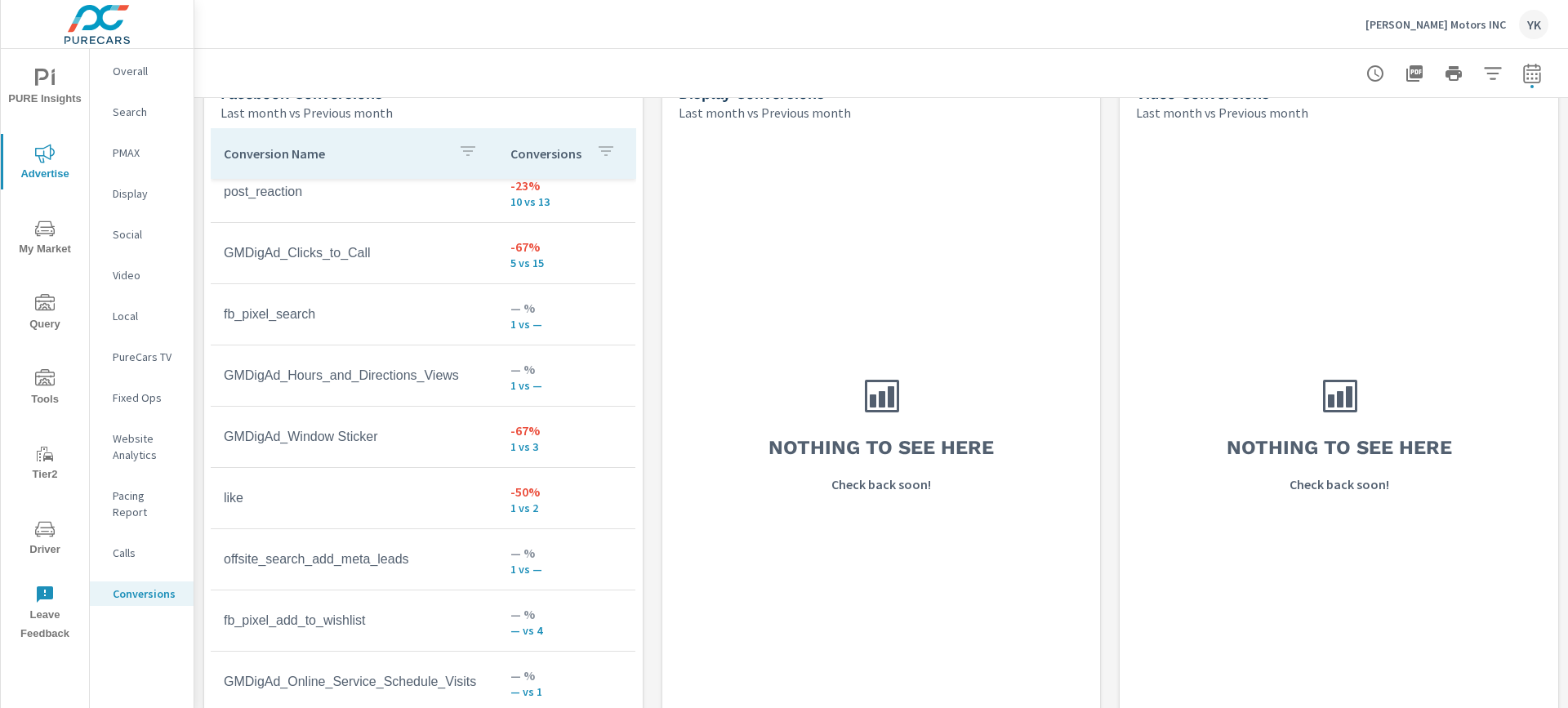
scroll to position [1654, 0]
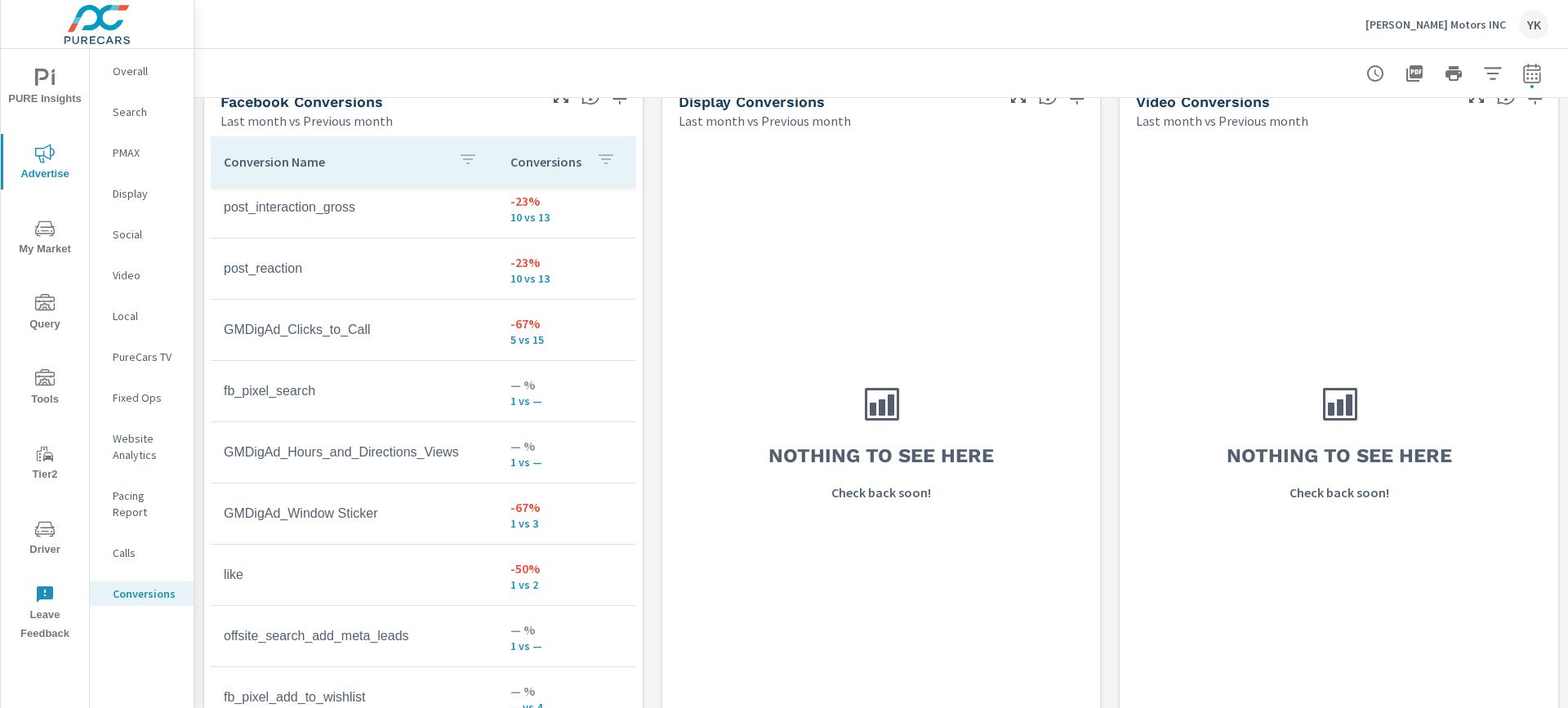
scroll to position [1609, 0]
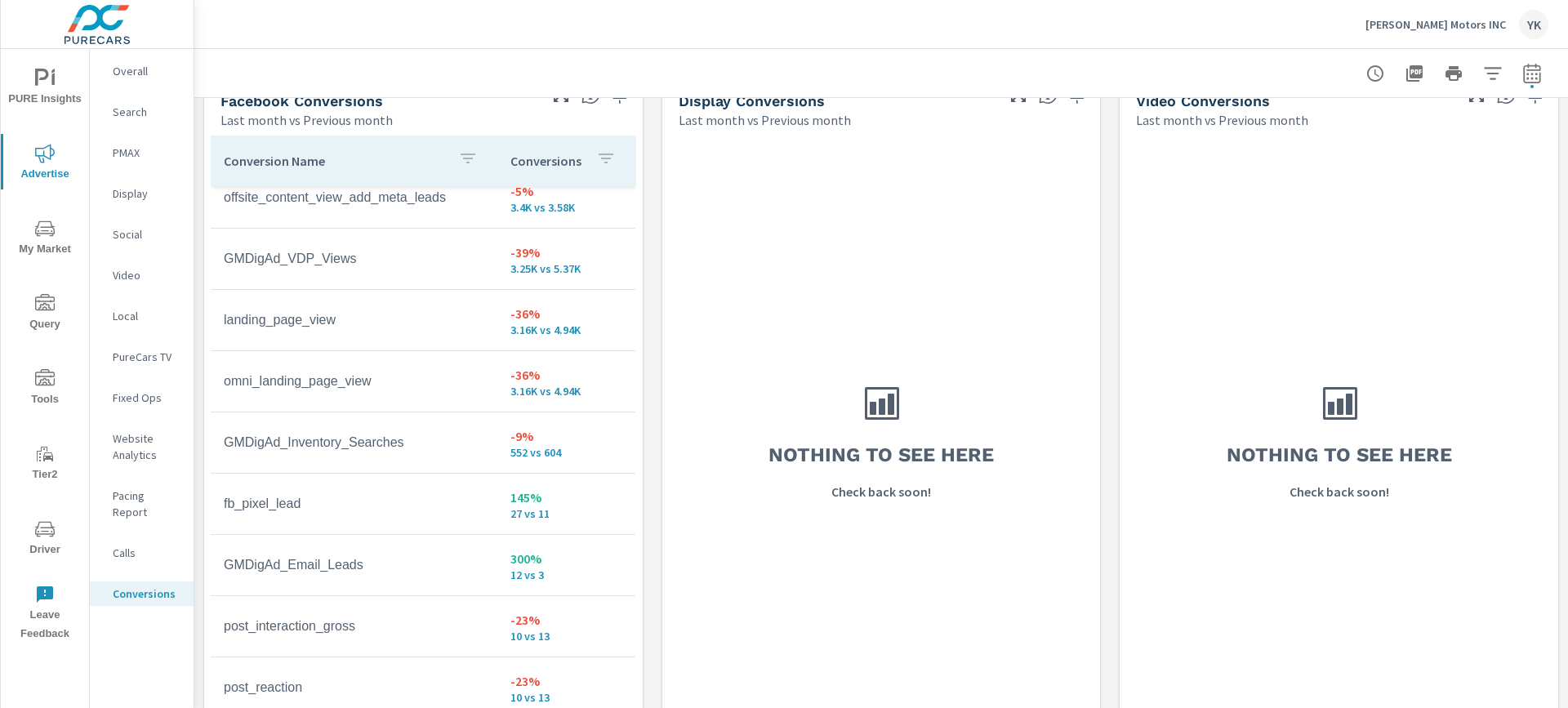
scroll to position [168, 0]
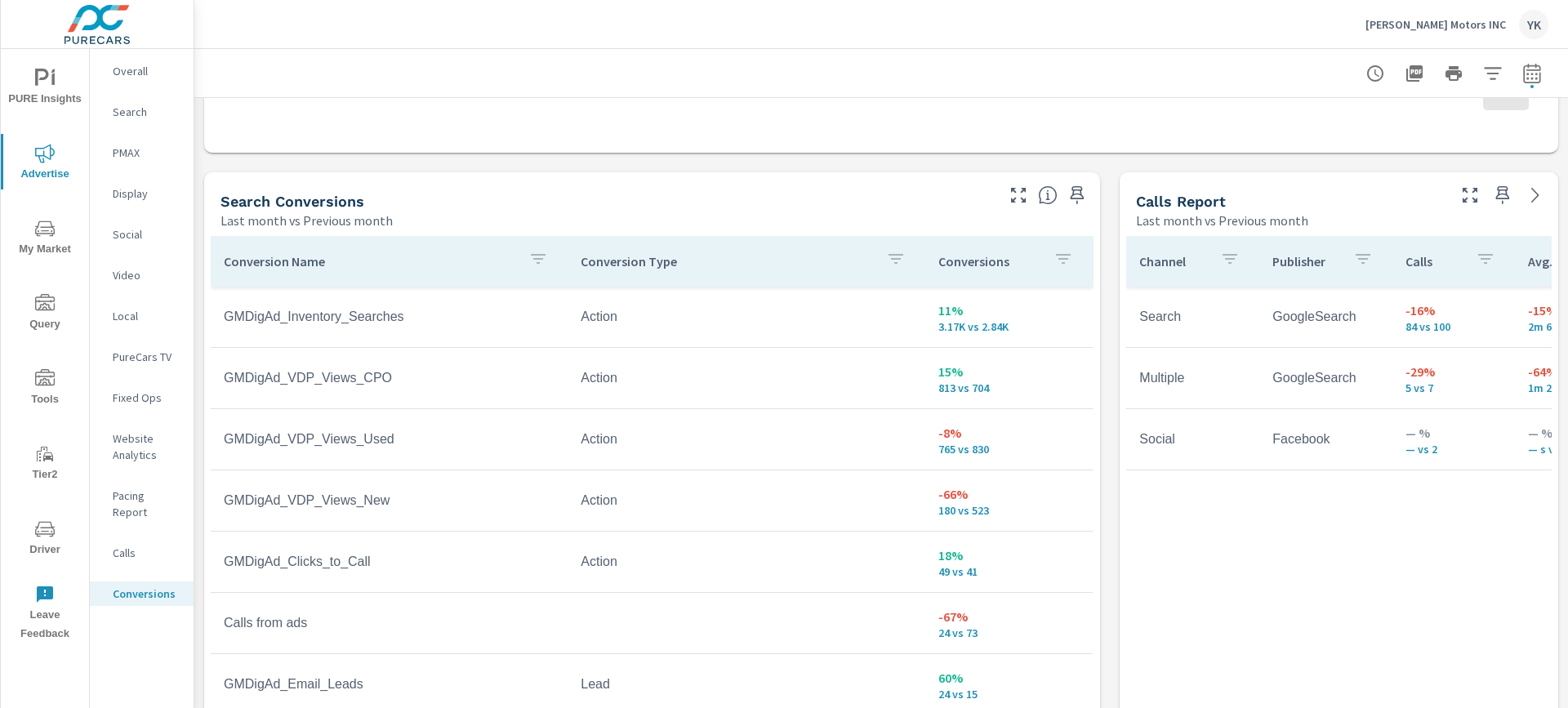
scroll to position [1525, 0]
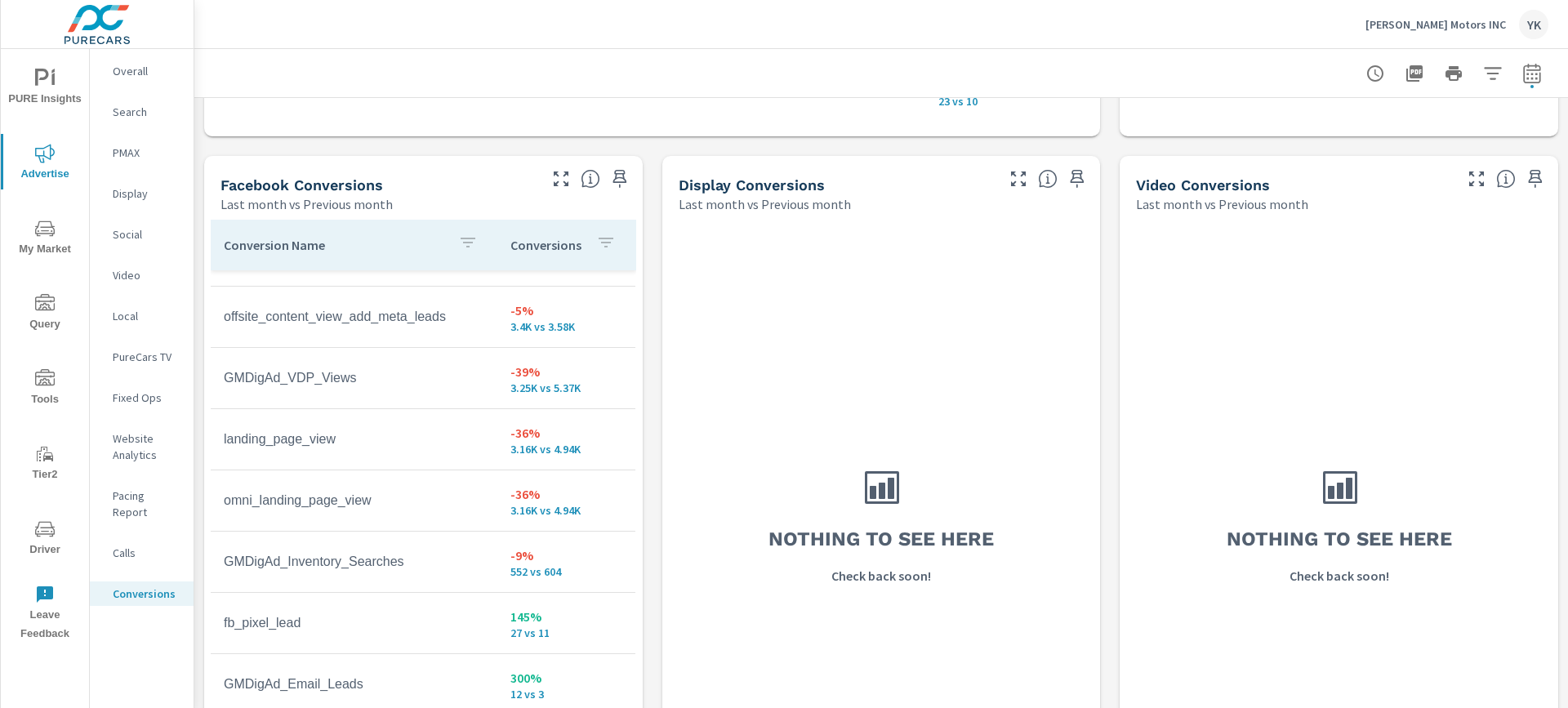
scroll to position [545, 0]
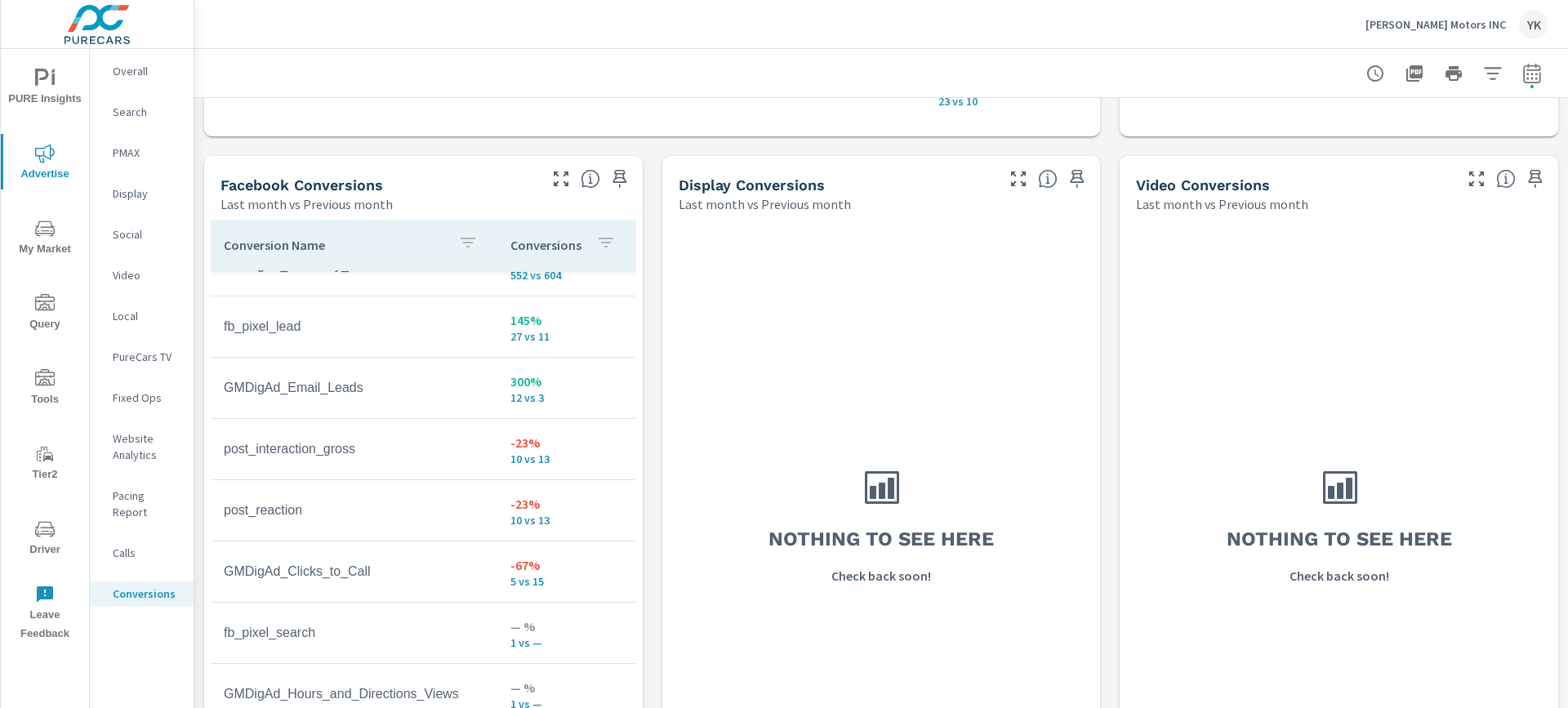
scroll to position [412, 0]
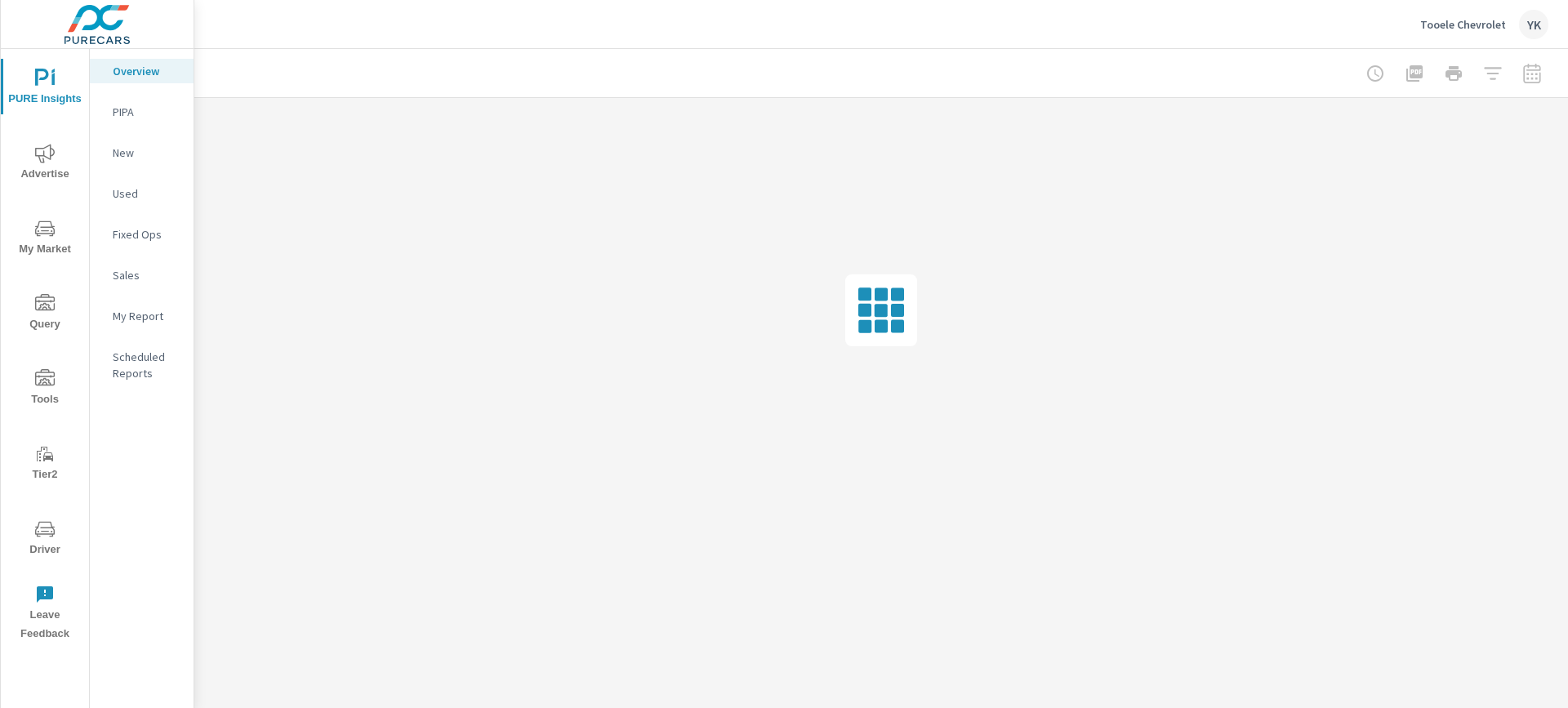
click at [129, 318] on p "My Report" at bounding box center [145, 315] width 67 height 17
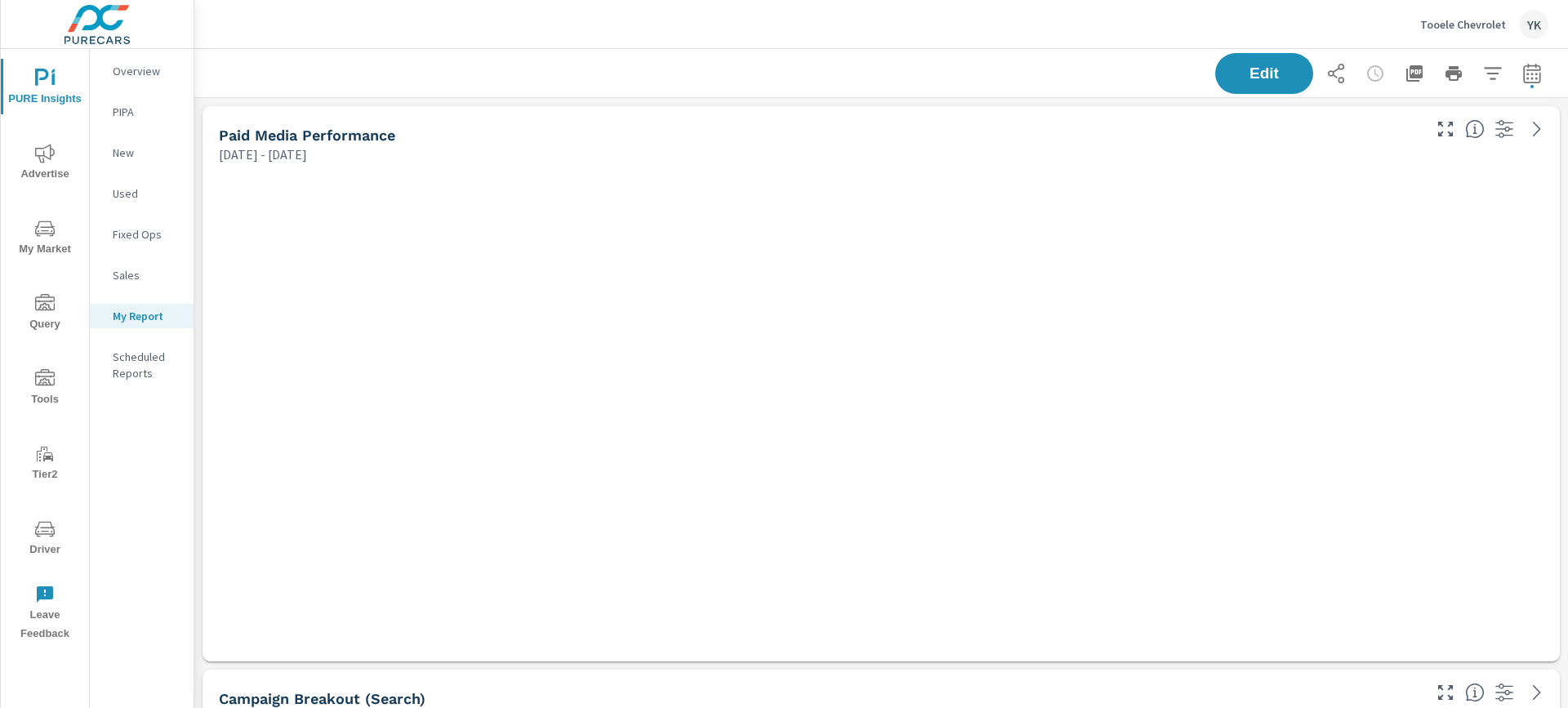
scroll to position [4519, 1375]
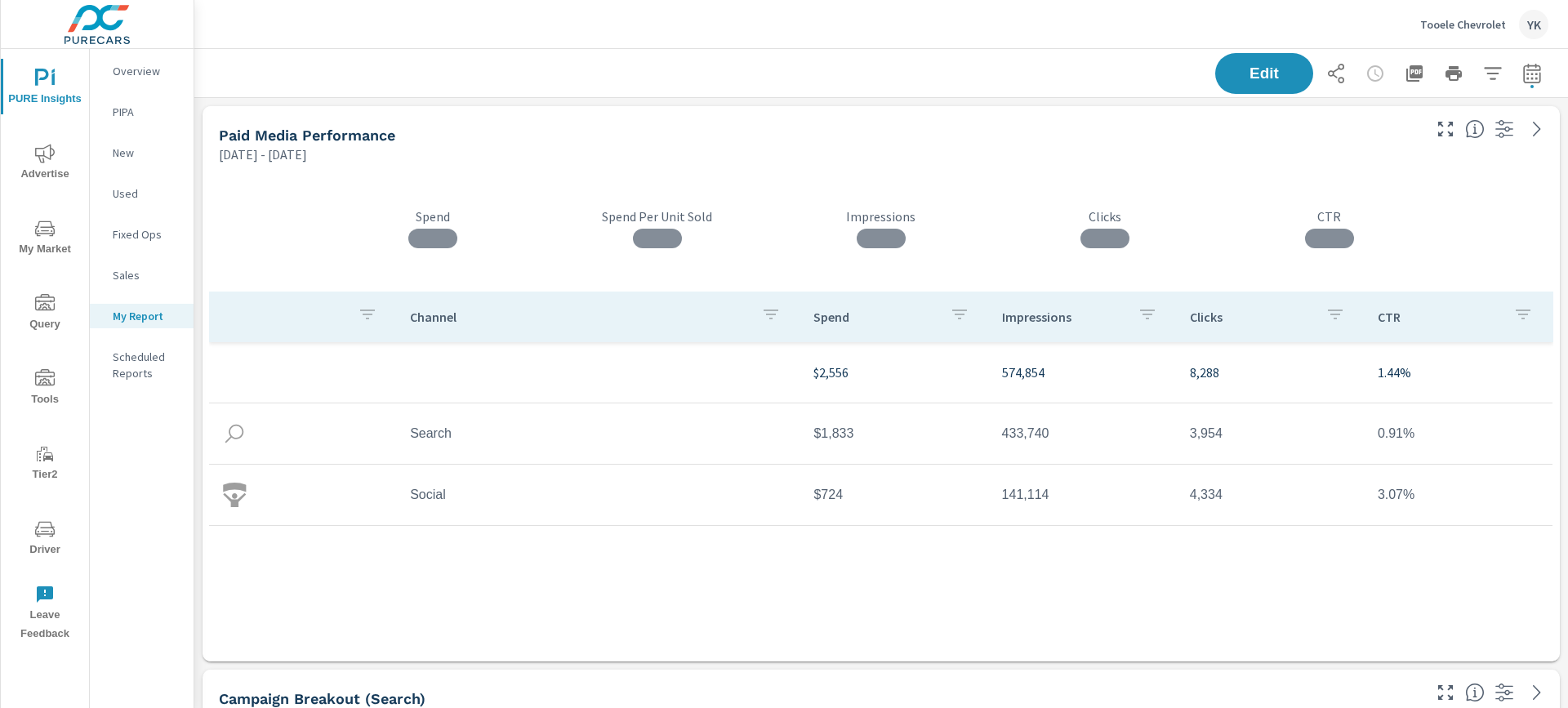
click at [1538, 85] on button "button" at bounding box center [1532, 73] width 32 height 32
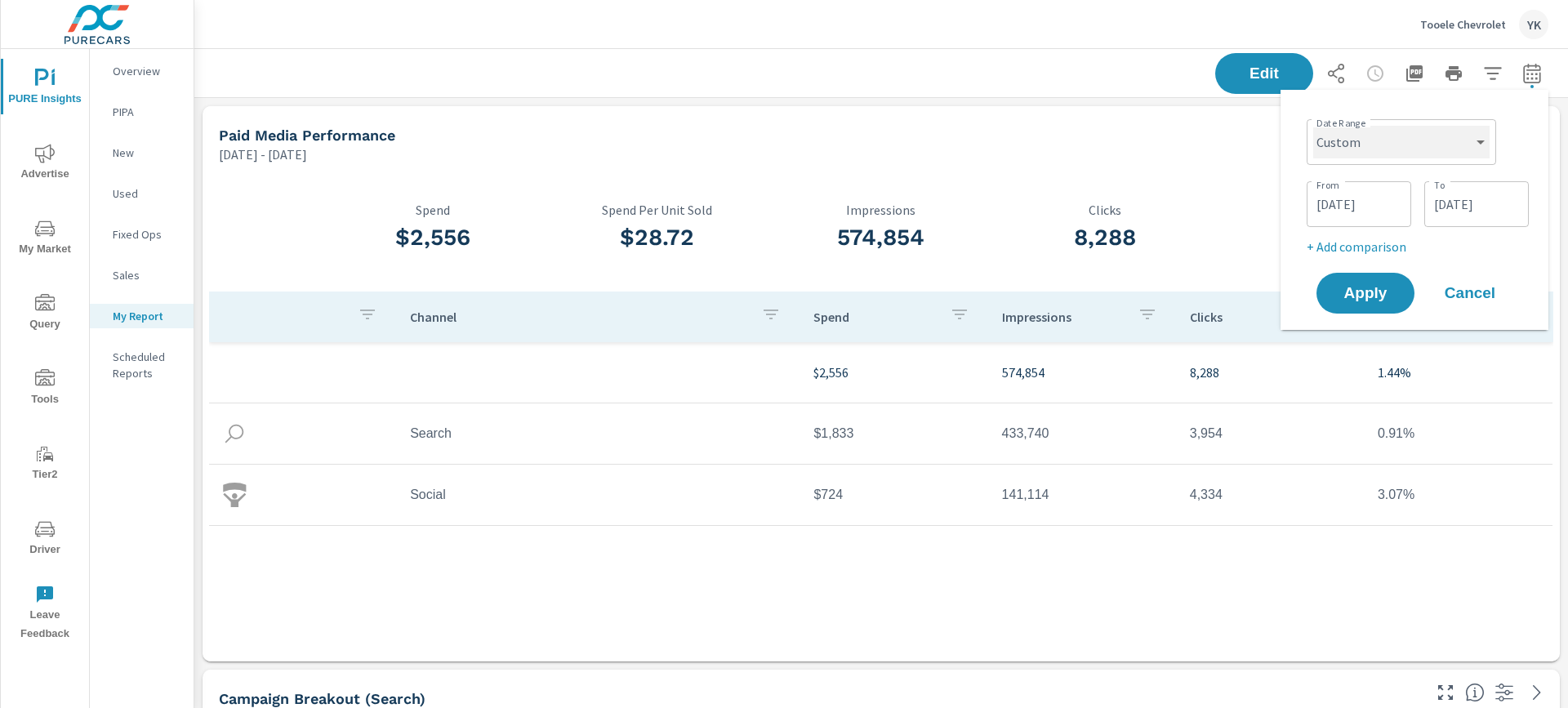
click at [1480, 149] on select "Custom [DATE] Last week Last 7 days Last 14 days Last 30 days Last 45 days Last…" at bounding box center [1401, 142] width 177 height 32
select select "Last month"
click at [1320, 126] on select "Custom [DATE] Last week Last 7 days Last 14 days Last 30 days Last 45 days Last…" at bounding box center [1401, 142] width 177 height 32
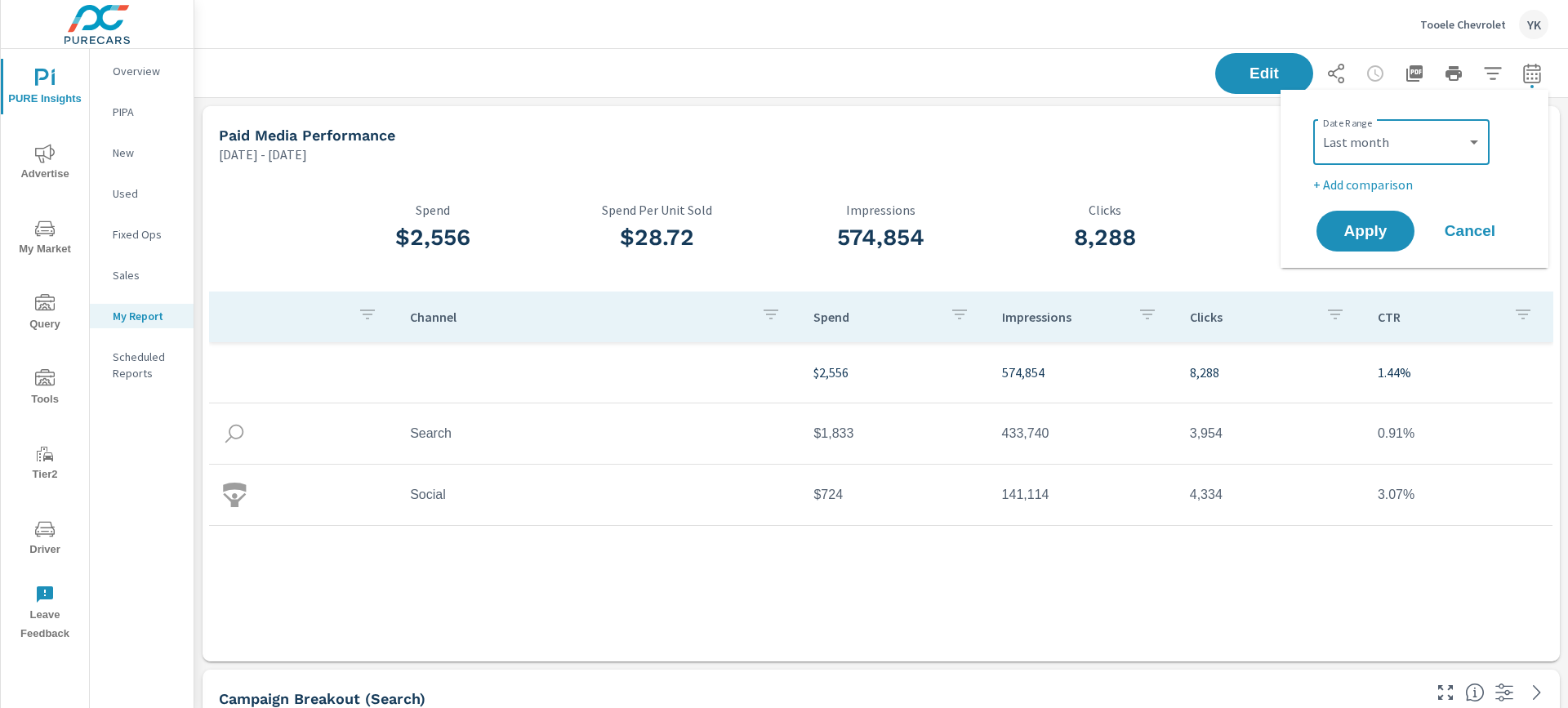
click at [1372, 189] on p "+ Add comparison" at bounding box center [1418, 185] width 209 height 20
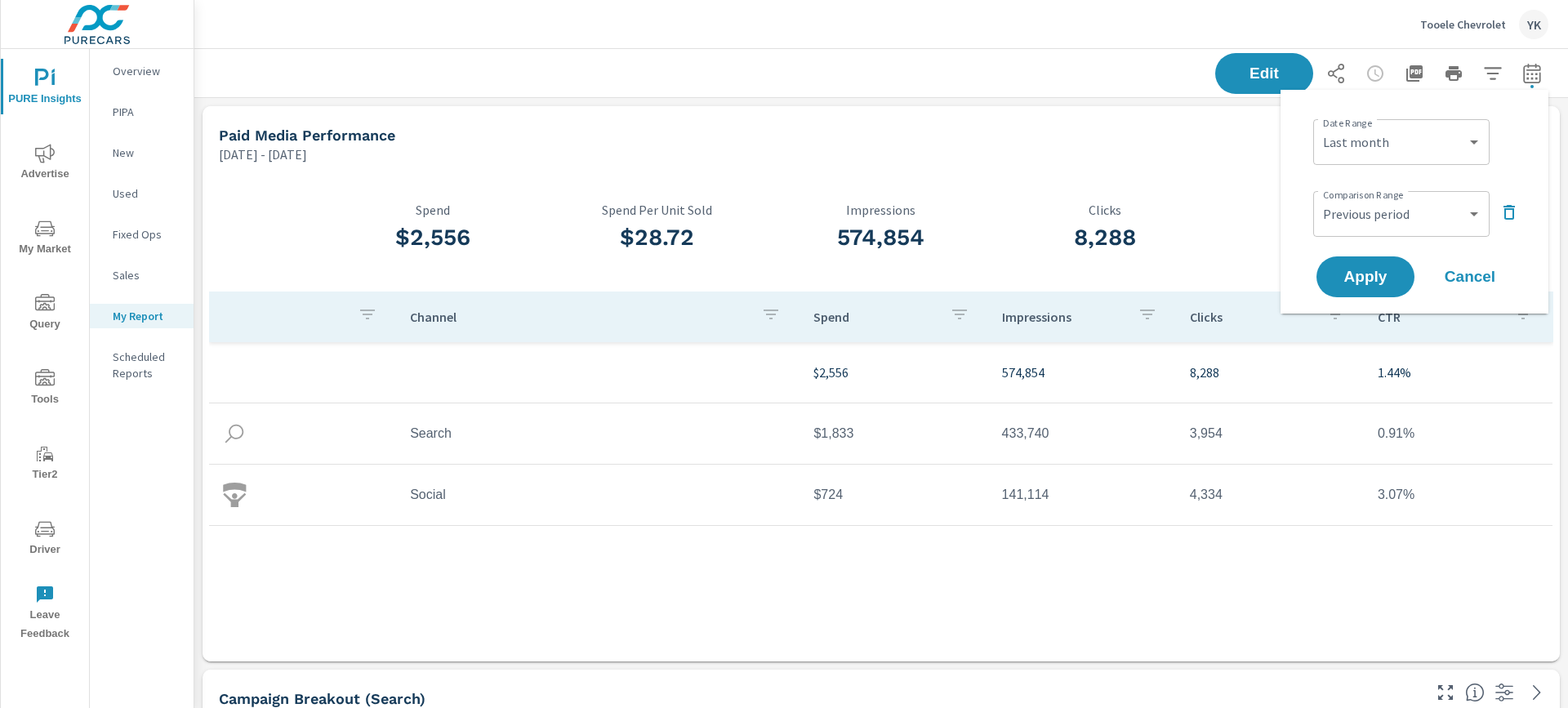
click at [1372, 194] on div "Custom Previous period Previous month Previous year ​" at bounding box center [1401, 214] width 177 height 46
click at [1371, 207] on select "Custom Previous period Previous month Previous year" at bounding box center [1401, 213] width 163 height 32
select select "Previous month"
click at [1320, 197] on select "Custom Previous period Previous month Previous year" at bounding box center [1401, 213] width 163 height 32
click at [1369, 263] on button "Apply" at bounding box center [1366, 277] width 102 height 43
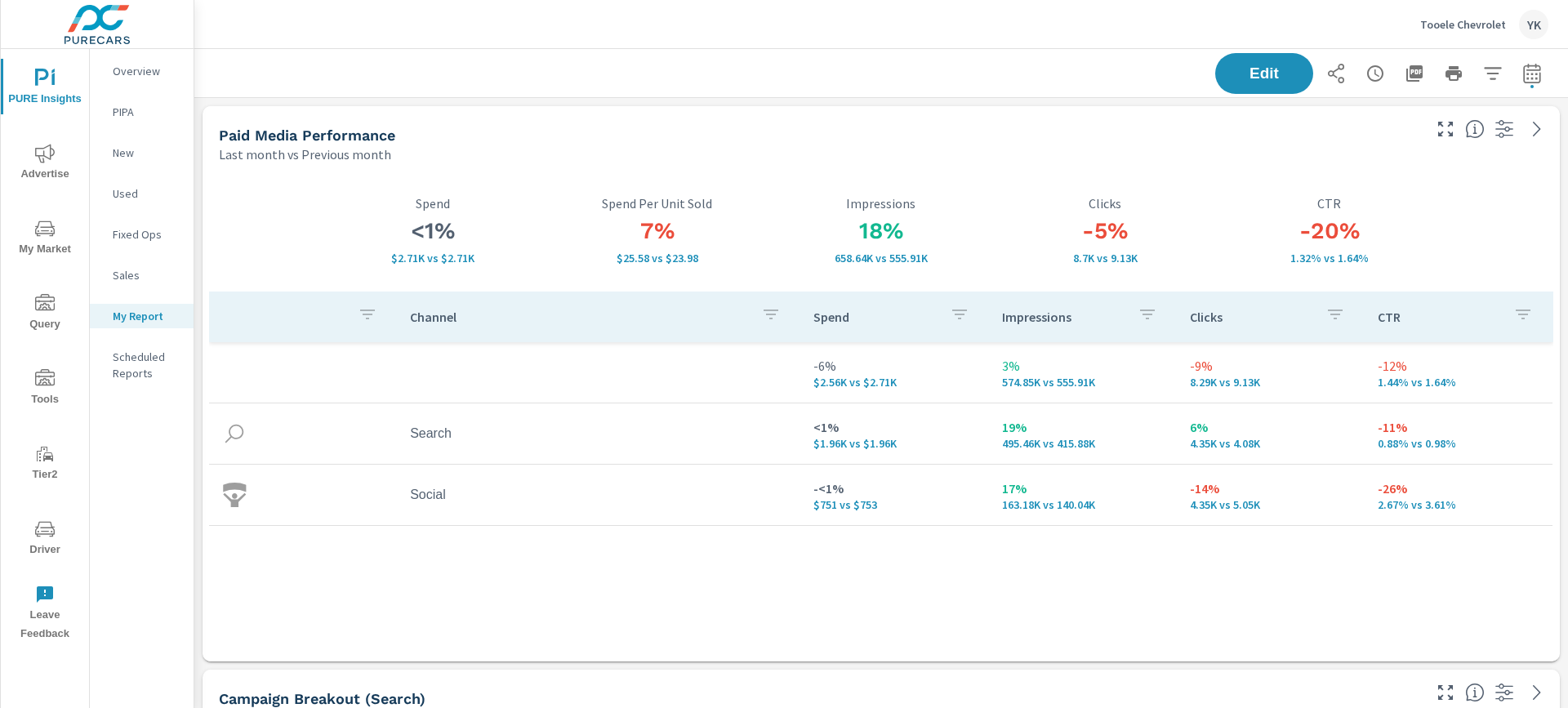
click at [1523, 79] on icon "button" at bounding box center [1532, 73] width 20 height 20
select select "Last month"
select select "Previous month"
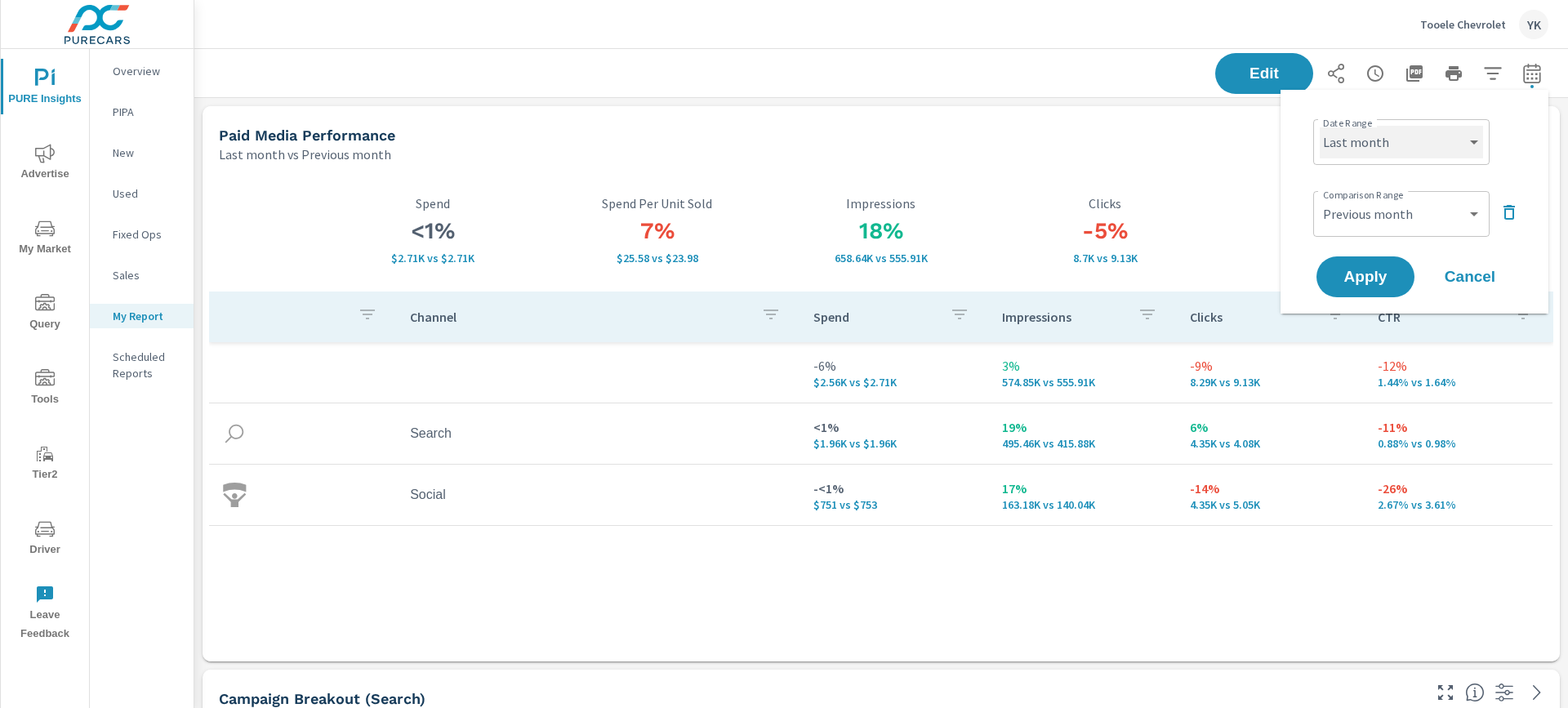
click at [1394, 138] on select "Custom [DATE] Last week Last 7 days Last 14 days Last 30 days Last 45 days Last…" at bounding box center [1401, 142] width 163 height 32
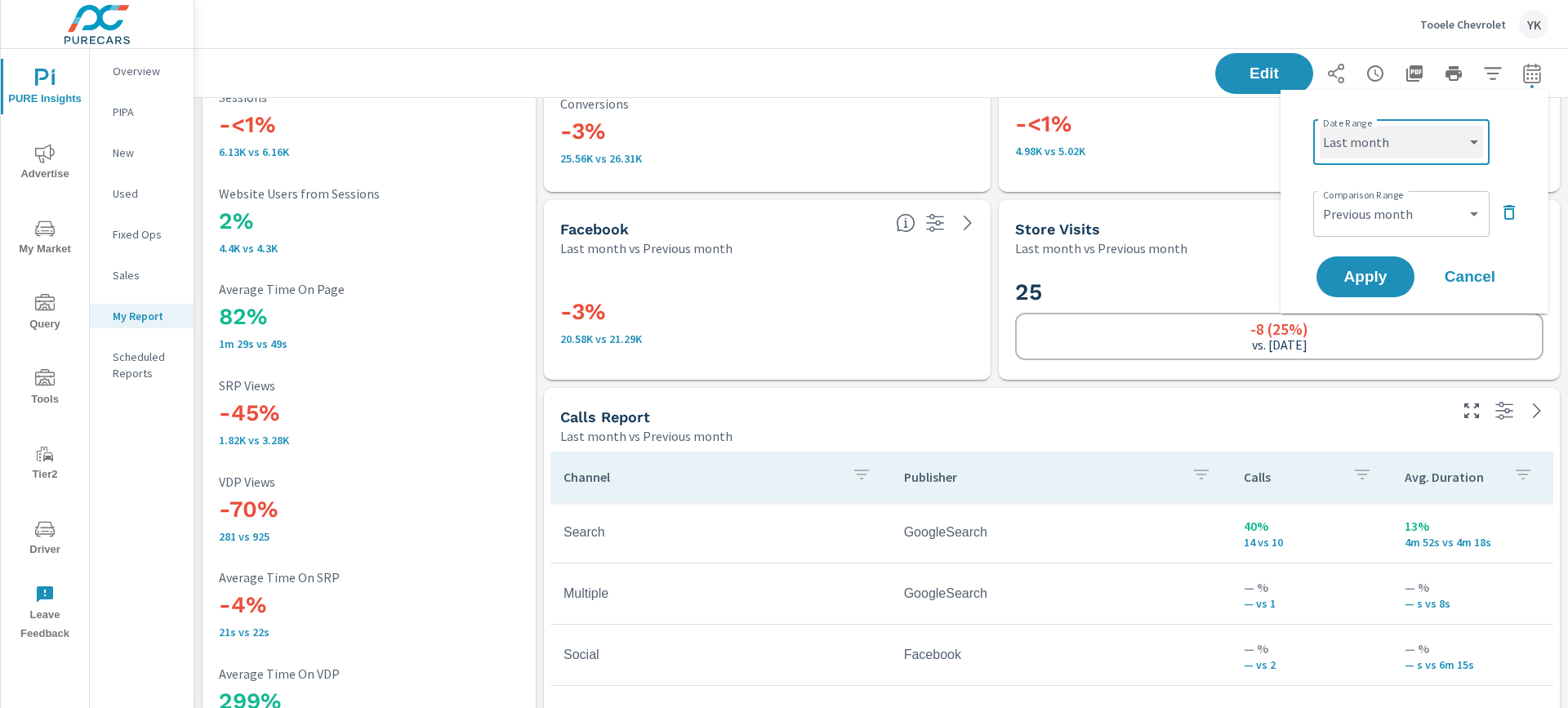
scroll to position [3796, 0]
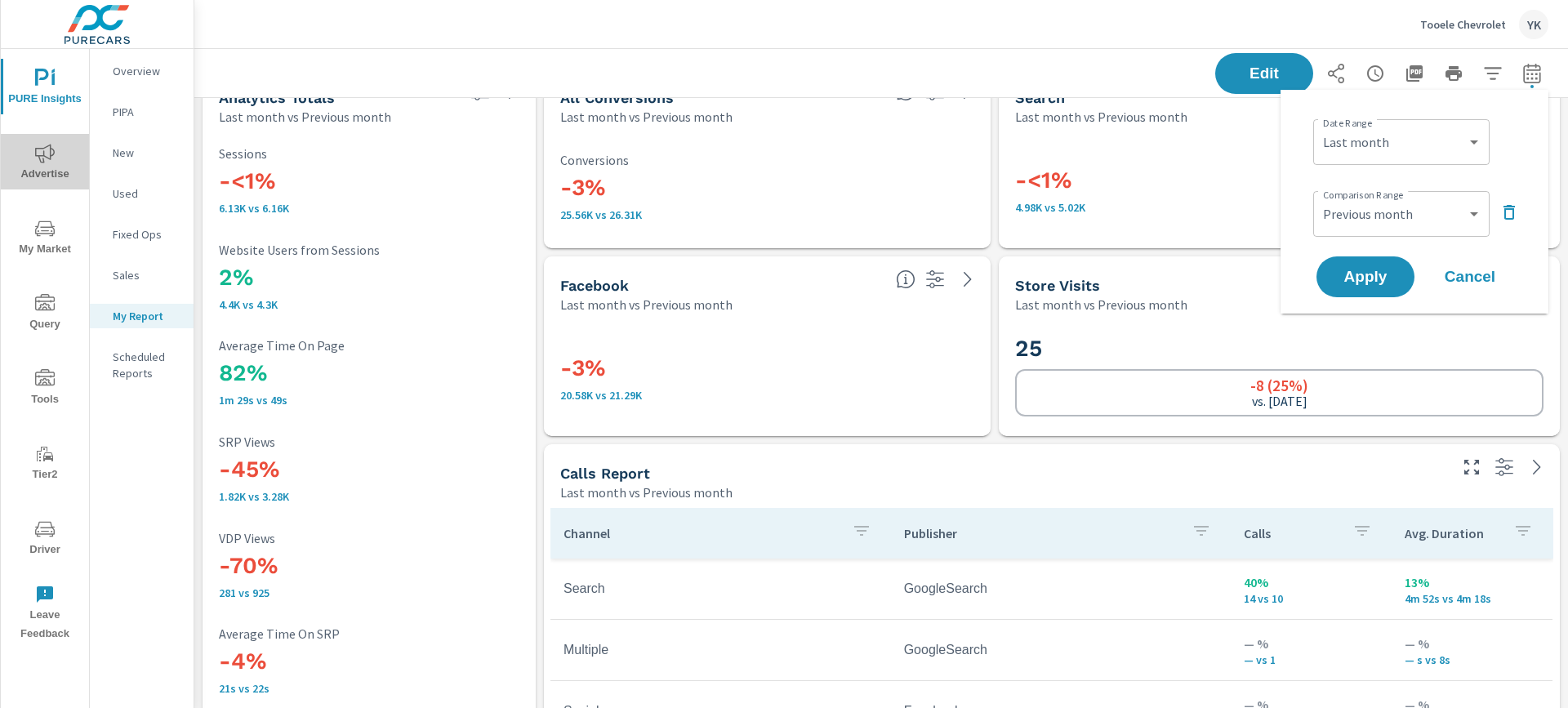
click at [50, 153] on icon "nav menu" at bounding box center [45, 152] width 20 height 19
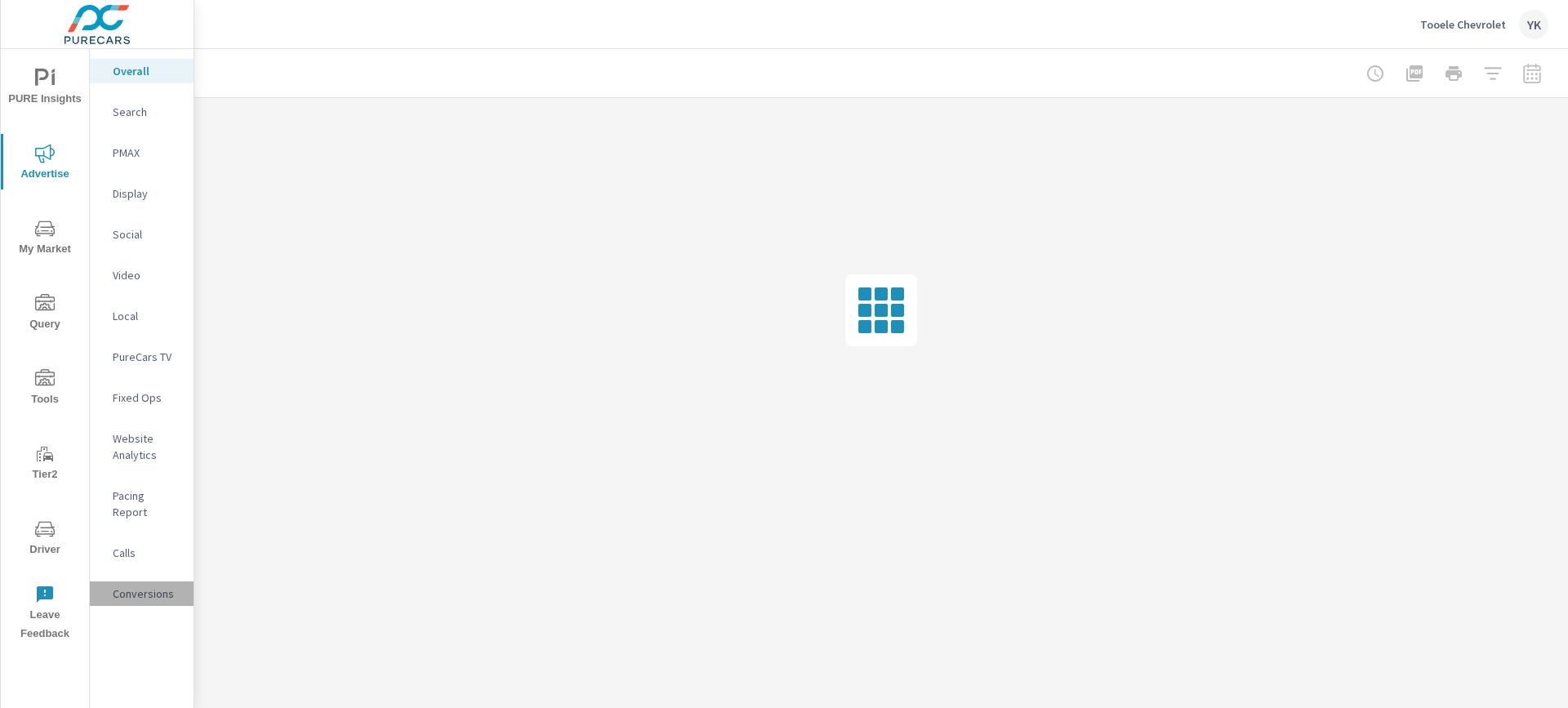
click at [150, 582] on div "Conversions" at bounding box center [142, 594] width 103 height 24
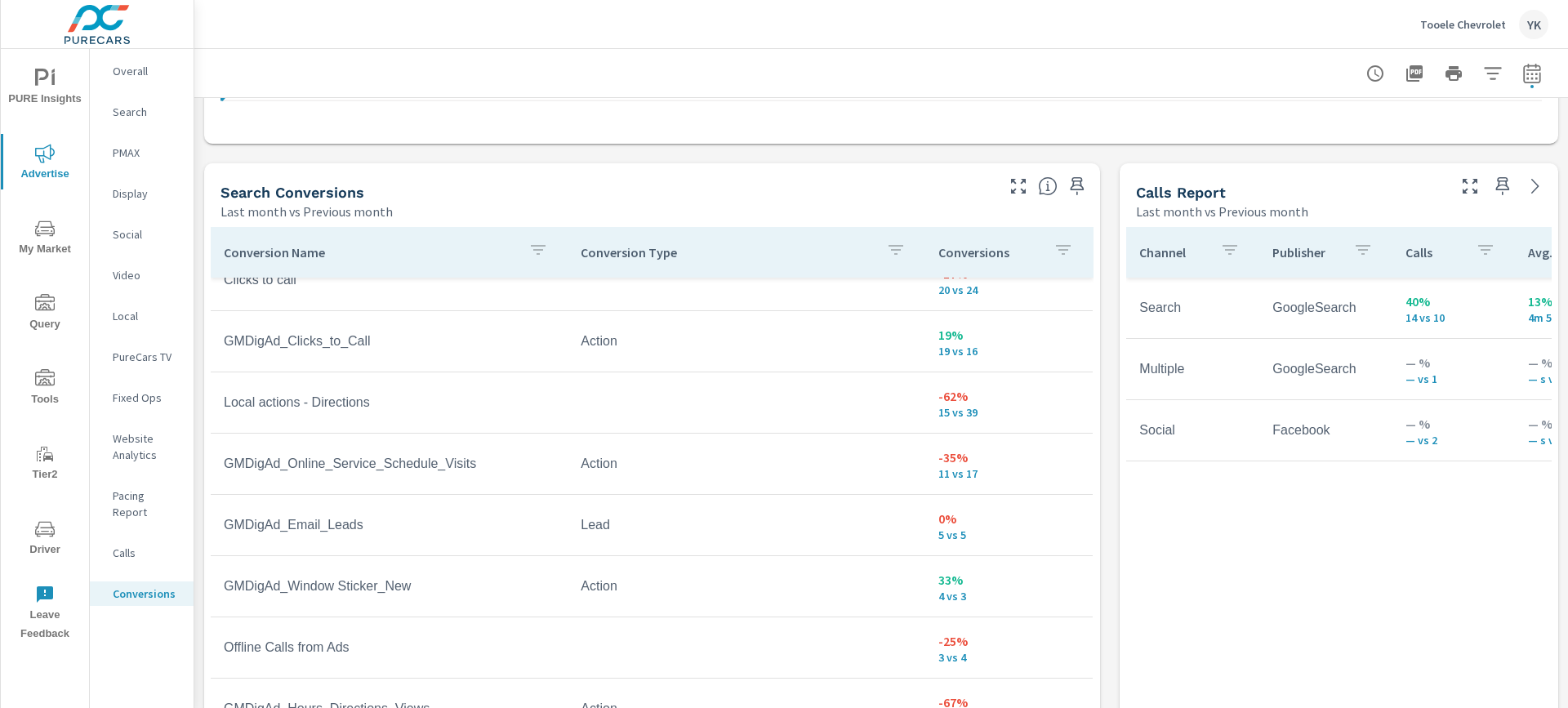
scroll to position [367, 0]
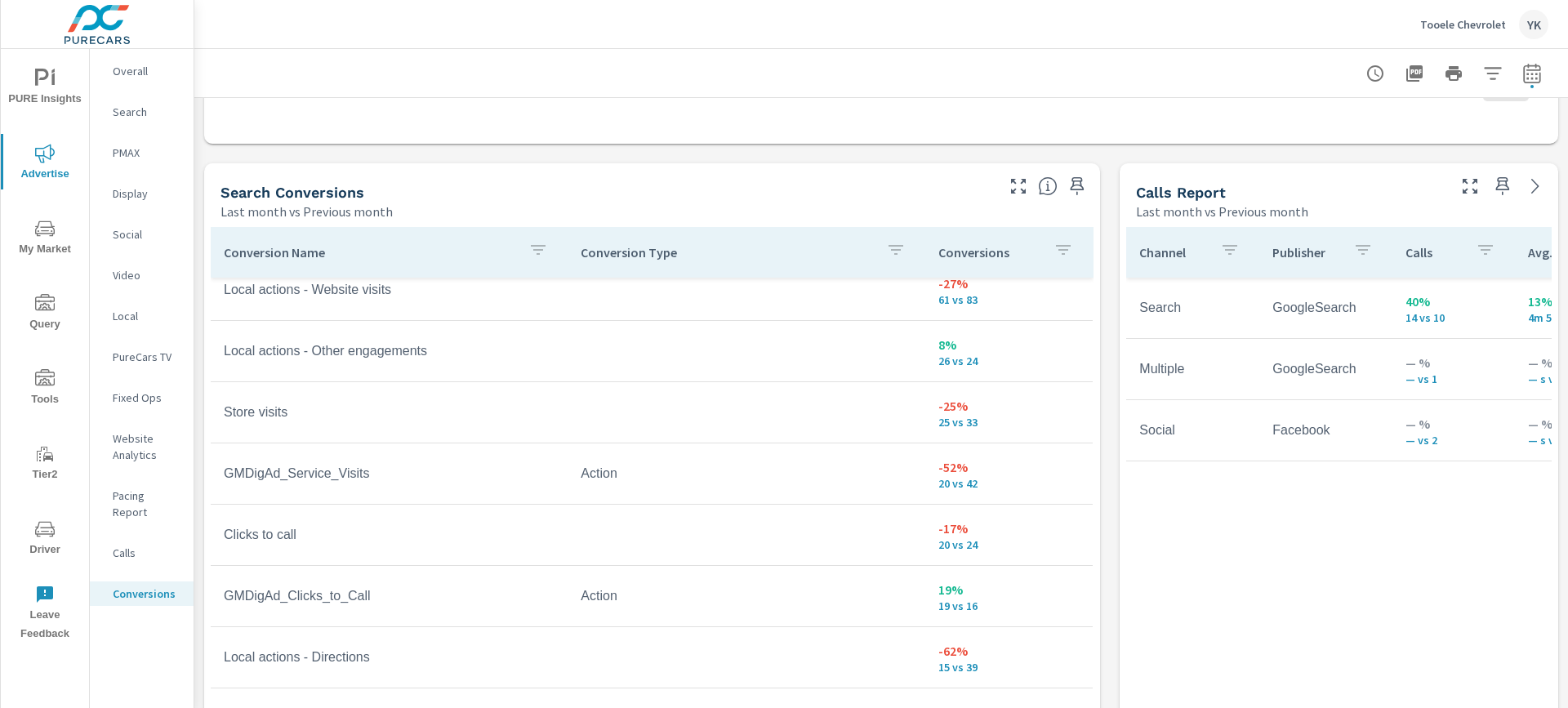
scroll to position [105, 0]
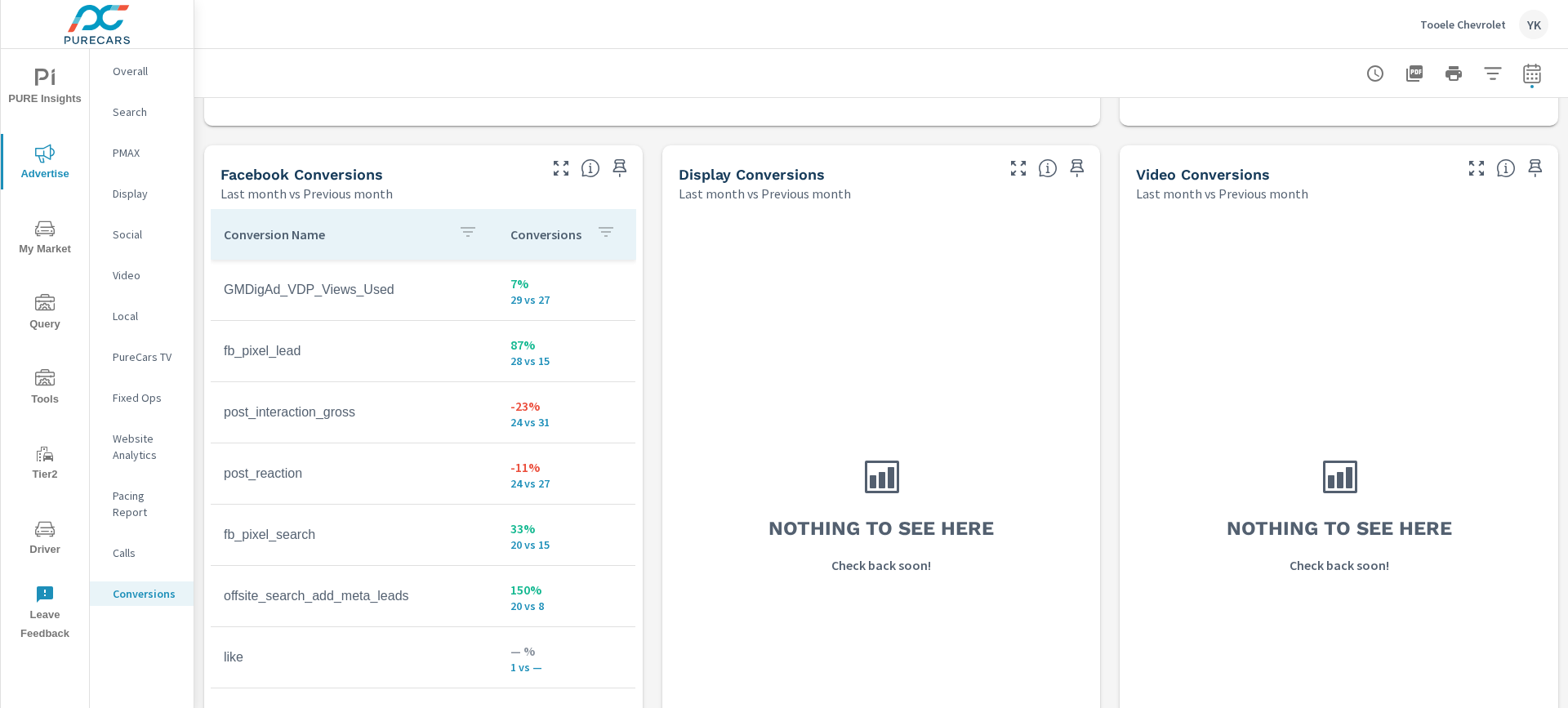
scroll to position [1521, 0]
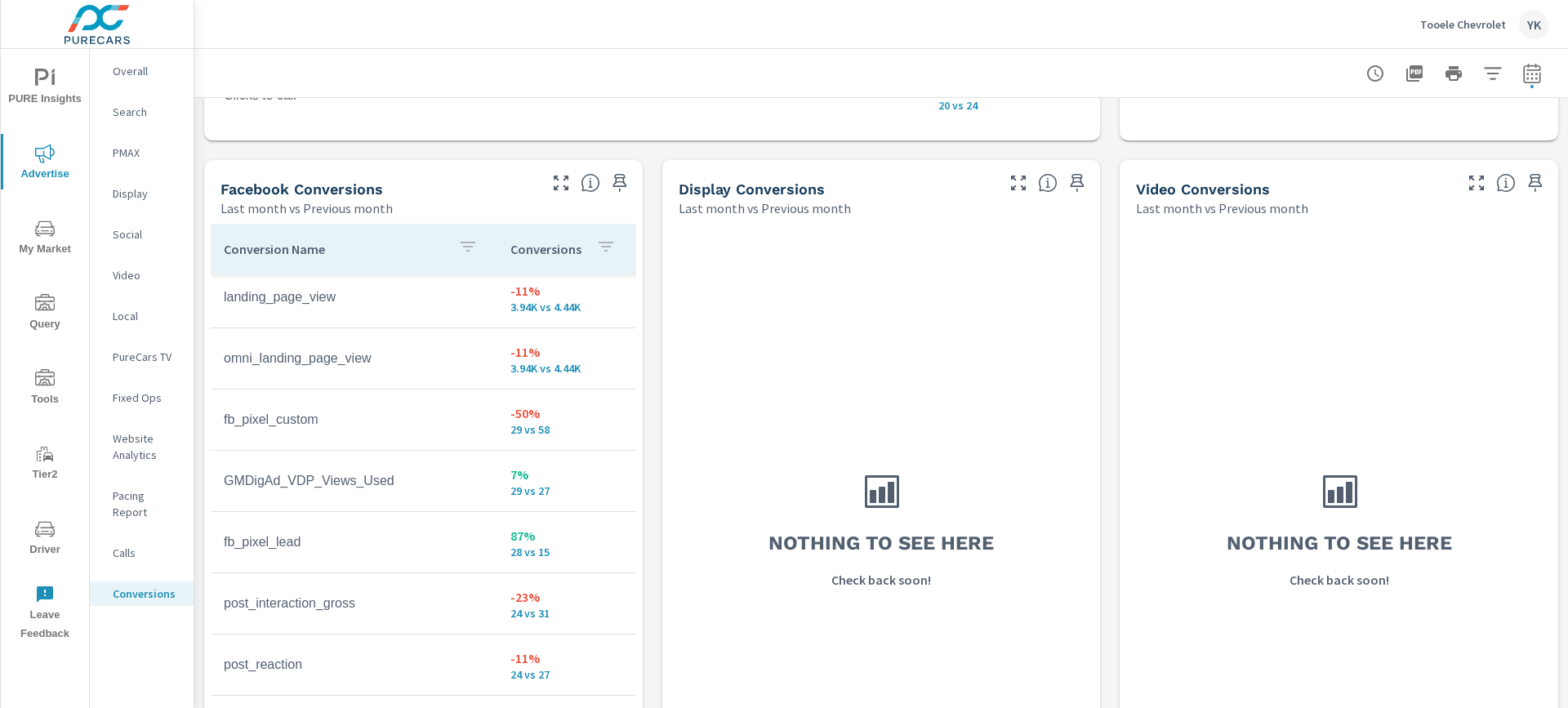
scroll to position [152, 0]
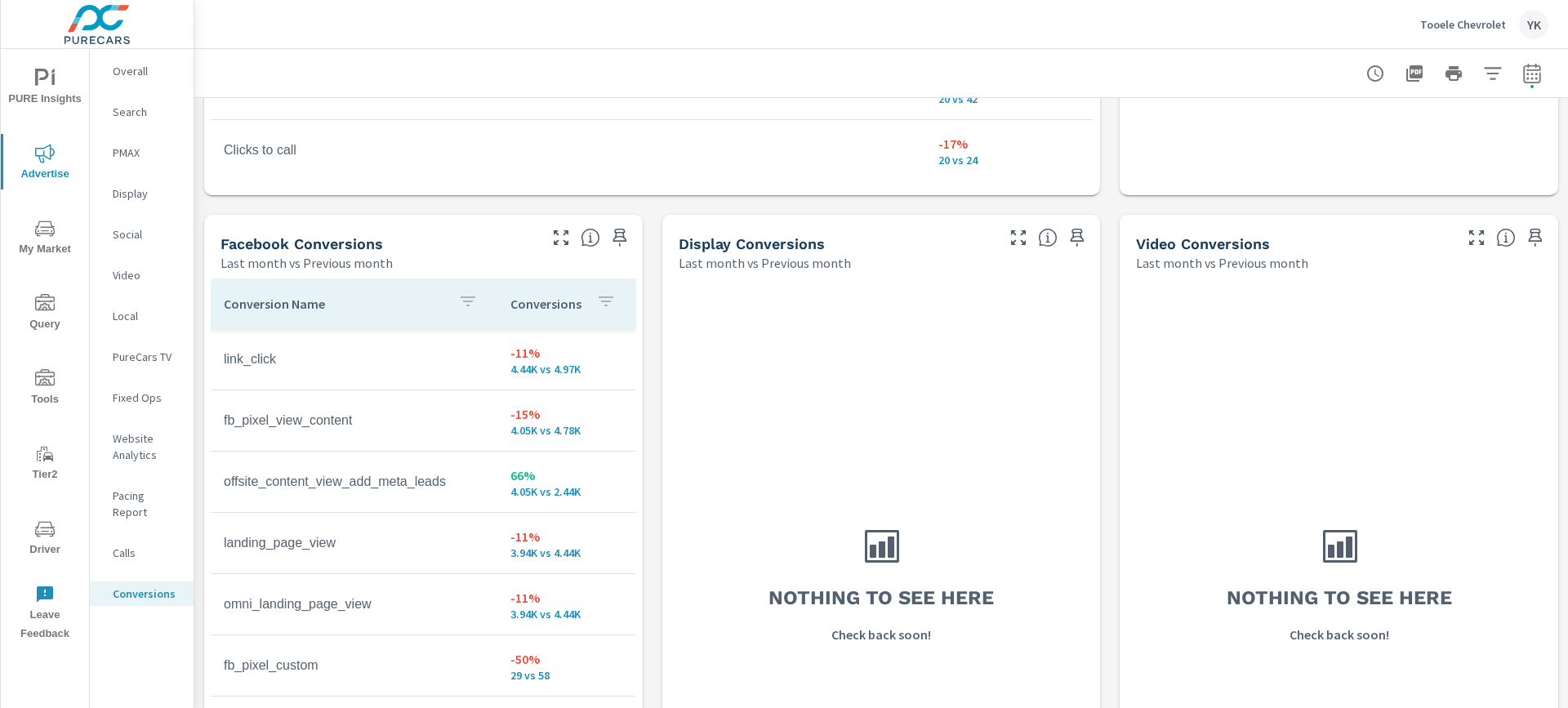
scroll to position [1469, 0]
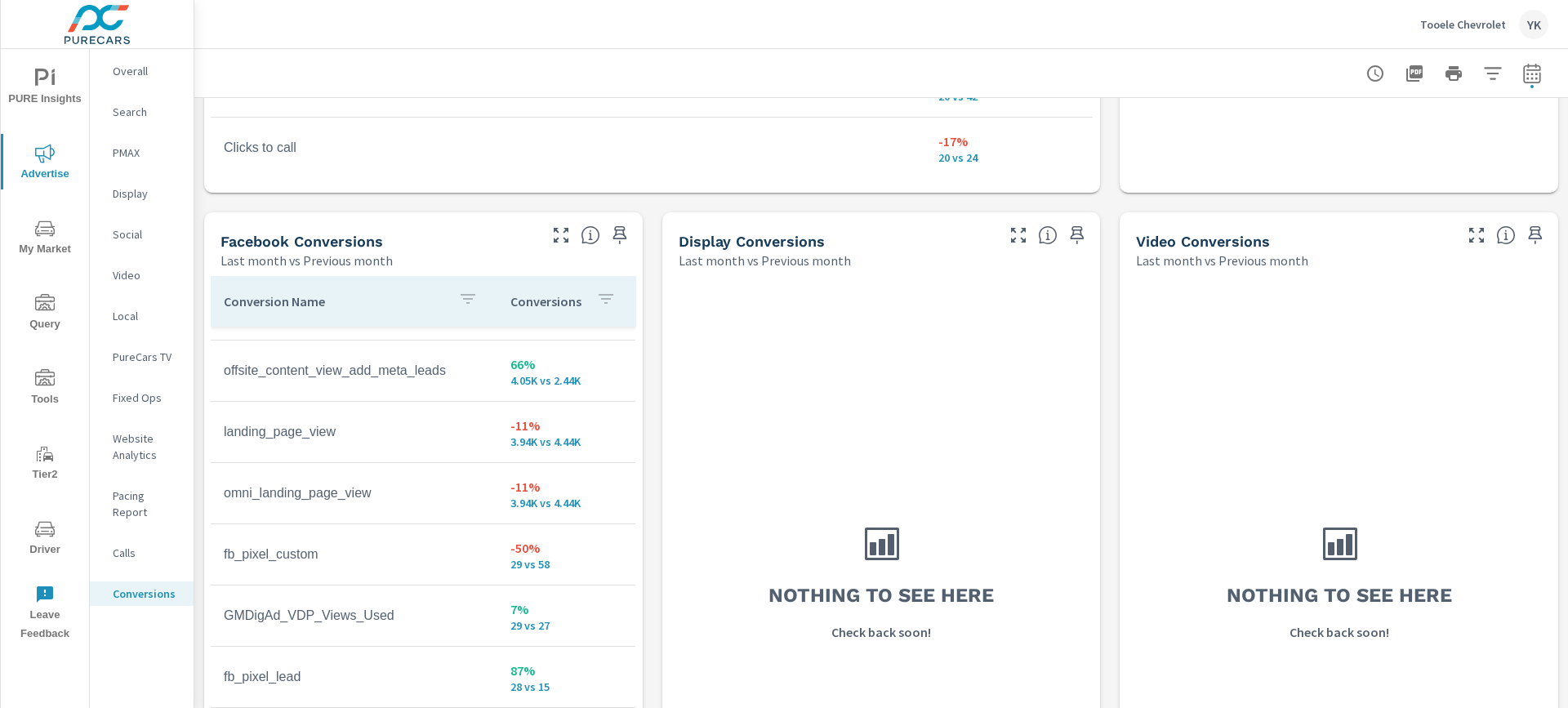
scroll to position [111, 0]
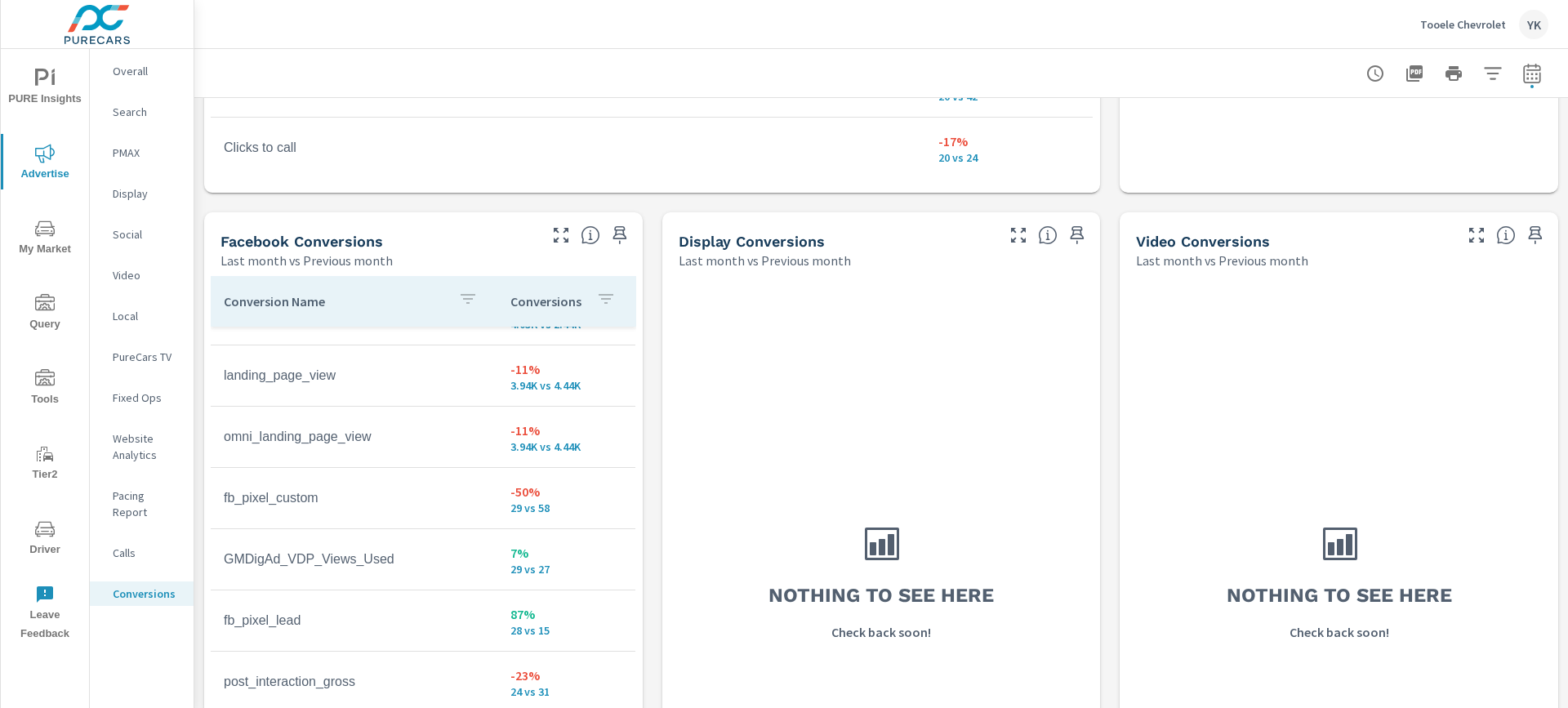
scroll to position [253, 0]
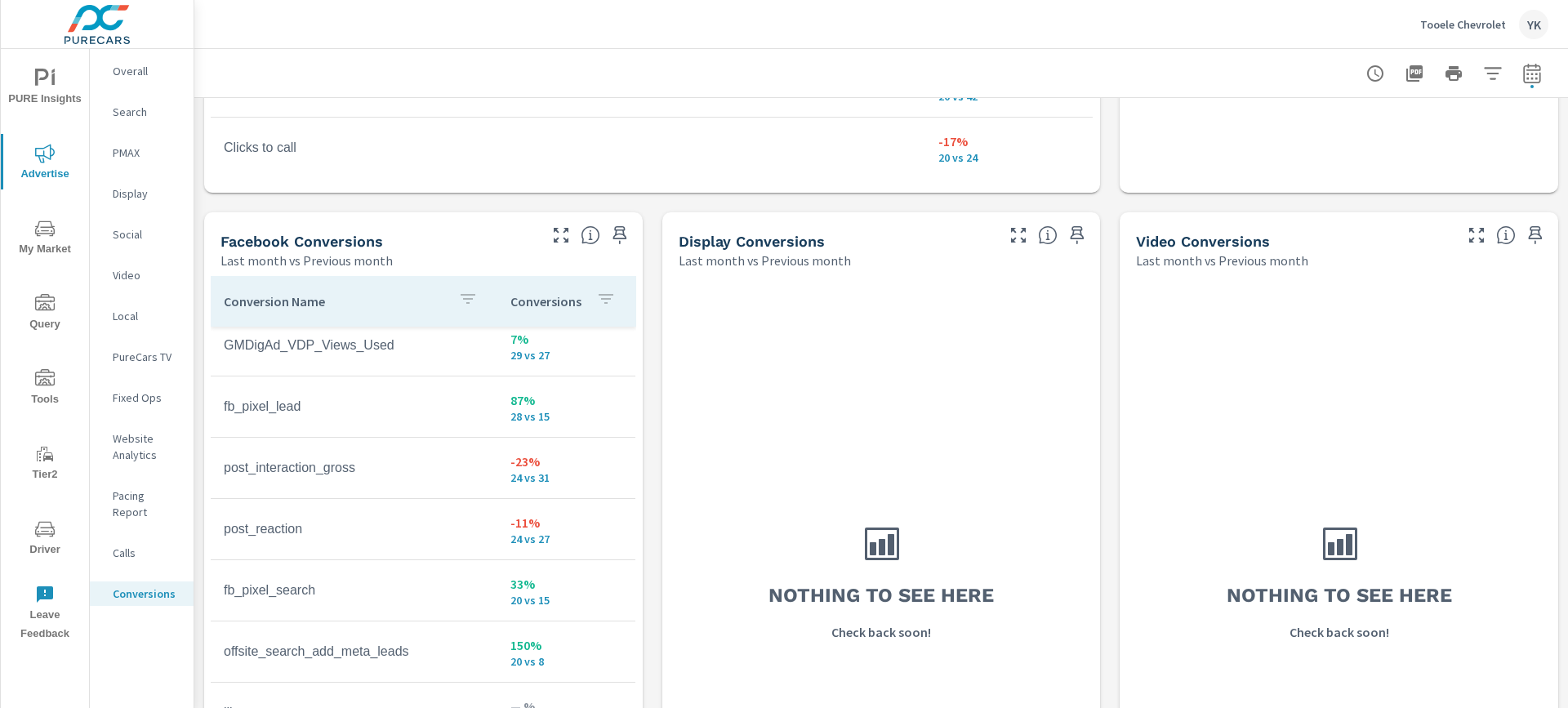
scroll to position [272, 0]
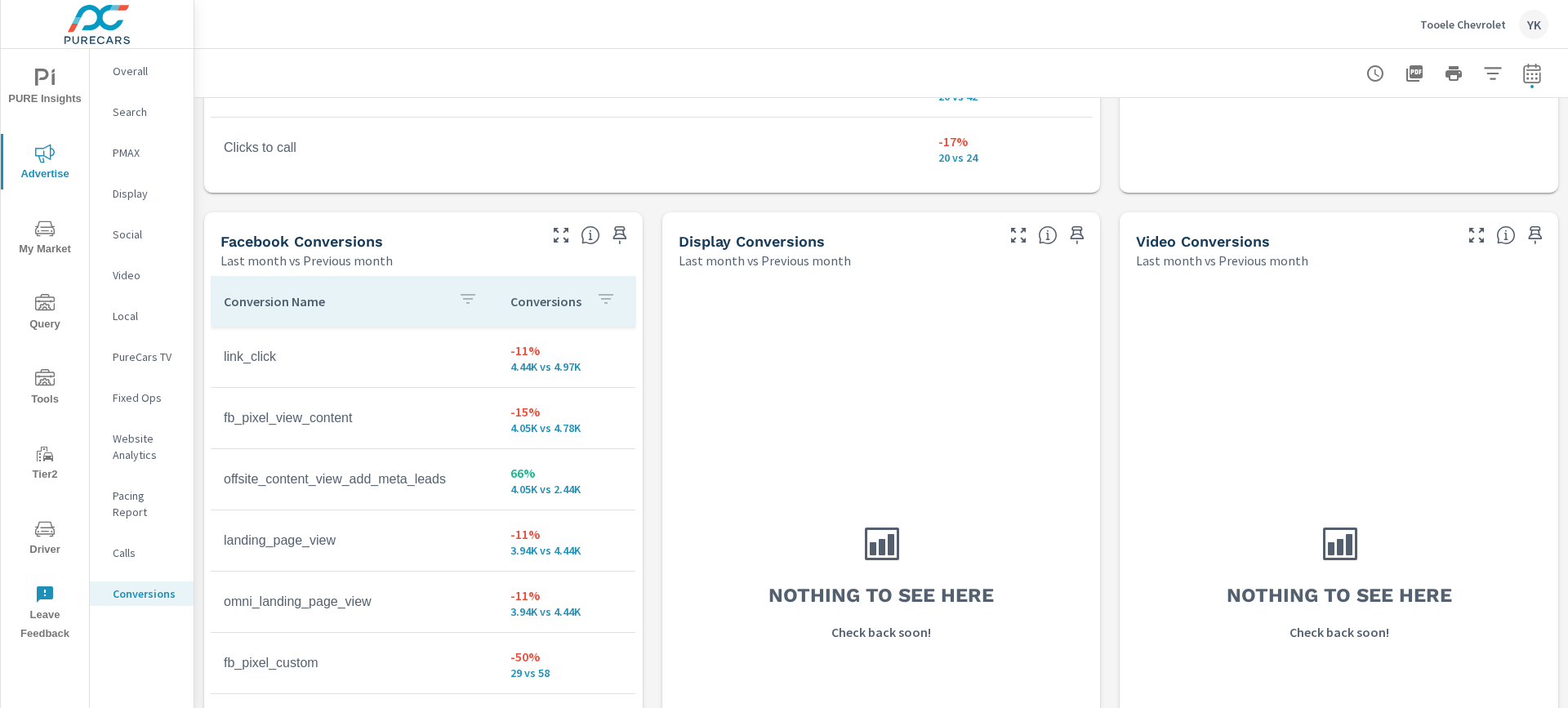
scroll to position [1386, 0]
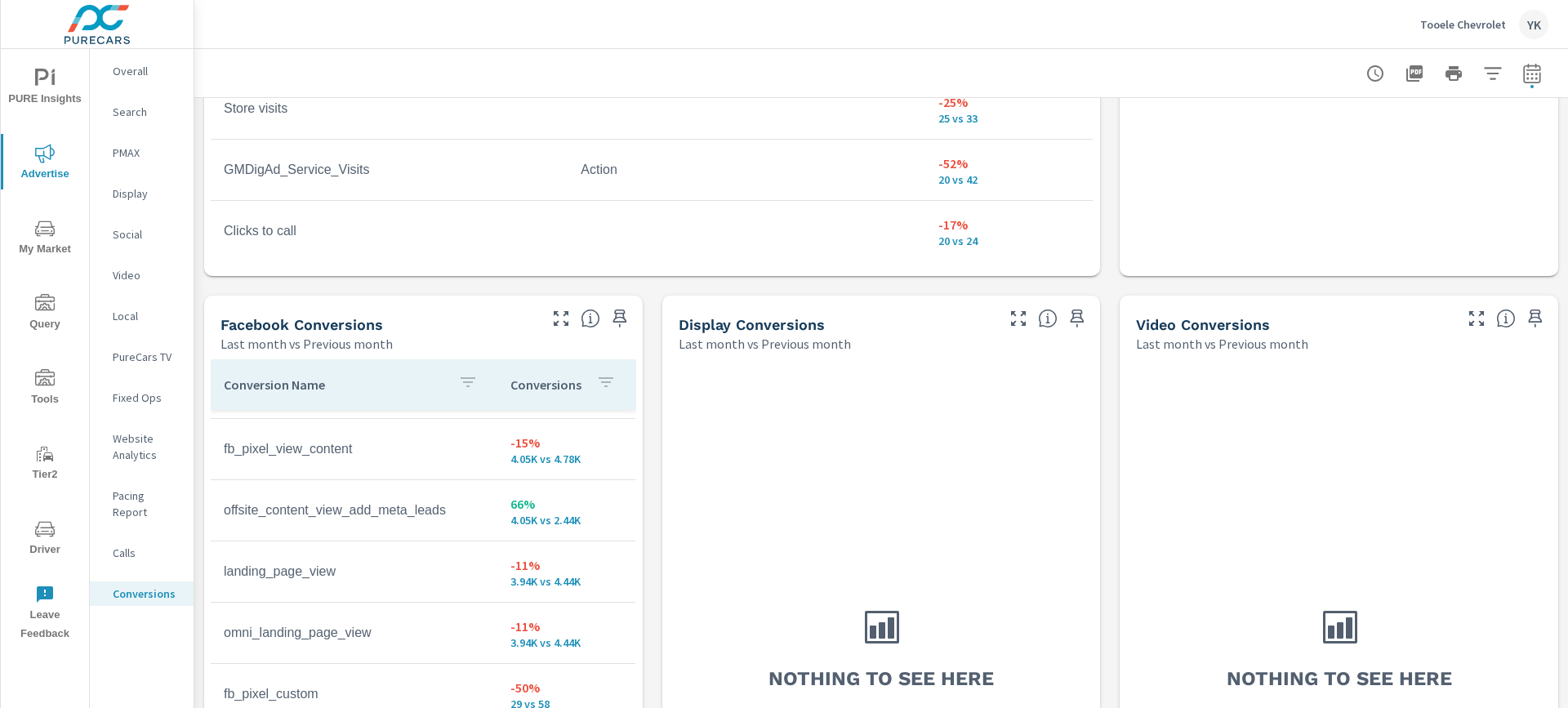
scroll to position [72, 0]
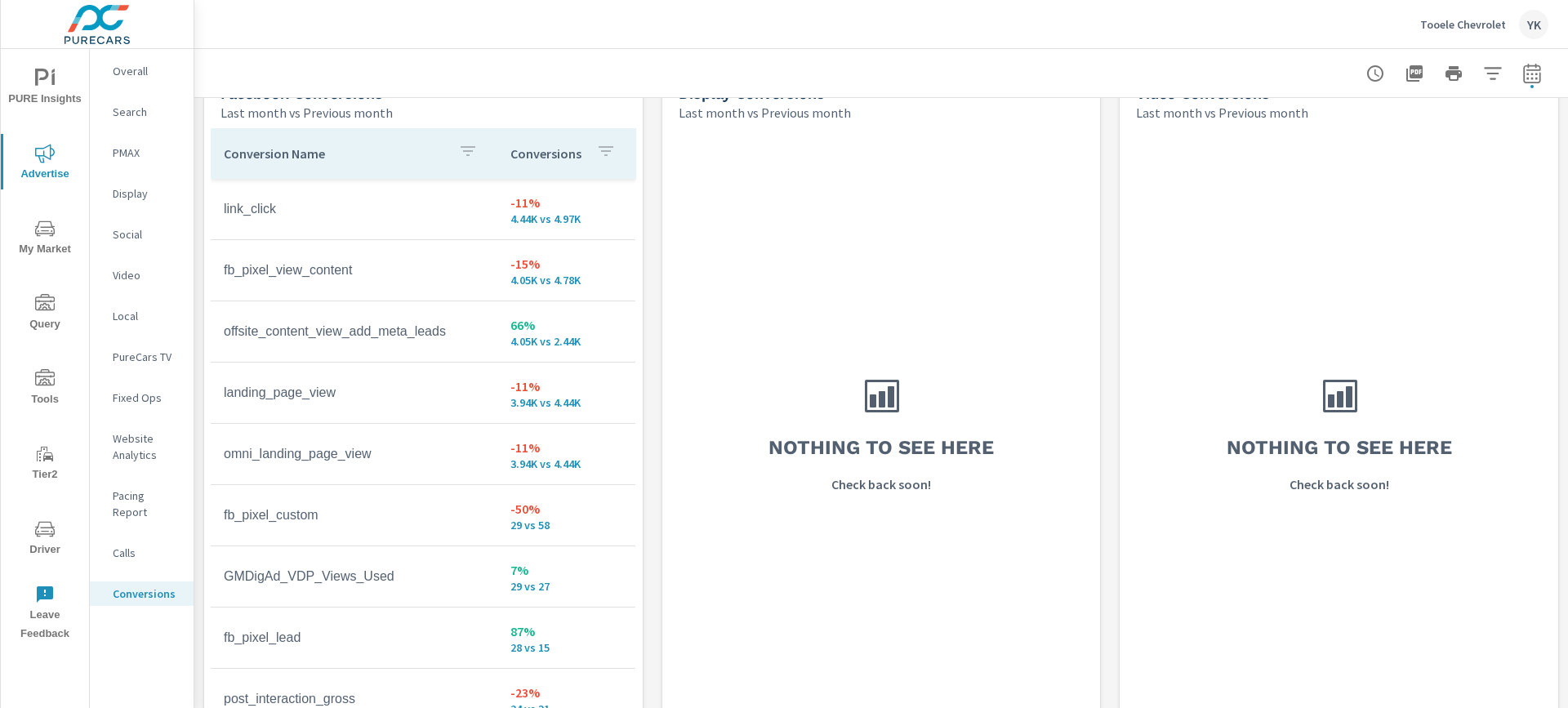
scroll to position [1638, 0]
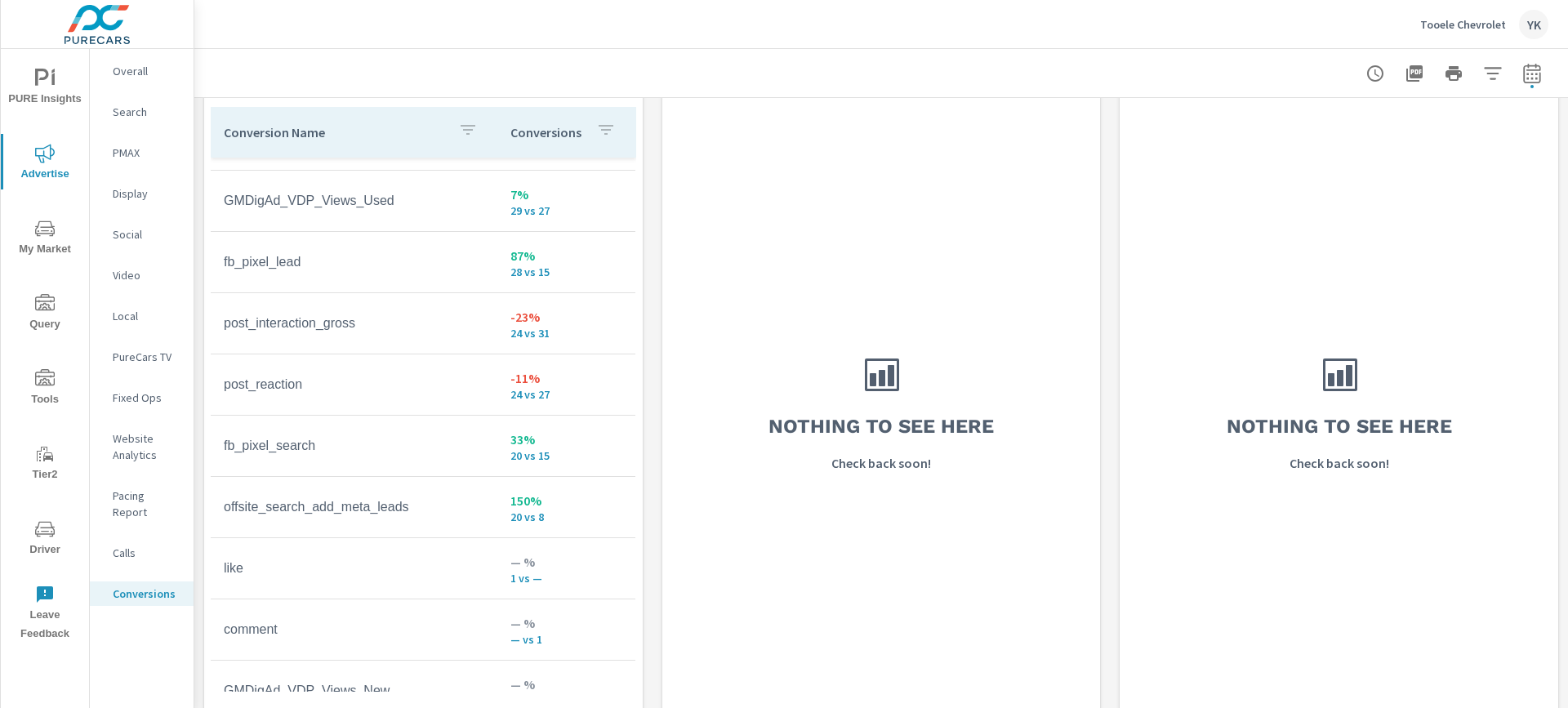
scroll to position [446, 0]
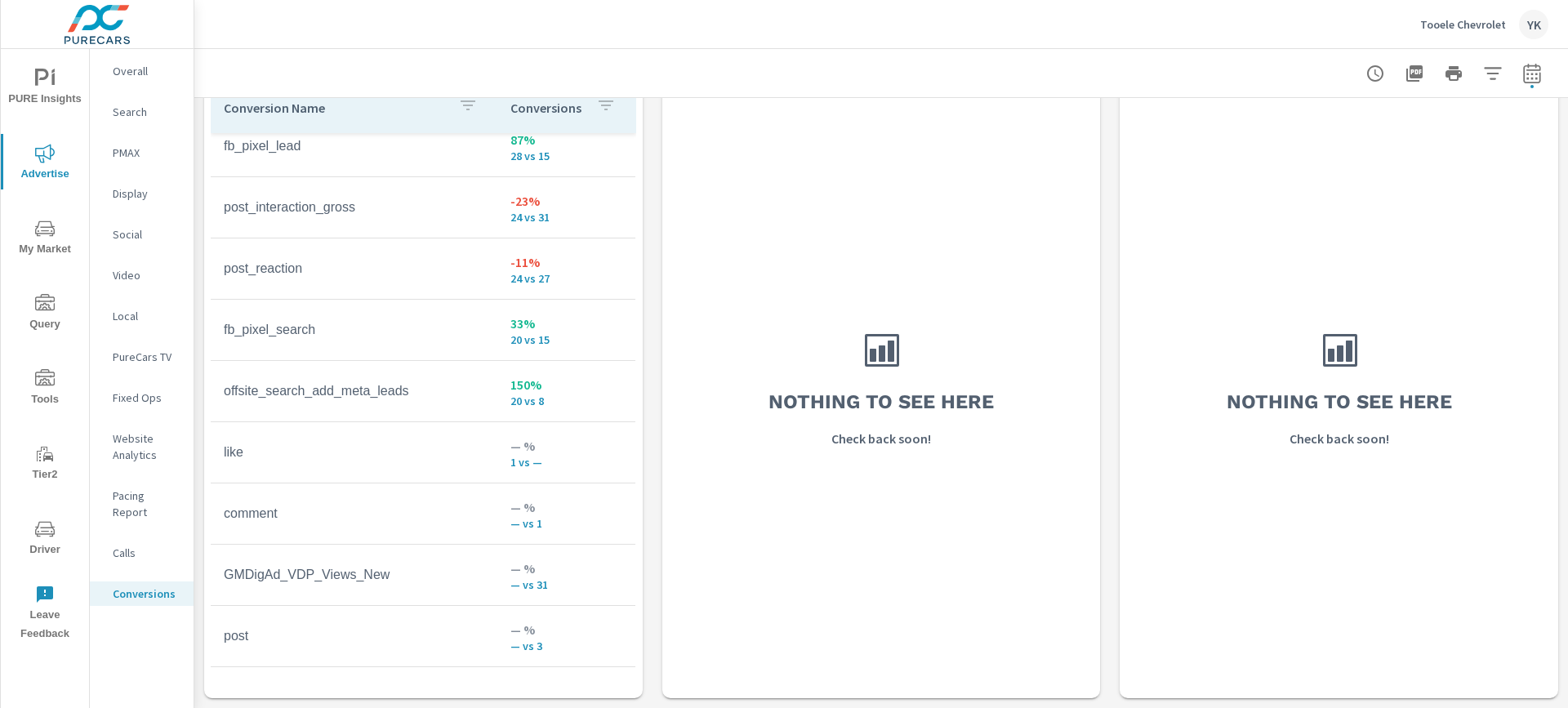
scroll to position [1661, 0]
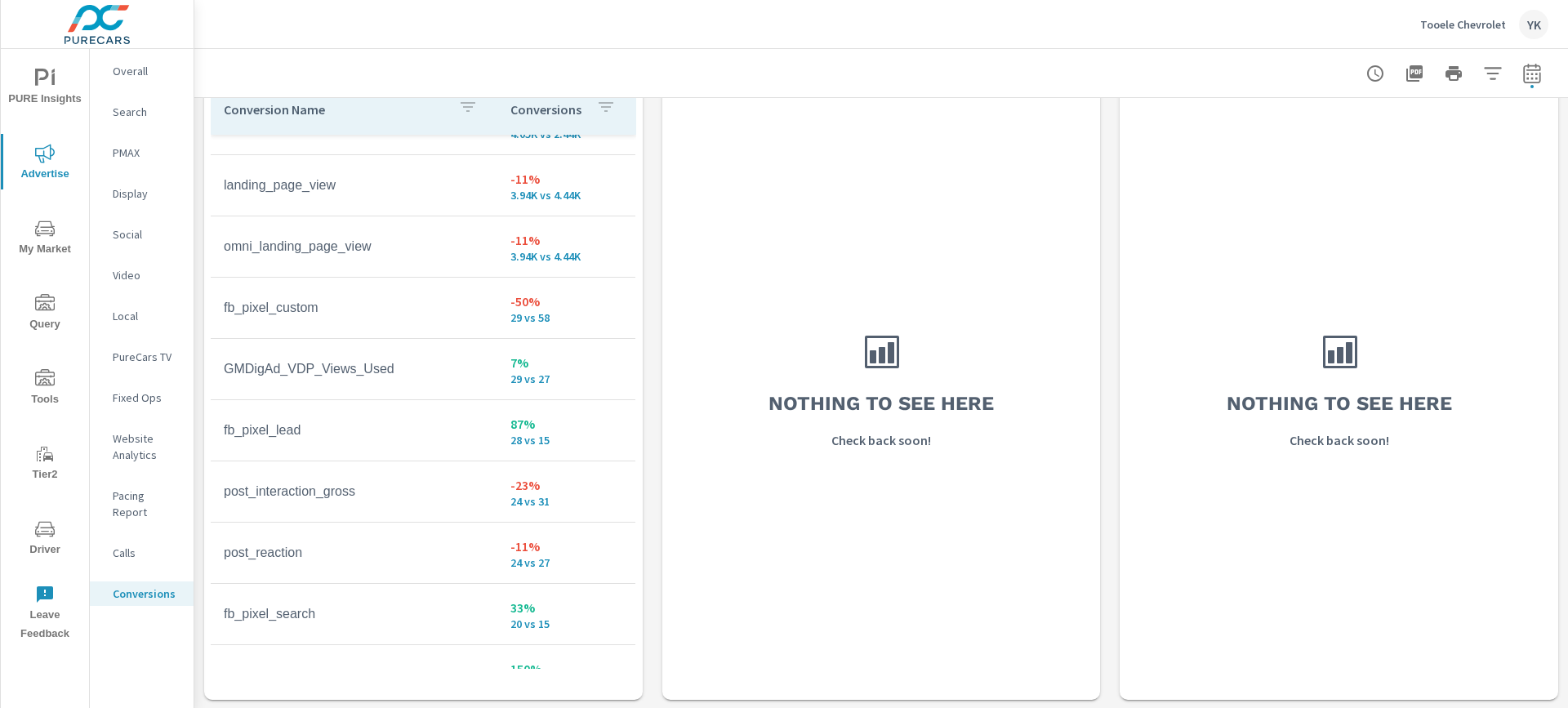
scroll to position [72, 0]
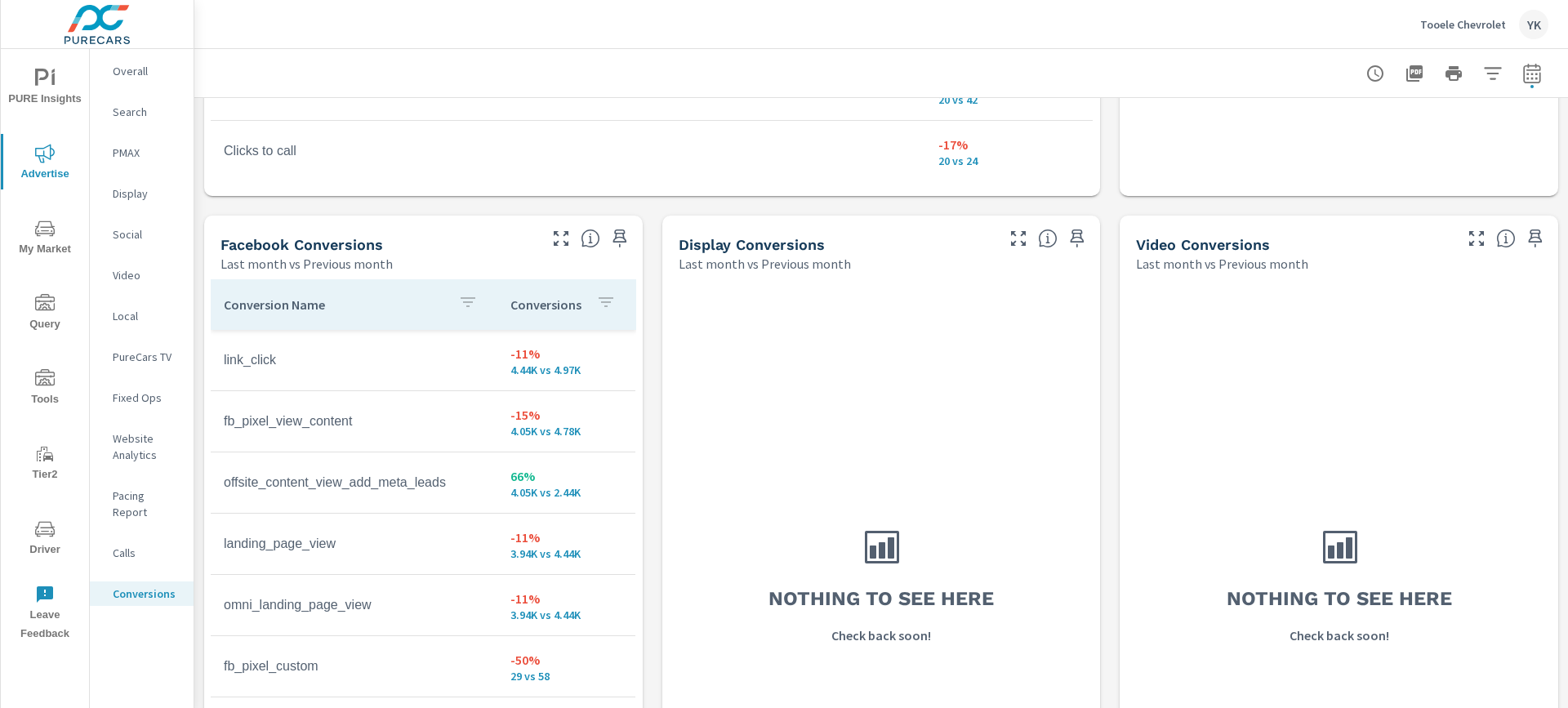
scroll to position [1469, 0]
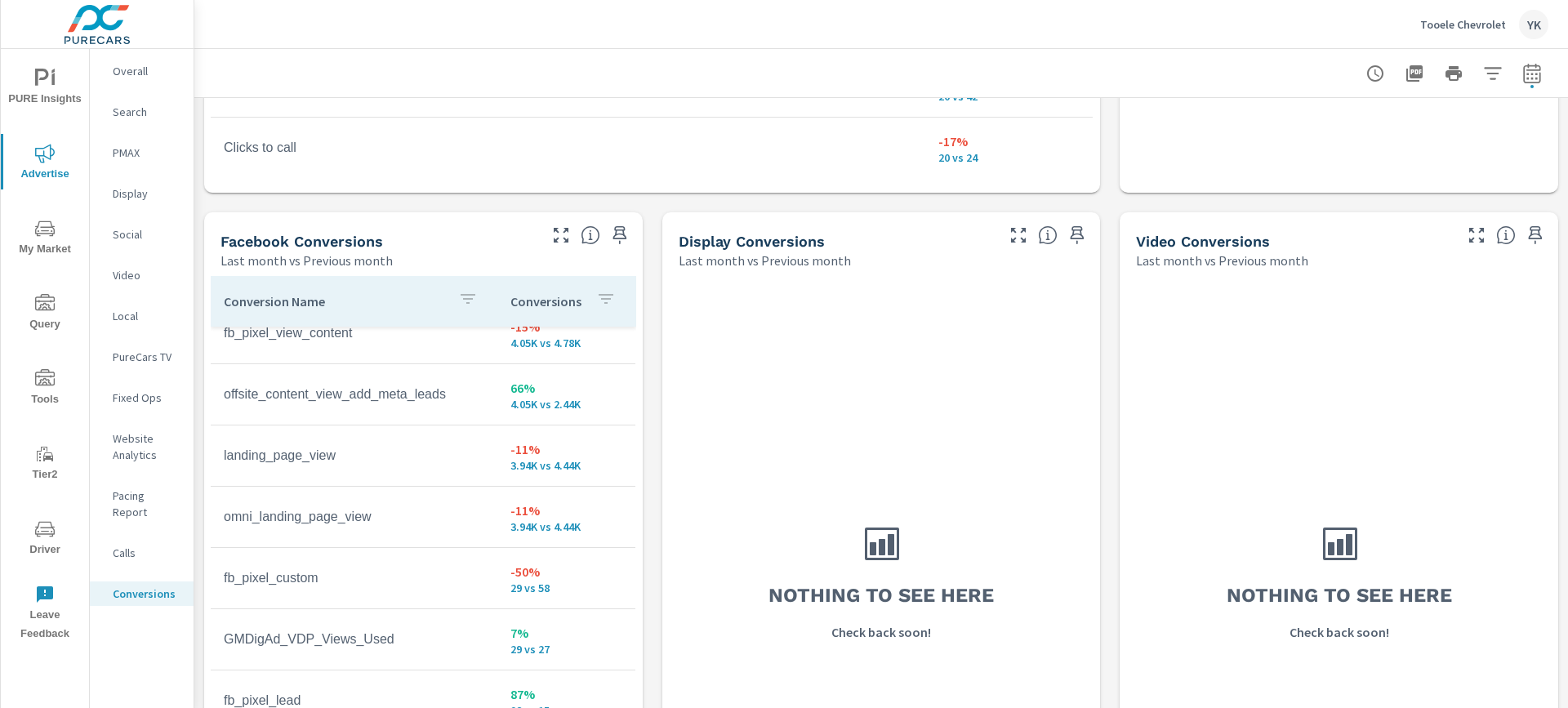
scroll to position [87, 0]
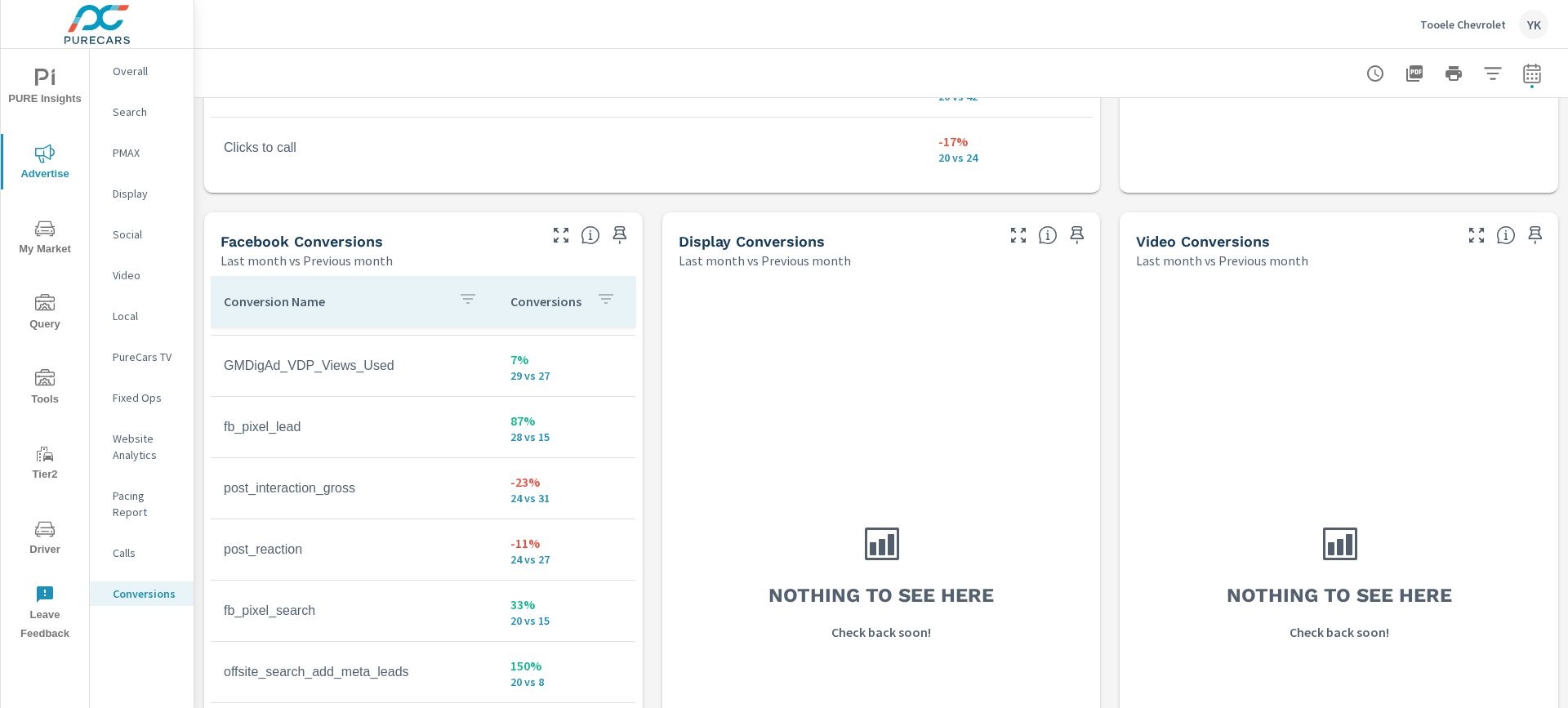
scroll to position [382, 0]
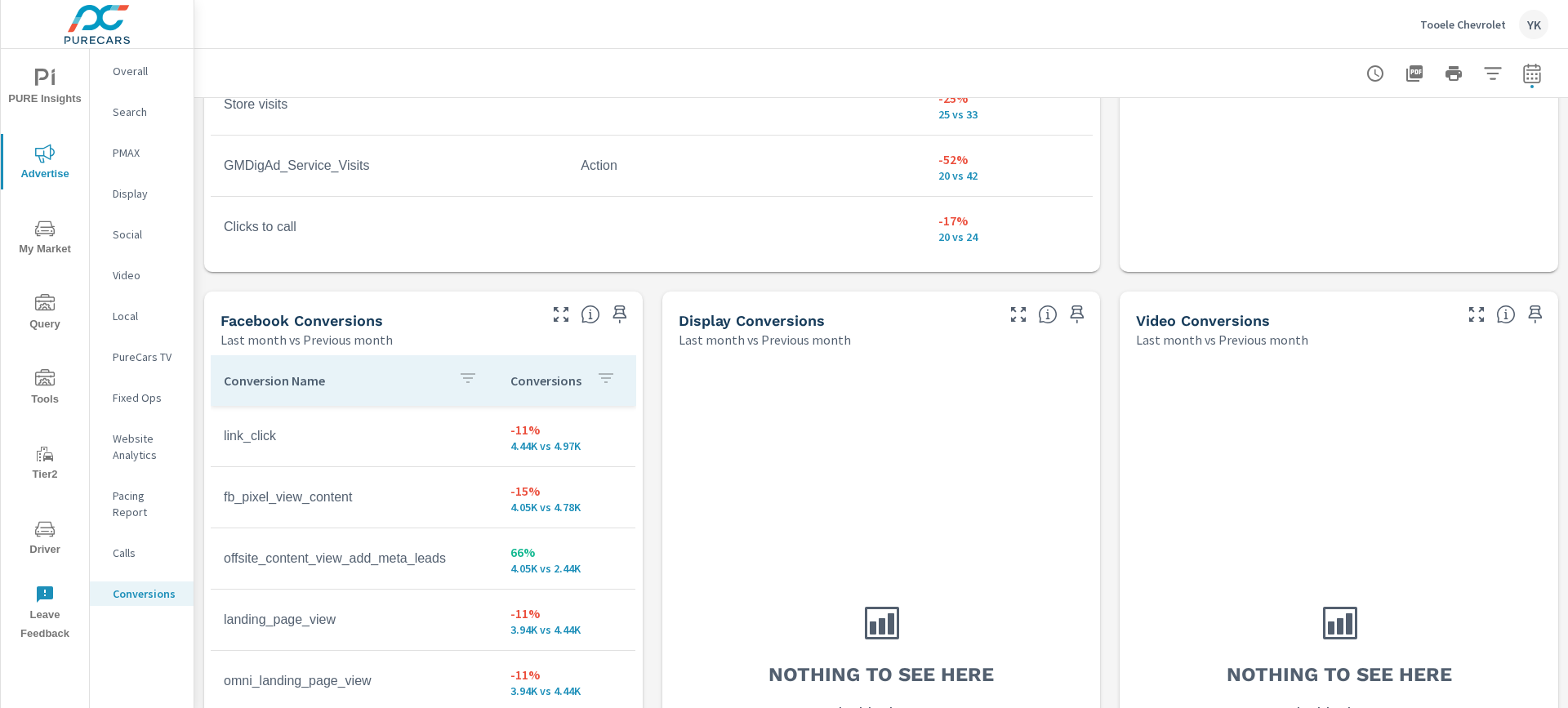
scroll to position [1379, 0]
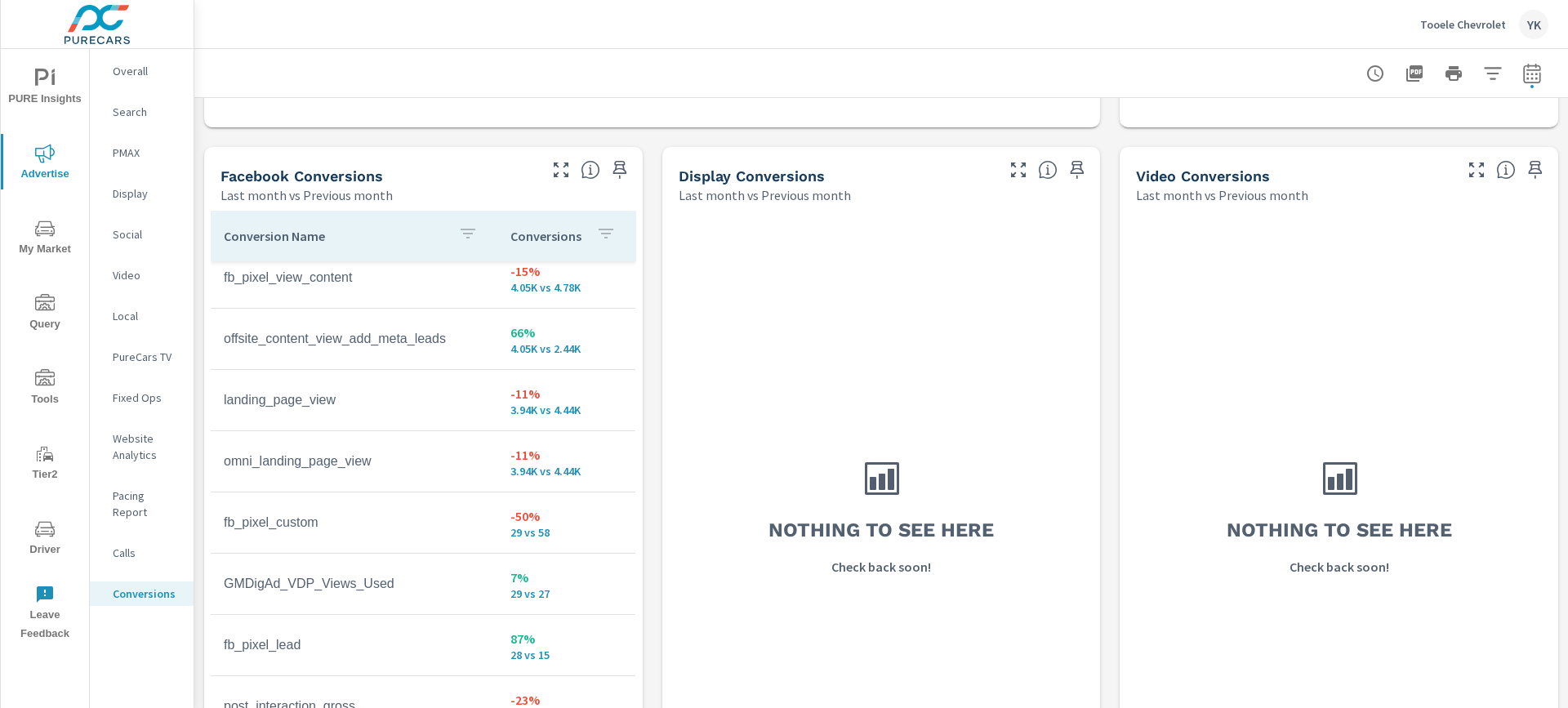
scroll to position [1543, 0]
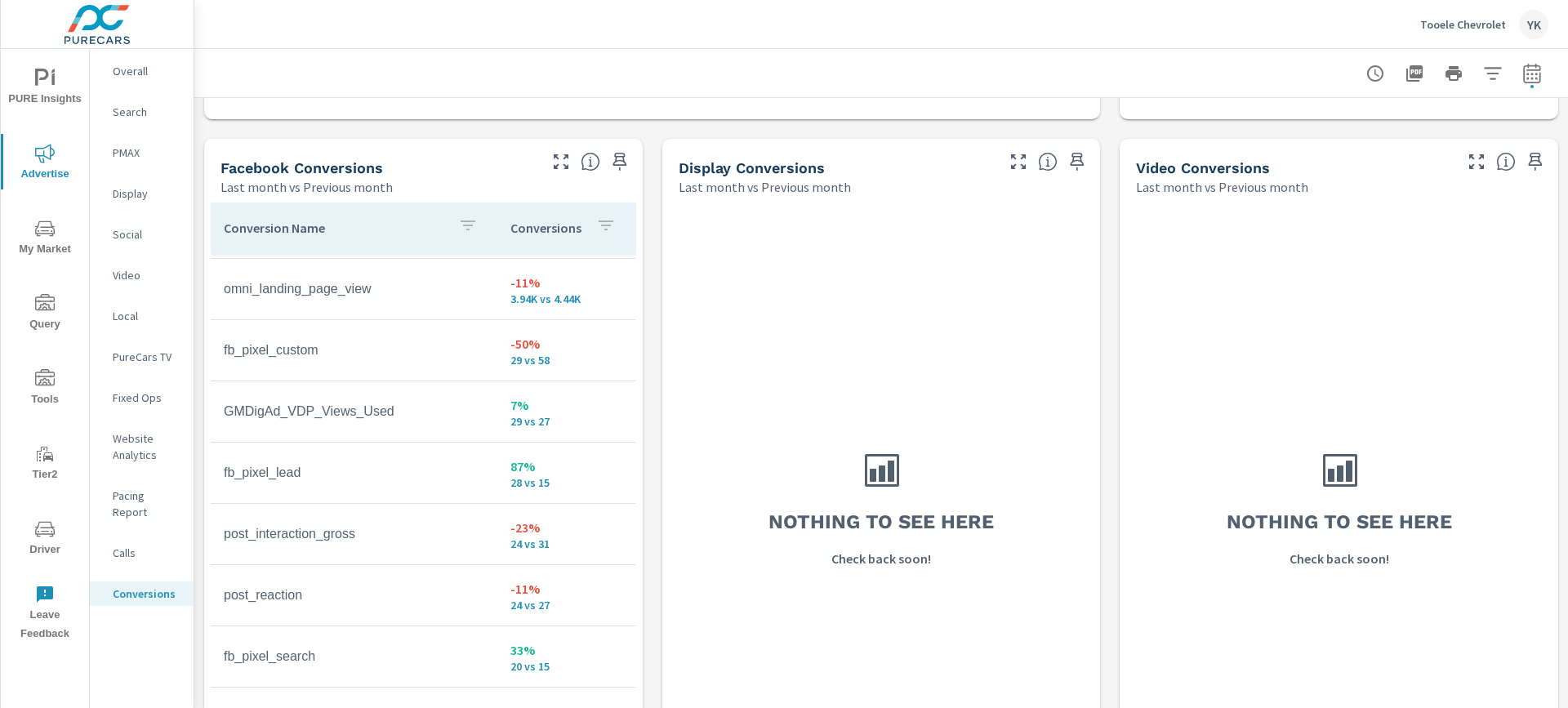
scroll to position [245, 0]
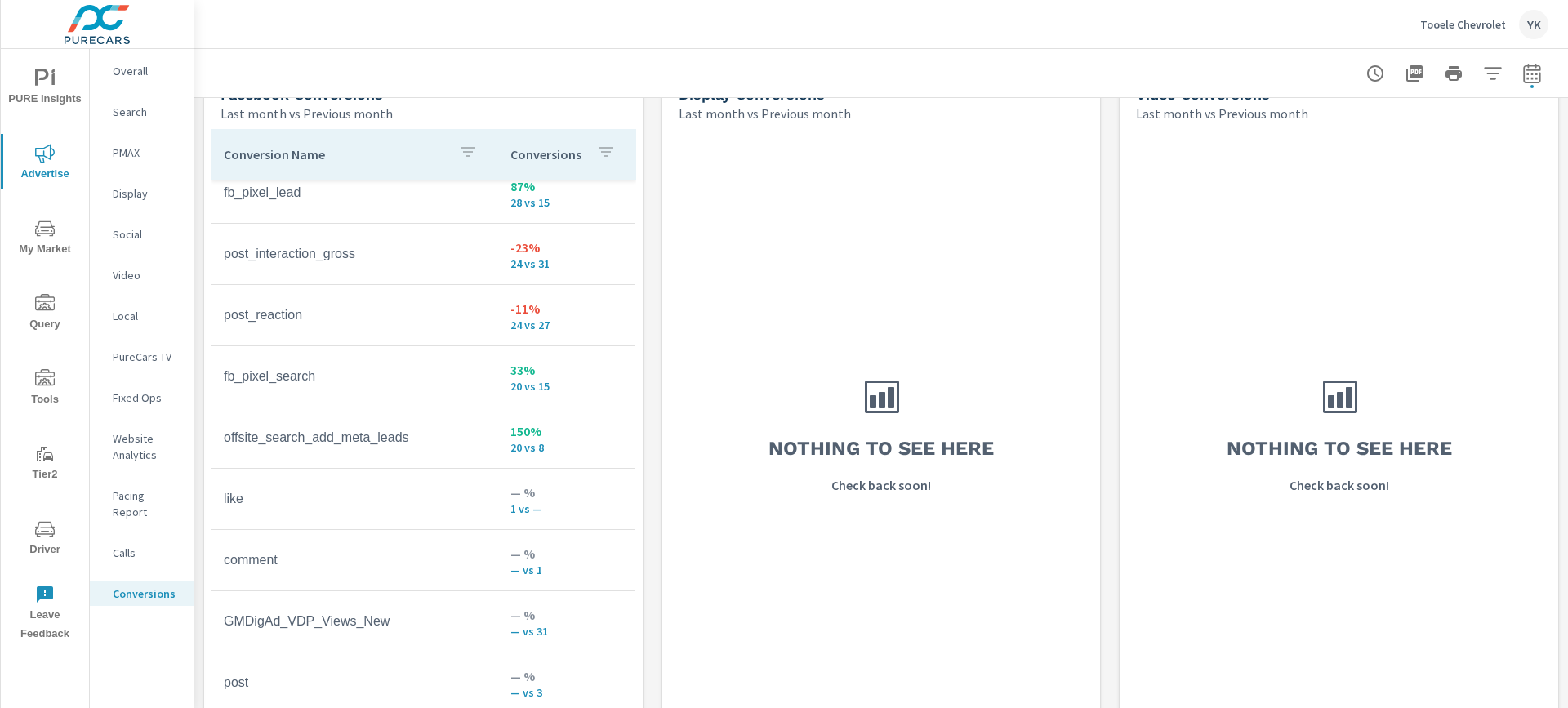
scroll to position [1632, 0]
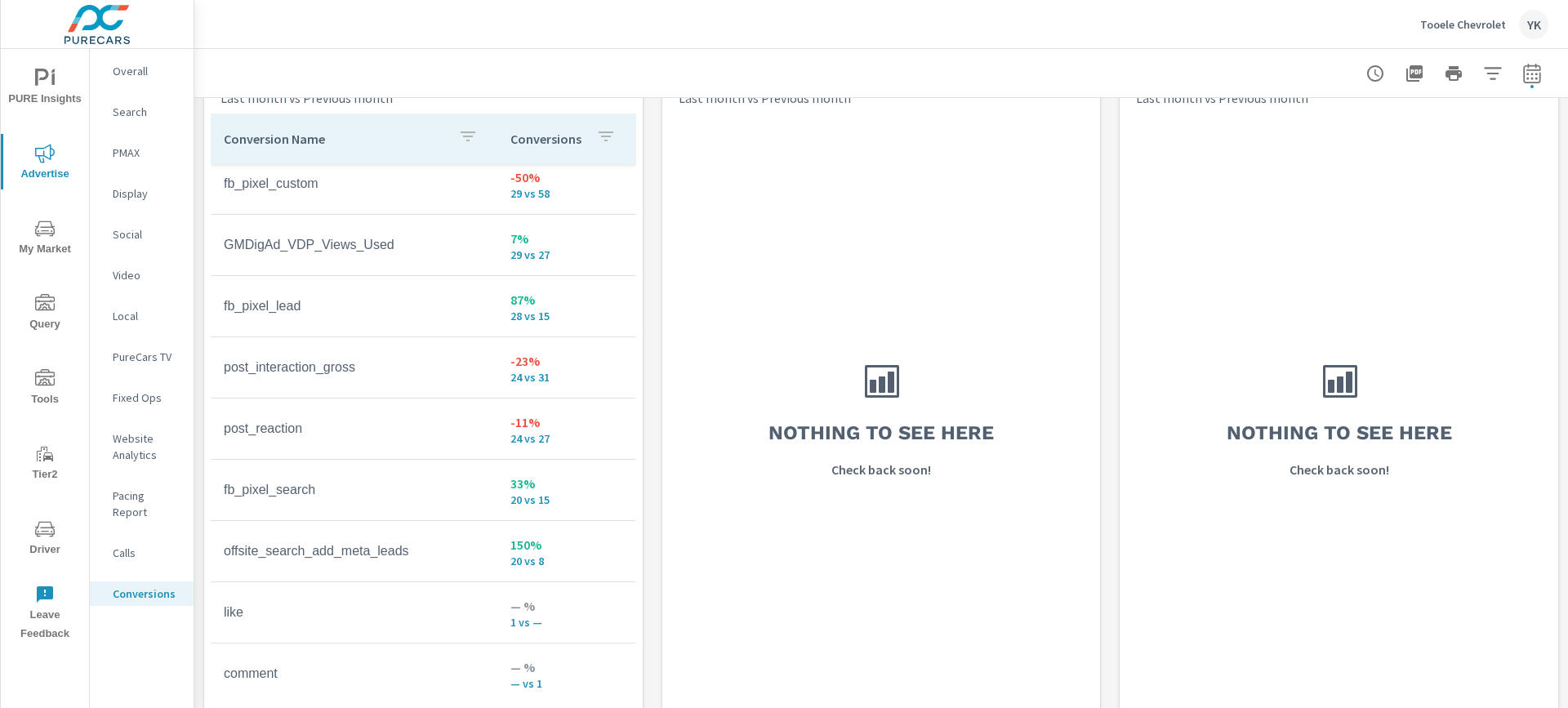
scroll to position [322, 0]
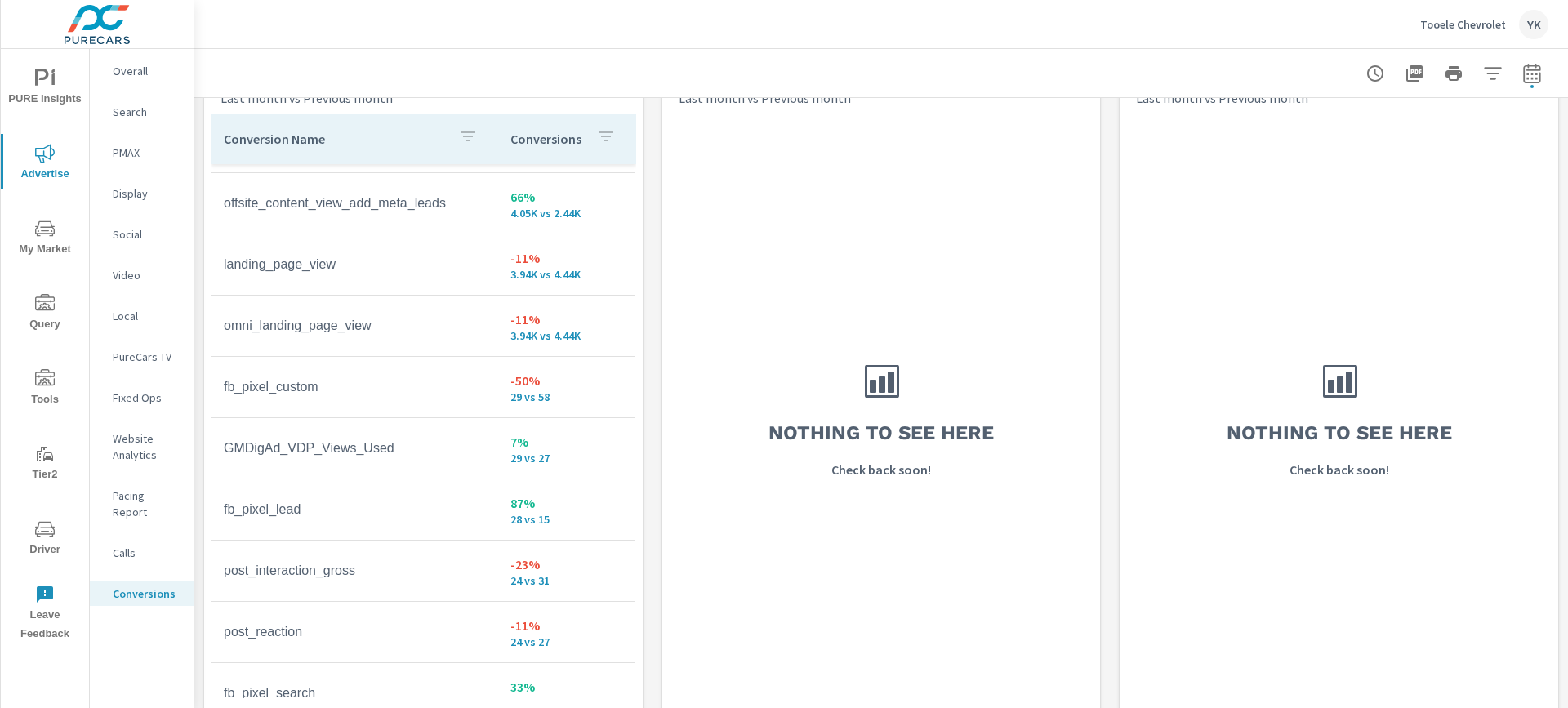
scroll to position [108, 0]
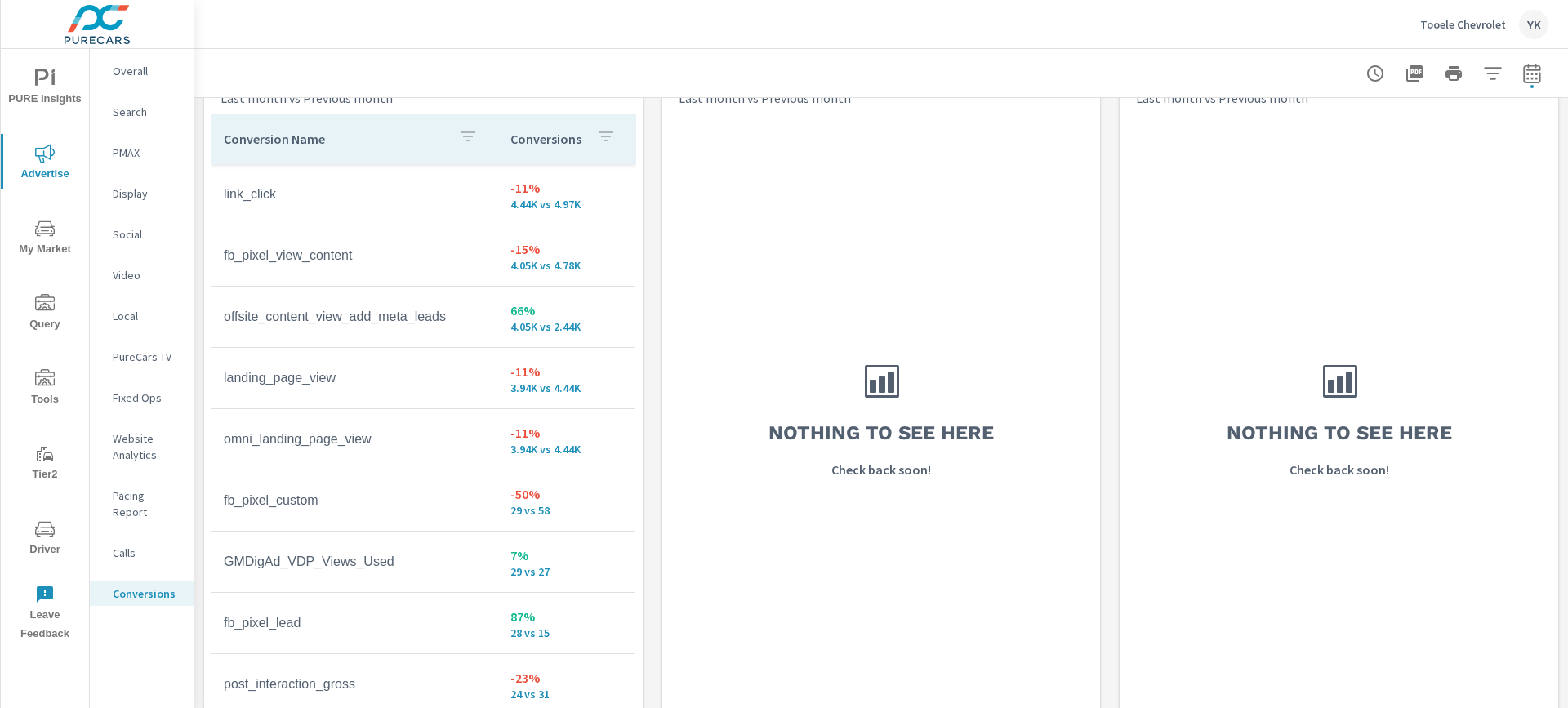
scroll to position [32, 0]
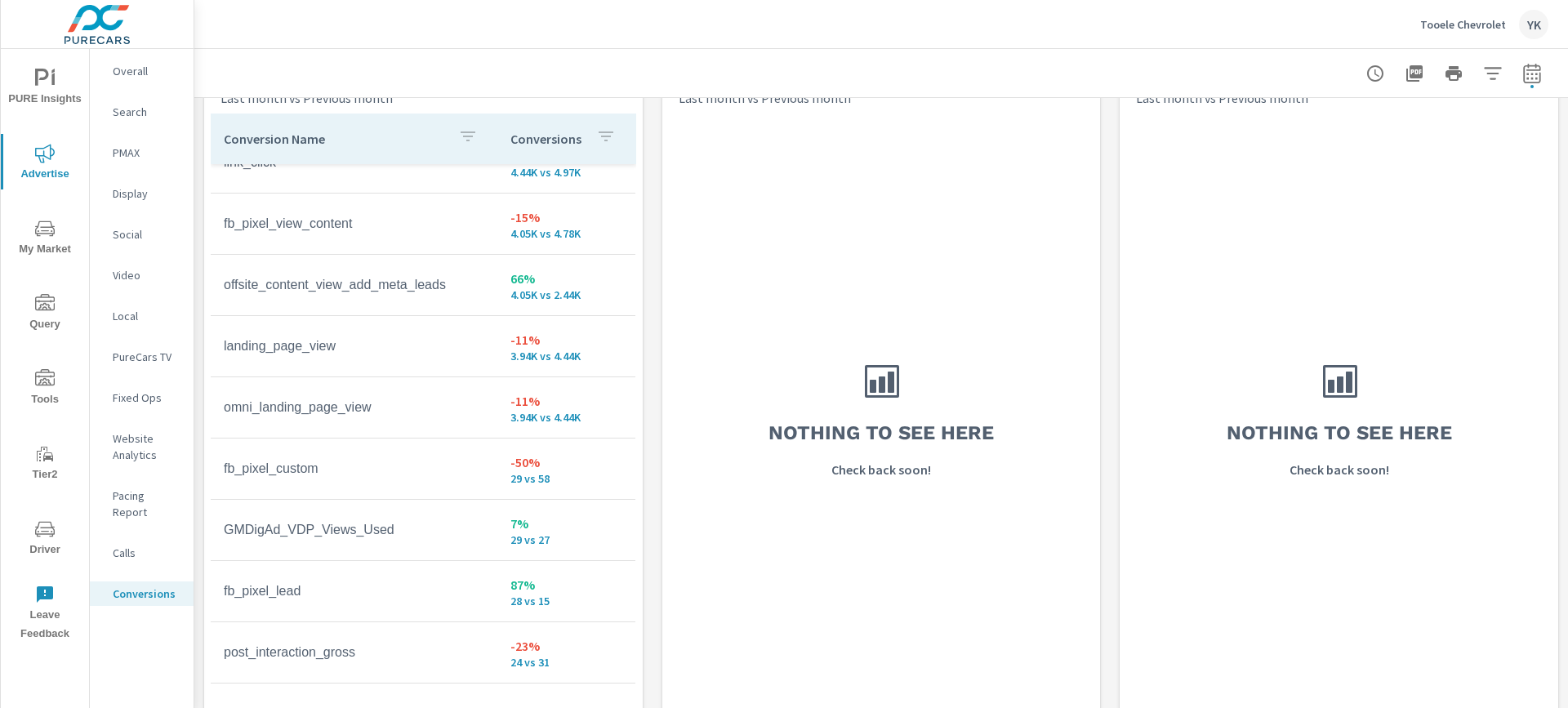
click at [127, 228] on p "Social" at bounding box center [145, 234] width 67 height 17
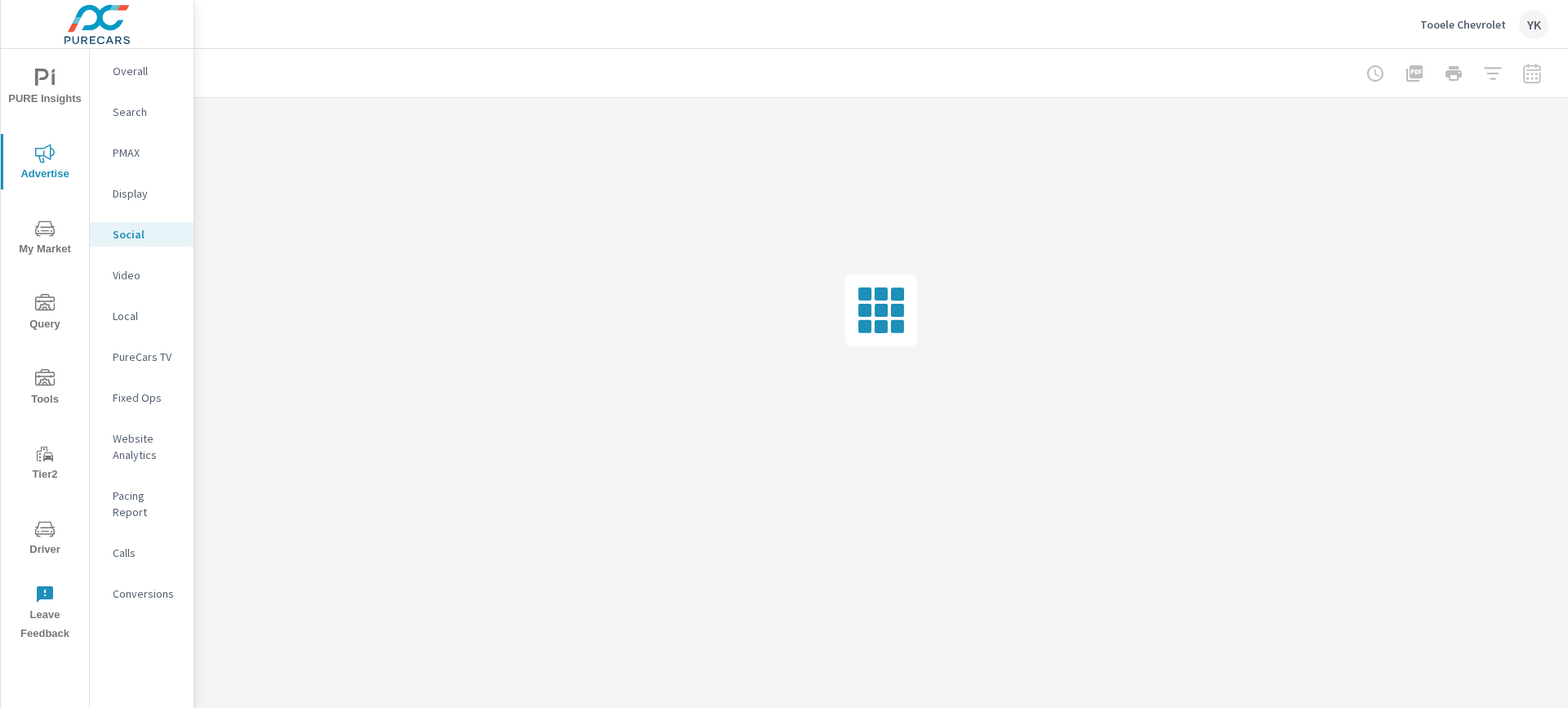
click at [1521, 72] on div at bounding box center [1454, 73] width 189 height 32
click at [1524, 72] on div at bounding box center [1454, 73] width 189 height 32
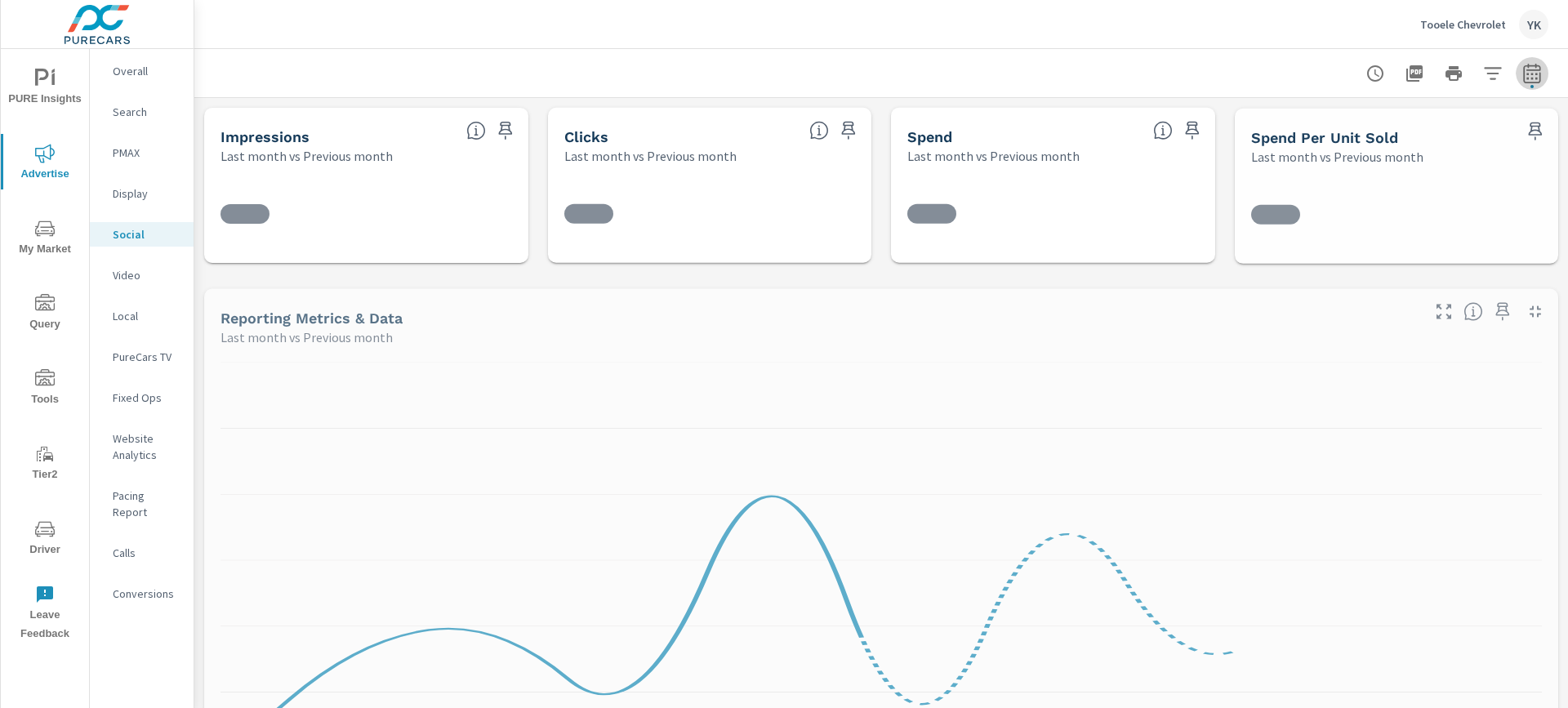
click at [1526, 75] on icon "button" at bounding box center [1532, 73] width 20 height 20
select select "Last month"
select select "Previous month"
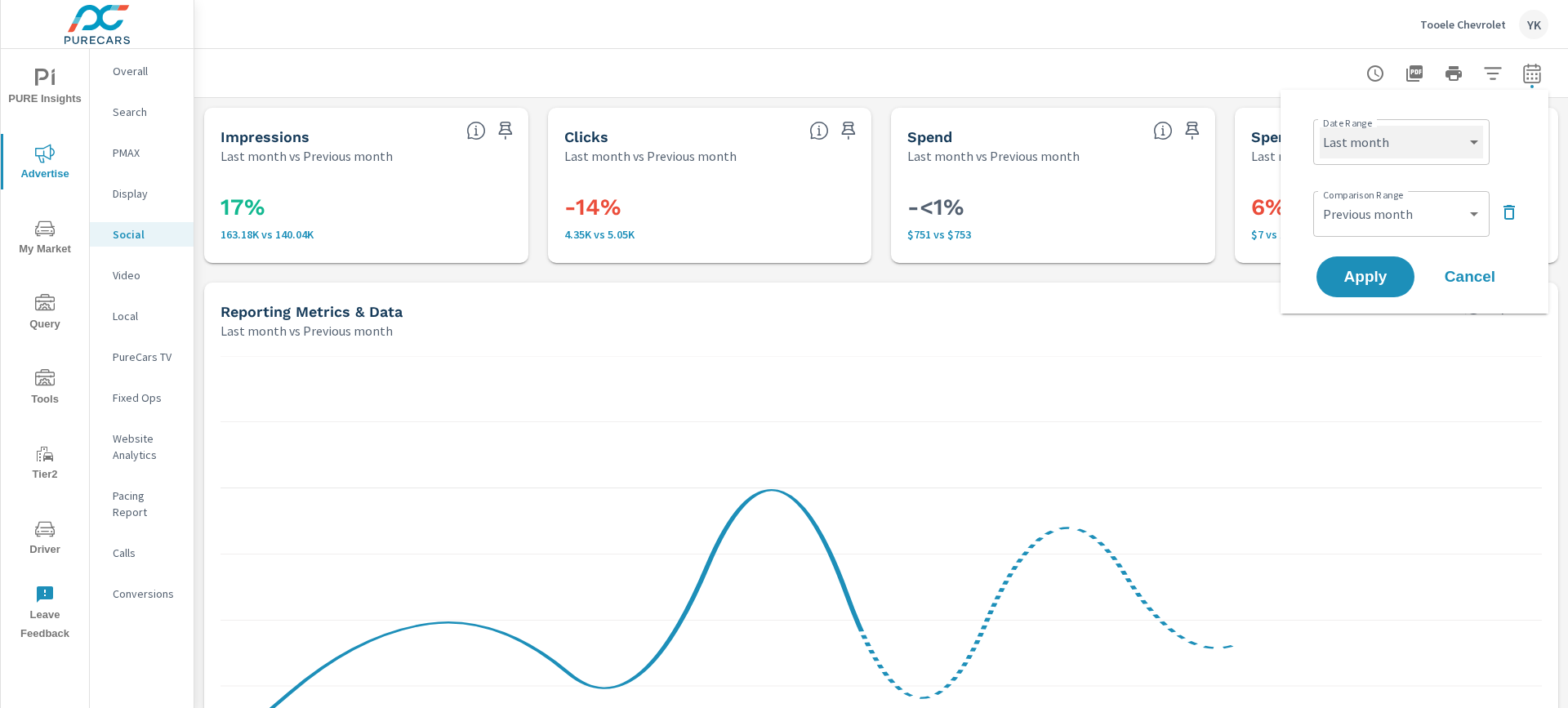
click at [1401, 143] on select "Custom [DATE] Last week Last 7 days Last 14 days Last 30 days Last 45 days Last…" at bounding box center [1401, 142] width 163 height 32
select select "Month to date"
click at [1320, 126] on select "Custom [DATE] Last week Last 7 days Last 14 days Last 30 days Last 45 days Last…" at bounding box center [1401, 142] width 163 height 32
click at [1371, 256] on button "Apply" at bounding box center [1366, 277] width 102 height 43
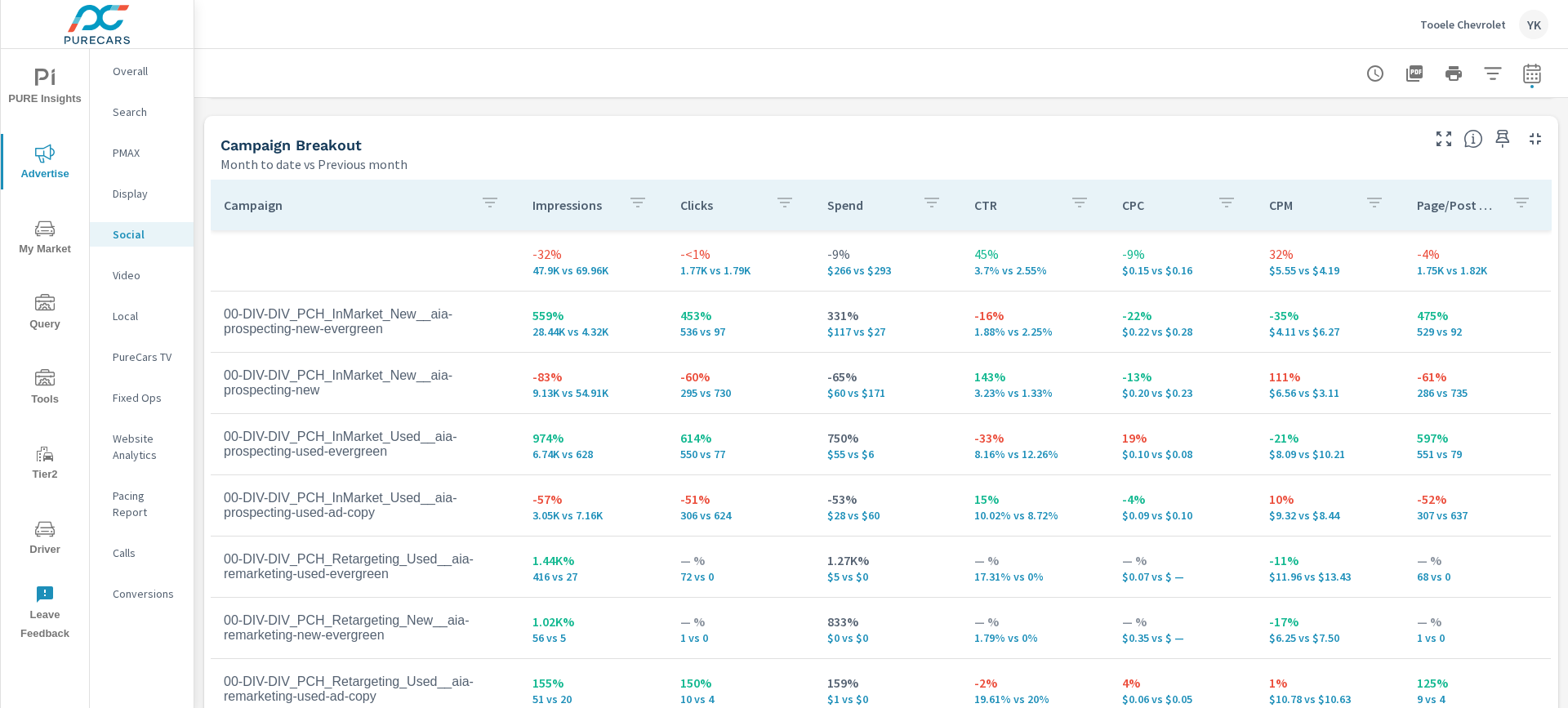
scroll to position [788, 0]
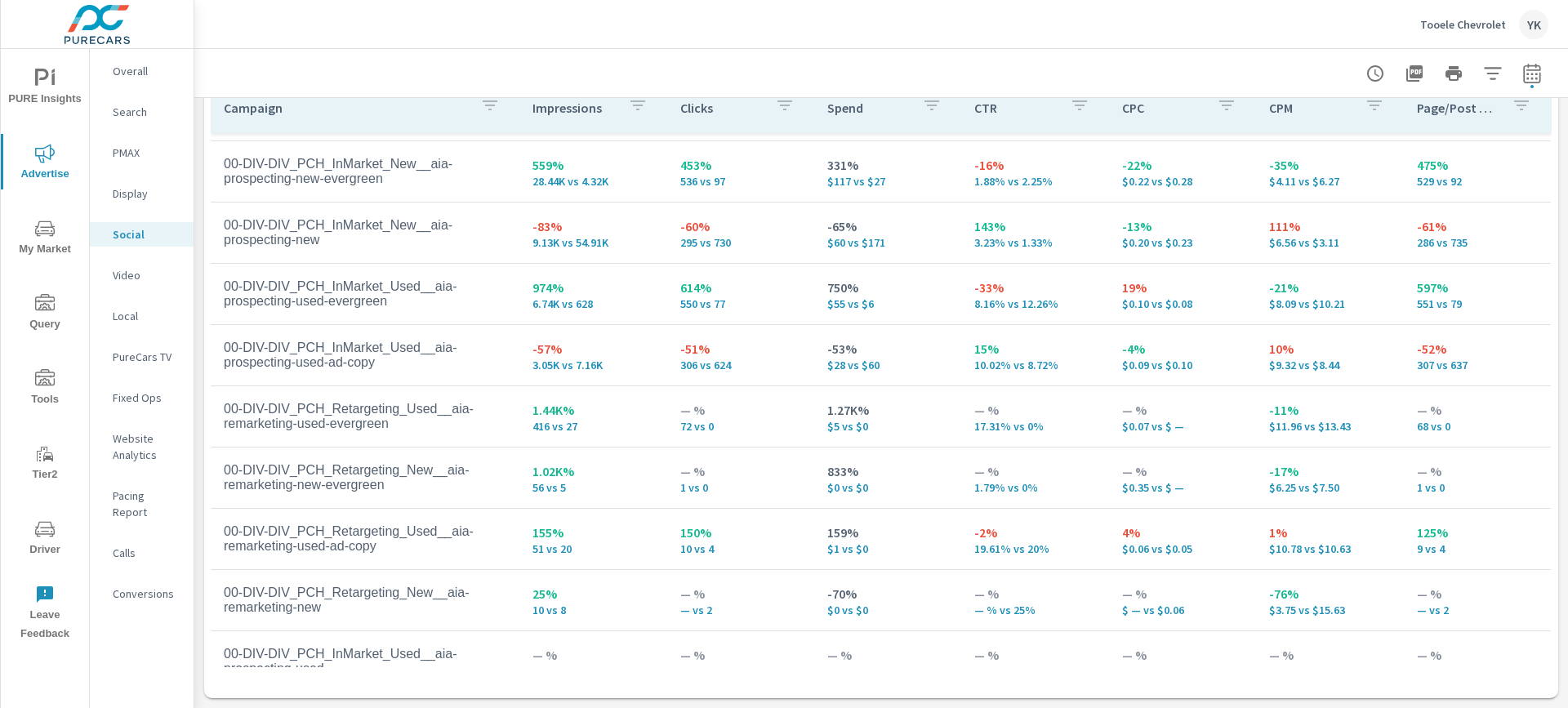
scroll to position [140, 0]
